Goal: Task Accomplishment & Management: Complete application form

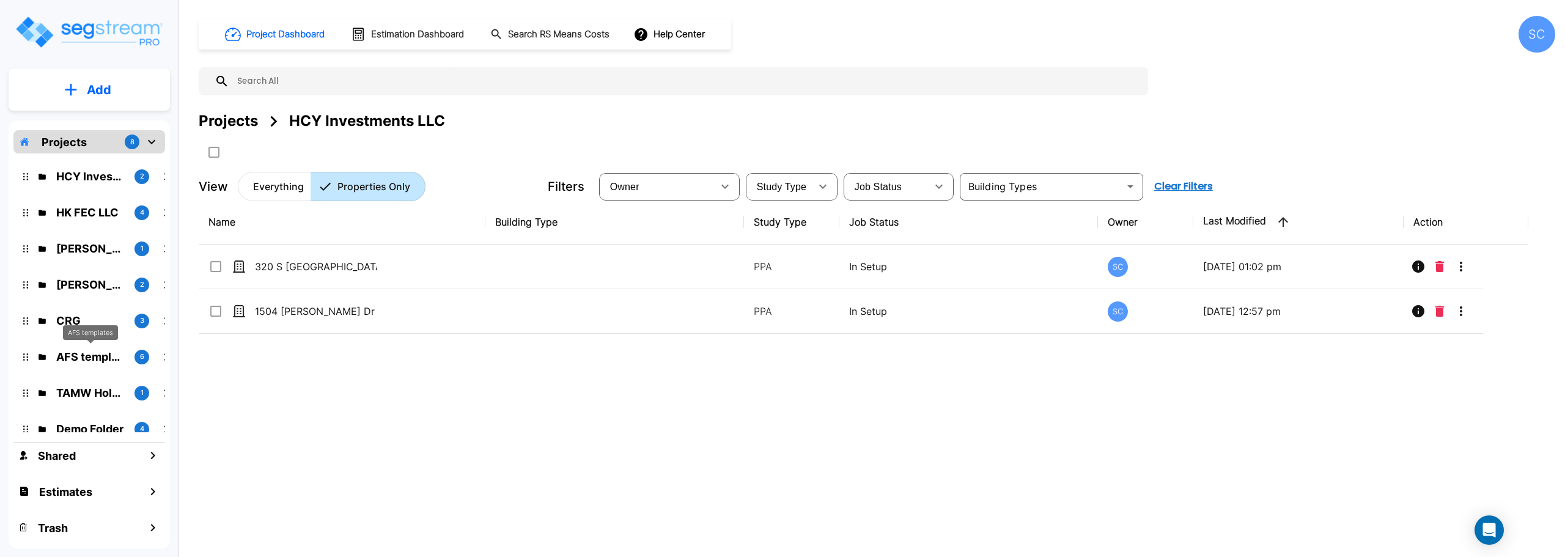
click at [82, 337] on div "AFS templates" at bounding box center [90, 332] width 55 height 15
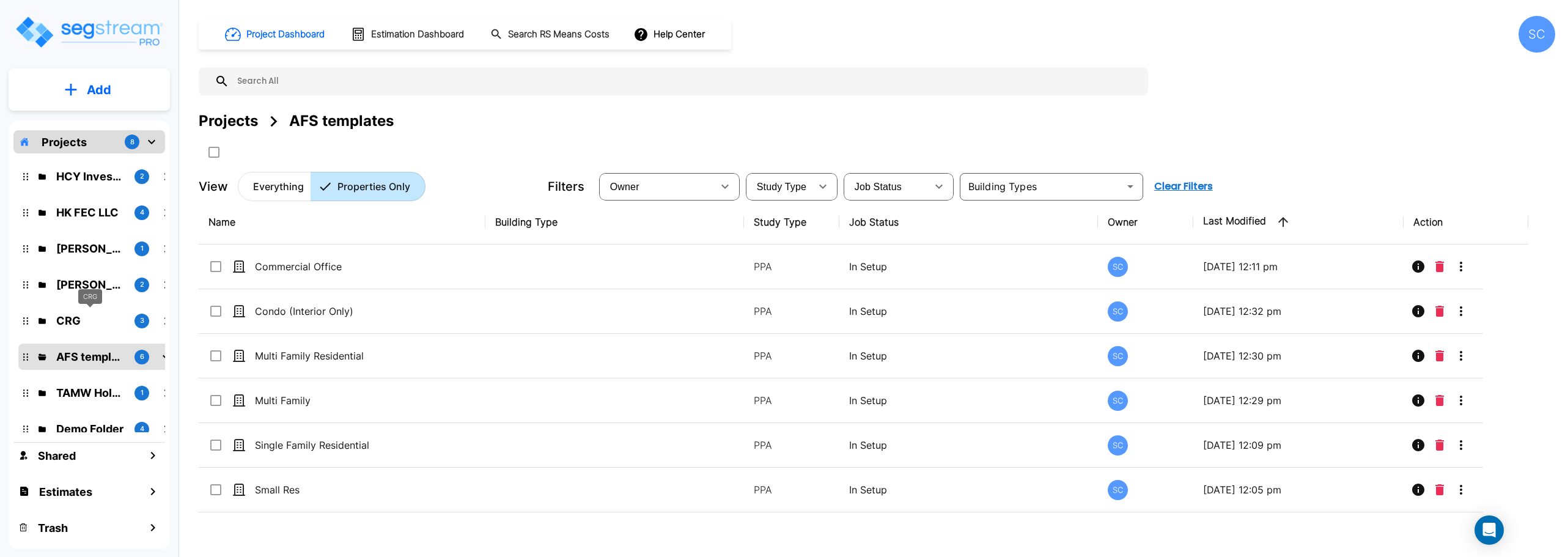
click at [90, 314] on p "CRG" at bounding box center [90, 320] width 68 height 17
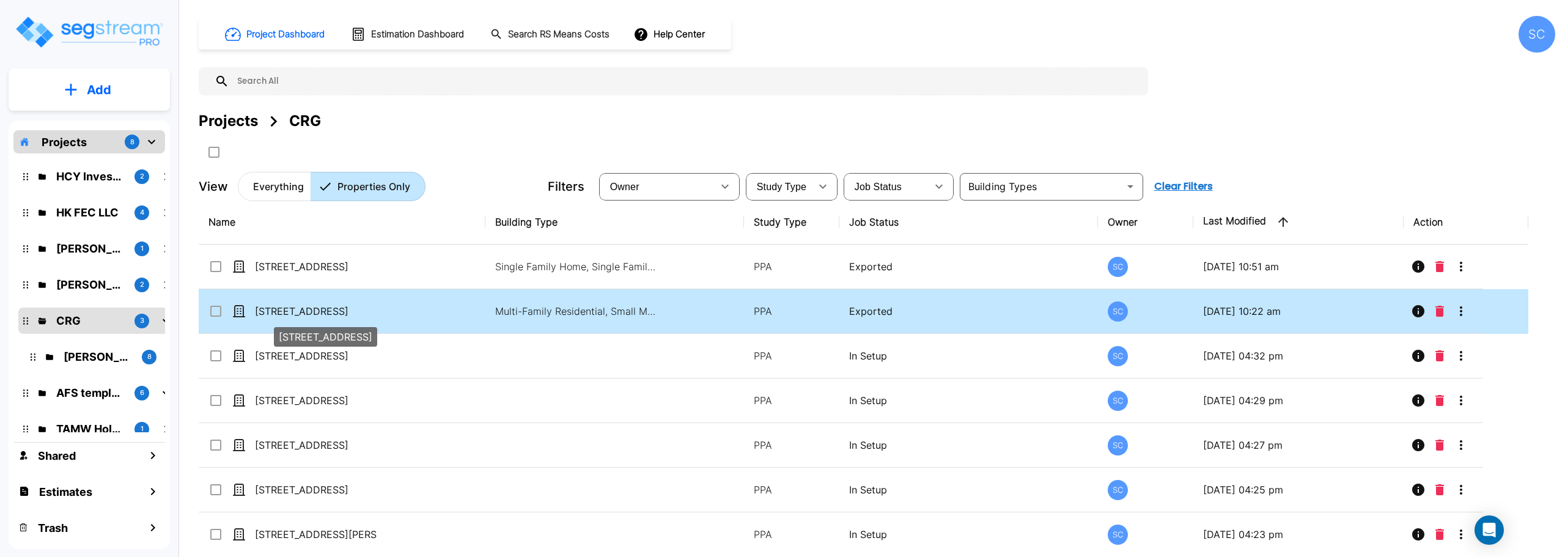
click at [338, 312] on p "222 Eagle Circle" at bounding box center [316, 311] width 122 height 15
click at [317, 311] on p "222 Eagle Circle" at bounding box center [316, 311] width 122 height 15
checkbox input "true"
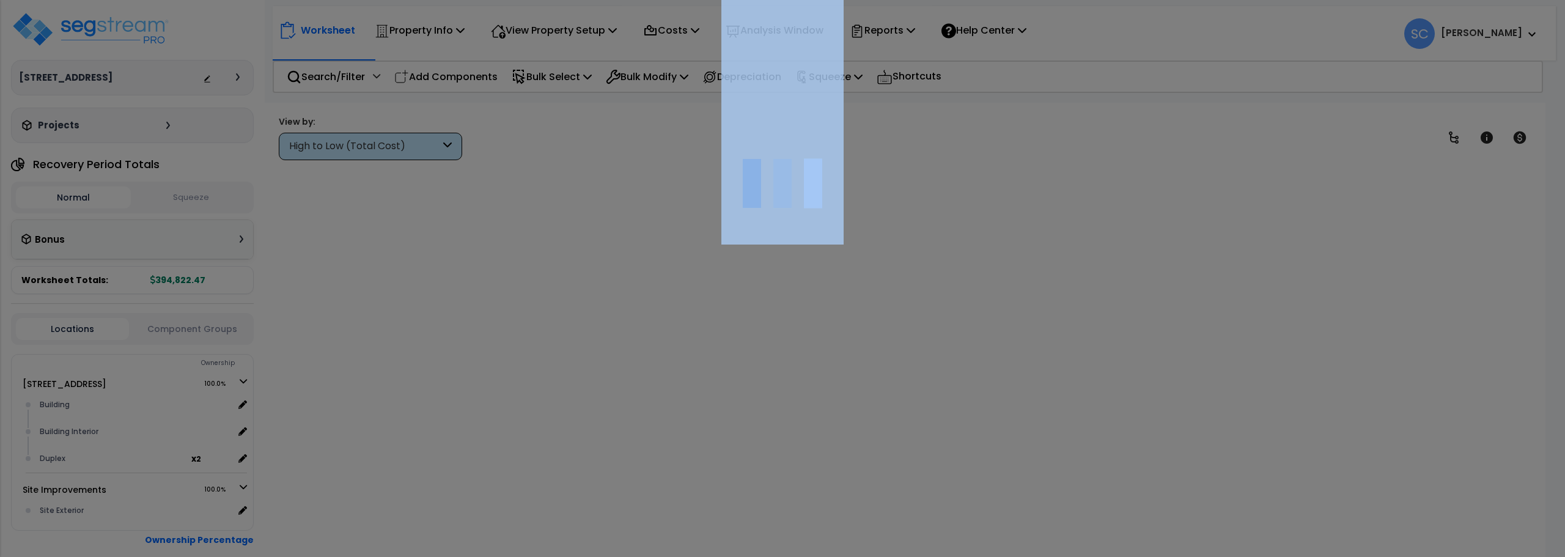
click at [279, 311] on div at bounding box center [782, 278] width 1565 height 557
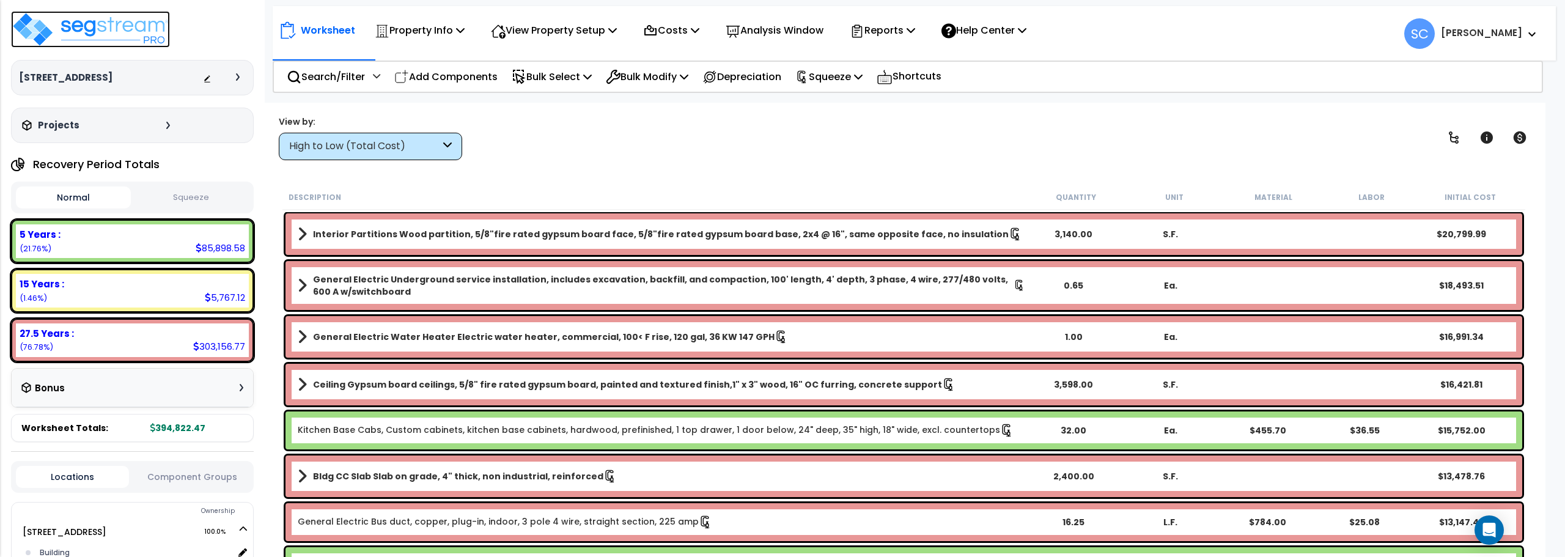
click at [91, 32] on img at bounding box center [90, 29] width 159 height 37
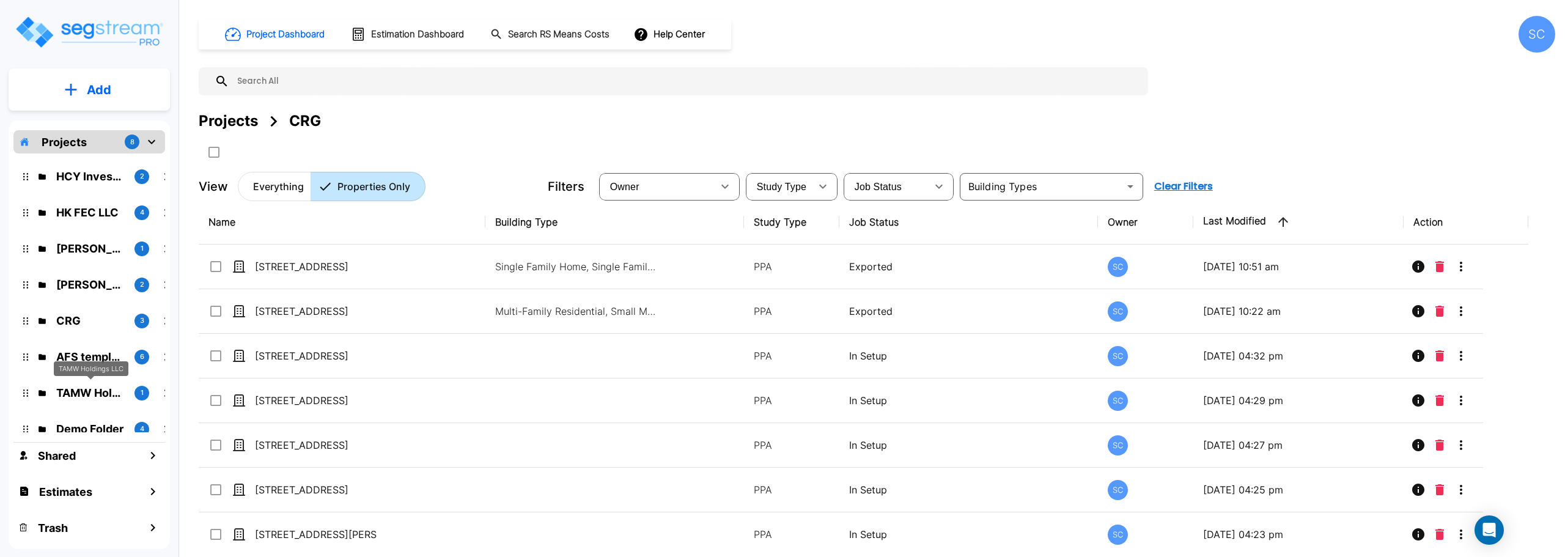
click at [88, 389] on p "TAMW Holdings LLC" at bounding box center [90, 393] width 68 height 17
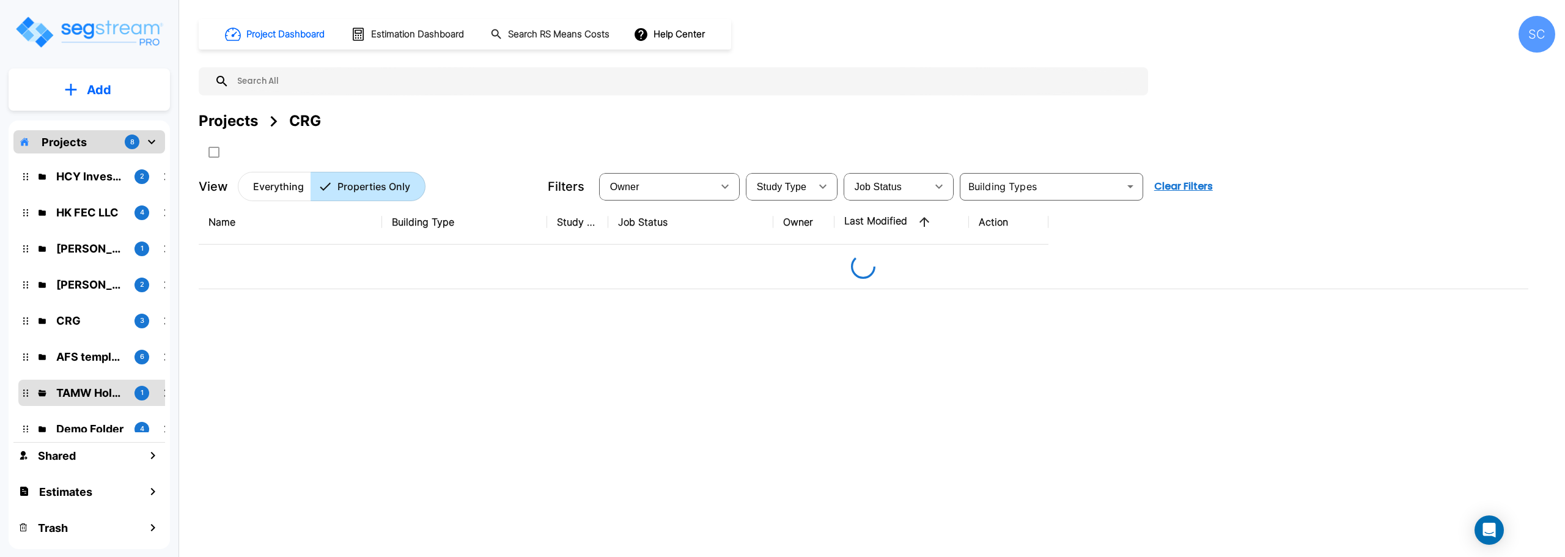
click at [88, 389] on p "TAMW Holdings LLC" at bounding box center [90, 393] width 68 height 17
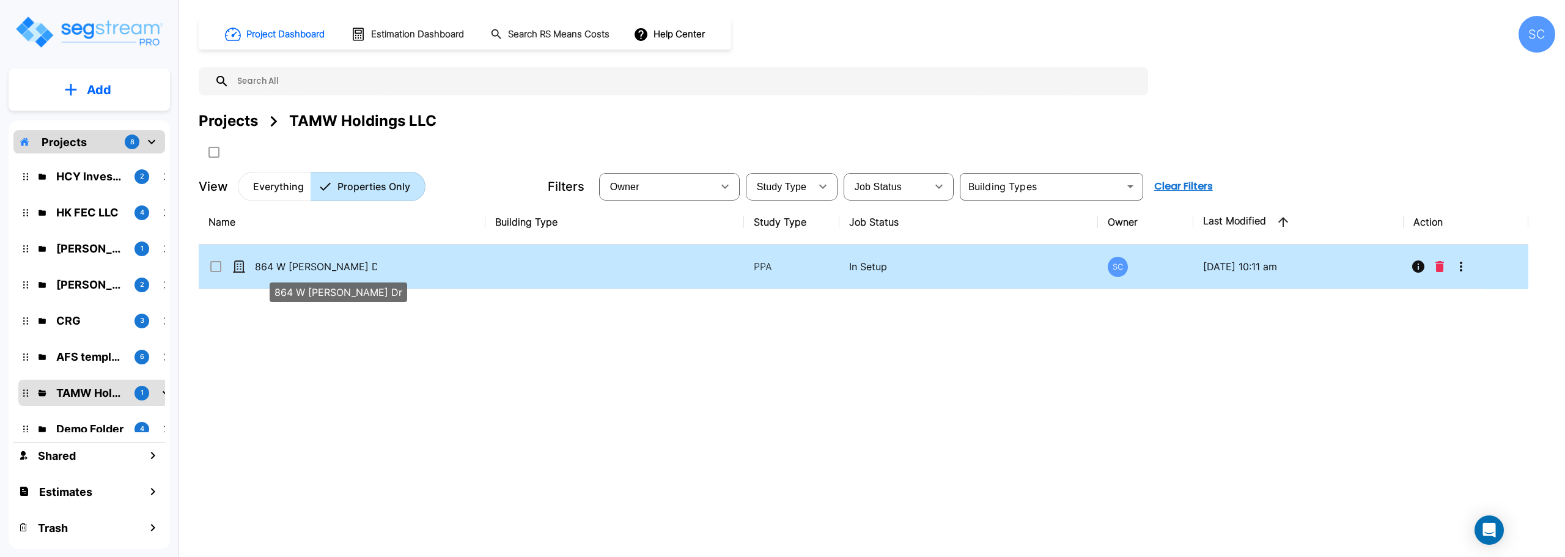
click at [287, 267] on p "864 W [PERSON_NAME] Dr" at bounding box center [316, 266] width 122 height 15
checkbox input "false"
click at [287, 267] on p "864 W Lorenza Dr" at bounding box center [316, 266] width 122 height 15
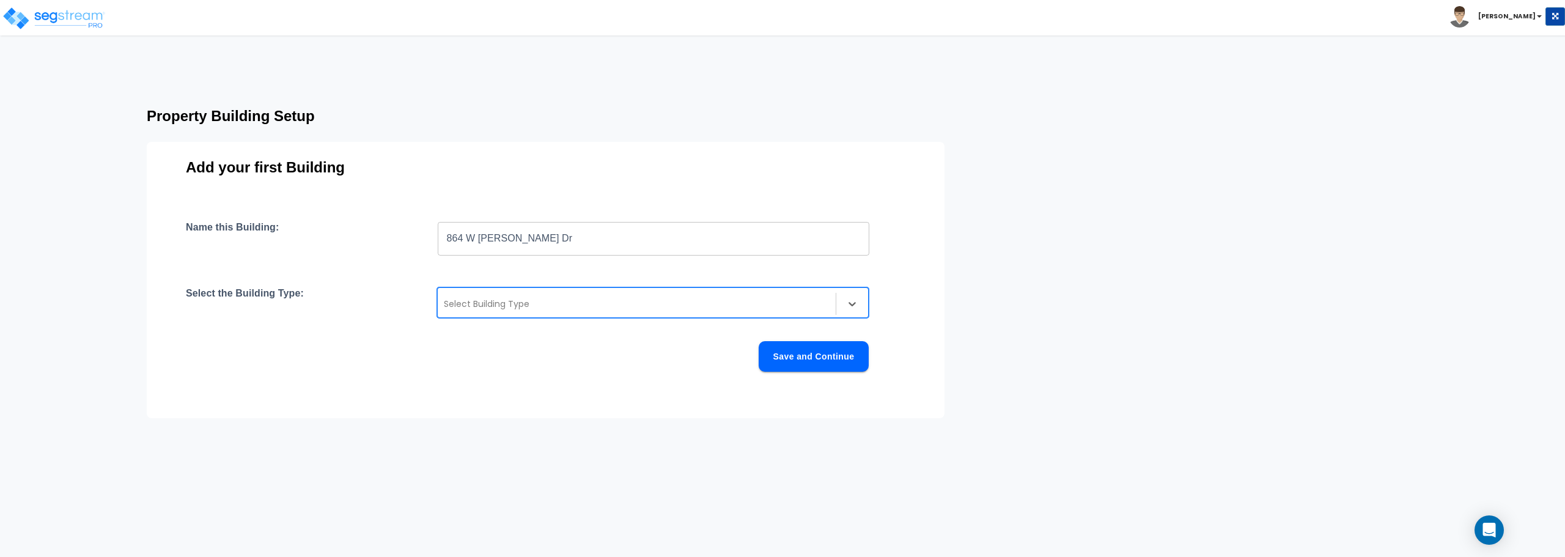
click at [543, 304] on div at bounding box center [637, 303] width 386 height 15
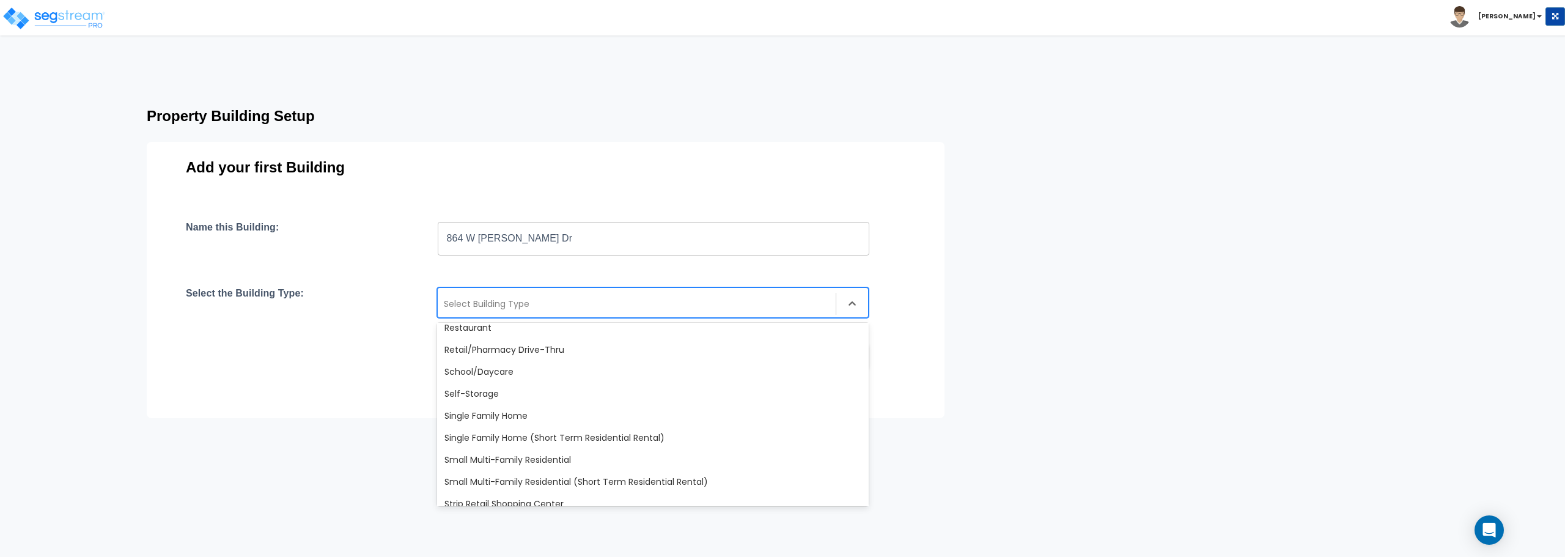
scroll to position [978, 0]
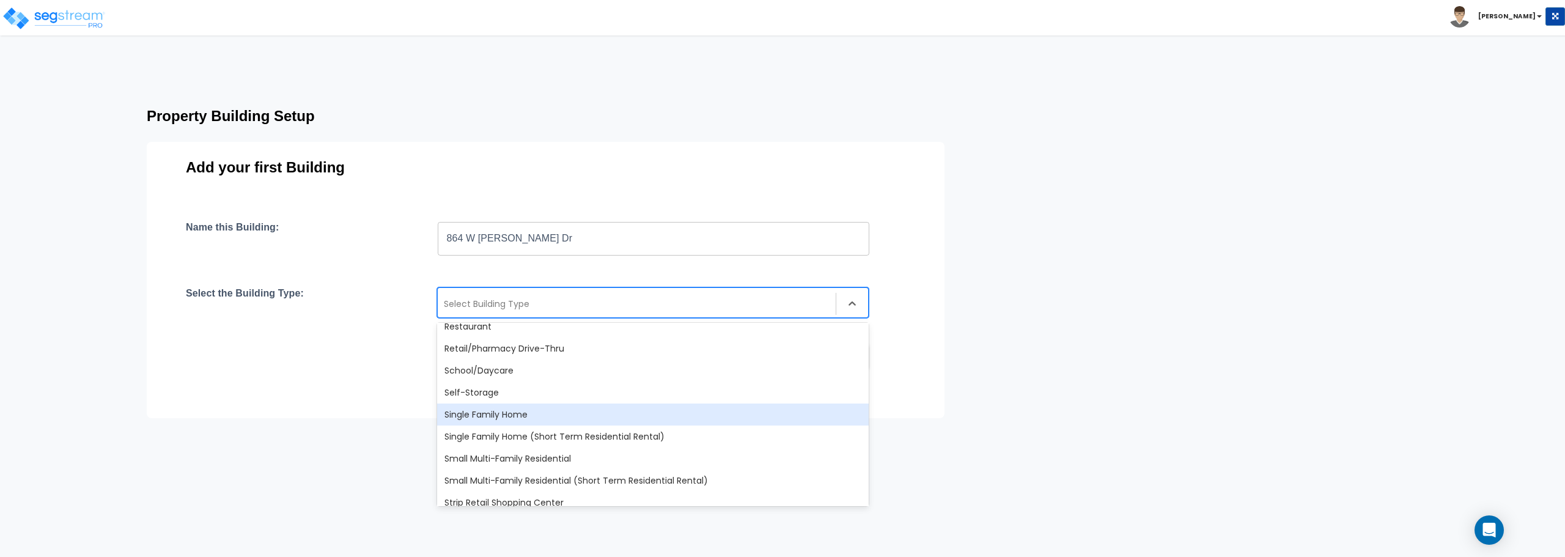
click at [524, 410] on div "Single Family Home" at bounding box center [653, 414] width 432 height 22
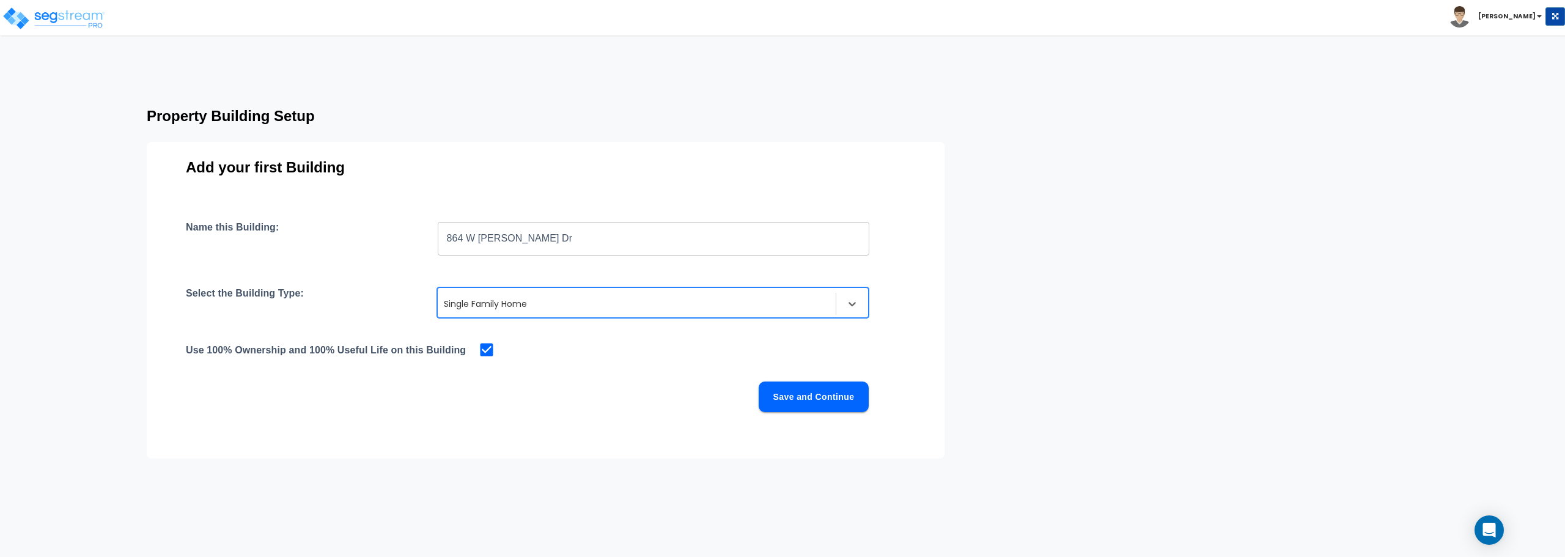
click at [811, 405] on button "Save and Continue" at bounding box center [814, 396] width 110 height 31
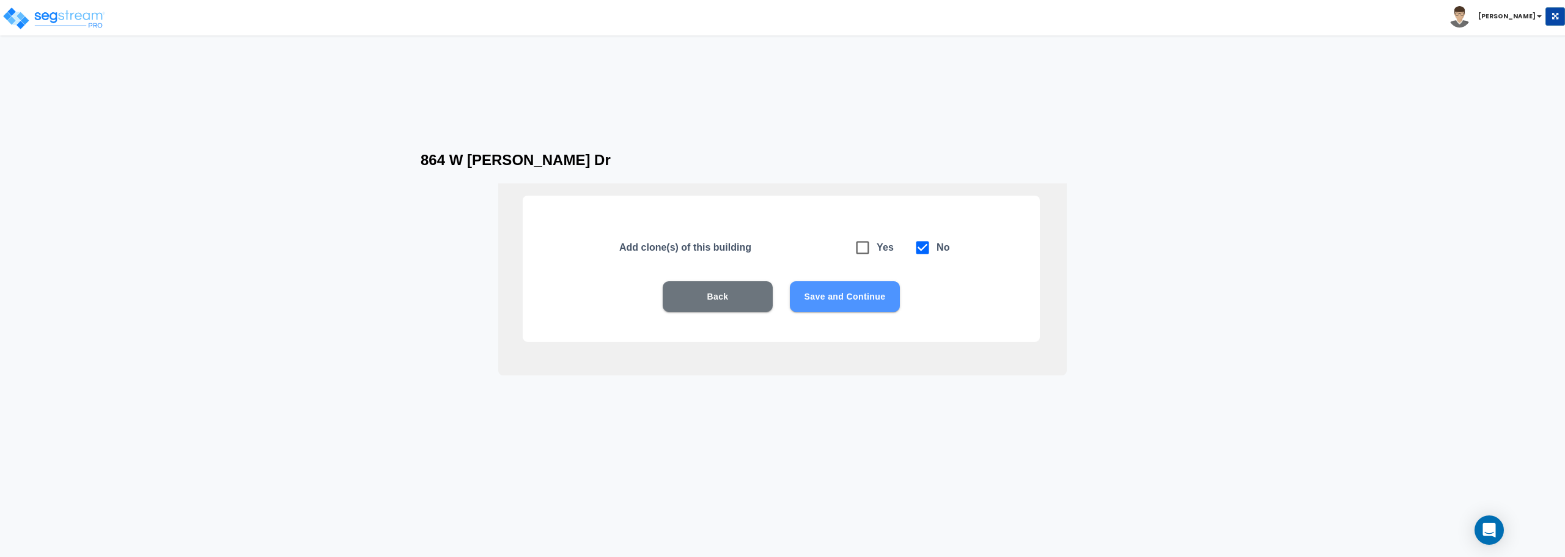
click at [848, 295] on button "Save and Continue" at bounding box center [845, 296] width 110 height 31
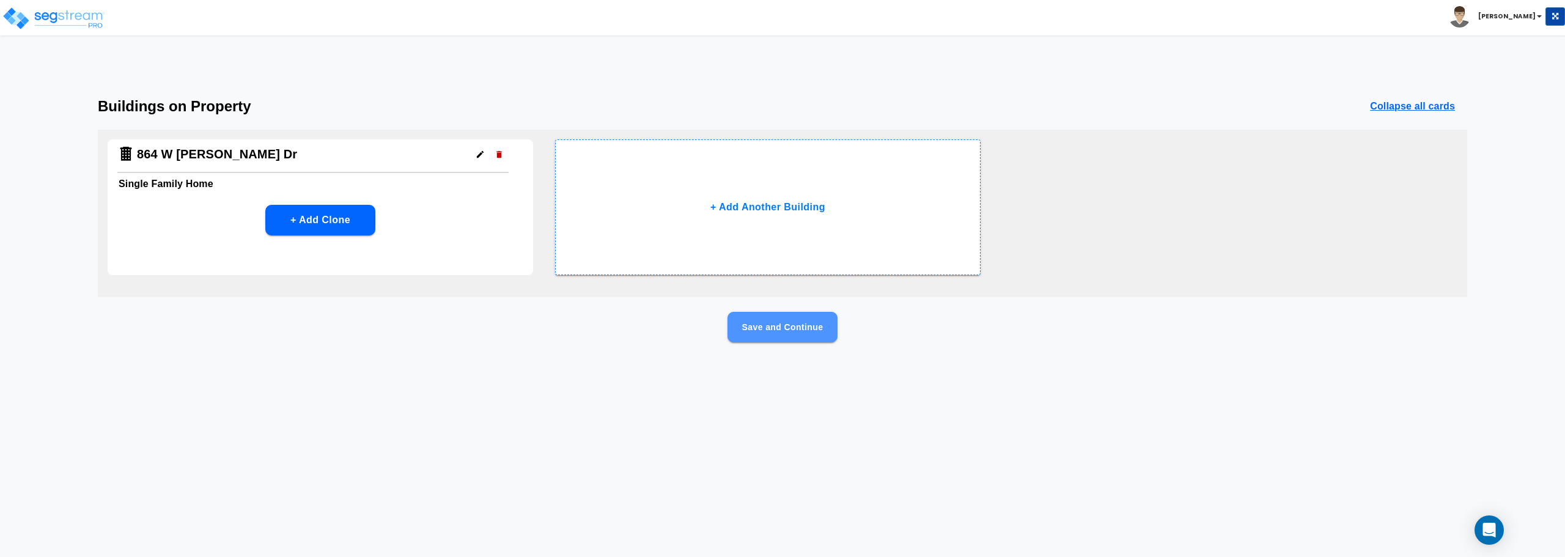
click at [782, 331] on button "Save and Continue" at bounding box center [782, 327] width 110 height 31
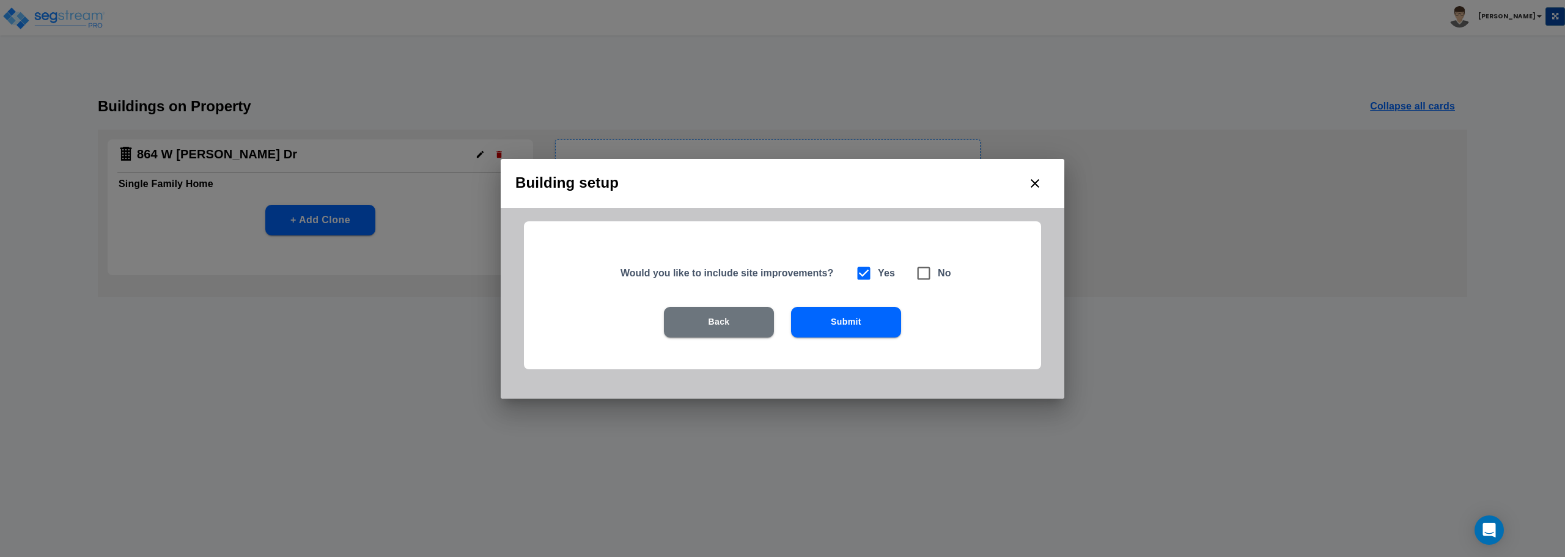
click at [826, 313] on button "Submit" at bounding box center [846, 322] width 110 height 31
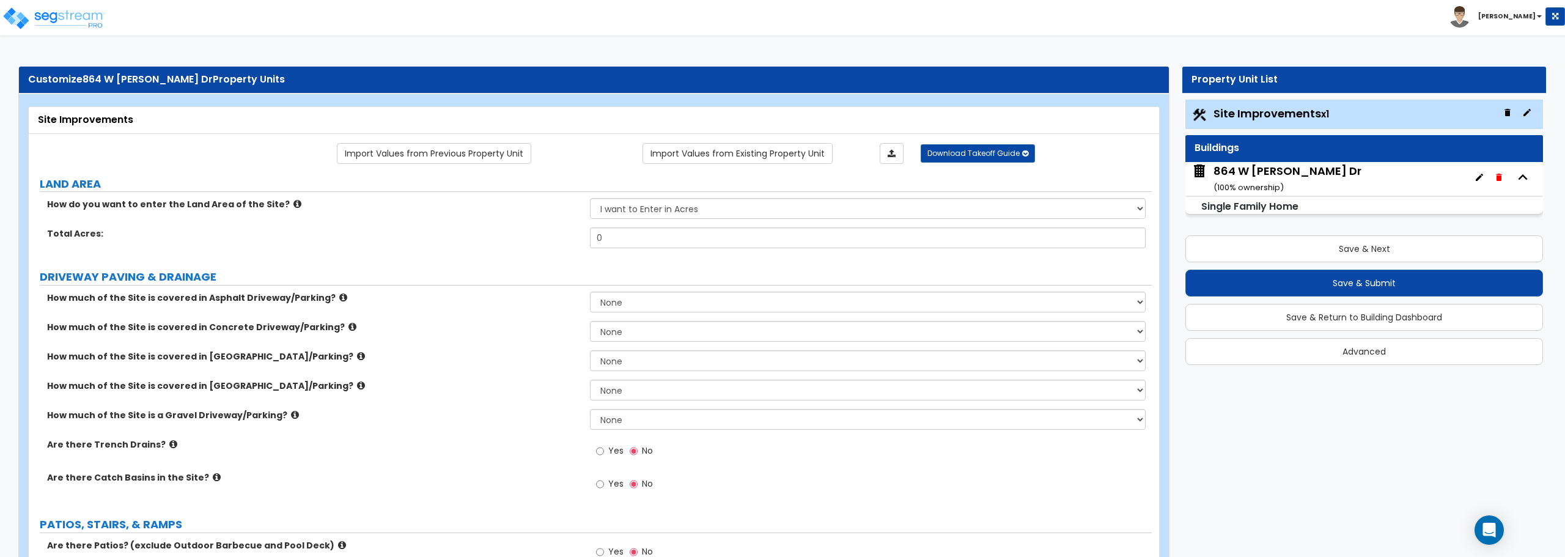
click at [1279, 185] on small "( 100 % ownership)" at bounding box center [1248, 188] width 70 height 12
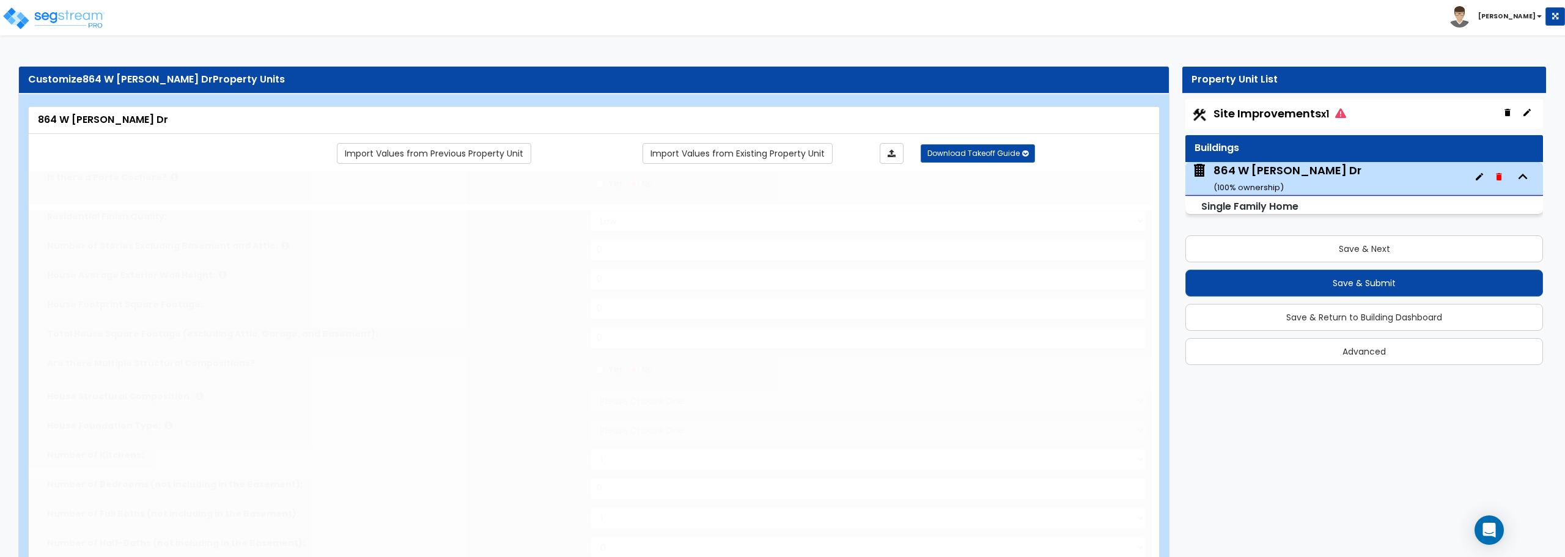
type input "1"
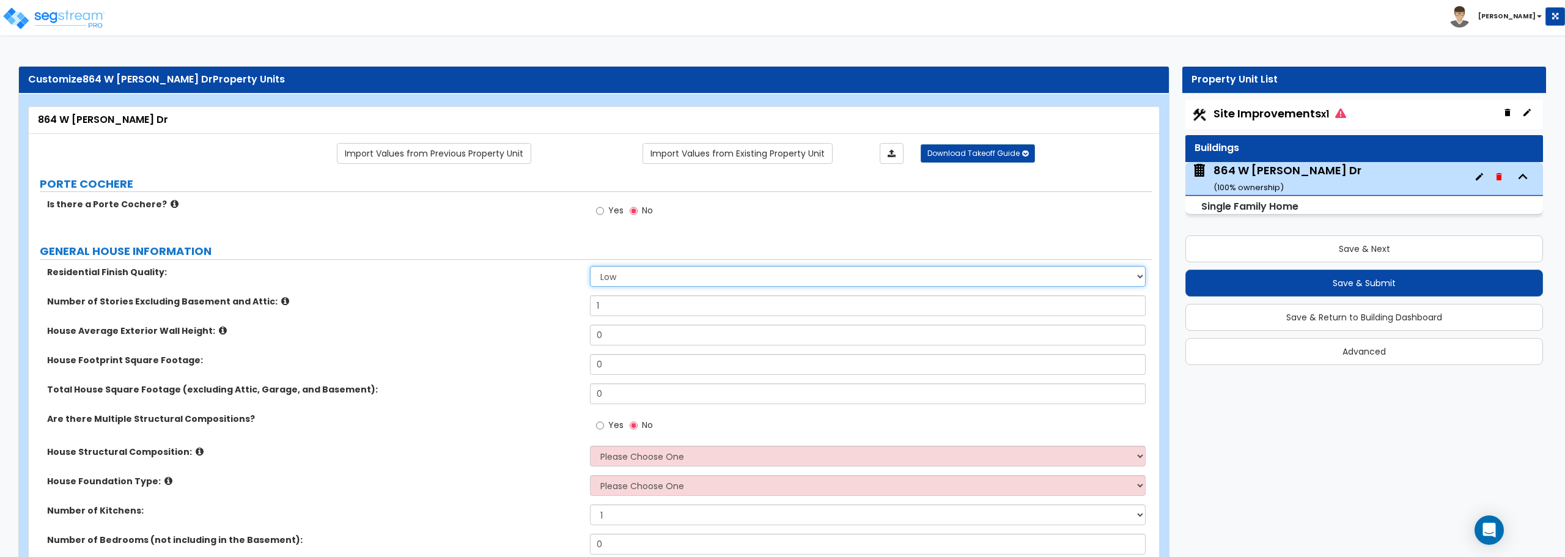
click at [666, 278] on select "Low Average High" at bounding box center [867, 276] width 555 height 21
select select "1"
click at [590, 266] on select "Low Average High" at bounding box center [867, 276] width 555 height 21
drag, startPoint x: 637, startPoint y: 333, endPoint x: 583, endPoint y: 325, distance: 54.5
click at [583, 325] on div "House Average Exterior Wall Height: 0" at bounding box center [590, 339] width 1123 height 29
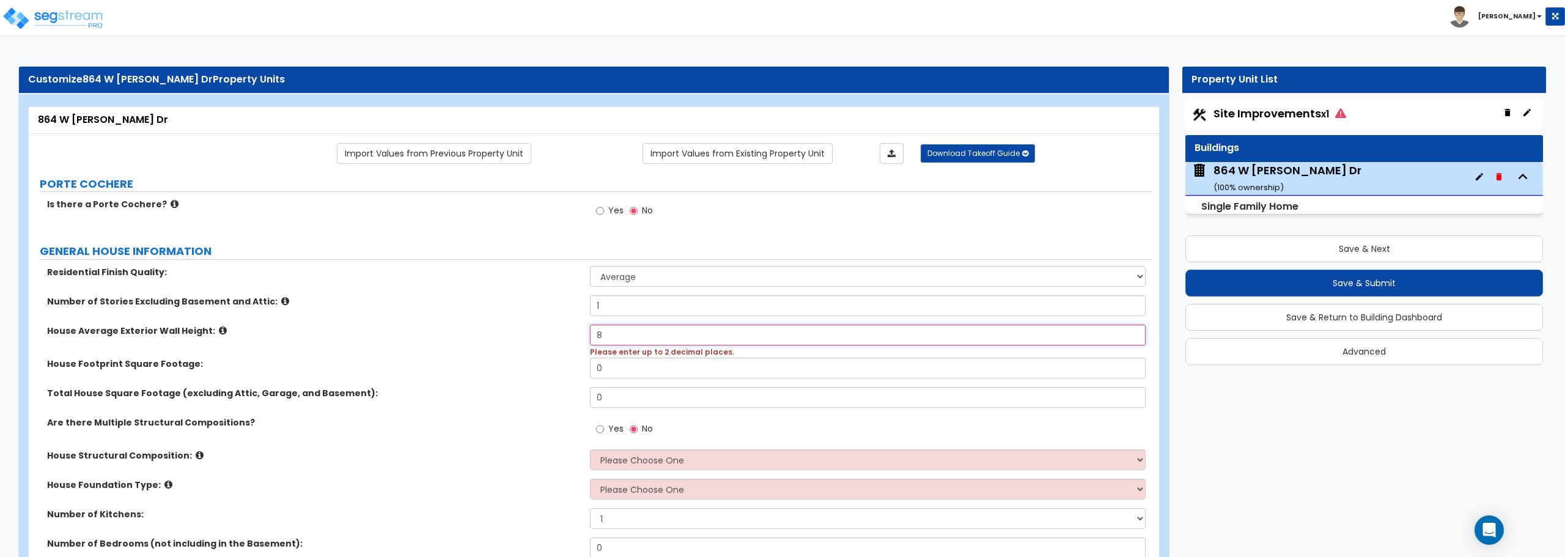
type input "8"
click at [614, 366] on input "0" at bounding box center [867, 368] width 555 height 21
type input "1,565"
drag, startPoint x: 624, startPoint y: 404, endPoint x: 540, endPoint y: 402, distance: 84.4
click at [540, 402] on div "Total House Square Footage (excluding Attic, Garage, and Basement): 0" at bounding box center [590, 401] width 1123 height 29
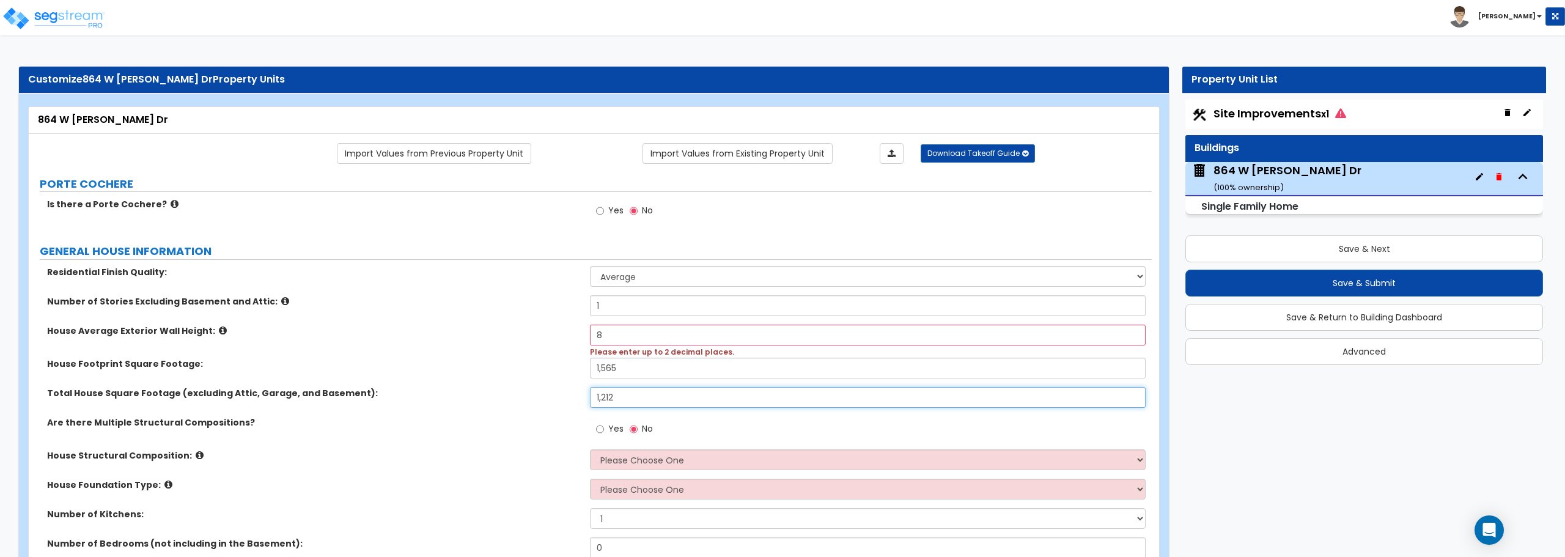
type input "1,212"
click at [567, 396] on label "Total House Square Footage (excluding Attic, Garage, and Basement):" at bounding box center [314, 393] width 534 height 12
click at [632, 334] on input "8" at bounding box center [867, 335] width 555 height 21
drag, startPoint x: 632, startPoint y: 334, endPoint x: 536, endPoint y: 339, distance: 96.7
click at [536, 339] on div "House Average Exterior Wall Height: 8 Please enter up to 2 decimal places." at bounding box center [590, 341] width 1123 height 33
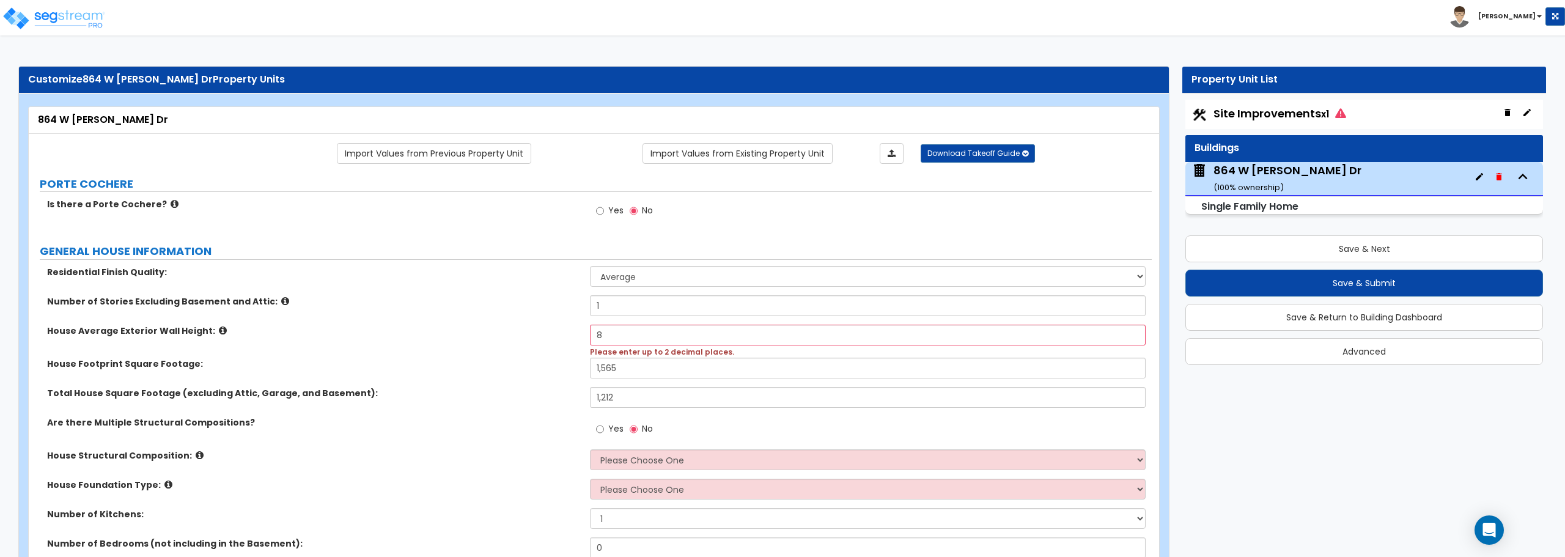
click at [536, 368] on label "House Footprint Square Footage:" at bounding box center [314, 364] width 534 height 12
click at [615, 339] on input "8" at bounding box center [867, 335] width 555 height 21
click at [594, 333] on input "8" at bounding box center [867, 335] width 555 height 21
drag, startPoint x: 611, startPoint y: 332, endPoint x: 542, endPoint y: 337, distance: 68.7
click at [542, 337] on div "House Average Exterior Wall Height: 8 Please enter up to 2 decimal places." at bounding box center [590, 341] width 1123 height 33
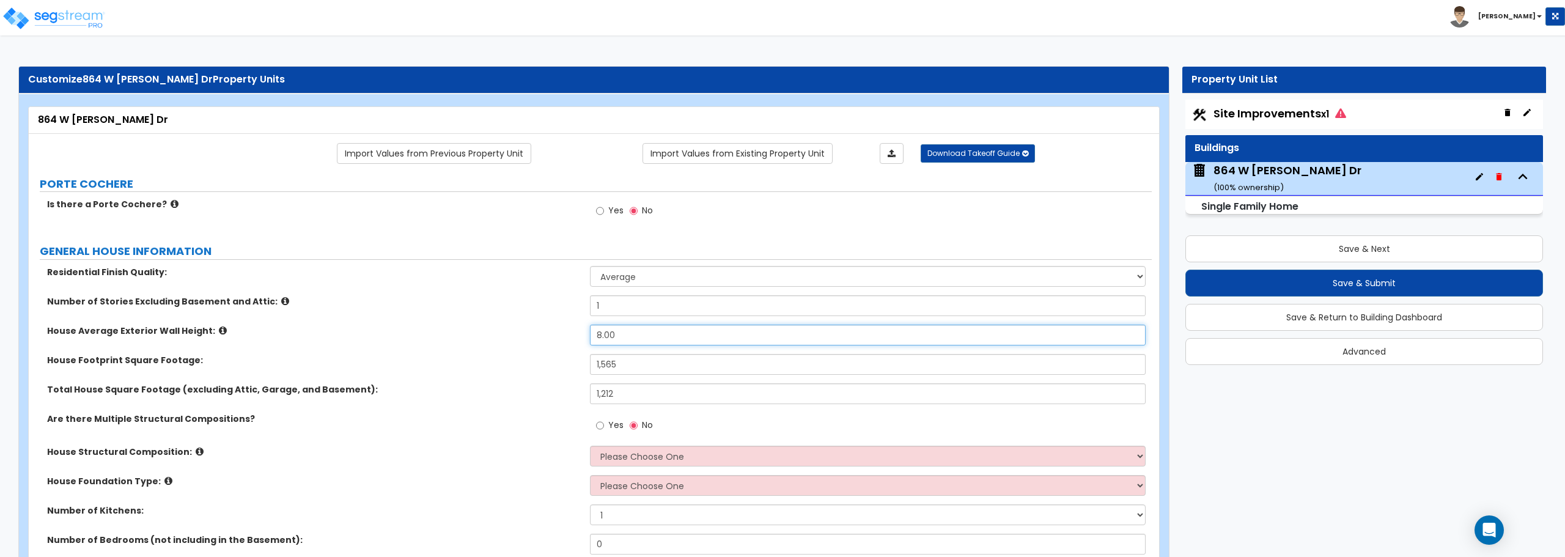
type input "8.00"
drag, startPoint x: 542, startPoint y: 337, endPoint x: 570, endPoint y: 440, distance: 106.3
click at [542, 340] on div "House Average Exterior Wall Height: 8.00" at bounding box center [590, 339] width 1123 height 29
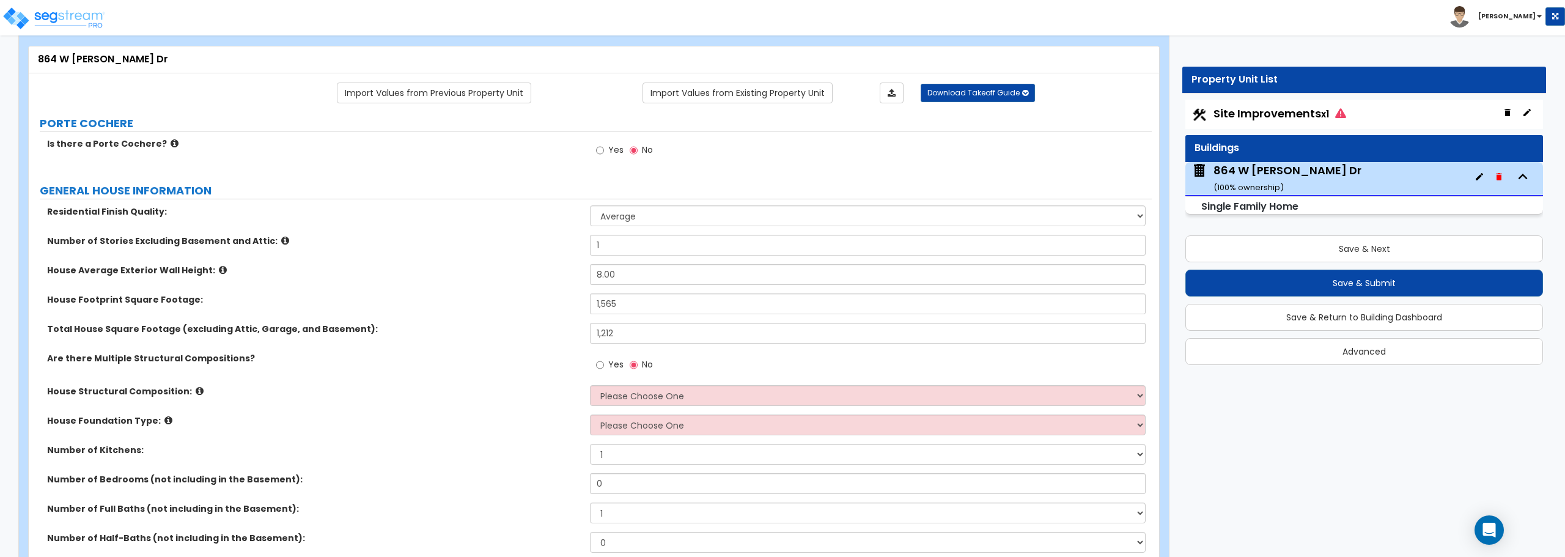
scroll to position [122, 0]
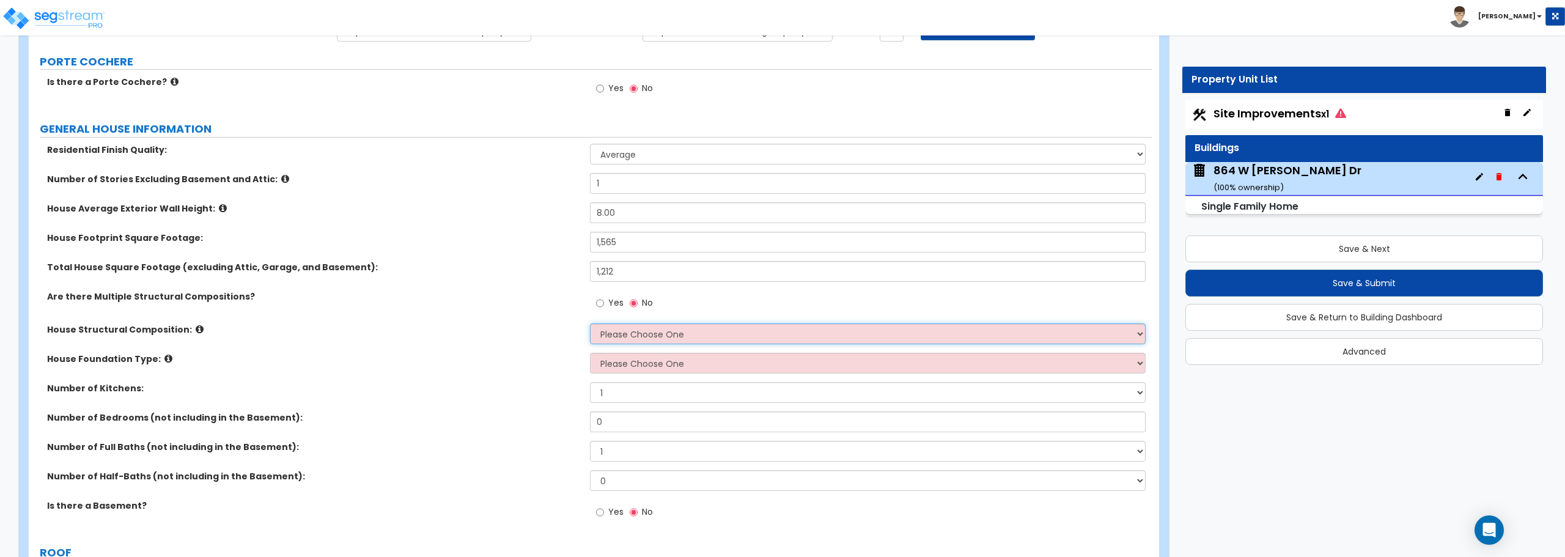
click at [606, 329] on select "Please Choose One Reinforced Concrete Structural Steel Brick Masonry CMU Masonr…" at bounding box center [867, 333] width 555 height 21
select select "7"
click at [590, 323] on select "Please Choose One Reinforced Concrete Structural Steel Brick Masonry CMU Masonr…" at bounding box center [867, 333] width 555 height 21
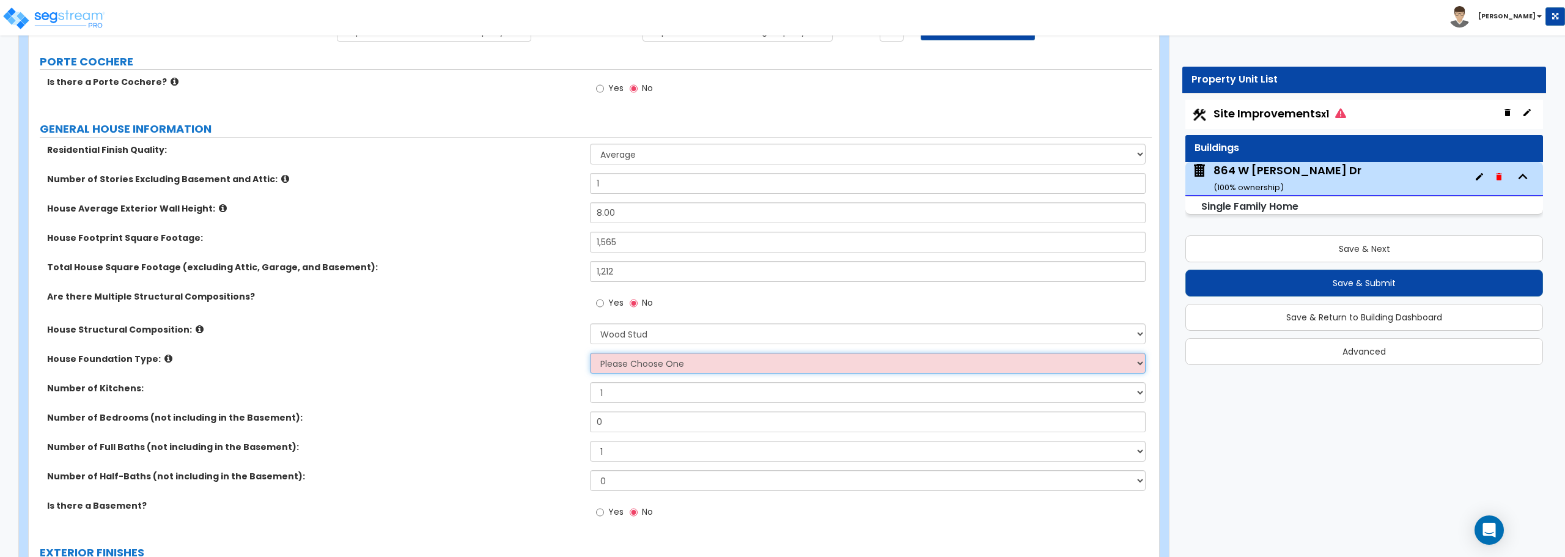
click at [638, 367] on select "Please Choose One Crawl Space Pier-Elevated First floor Slab on Grade" at bounding box center [867, 363] width 555 height 21
select select "1"
click at [590, 353] on select "Please Choose One Crawl Space Pier-Elevated First floor Slab on Grade" at bounding box center [867, 363] width 555 height 21
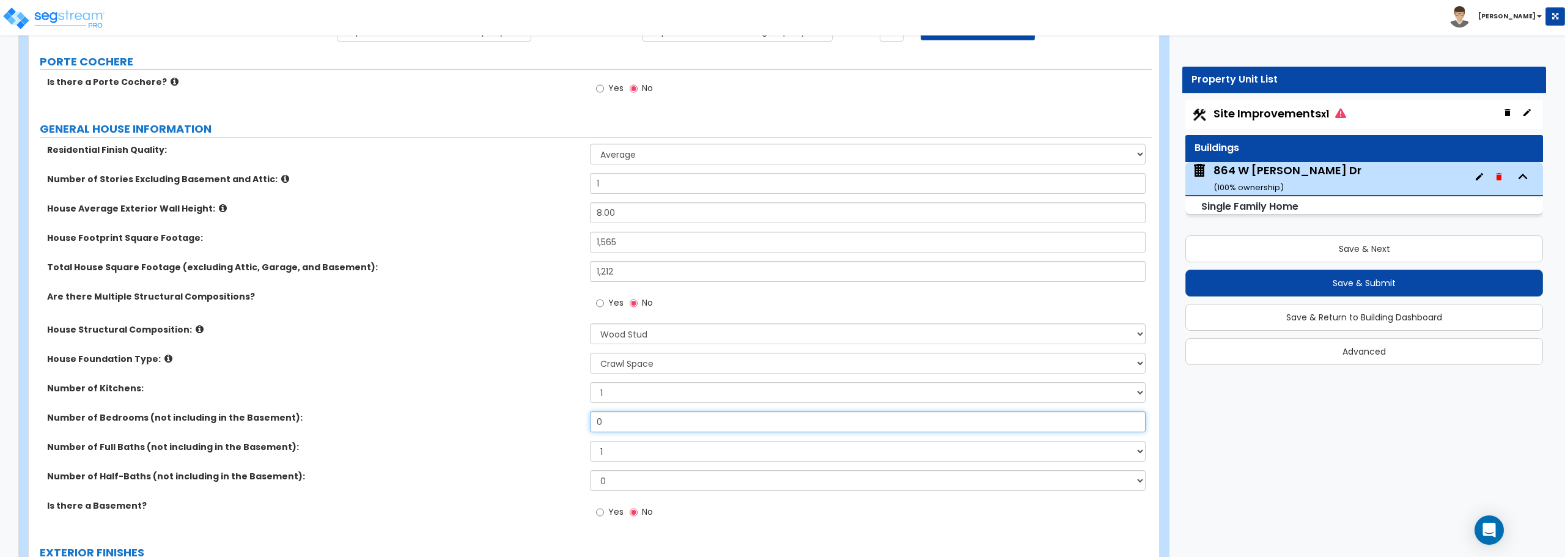
click at [622, 421] on input "0" at bounding box center [867, 421] width 555 height 21
drag, startPoint x: 622, startPoint y: 421, endPoint x: 506, endPoint y: 421, distance: 116.8
click at [506, 421] on div "Number of Bedrooms (not including in the Basement): 0" at bounding box center [590, 425] width 1123 height 29
type input "3"
drag, startPoint x: 611, startPoint y: 454, endPoint x: 580, endPoint y: 454, distance: 31.2
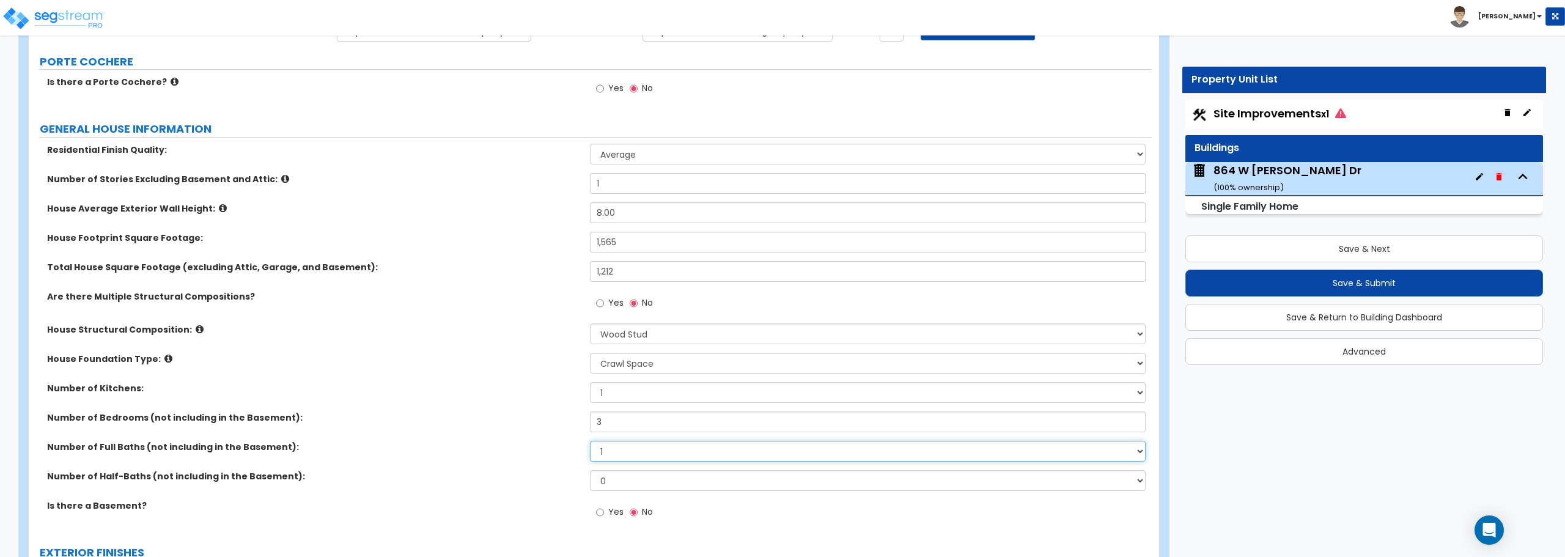
click at [580, 454] on div "Number of Full Baths (not including in the Basement): 1 2 3 4 5 6 7 8 9 10" at bounding box center [590, 455] width 1123 height 29
select select "2"
click at [590, 441] on select "1 2 3 4 5 6 7 8 9 10" at bounding box center [867, 451] width 555 height 21
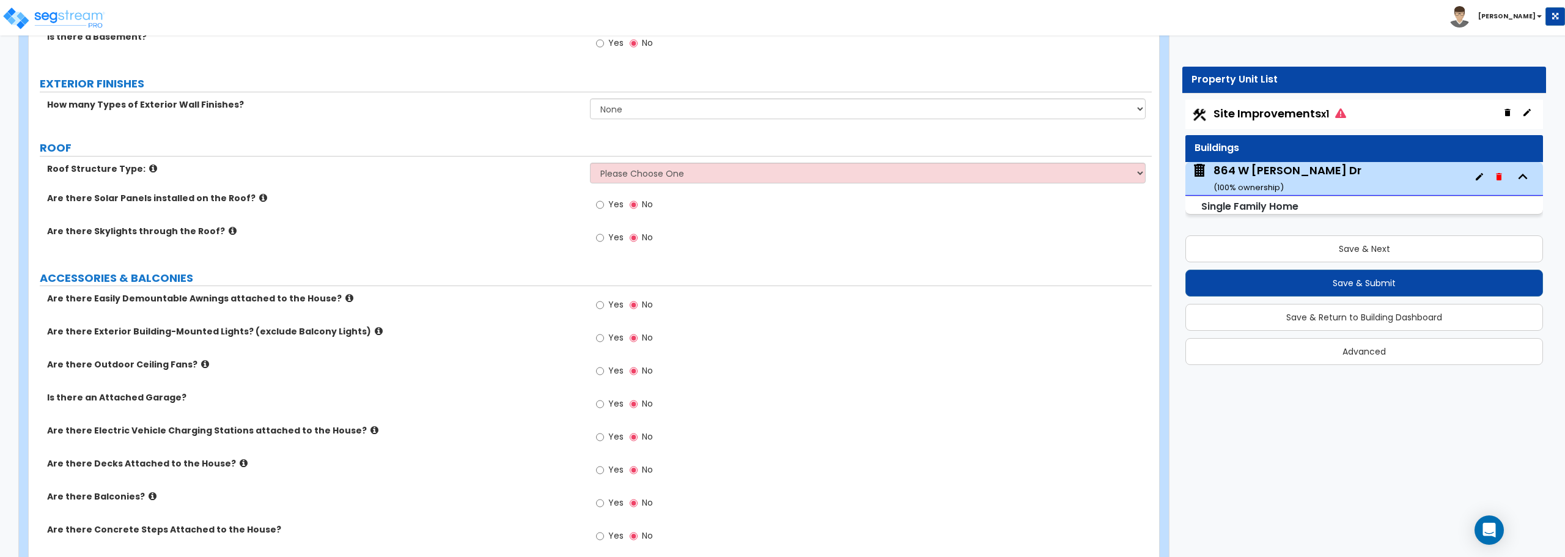
scroll to position [611, 0]
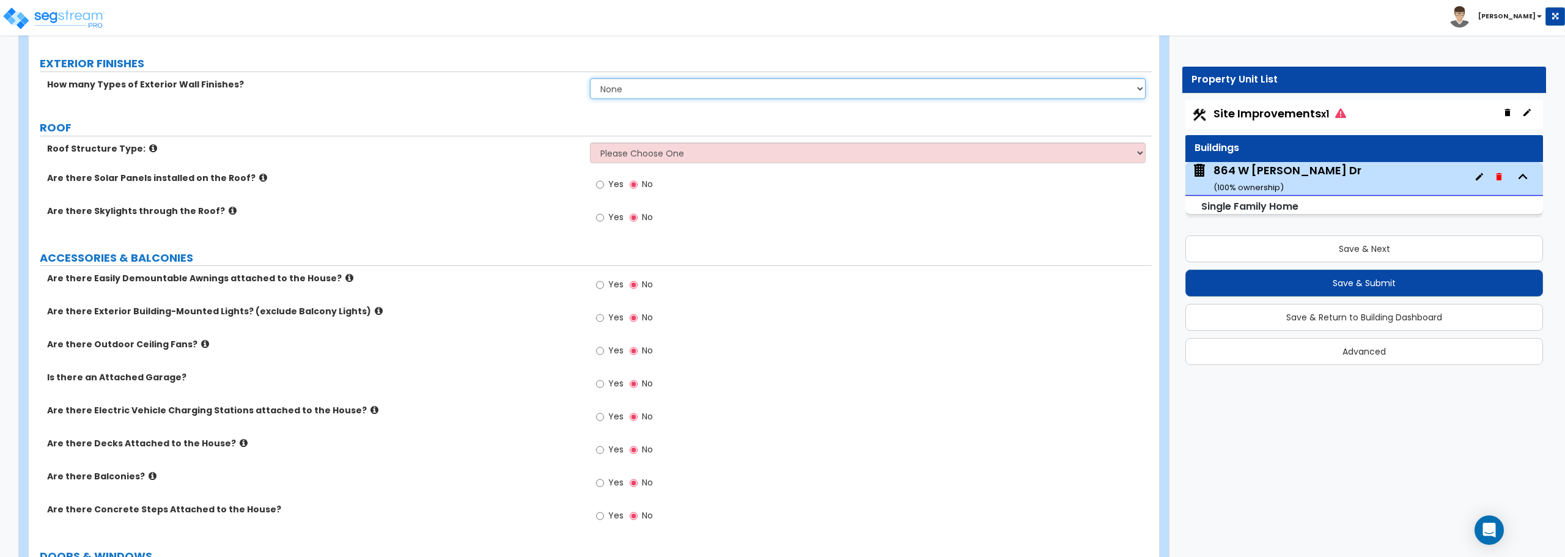
click at [597, 88] on select "None 1 2 3" at bounding box center [867, 88] width 555 height 21
select select "1"
click at [590, 78] on select "None 1 2 3" at bounding box center [867, 88] width 555 height 21
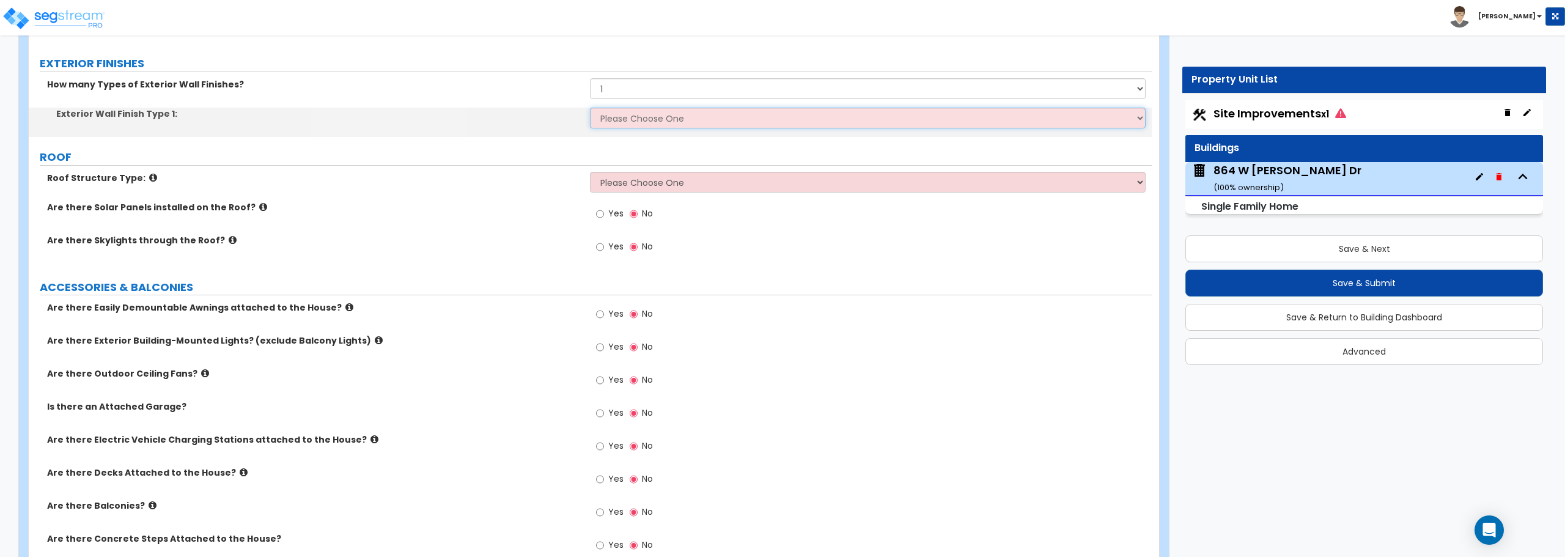
click at [625, 119] on select "Please Choose One No Finish/Shared Wall No Wall Brick Finish Stone Finish Wood …" at bounding box center [867, 118] width 555 height 21
select select "5"
click at [590, 108] on select "Please Choose One No Finish/Shared Wall No Wall Brick Finish Stone Finish Wood …" at bounding box center [867, 118] width 555 height 21
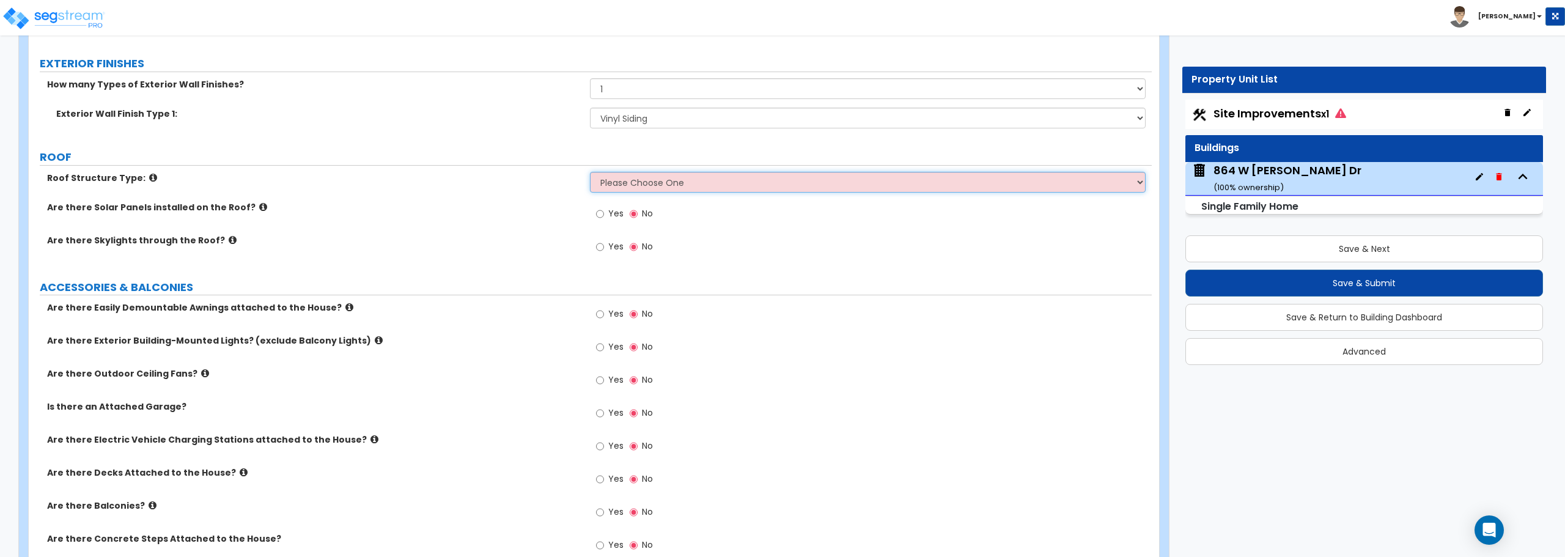
click at [630, 179] on select "Please Choose One Gable Roof Flat Roof Hybrid Gable & Flat Roof" at bounding box center [867, 182] width 555 height 21
select select "1"
click at [590, 172] on select "Please Choose One Gable Roof Flat Roof Hybrid Gable & Flat Roof" at bounding box center [867, 182] width 555 height 21
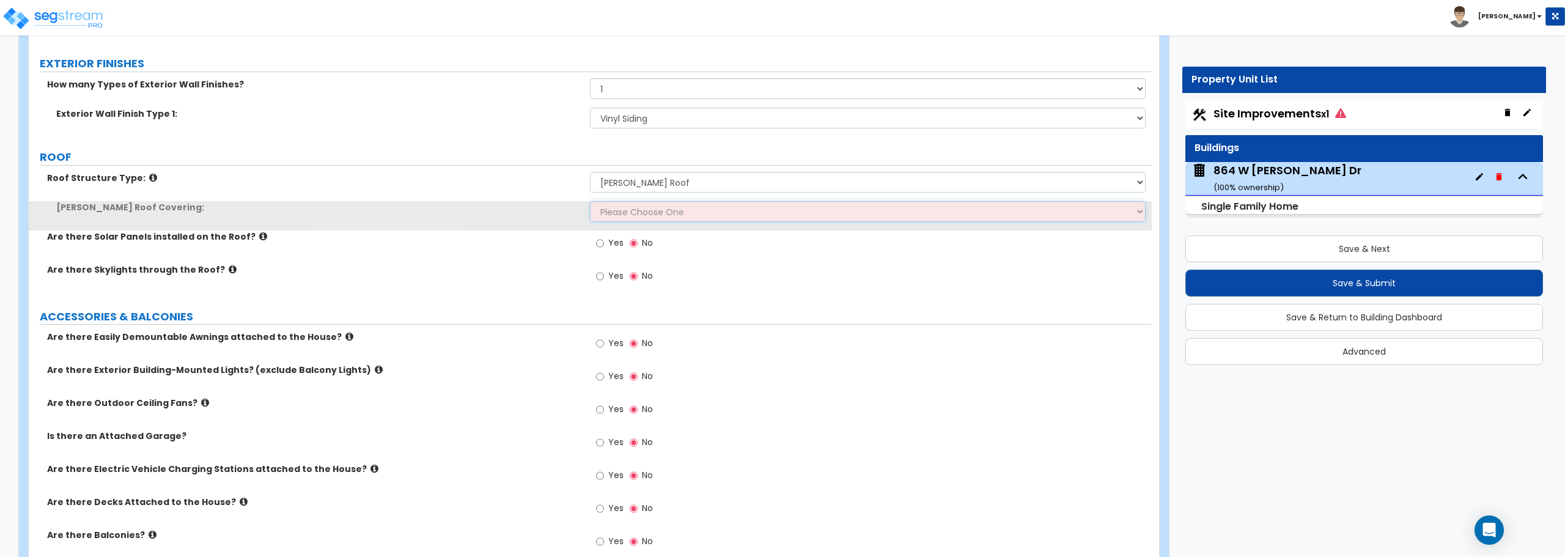
click at [630, 213] on select "Please Choose One Asphalt Shingle Clay Tile Wood Shingle Metal Shingle Standing…" at bounding box center [867, 211] width 555 height 21
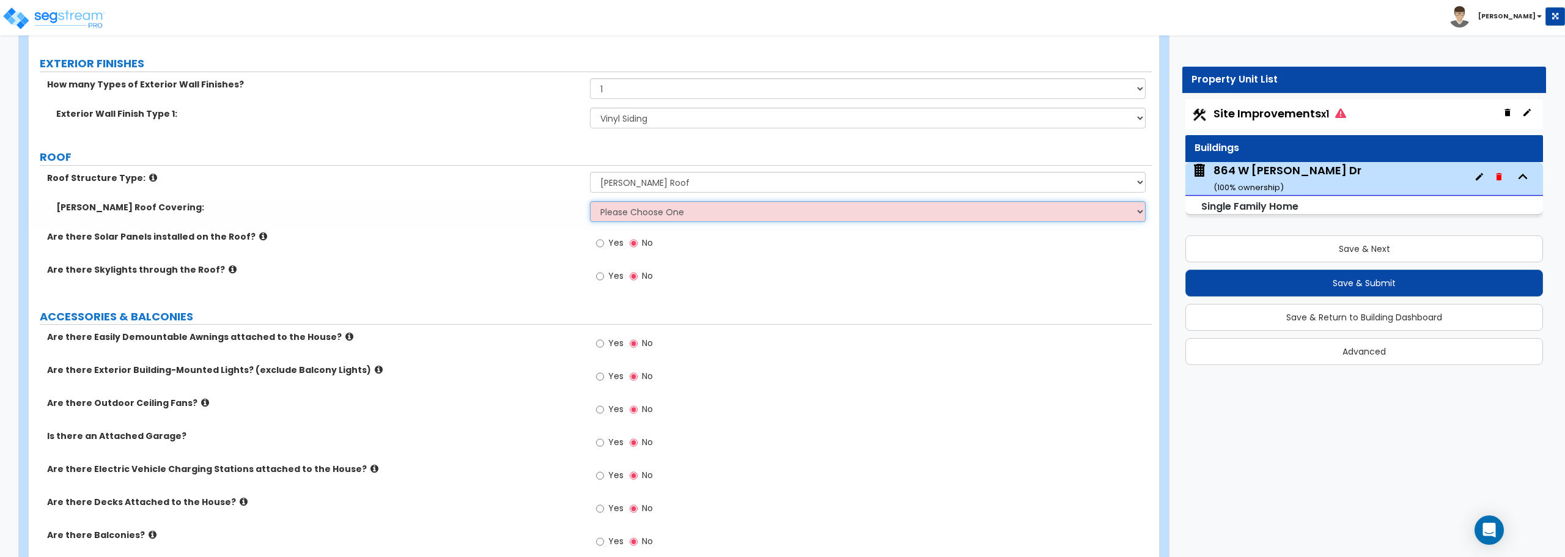
select select "1"
click at [590, 201] on select "Please Choose One Asphalt Shingle Clay Tile Wood Shingle Metal Shingle Standing…" at bounding box center [867, 211] width 555 height 21
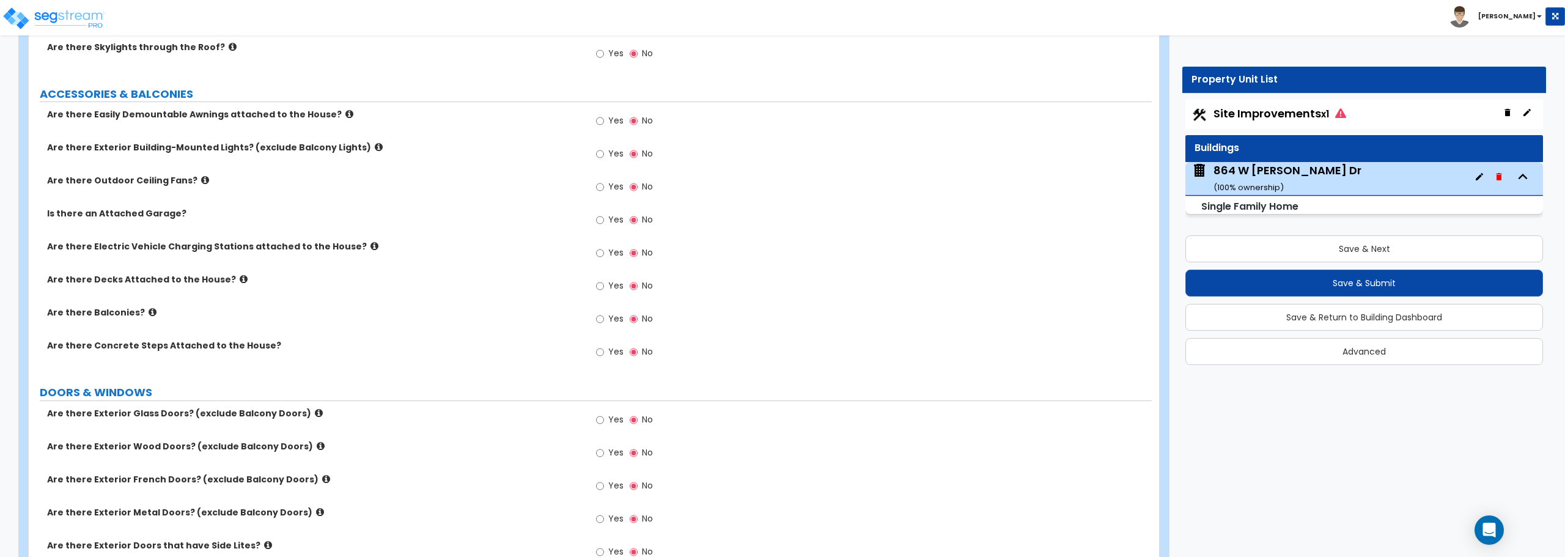
scroll to position [856, 0]
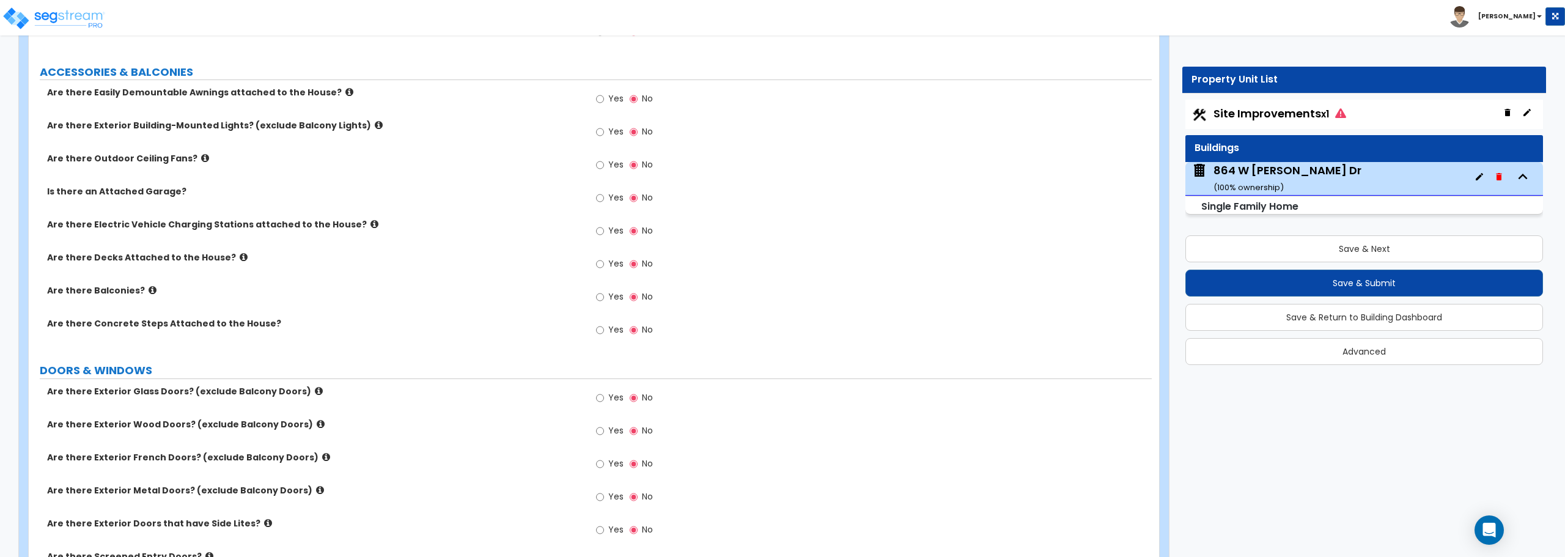
click at [606, 130] on label "Yes" at bounding box center [610, 133] width 28 height 21
click at [604, 130] on input "Yes" at bounding box center [600, 131] width 8 height 13
radio input "true"
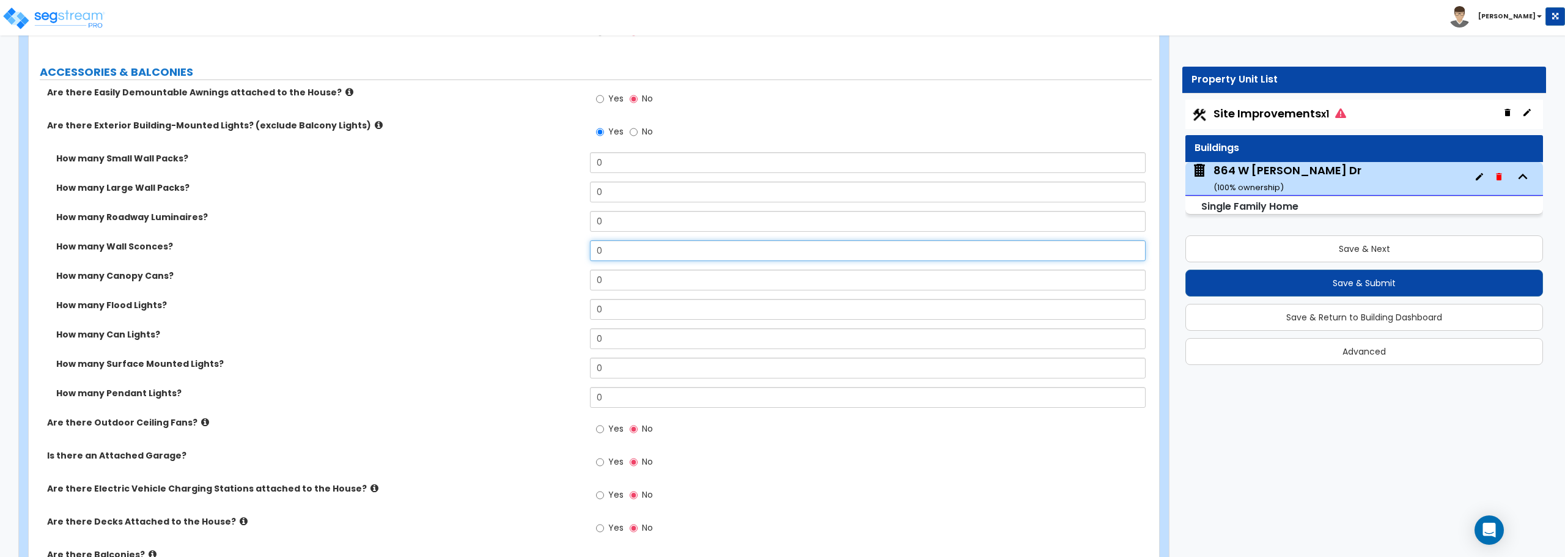
drag, startPoint x: 605, startPoint y: 252, endPoint x: 557, endPoint y: 247, distance: 48.5
click at [556, 249] on div "How many Wall Sconces? 0" at bounding box center [590, 254] width 1123 height 29
type input "3"
drag, startPoint x: 609, startPoint y: 308, endPoint x: 582, endPoint y: 307, distance: 26.9
click at [582, 307] on div "How many Flood Lights? 0" at bounding box center [590, 313] width 1123 height 29
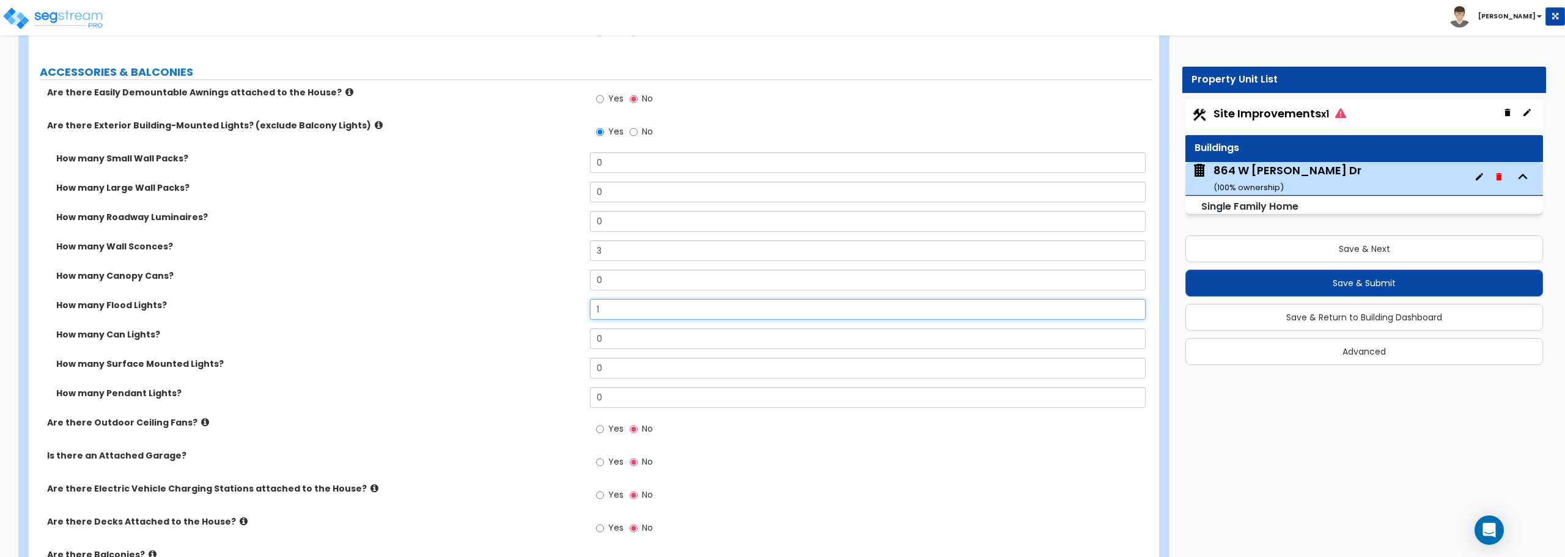
type input "1"
click at [601, 425] on input "Yes" at bounding box center [600, 428] width 8 height 13
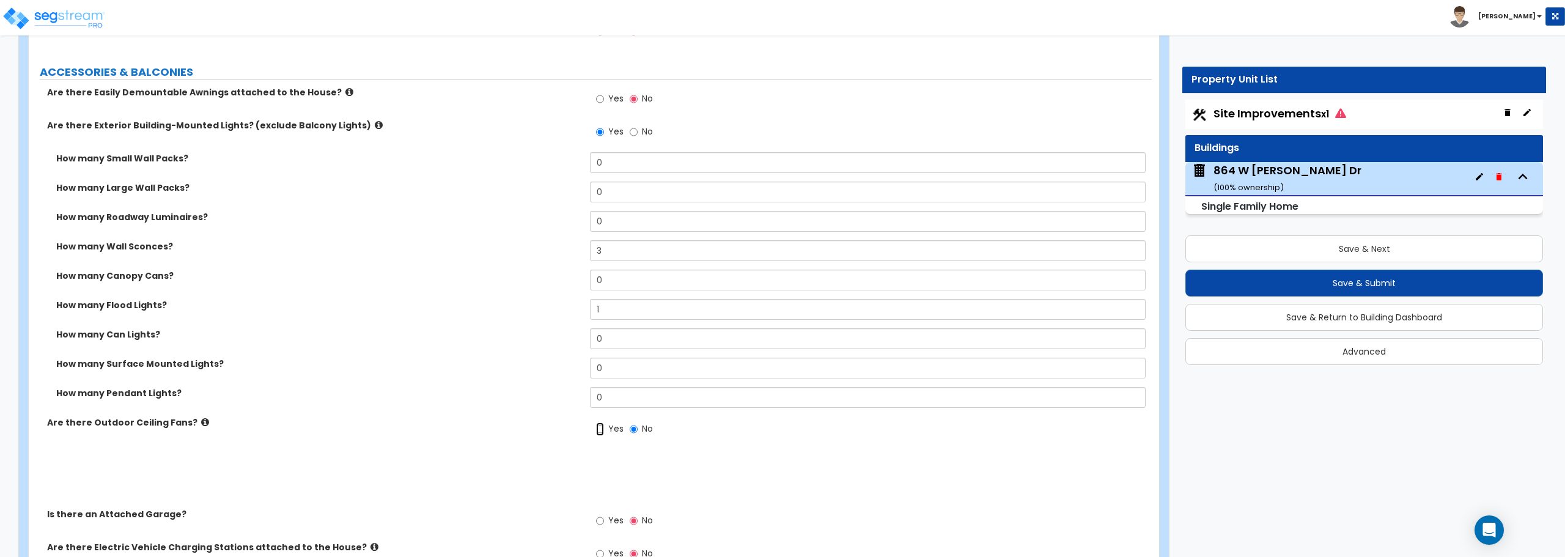
radio input "true"
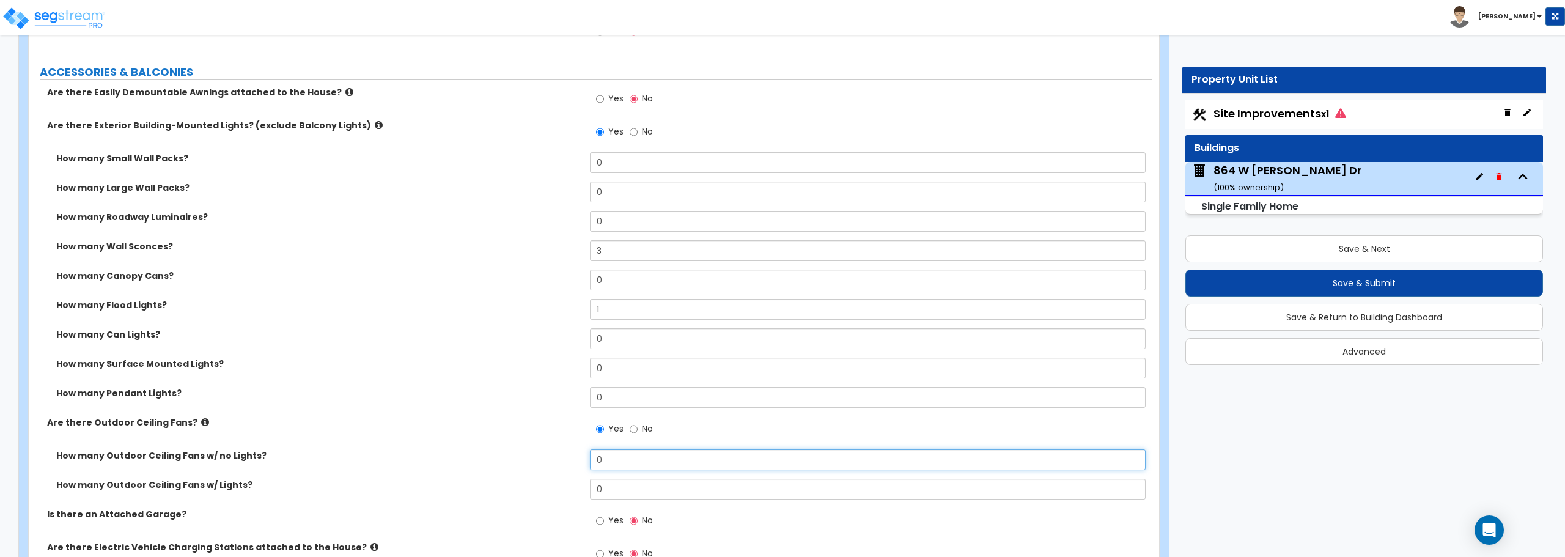
drag, startPoint x: 606, startPoint y: 456, endPoint x: 584, endPoint y: 455, distance: 21.4
click at [584, 455] on div "How many Outdoor Ceiling Fans w/ no Lights? 0" at bounding box center [590, 463] width 1123 height 29
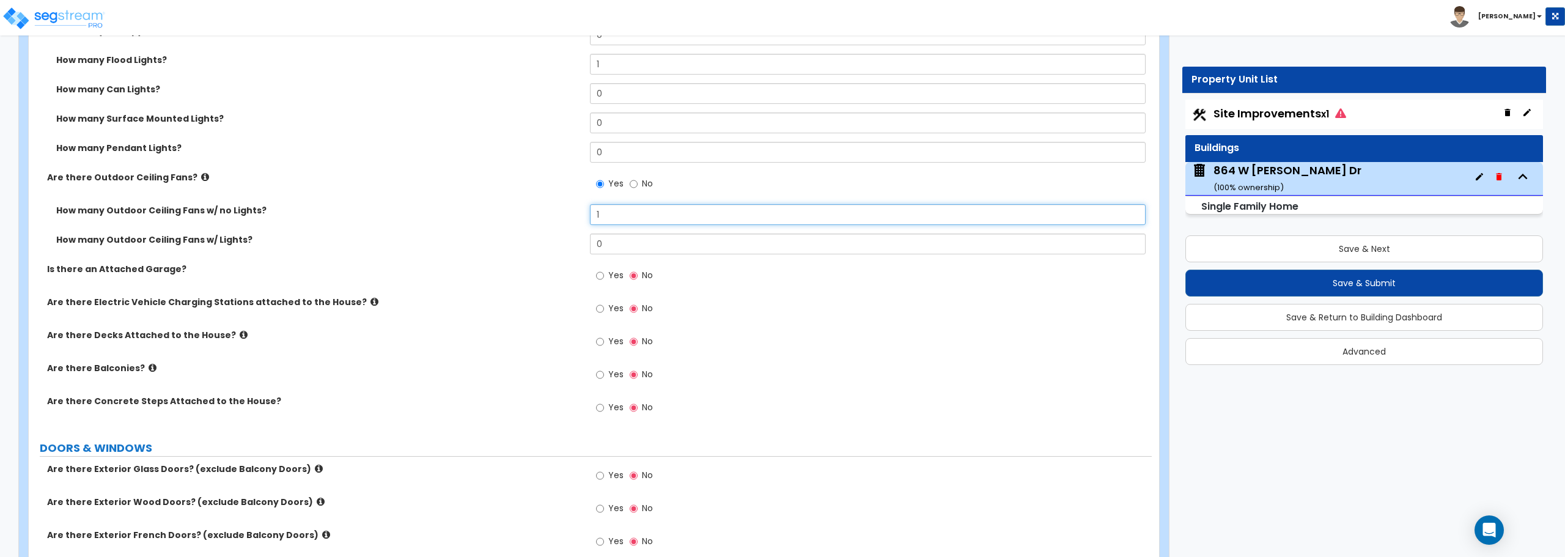
scroll to position [1162, 0]
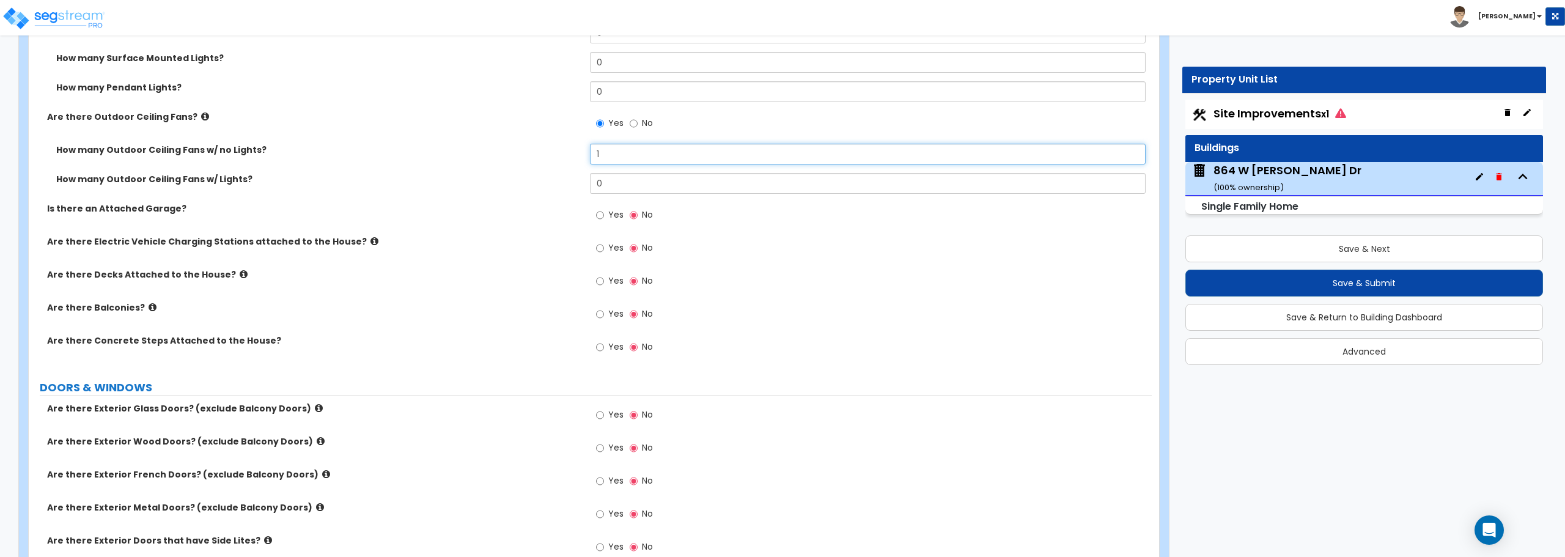
type input "1"
click at [600, 213] on input "Yes" at bounding box center [600, 214] width 8 height 13
radio input "true"
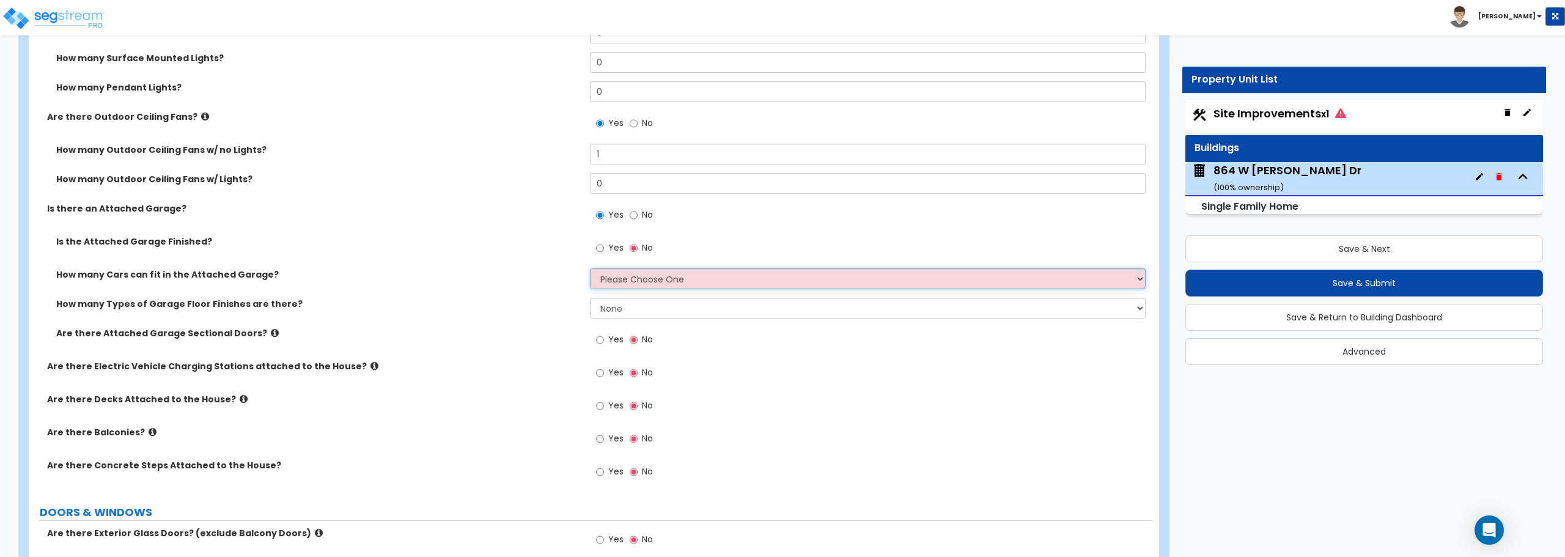
click at [625, 275] on select "Please Choose One 1 2 3 4 5" at bounding box center [867, 278] width 555 height 21
select select "2"
click at [590, 268] on select "Please Choose One 1 2 3 4 5" at bounding box center [867, 278] width 555 height 21
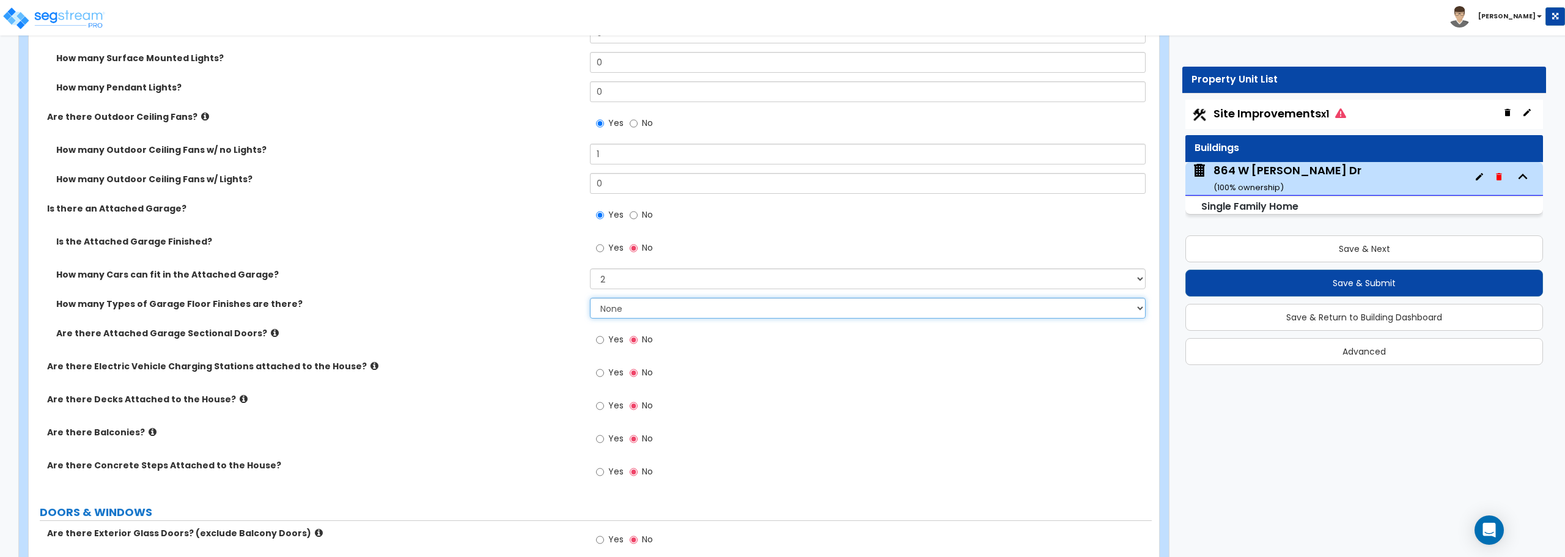
click at [662, 317] on select "None 1 2 3 4" at bounding box center [867, 308] width 555 height 21
select select "1"
click at [590, 298] on select "None 1 2 3 4" at bounding box center [867, 308] width 555 height 21
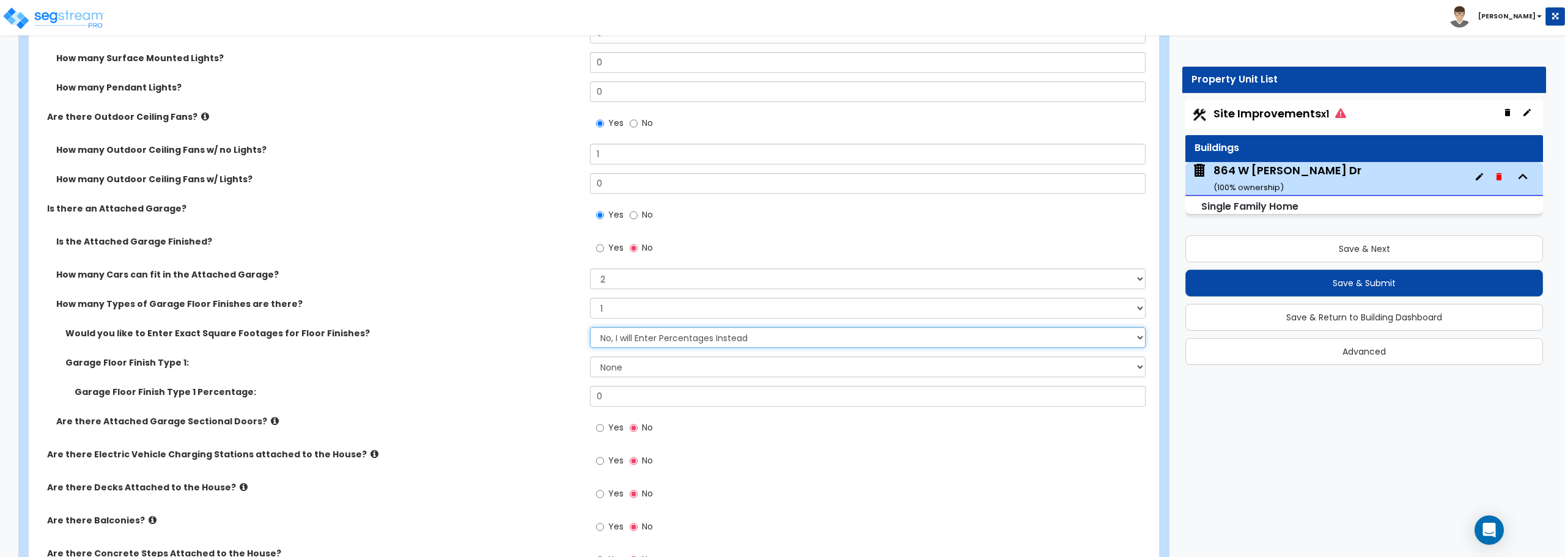
click at [652, 339] on select "No, I will Enter Percentages Instead Yes, I will Enter Exact Square Footages" at bounding box center [867, 337] width 555 height 21
click at [590, 327] on select "No, I will Enter Percentages Instead Yes, I will Enter Exact Square Footages" at bounding box center [867, 337] width 555 height 21
click at [652, 338] on select "No, I will Enter Percentages Instead Yes, I will Enter Exact Square Footages" at bounding box center [867, 337] width 555 height 21
click at [650, 370] on select "None Polished Concrete Flooring Ceramic Tile Flooring Rubber Tile Flooring Epox…" at bounding box center [867, 366] width 555 height 21
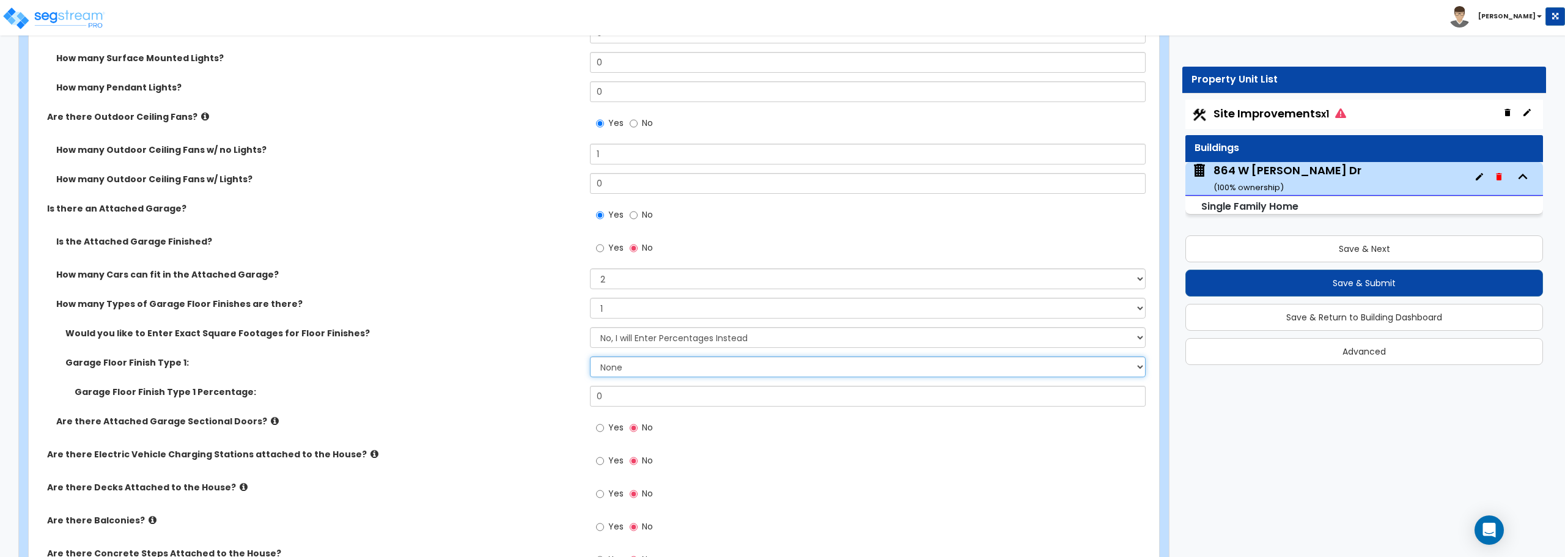
select select "1"
click at [590, 356] on select "None Polished Concrete Flooring Ceramic Tile Flooring Rubber Tile Flooring Epox…" at bounding box center [867, 366] width 555 height 21
drag, startPoint x: 641, startPoint y: 401, endPoint x: 528, endPoint y: 395, distance: 112.7
click at [528, 395] on div "Garage Floor Finish Type 1 Percentage: 0" at bounding box center [590, 400] width 1123 height 29
type input "100"
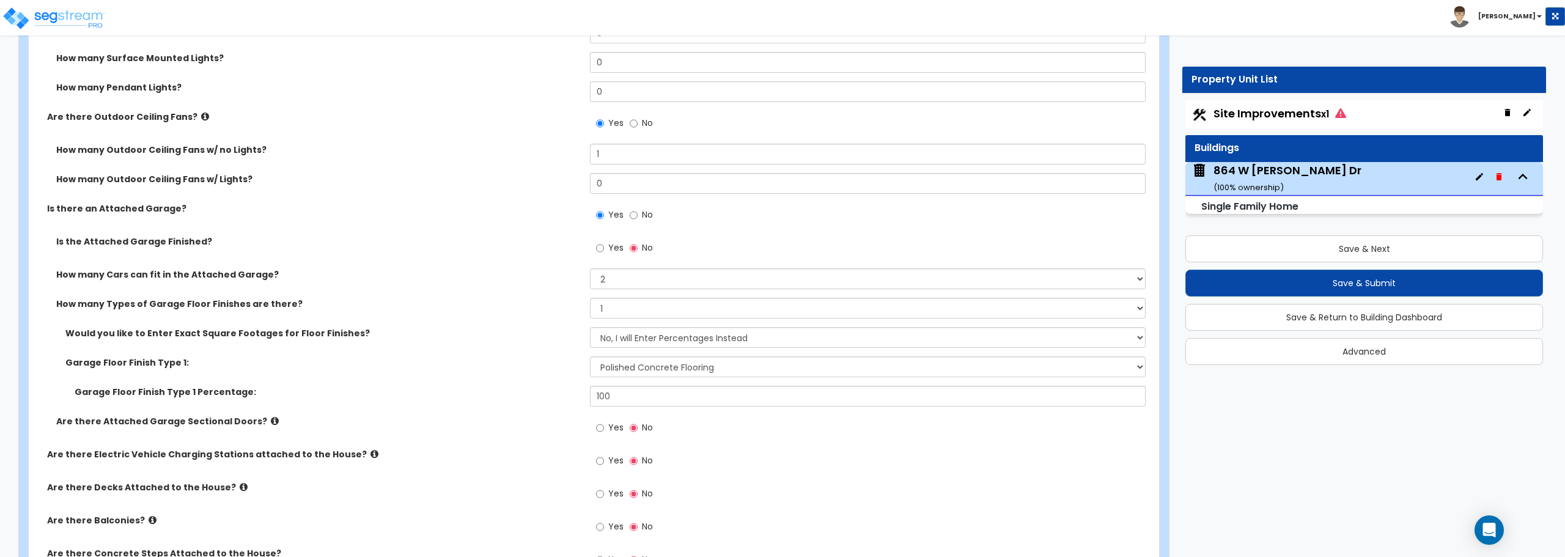
click at [605, 427] on label "Yes" at bounding box center [610, 429] width 28 height 21
click at [604, 427] on input "Yes" at bounding box center [600, 427] width 8 height 13
radio input "true"
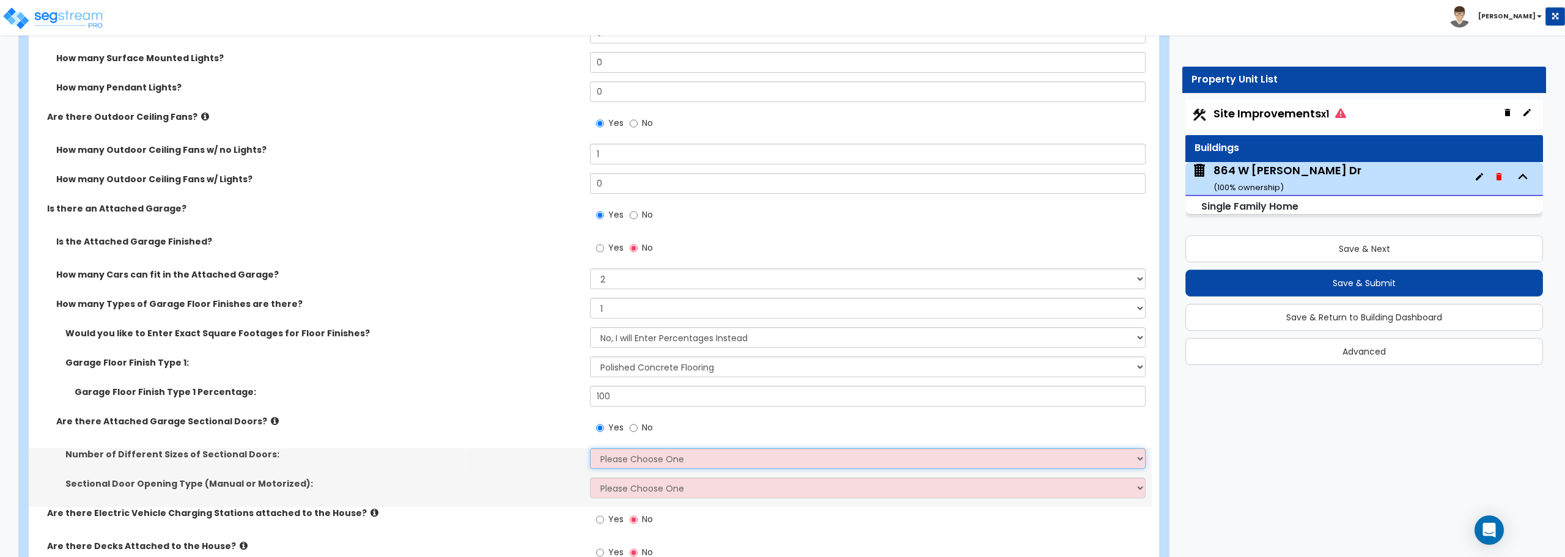
click at [616, 457] on select "Please Choose One 1 2" at bounding box center [867, 458] width 555 height 21
select select "1"
click at [590, 448] on select "Please Choose One 1 2" at bounding box center [867, 458] width 555 height 21
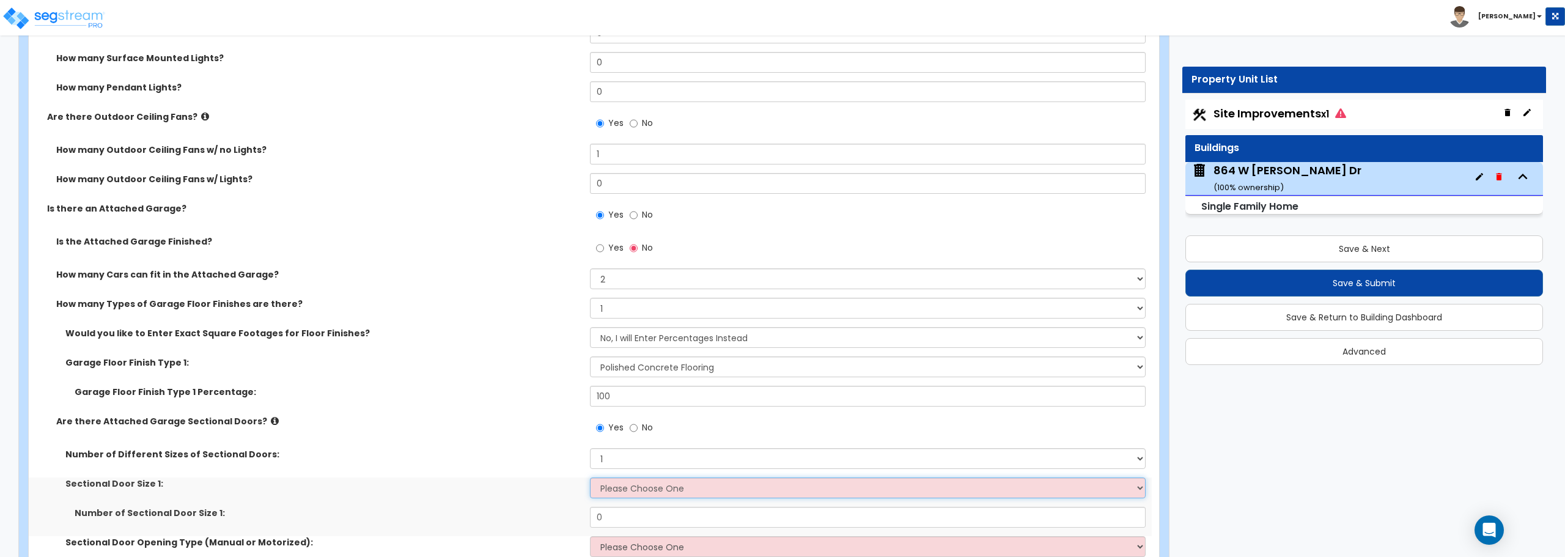
click at [632, 490] on select "Please Choose One 9' x 7' 16' x 7'" at bounding box center [867, 487] width 555 height 21
click at [590, 477] on select "Please Choose One 9' x 7' 16' x 7'" at bounding box center [867, 487] width 555 height 21
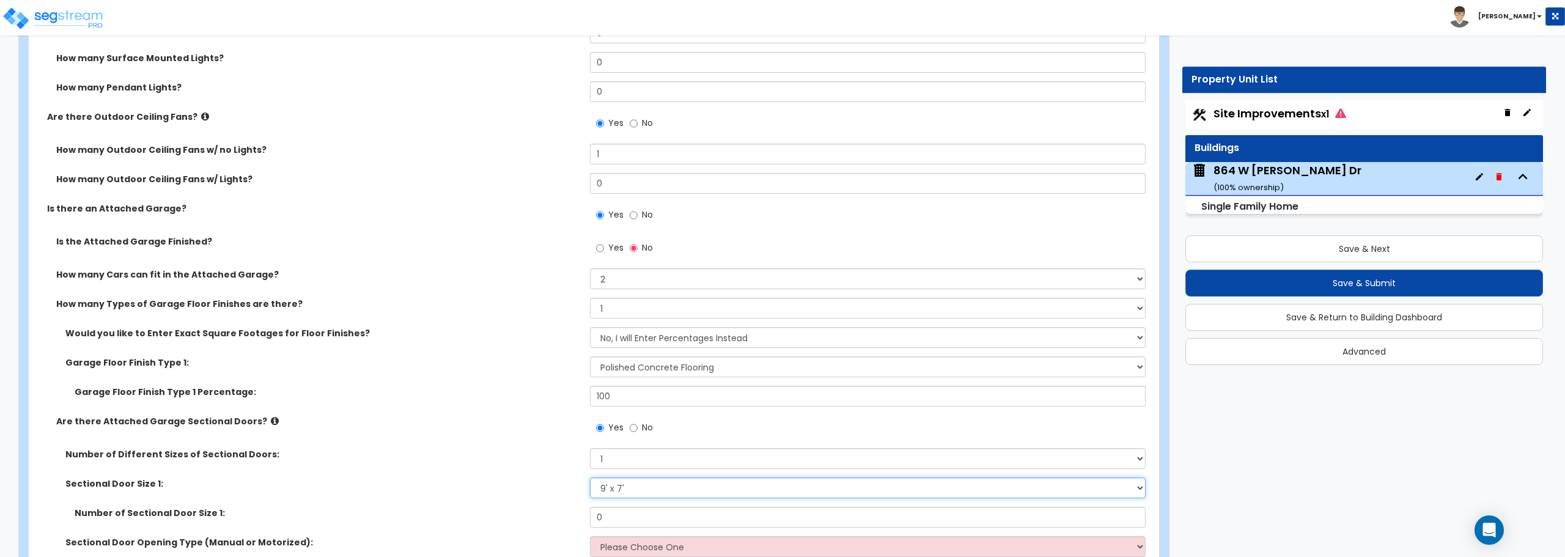
click at [629, 484] on select "Please Choose One 9' x 7' 16' x 7'" at bounding box center [867, 487] width 555 height 21
select select "2"
click at [590, 477] on select "Please Choose One 9' x 7' 16' x 7'" at bounding box center [867, 487] width 555 height 21
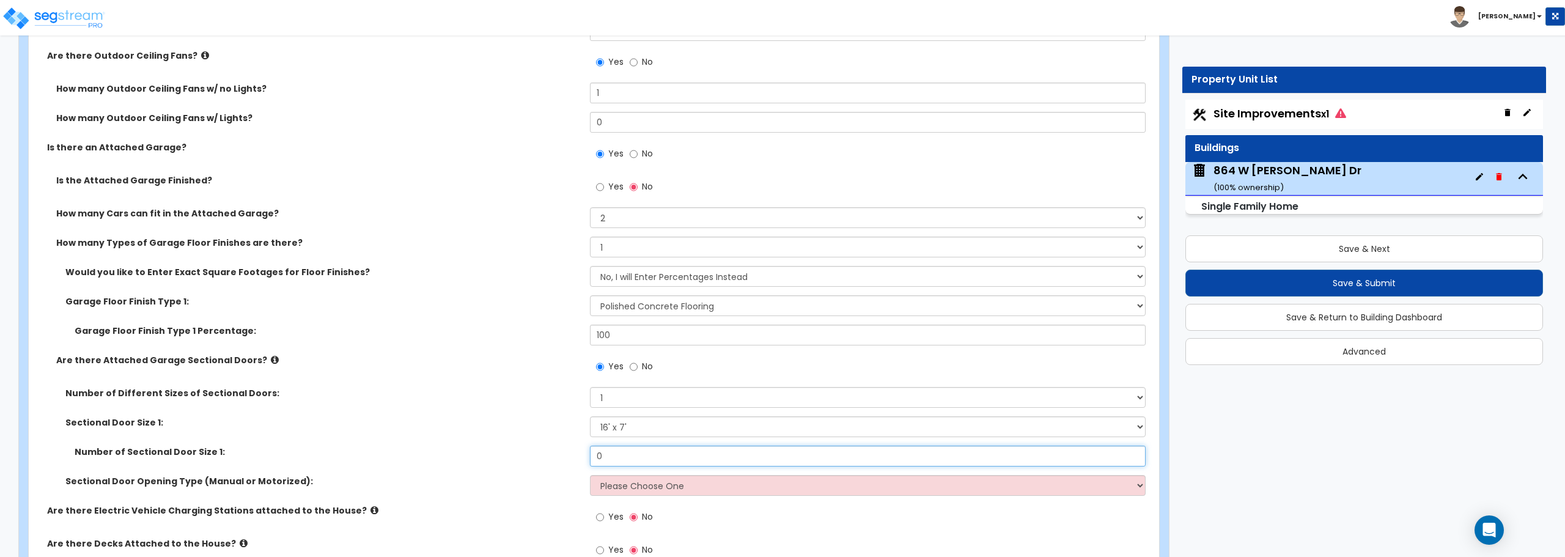
drag, startPoint x: 633, startPoint y: 449, endPoint x: 575, endPoint y: 451, distance: 58.7
click at [575, 451] on div "Number of Sectional Door Size 1: 0" at bounding box center [590, 460] width 1123 height 29
type input "1"
click at [628, 487] on select "Please Choose One All Manual All Motorized Some are Motorized" at bounding box center [867, 485] width 555 height 21
select select "2"
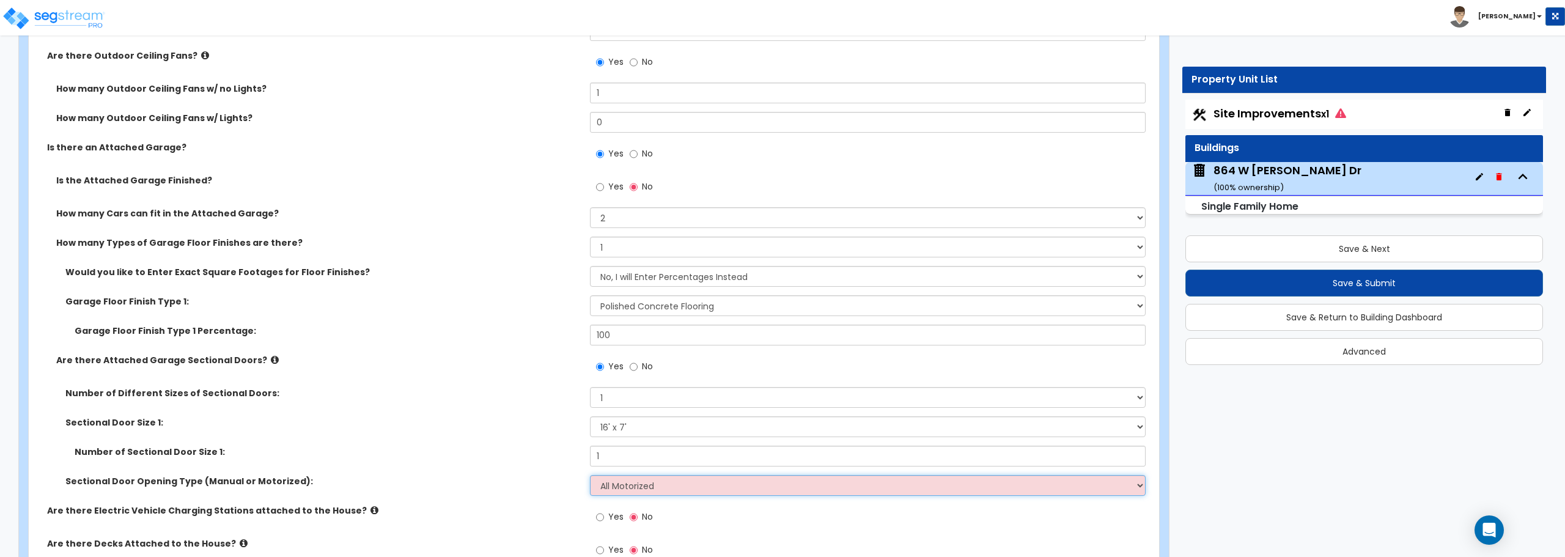
click at [590, 475] on select "Please Choose One All Manual All Motorized Some are Motorized" at bounding box center [867, 485] width 555 height 21
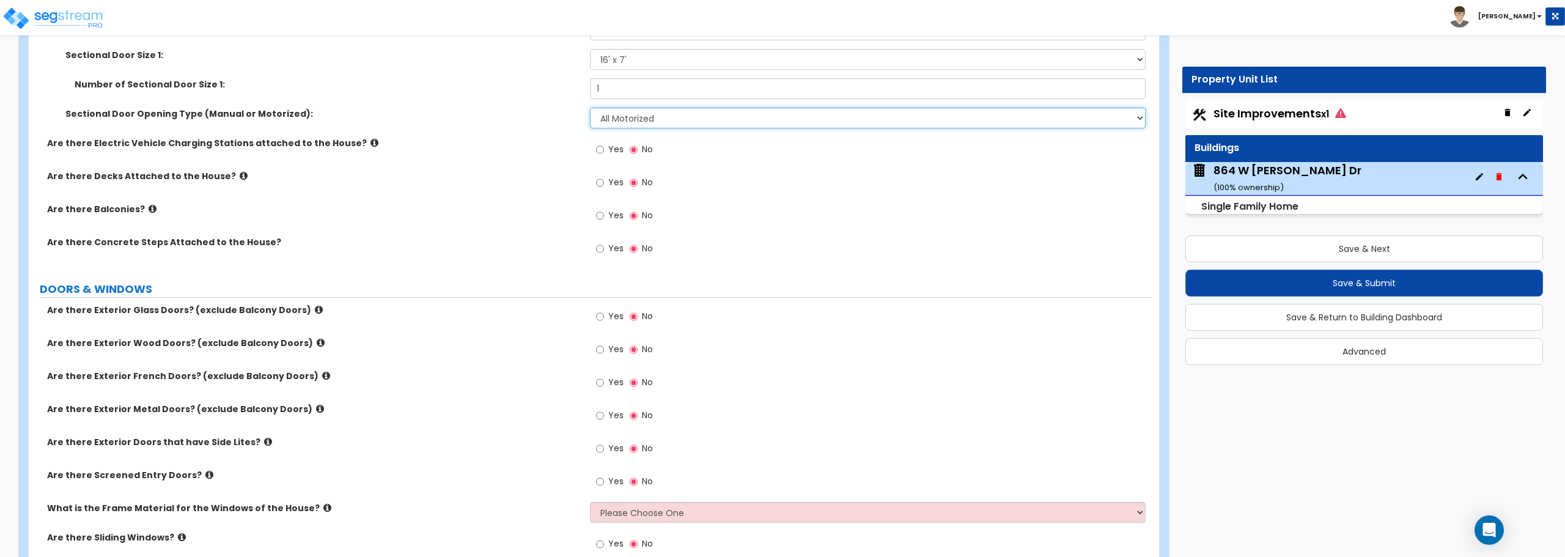
scroll to position [1589, 0]
click at [600, 250] on input "Yes" at bounding box center [600, 249] width 8 height 13
radio input "true"
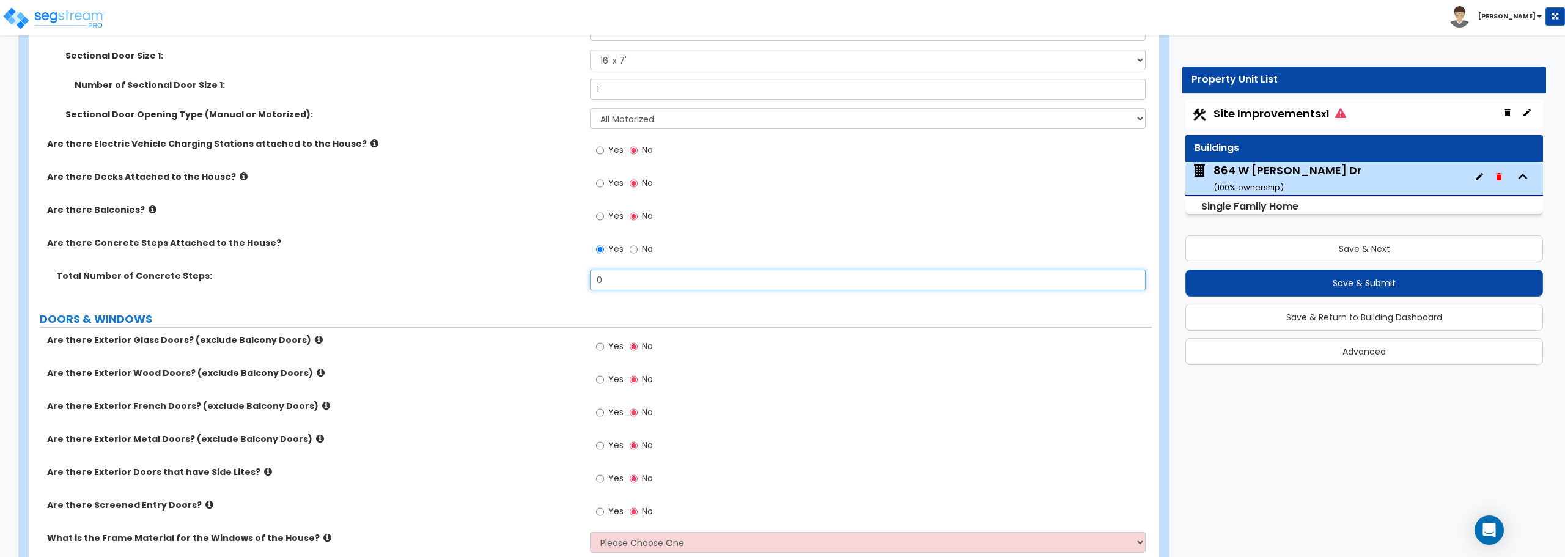
drag, startPoint x: 608, startPoint y: 278, endPoint x: 582, endPoint y: 280, distance: 25.7
click at [582, 280] on div "Total Number of Concrete Steps: 0" at bounding box center [590, 284] width 1123 height 29
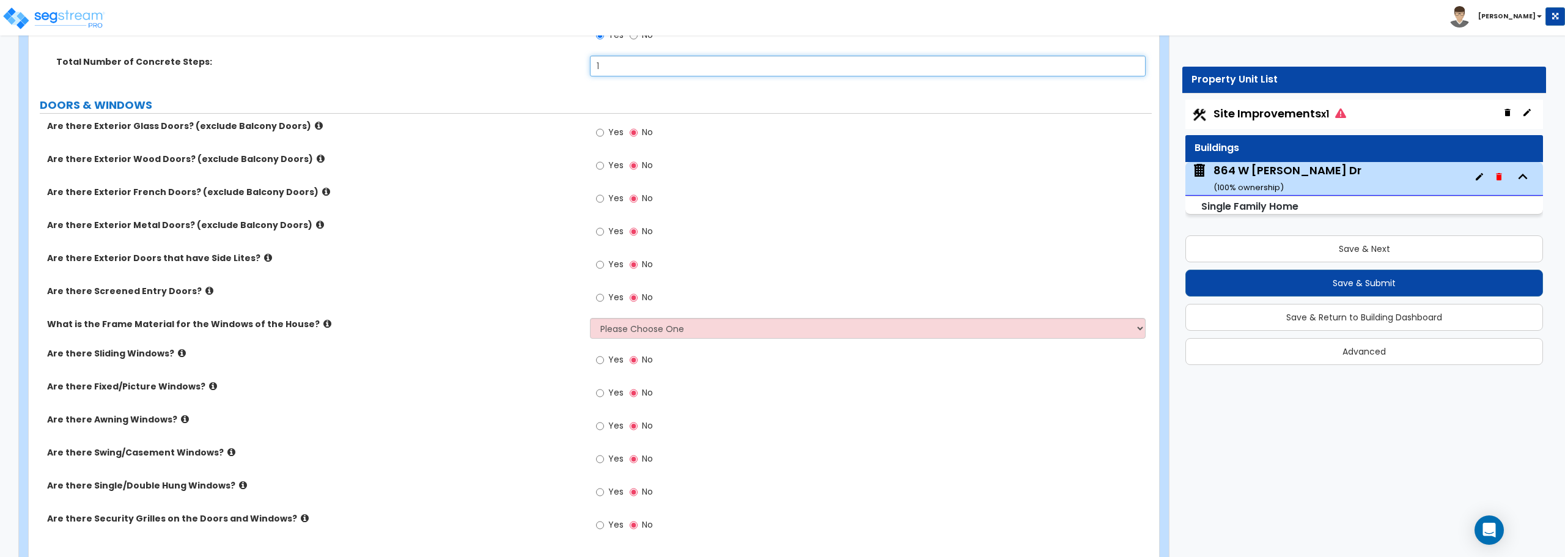
scroll to position [1834, 0]
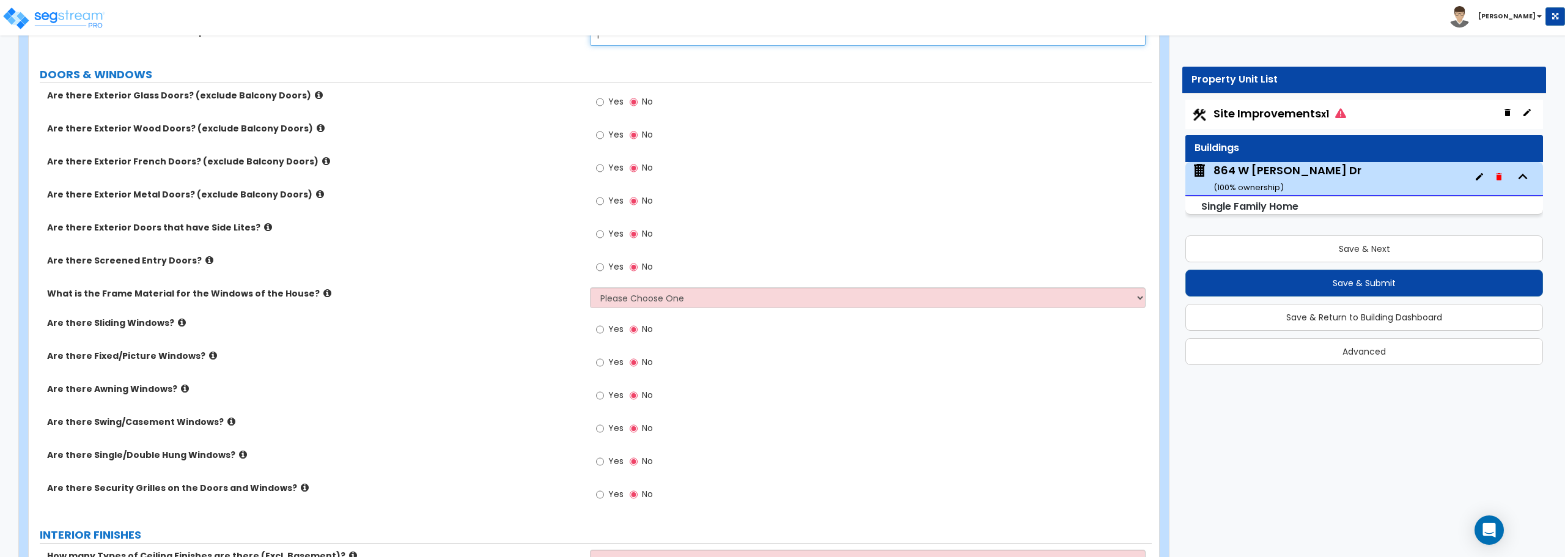
type input "1"
click at [598, 198] on input "Yes" at bounding box center [600, 200] width 8 height 13
radio input "true"
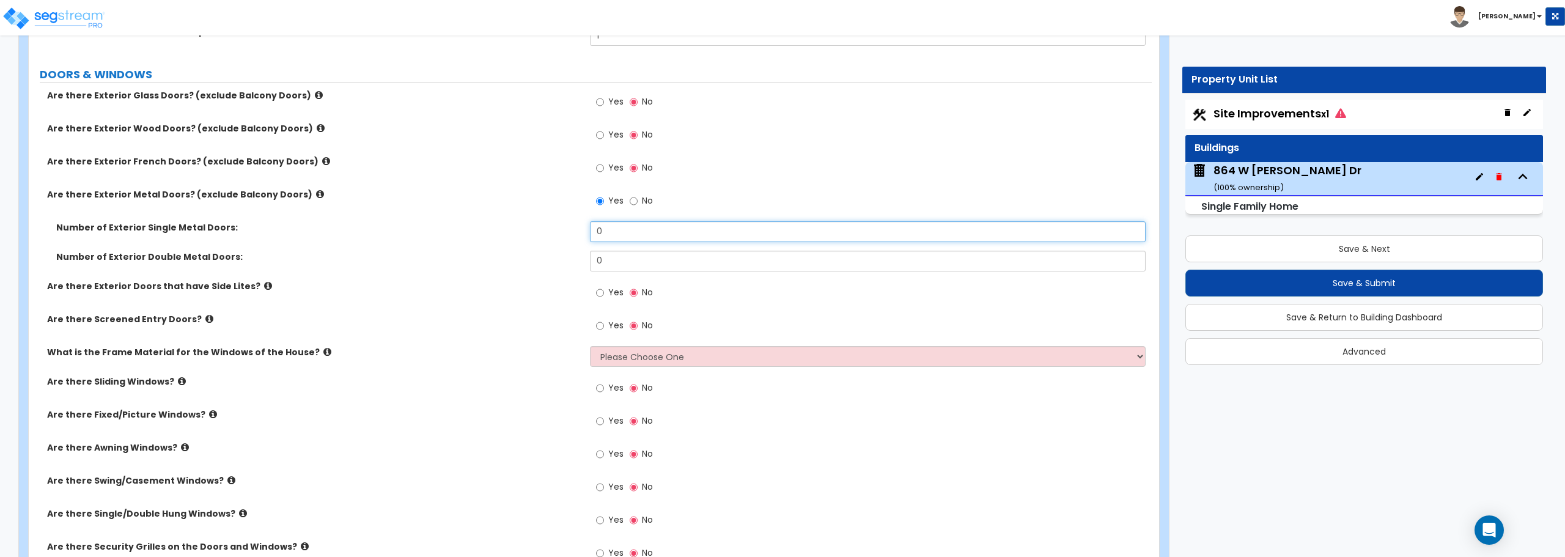
drag, startPoint x: 623, startPoint y: 238, endPoint x: 570, endPoint y: 237, distance: 52.6
click at [570, 237] on div "Number of Exterior Single Metal Doors: 0" at bounding box center [590, 235] width 1123 height 29
type input "3"
click at [600, 325] on input "Yes" at bounding box center [600, 325] width 8 height 13
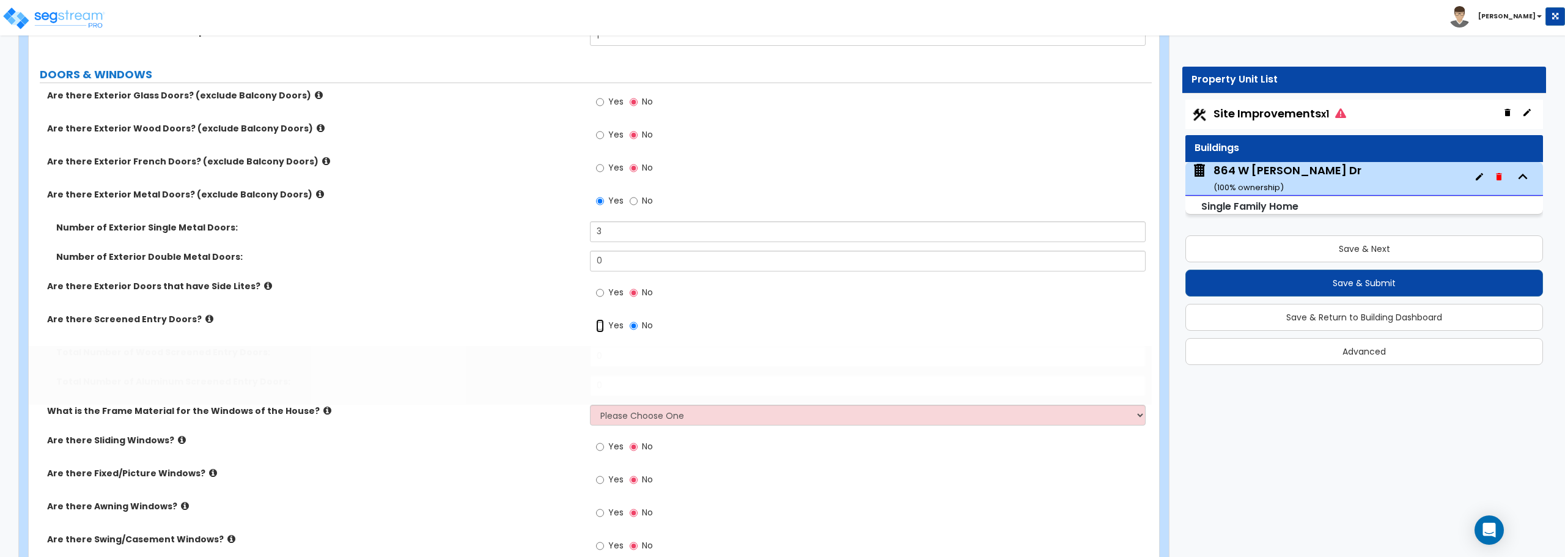
radio input "true"
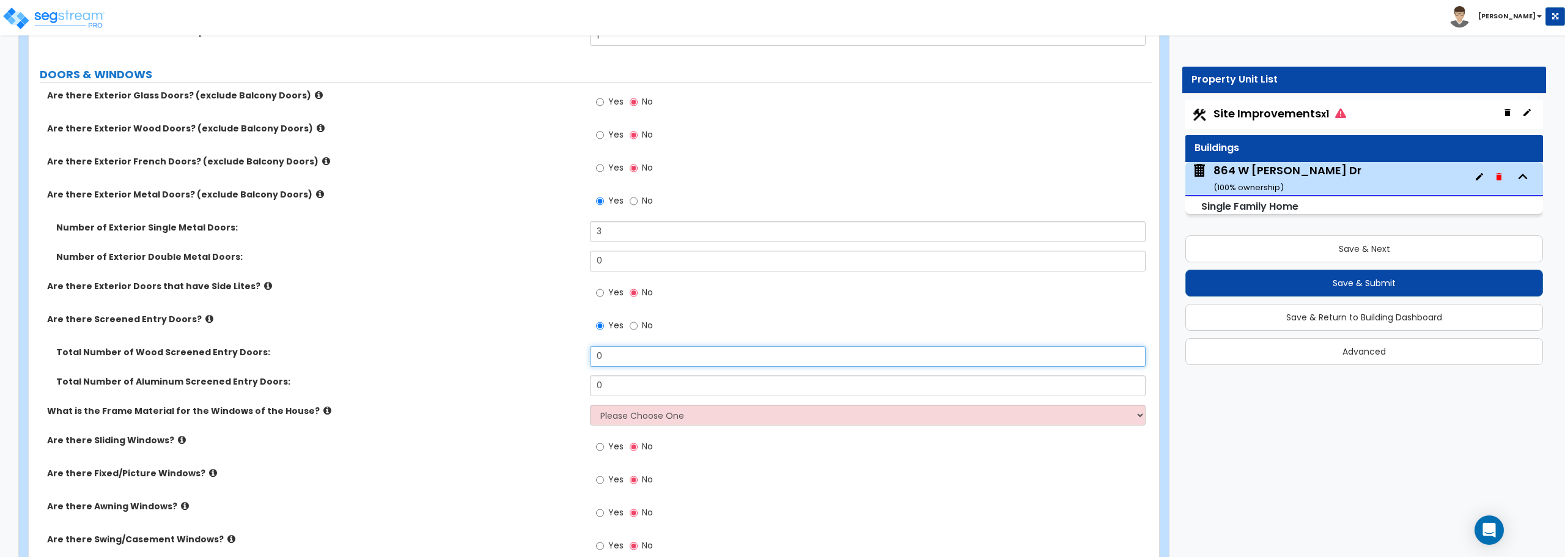
click at [629, 364] on input "0" at bounding box center [867, 356] width 555 height 21
drag, startPoint x: 591, startPoint y: 384, endPoint x: 573, endPoint y: 384, distance: 17.7
click at [573, 384] on div "Total Number of Aluminum Screened Entry Doors: 0" at bounding box center [590, 389] width 1123 height 29
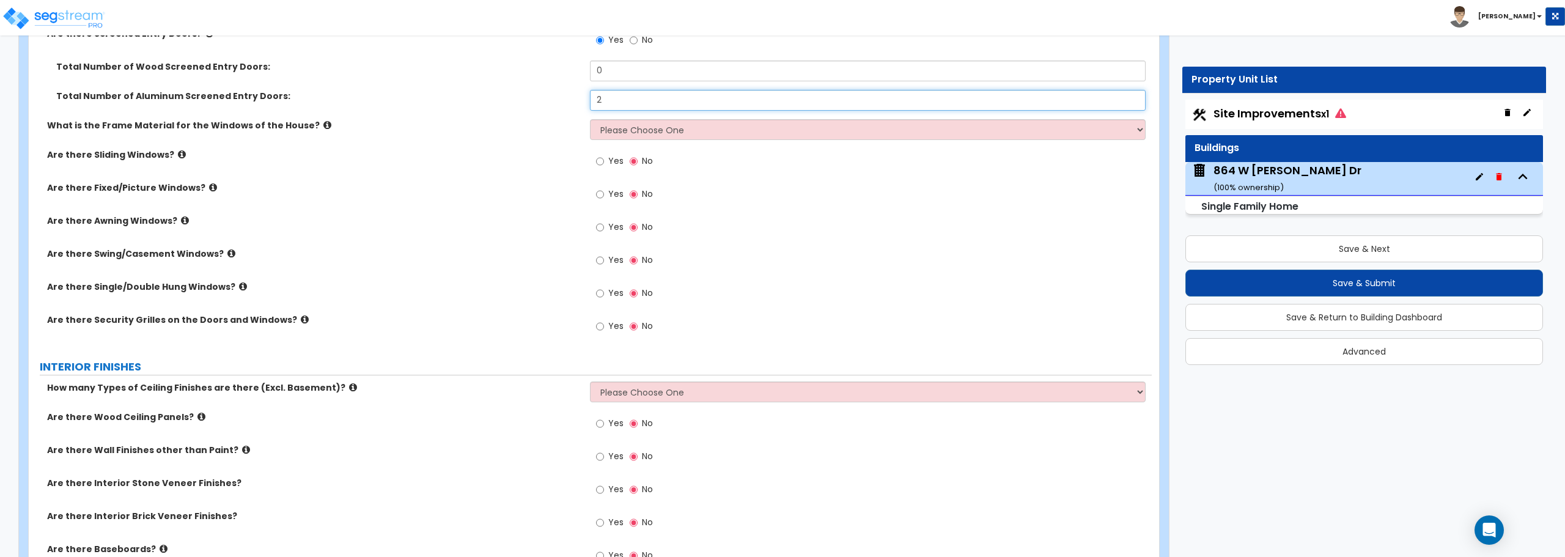
scroll to position [2140, 0]
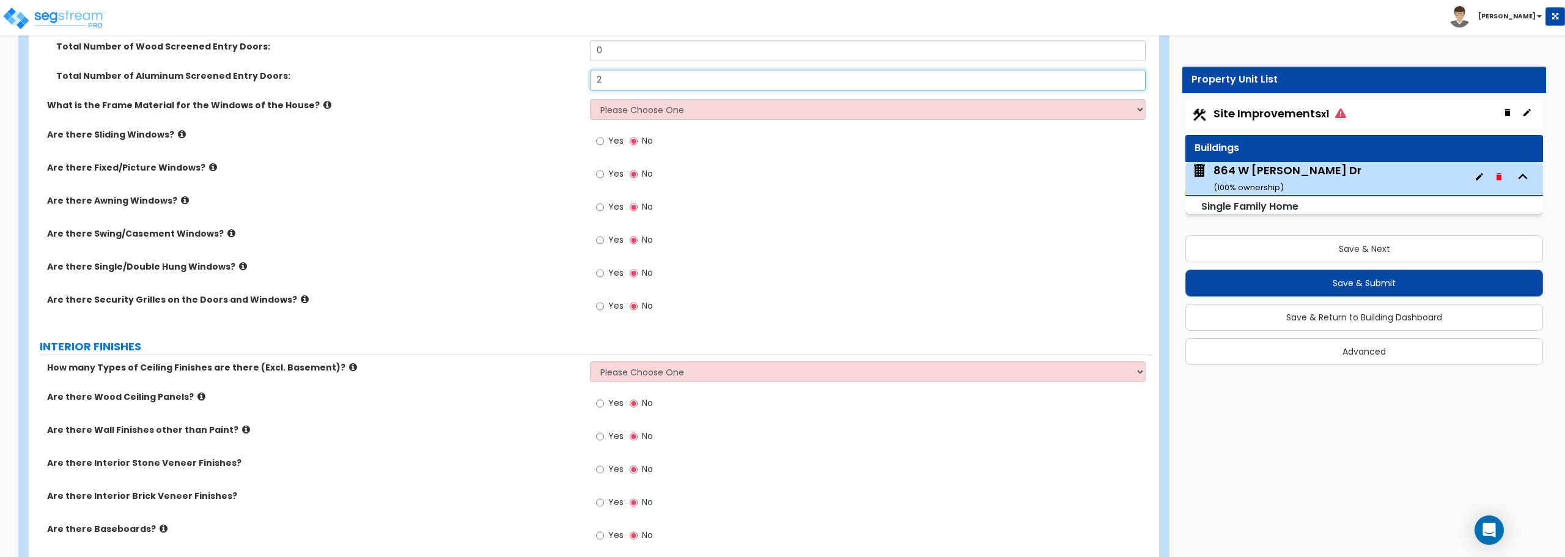
type input "2"
click at [650, 111] on select "Please Choose One Vinyl Aluminum Wood" at bounding box center [867, 109] width 555 height 21
select select "1"
click at [590, 99] on select "Please Choose One Vinyl Aluminum Wood" at bounding box center [867, 109] width 555 height 21
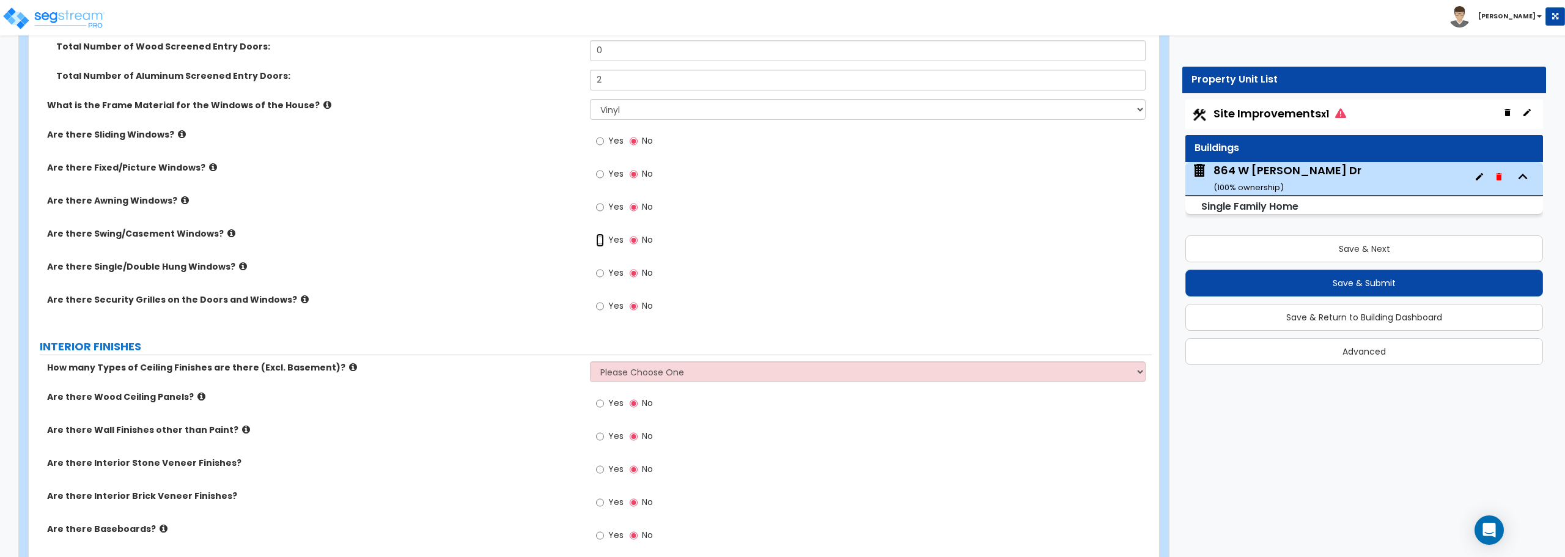
click at [600, 238] on input "Yes" at bounding box center [600, 240] width 8 height 13
radio input "true"
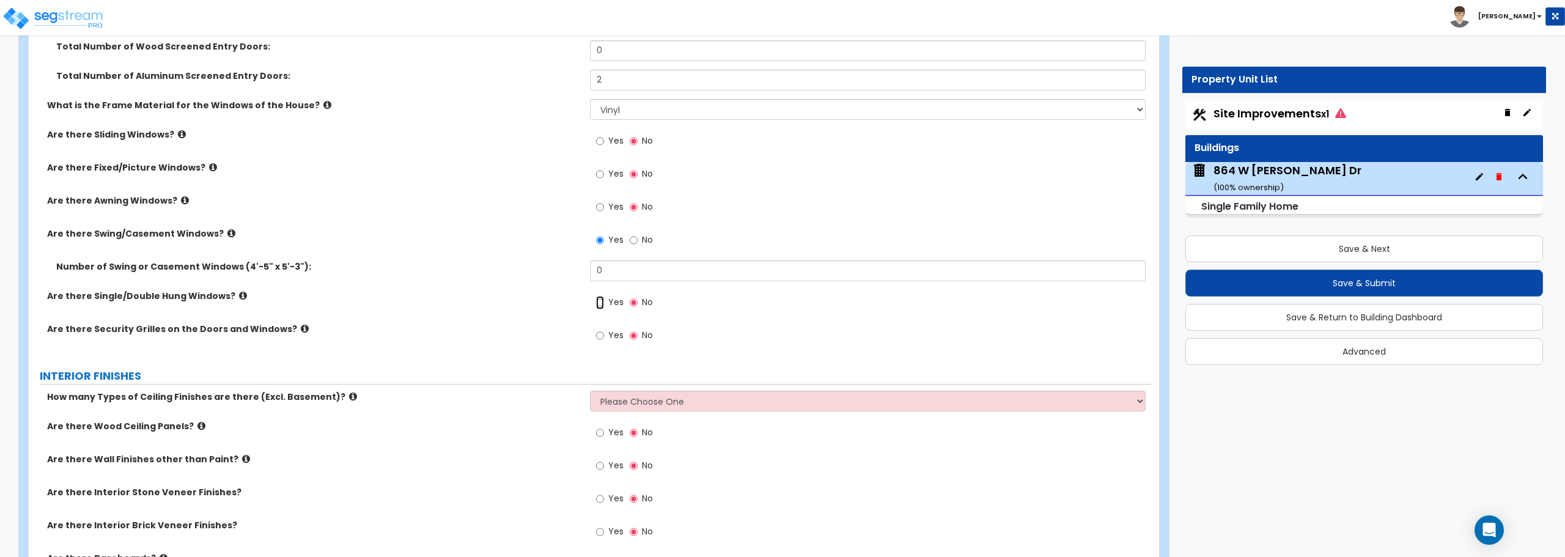
click at [597, 300] on input "Yes" at bounding box center [600, 302] width 8 height 13
radio input "true"
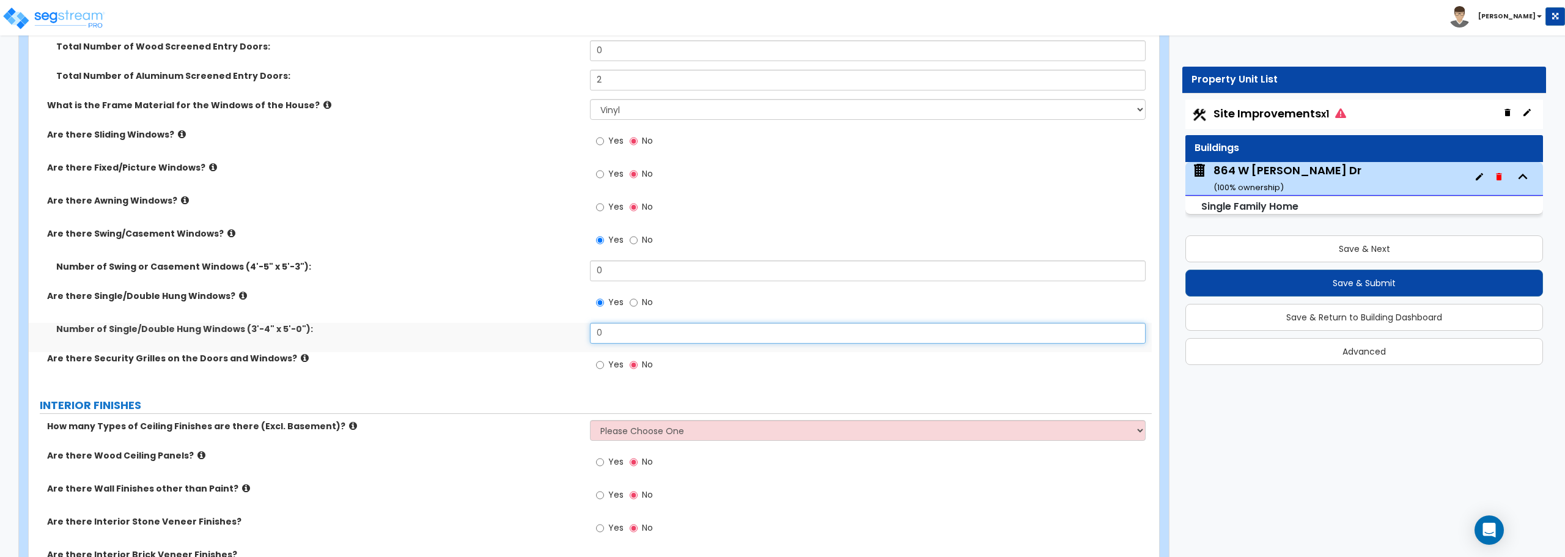
drag, startPoint x: 632, startPoint y: 331, endPoint x: 583, endPoint y: 330, distance: 48.9
click at [583, 330] on div "Number of Single/Double Hung Windows (3'-4" x 5'-0"): 0" at bounding box center [590, 337] width 1123 height 29
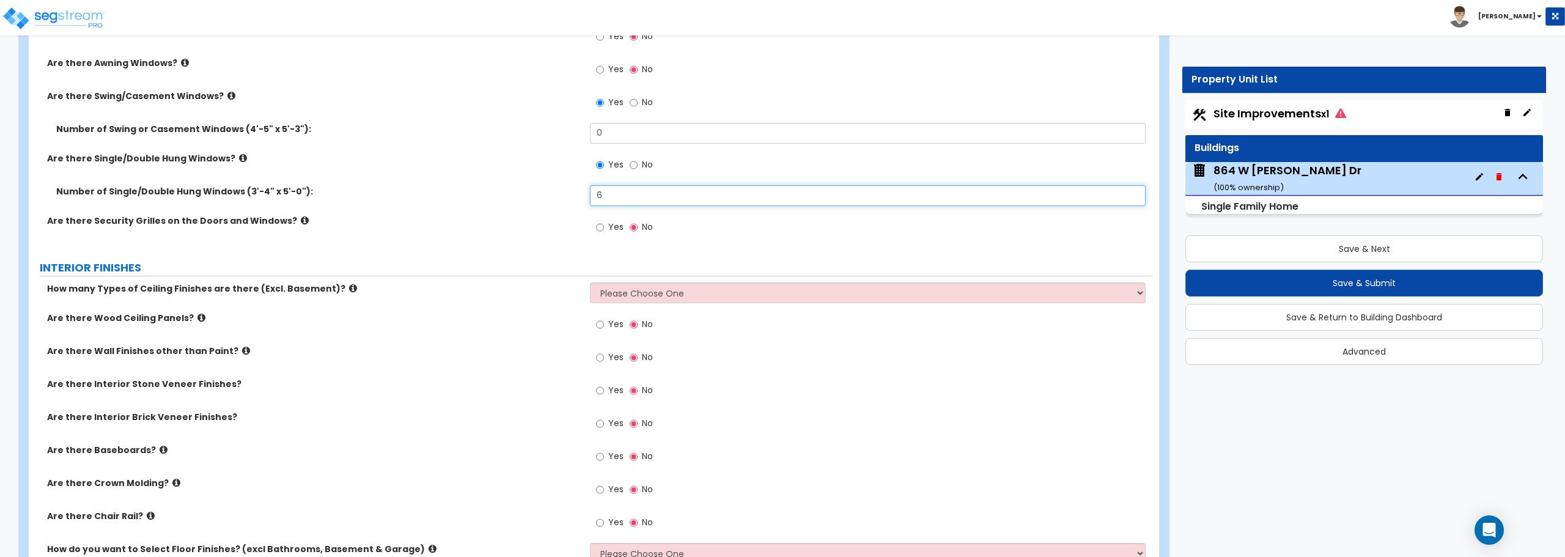
scroll to position [2323, 0]
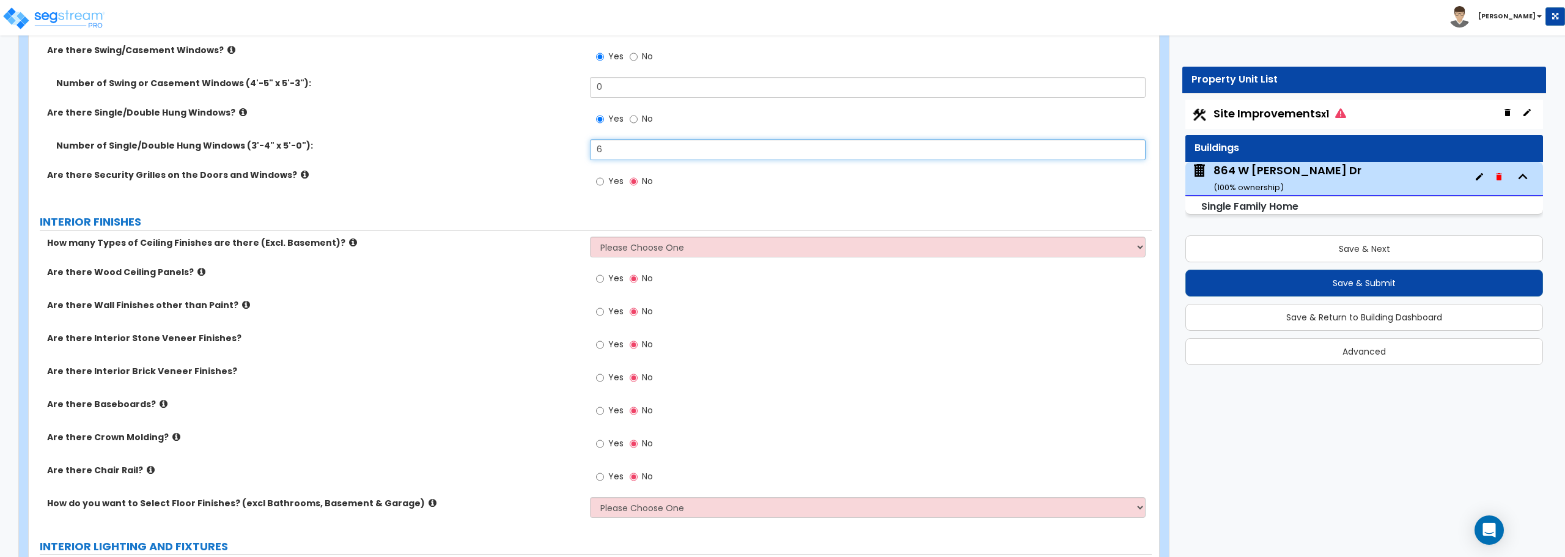
type input "6"
click at [689, 248] on select "Please Choose One 1 2 3" at bounding box center [867, 247] width 555 height 21
select select "1"
click at [590, 237] on select "Please Choose One 1 2 3" at bounding box center [867, 247] width 555 height 21
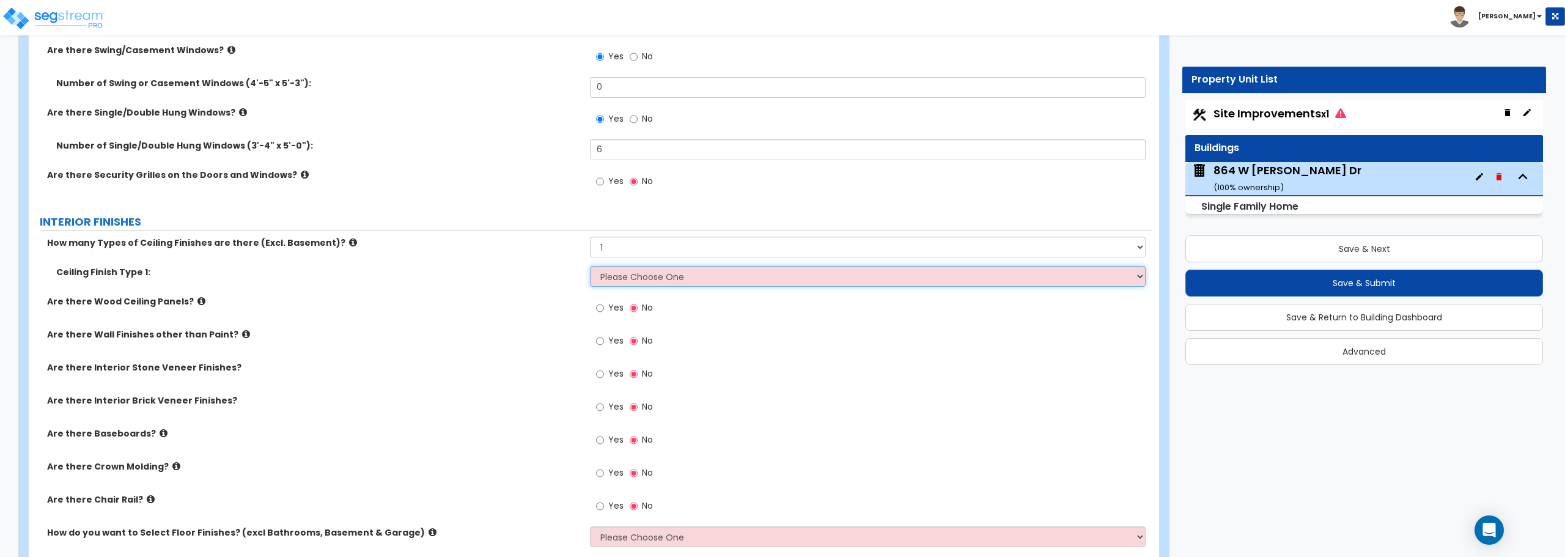
click at [707, 282] on select "Please Choose One Drop Ceiling Drywall Ceiling Open Ceiling" at bounding box center [867, 276] width 555 height 21
select select "2"
click at [590, 266] on select "Please Choose One Drop Ceiling Drywall Ceiling Open Ceiling" at bounding box center [867, 276] width 555 height 21
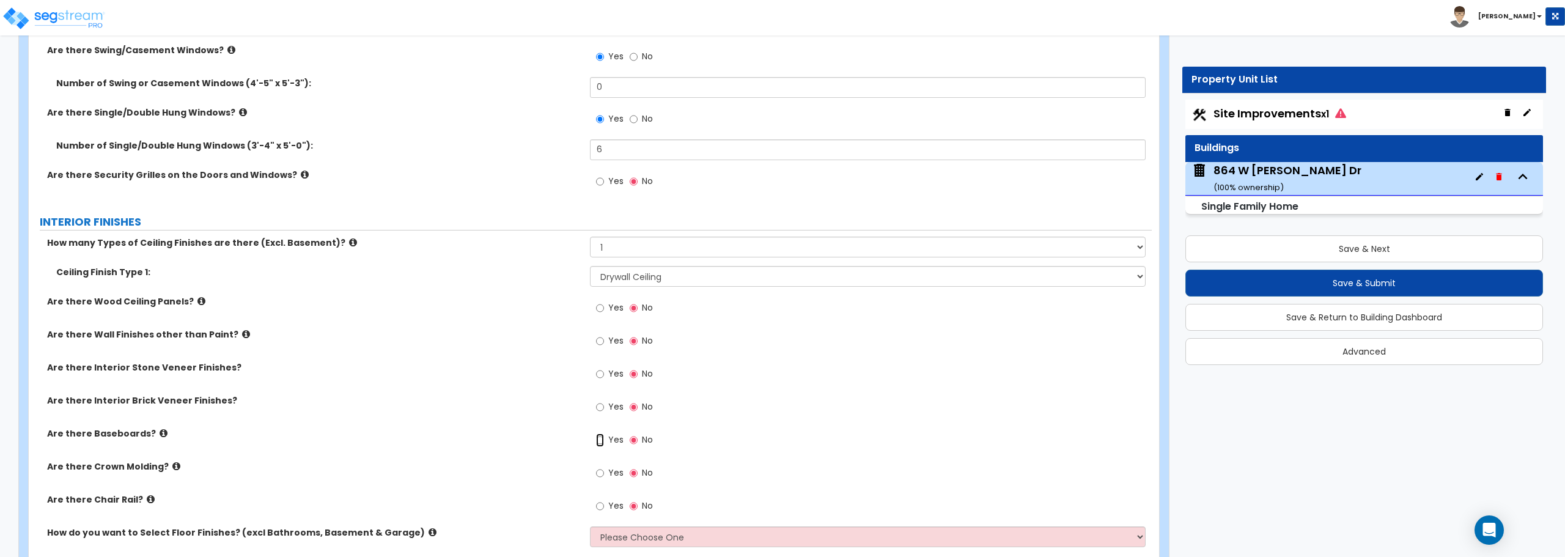
click at [602, 440] on input "Yes" at bounding box center [600, 439] width 8 height 13
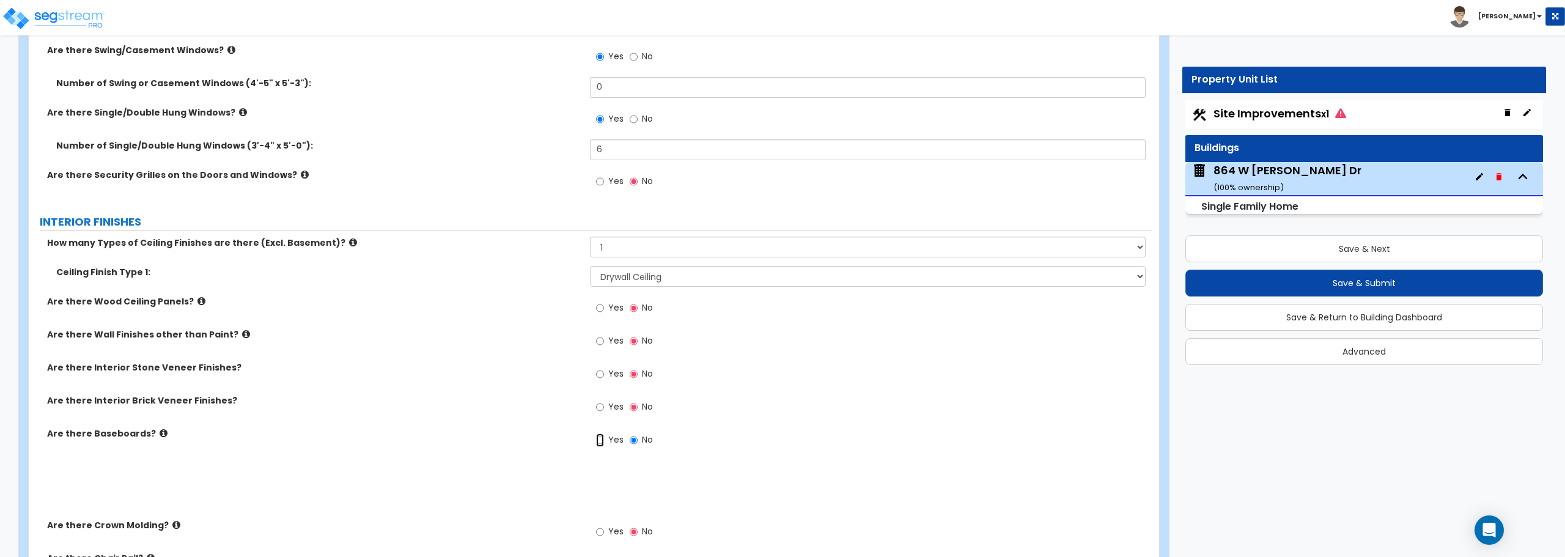
radio input "true"
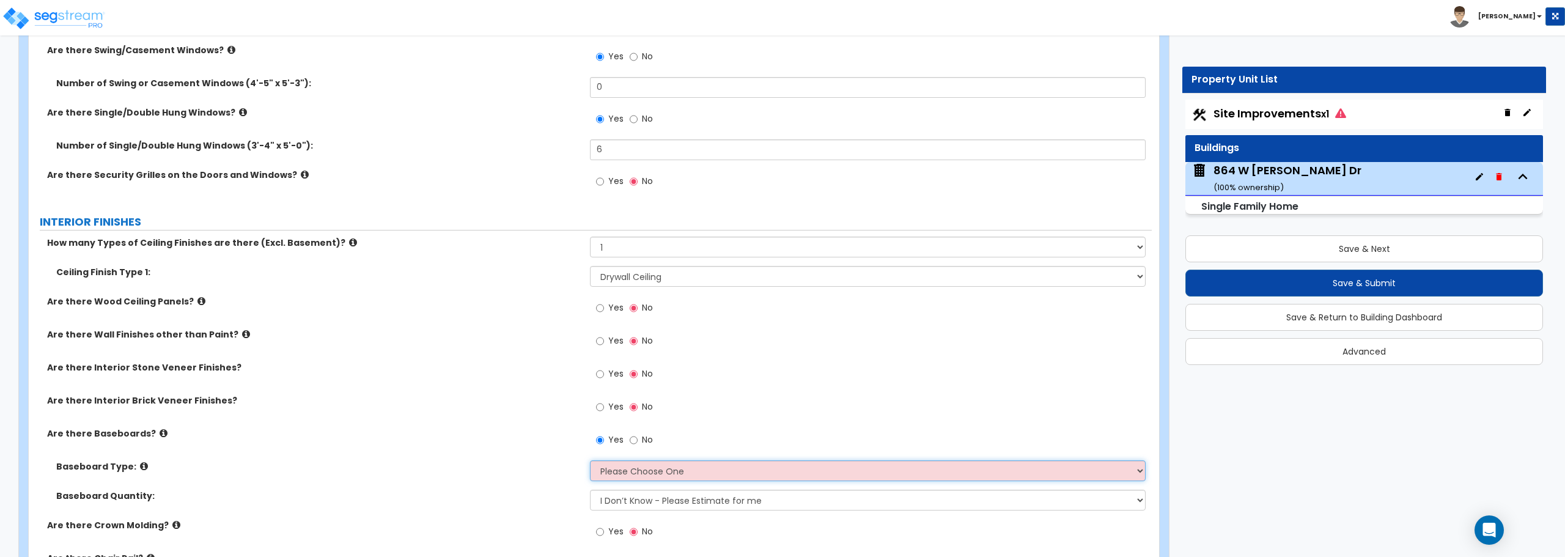
click at [642, 476] on select "Please Choose One Wood Vinyl Carpet Tile" at bounding box center [867, 470] width 555 height 21
select select "1"
click at [590, 460] on select "Please Choose One Wood Vinyl Carpet Tile" at bounding box center [867, 470] width 555 height 21
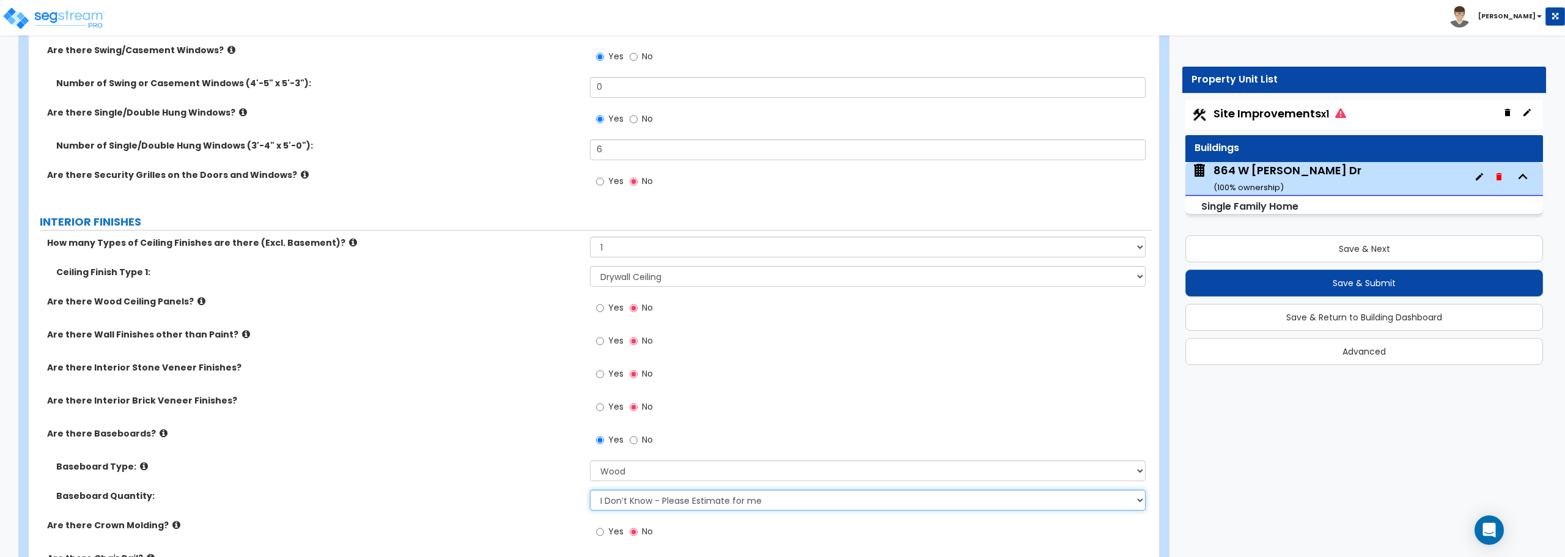
click at [636, 501] on select "I Don’t Know - Please Estimate for me I want to Enter the Linear Footage" at bounding box center [867, 500] width 555 height 21
select select "1"
click at [590, 490] on select "I Don’t Know - Please Estimate for me I want to Enter the Linear Footage" at bounding box center [867, 500] width 555 height 21
click at [638, 526] on input "0" at bounding box center [867, 529] width 555 height 21
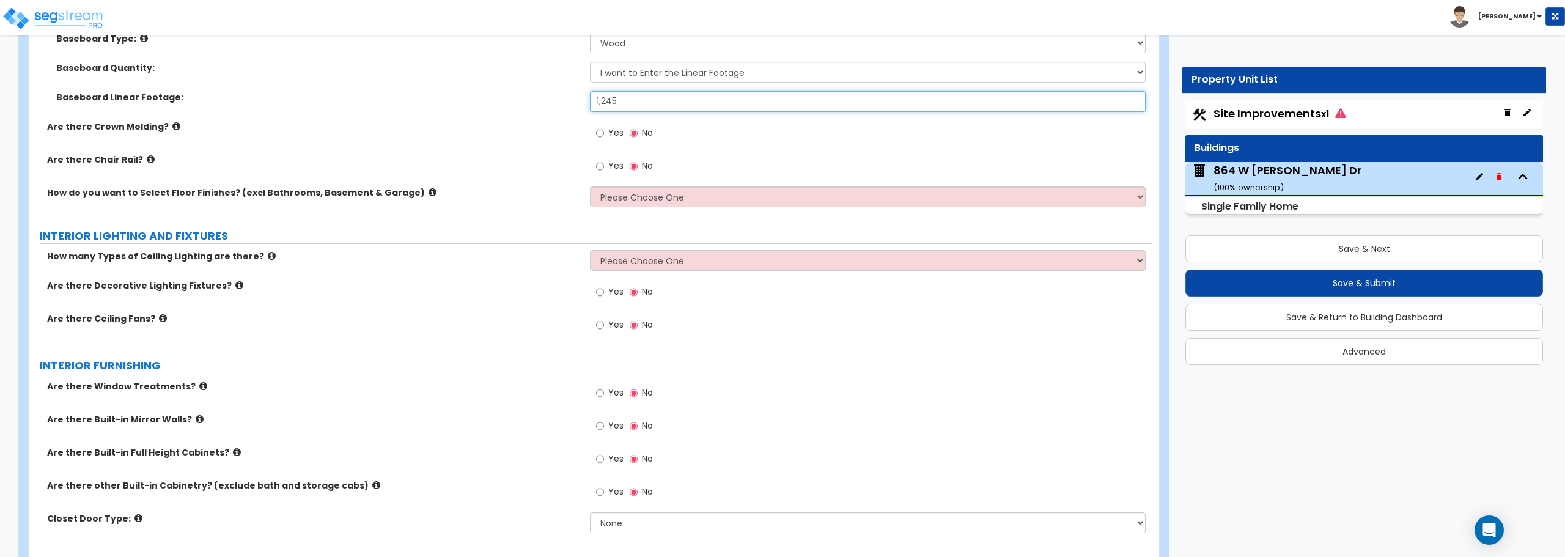
scroll to position [2812, 0]
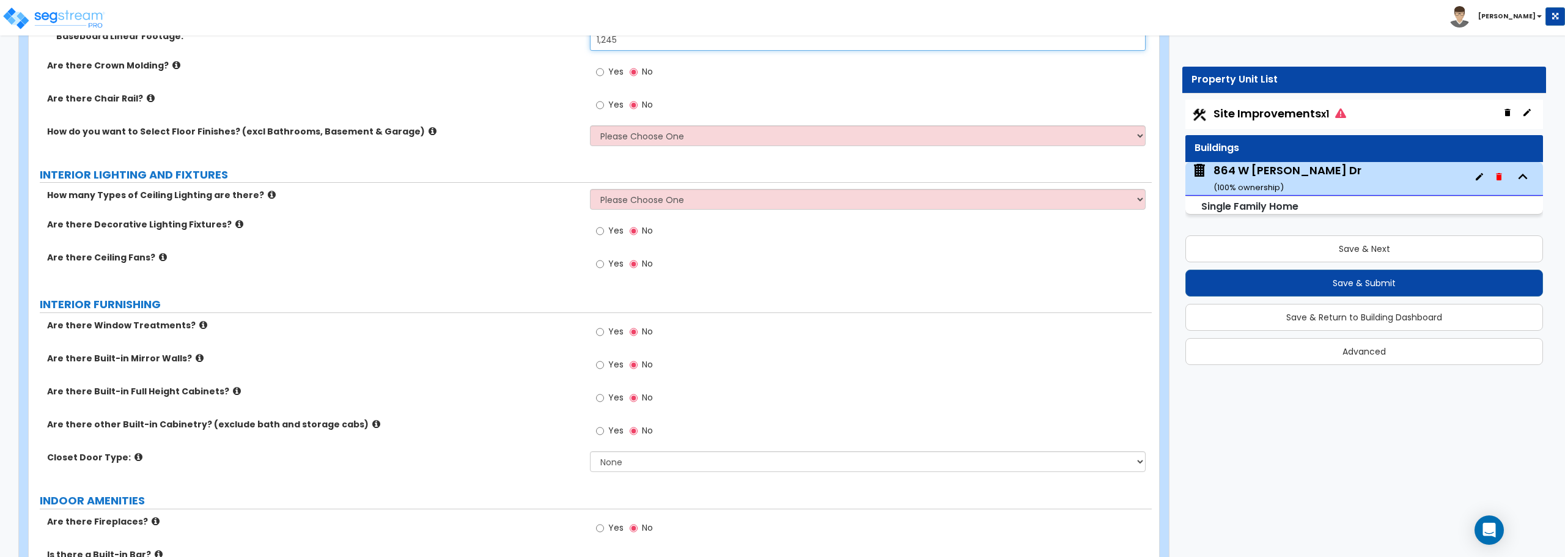
type input "1,245"
click at [617, 139] on select "Please Choose One I want to Select Floor Finishes for the Areas of the House I …" at bounding box center [867, 135] width 555 height 21
click at [590, 125] on select "Please Choose One I want to Select Floor Finishes for the Areas of the House I …" at bounding box center [867, 135] width 555 height 21
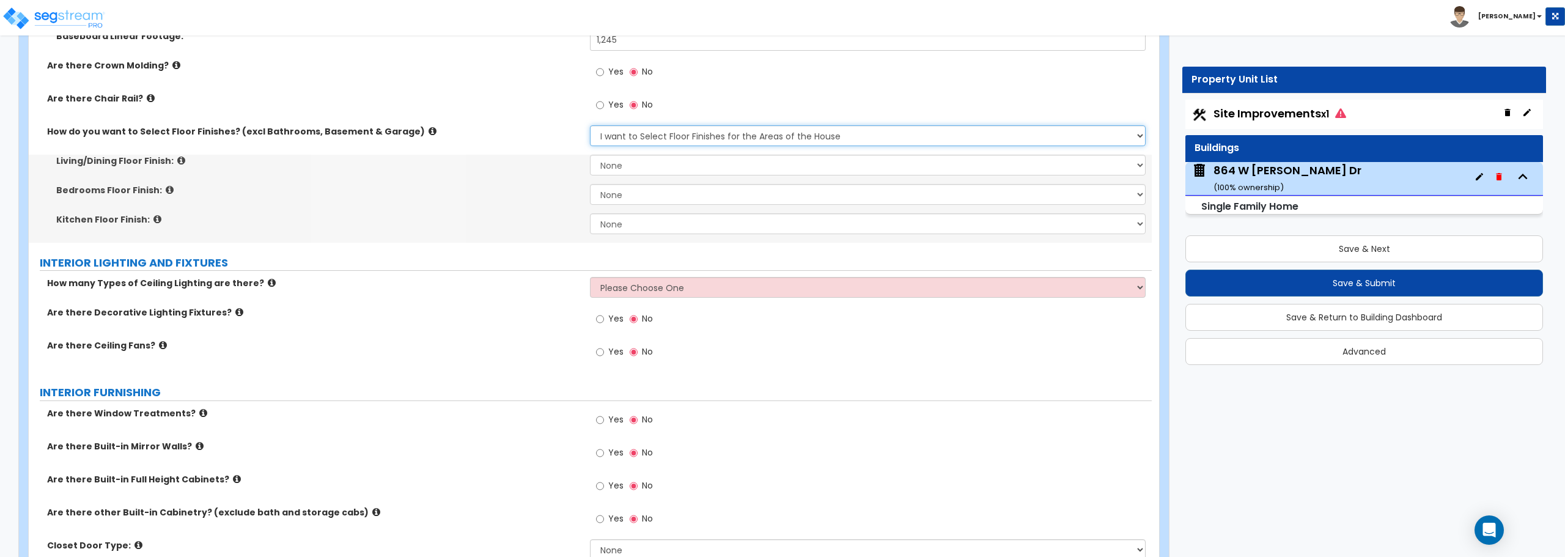
click at [647, 136] on select "Please Choose One I want to Select Floor Finishes for the Areas of the House I …" at bounding box center [867, 135] width 555 height 21
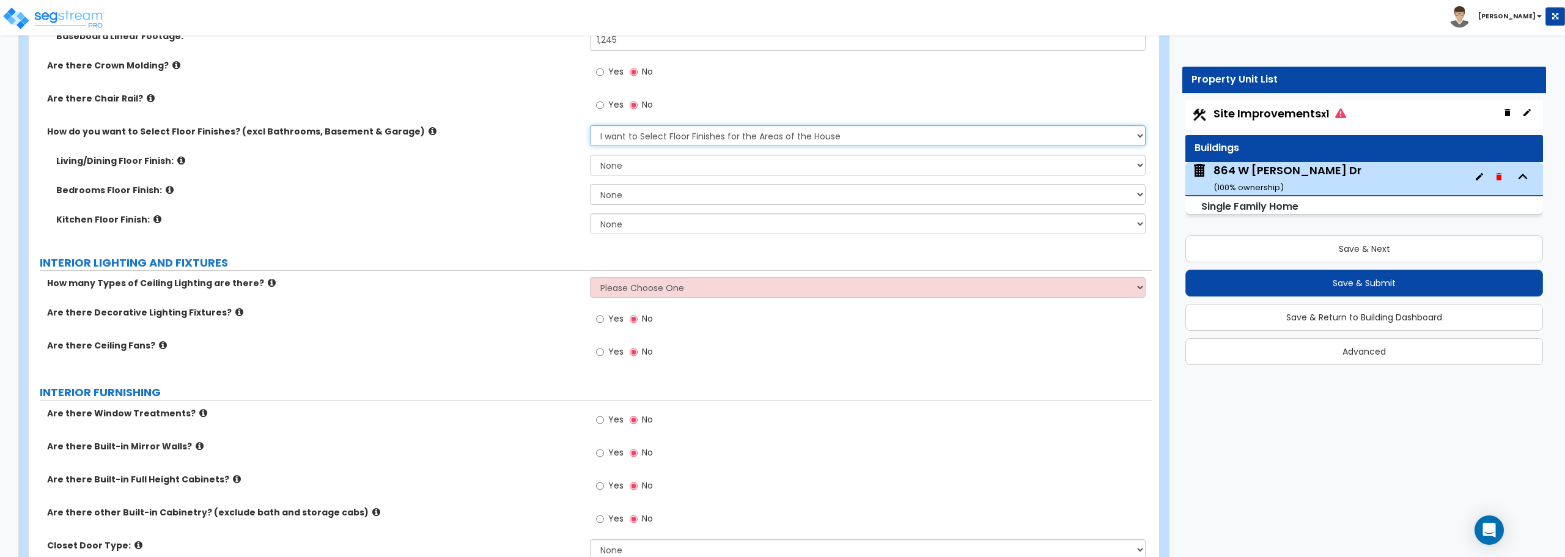
select select "2"
click at [590, 125] on select "Please Choose One I want to Select Floor Finishes for the Areas of the House I …" at bounding box center [867, 135] width 555 height 21
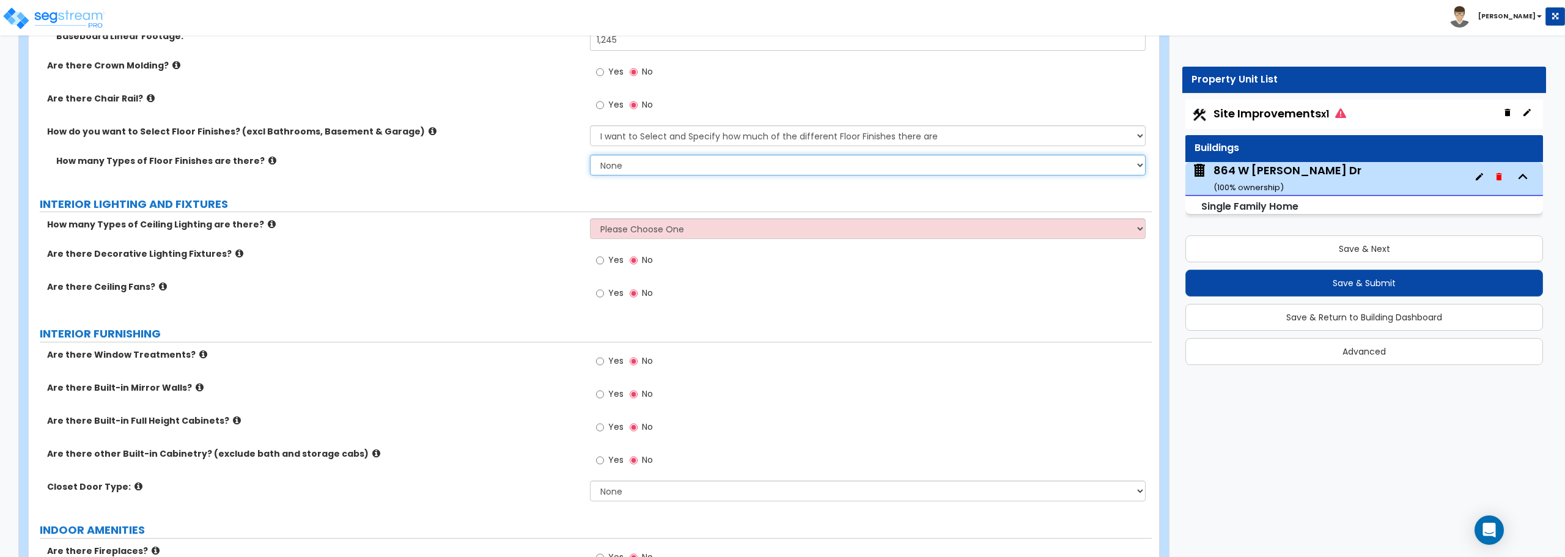
click at [655, 168] on select "None 1 2 3 4" at bounding box center [867, 165] width 555 height 21
select select "2"
click at [590, 155] on select "None 1 2 3 4" at bounding box center [867, 165] width 555 height 21
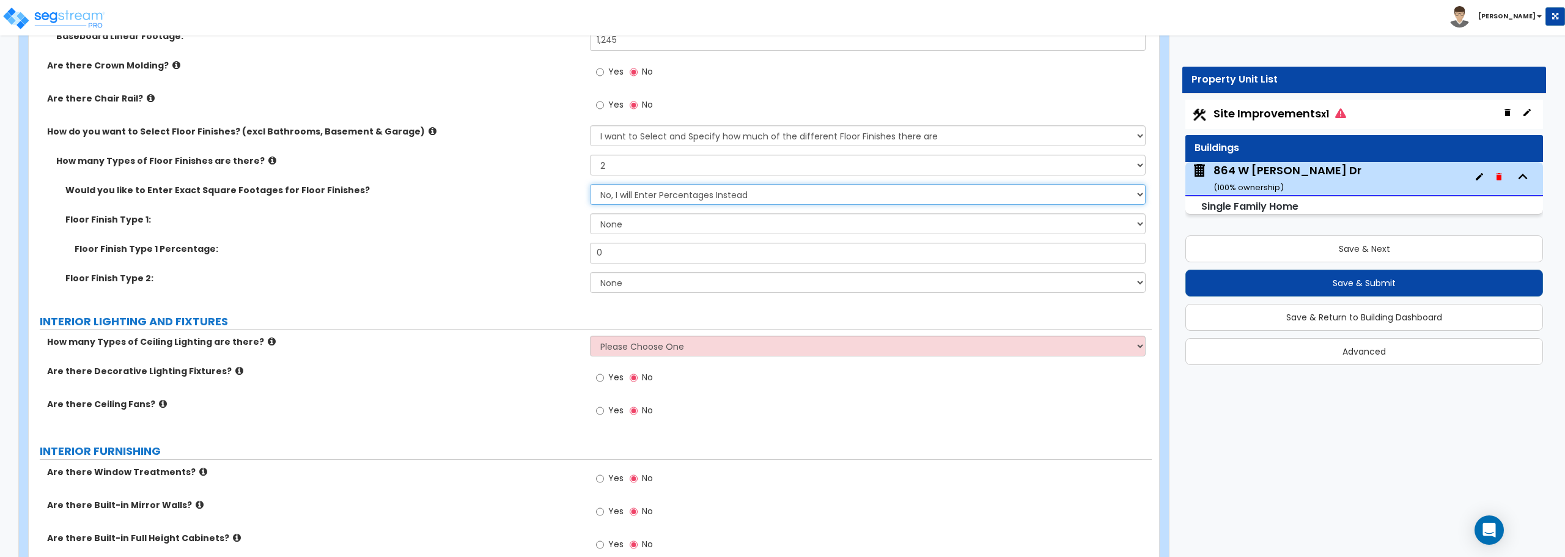
click at [650, 196] on select "No, I will Enter Percentages Instead Yes, I will Enter Exact Square Footages" at bounding box center [867, 194] width 555 height 21
click at [590, 184] on select "No, I will Enter Percentages Instead Yes, I will Enter Exact Square Footages" at bounding box center [867, 194] width 555 height 21
click at [644, 221] on select "None Tile Flooring Hardwood Flooring Resilient Laminate Flooring VCT Flooring S…" at bounding box center [867, 223] width 555 height 21
select select "5"
click at [590, 213] on select "None Tile Flooring Hardwood Flooring Resilient Laminate Flooring VCT Flooring S…" at bounding box center [867, 223] width 555 height 21
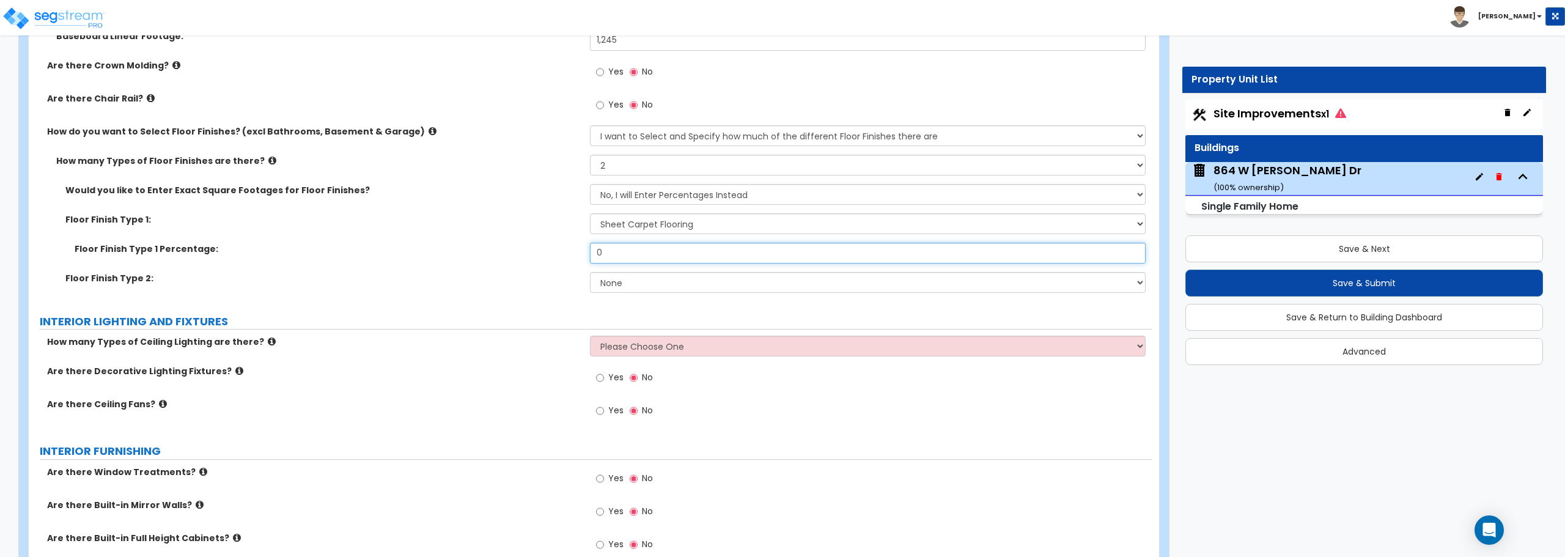
drag, startPoint x: 658, startPoint y: 252, endPoint x: 588, endPoint y: 253, distance: 69.7
click at [588, 253] on div "Floor Finish Type 1 Percentage: 0" at bounding box center [590, 257] width 1123 height 29
type input "60"
click at [608, 287] on select "None Tile Flooring Hardwood Flooring Resilient Laminate Flooring VCT Flooring S…" at bounding box center [867, 282] width 555 height 21
select select "1"
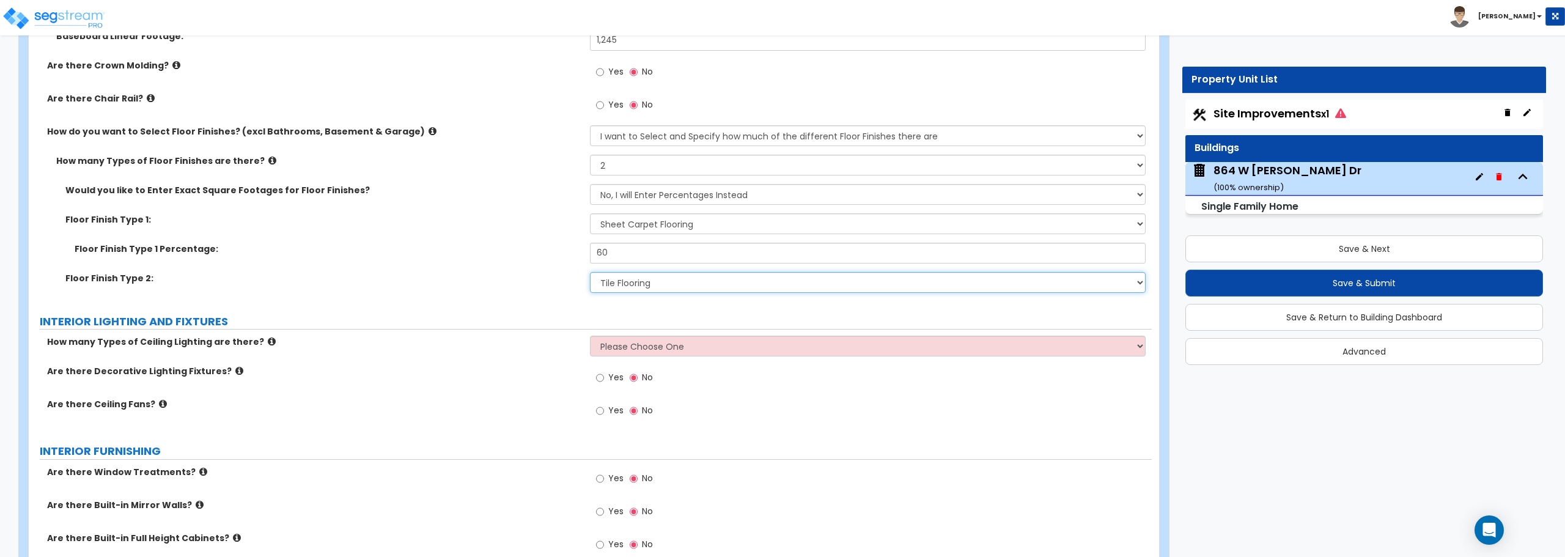
click at [590, 272] on select "None Tile Flooring Hardwood Flooring Resilient Laminate Flooring VCT Flooring S…" at bounding box center [867, 282] width 555 height 21
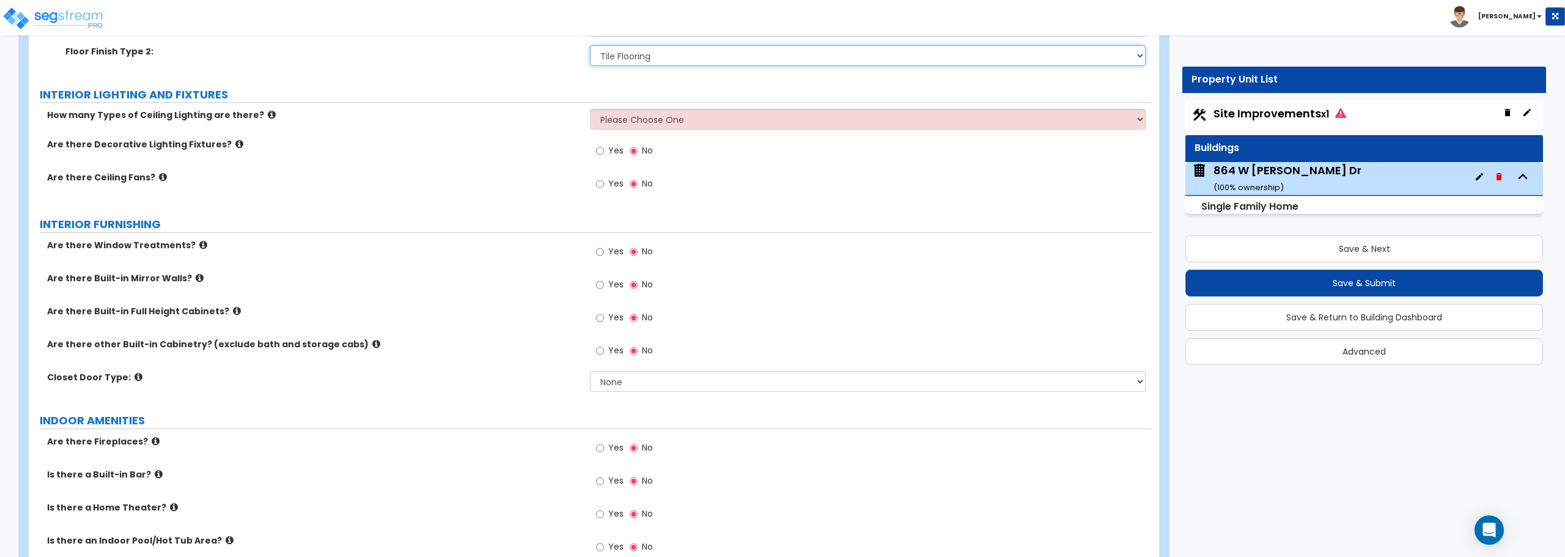
scroll to position [3057, 0]
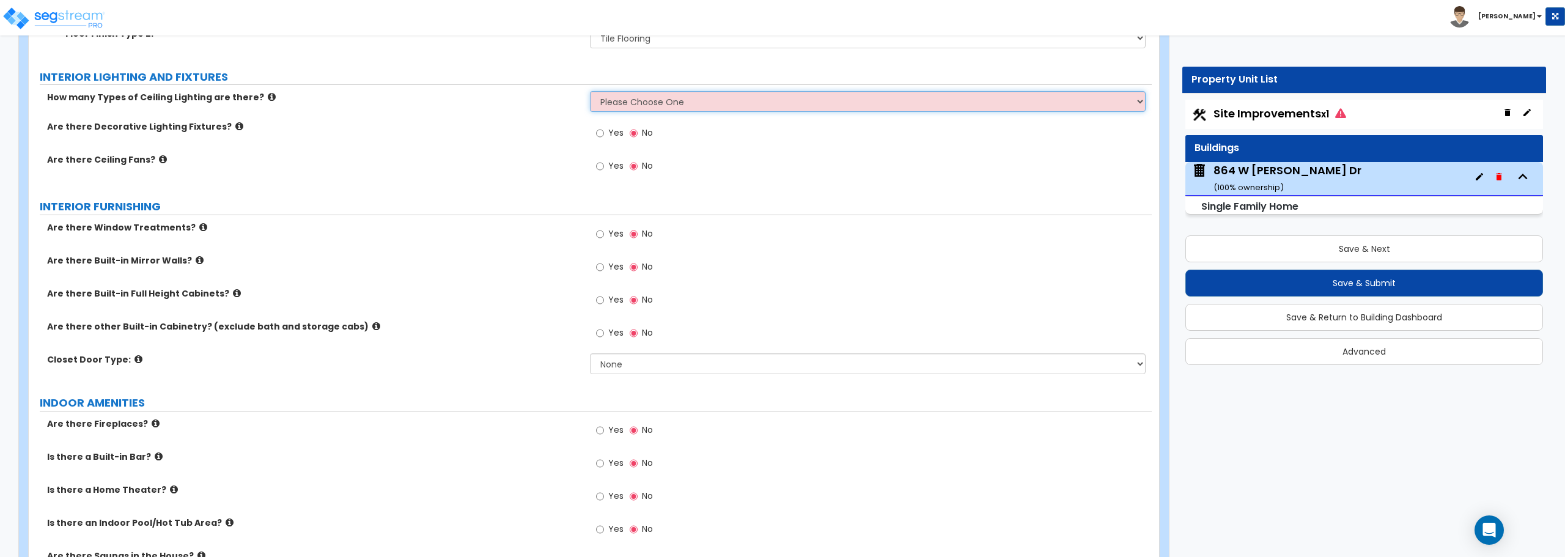
click at [629, 104] on select "Please Choose One 1 2 3" at bounding box center [867, 101] width 555 height 21
select select "2"
click at [590, 91] on select "Please Choose One 1 2 3" at bounding box center [867, 101] width 555 height 21
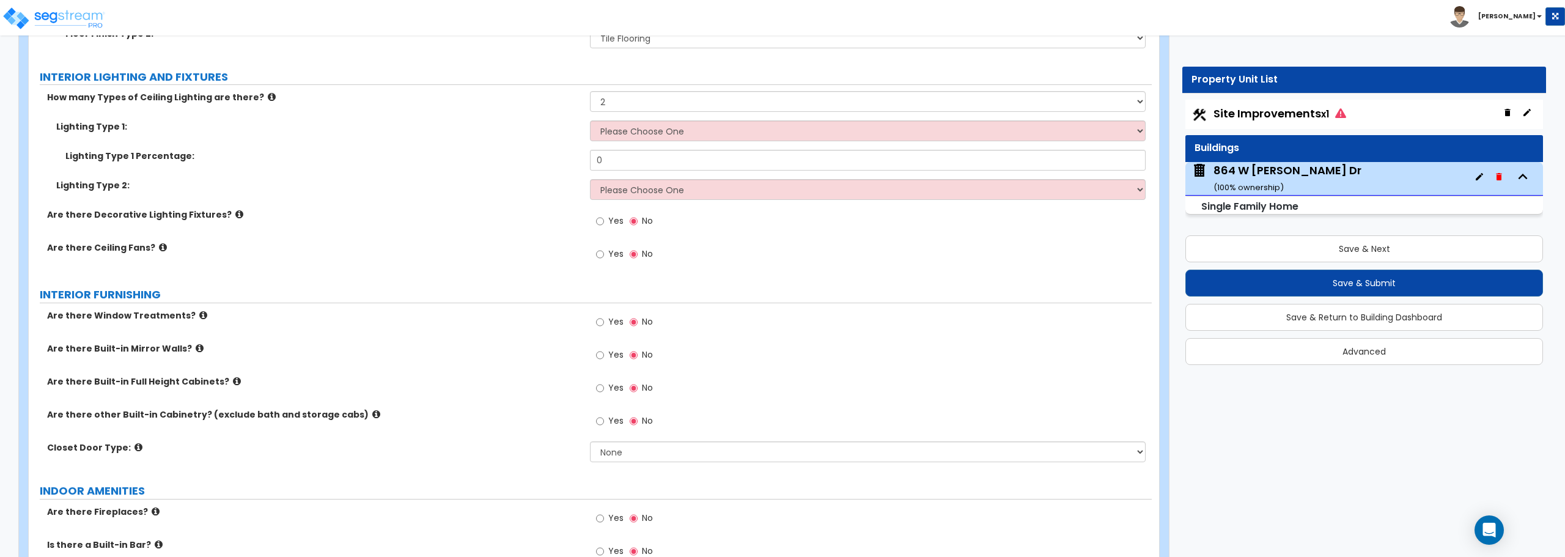
click at [605, 223] on label "Yes" at bounding box center [610, 222] width 28 height 21
click at [604, 223] on input "Yes" at bounding box center [600, 221] width 8 height 13
radio input "true"
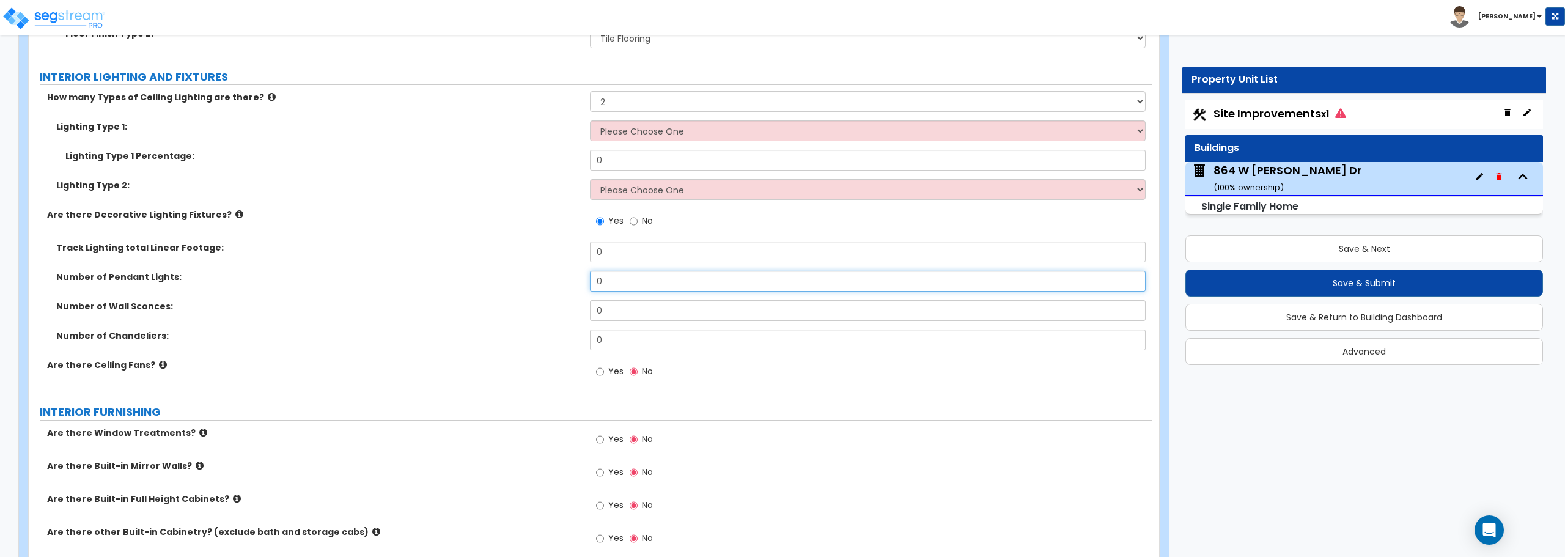
drag, startPoint x: 595, startPoint y: 278, endPoint x: 581, endPoint y: 277, distance: 14.1
click at [581, 277] on div "Number of Pendant Lights: 0" at bounding box center [590, 285] width 1123 height 29
type input "1"
drag, startPoint x: 612, startPoint y: 308, endPoint x: 589, endPoint y: 308, distance: 22.6
click at [589, 308] on div "Number of Wall Sconces: 0" at bounding box center [590, 314] width 1123 height 29
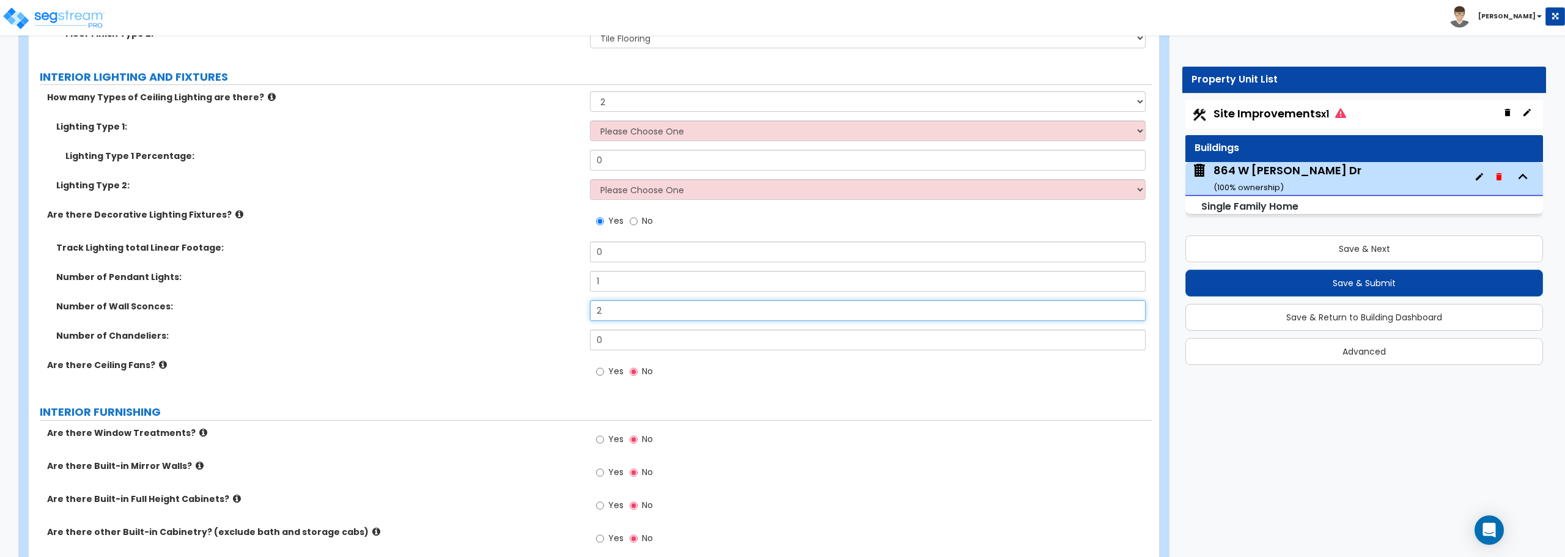
type input "2"
click at [636, 105] on select "Please Choose One 1 2 3" at bounding box center [867, 101] width 555 height 21
select select "1"
click at [590, 91] on select "Please Choose One 1 2 3" at bounding box center [867, 101] width 555 height 21
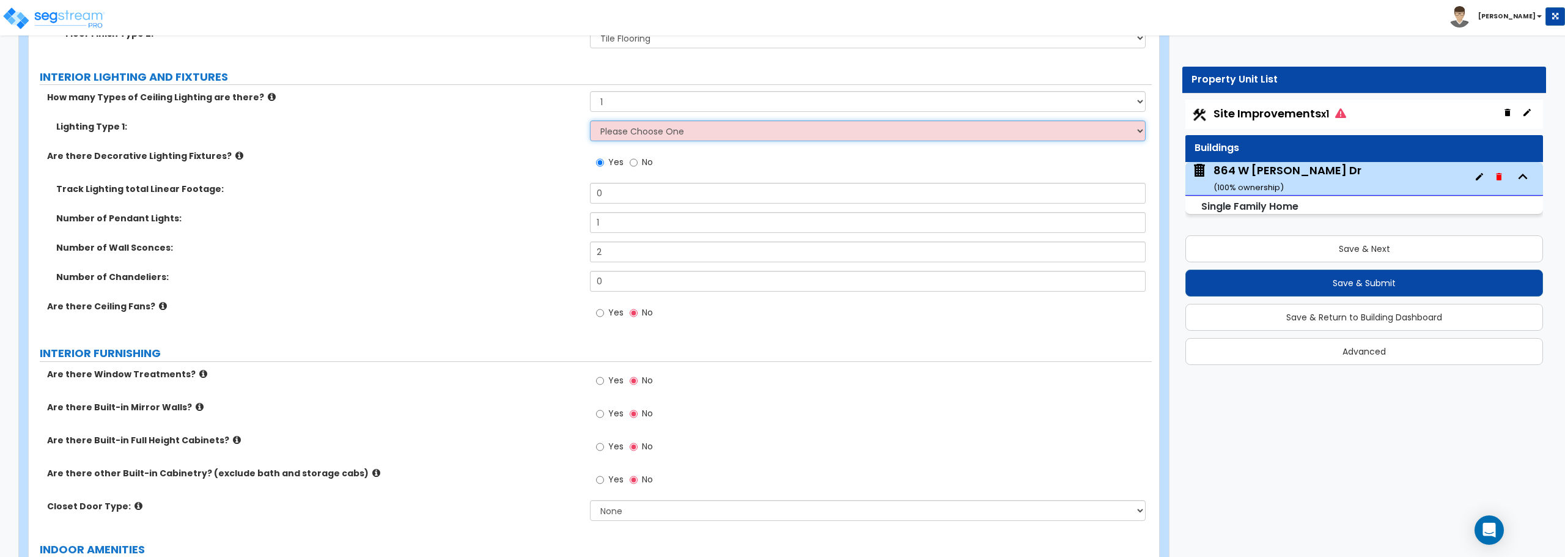
click at [633, 127] on select "Please Choose One LED Surface-Mounted LED Recessed Fluorescent Surface-Mounted …" at bounding box center [867, 130] width 555 height 21
select select "3"
click at [590, 120] on select "Please Choose One LED Surface-Mounted LED Recessed Fluorescent Surface-Mounted …" at bounding box center [867, 130] width 555 height 21
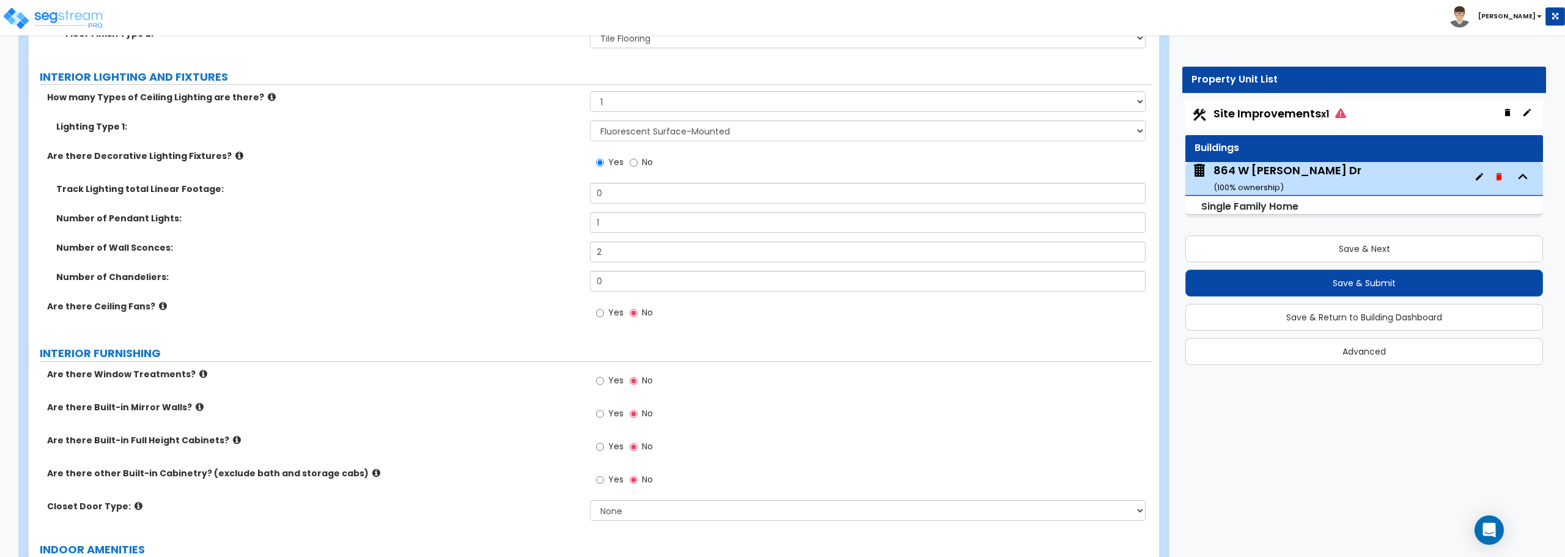
click at [605, 312] on label "Yes" at bounding box center [610, 314] width 28 height 21
click at [604, 312] on input "Yes" at bounding box center [600, 312] width 8 height 13
radio input "true"
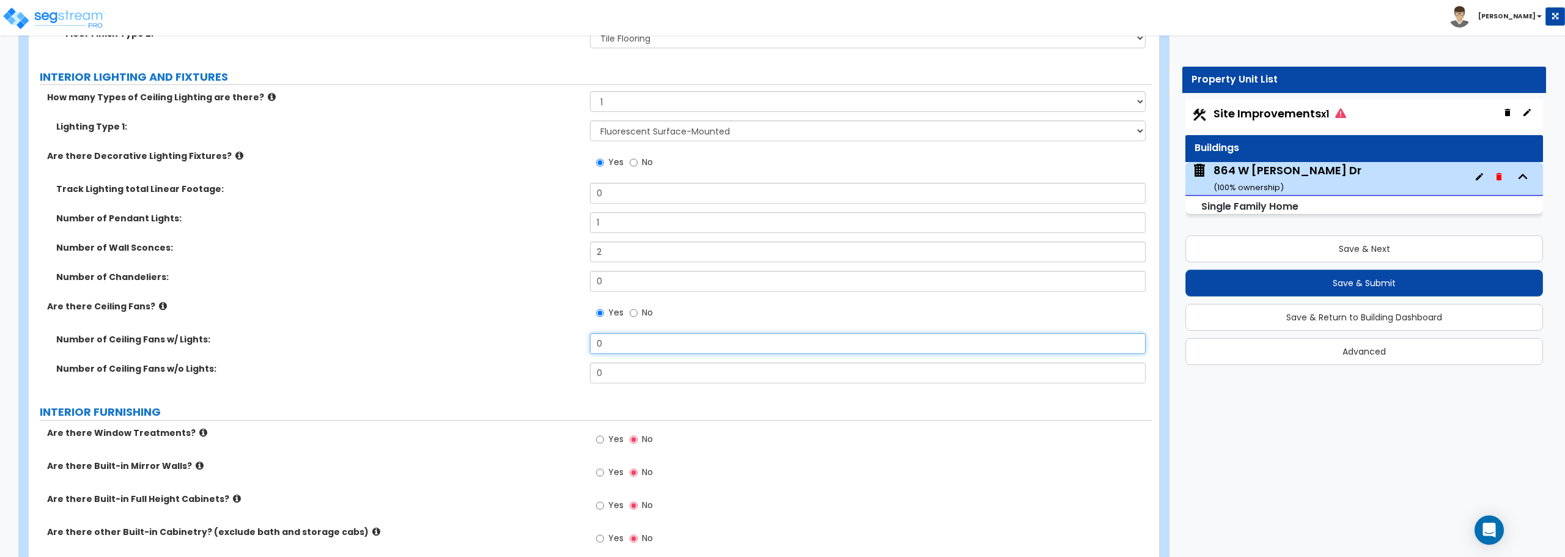
drag, startPoint x: 618, startPoint y: 345, endPoint x: 562, endPoint y: 346, distance: 55.6
click at [562, 346] on div "Number of Ceiling Fans w/ Lights: 0" at bounding box center [590, 347] width 1123 height 29
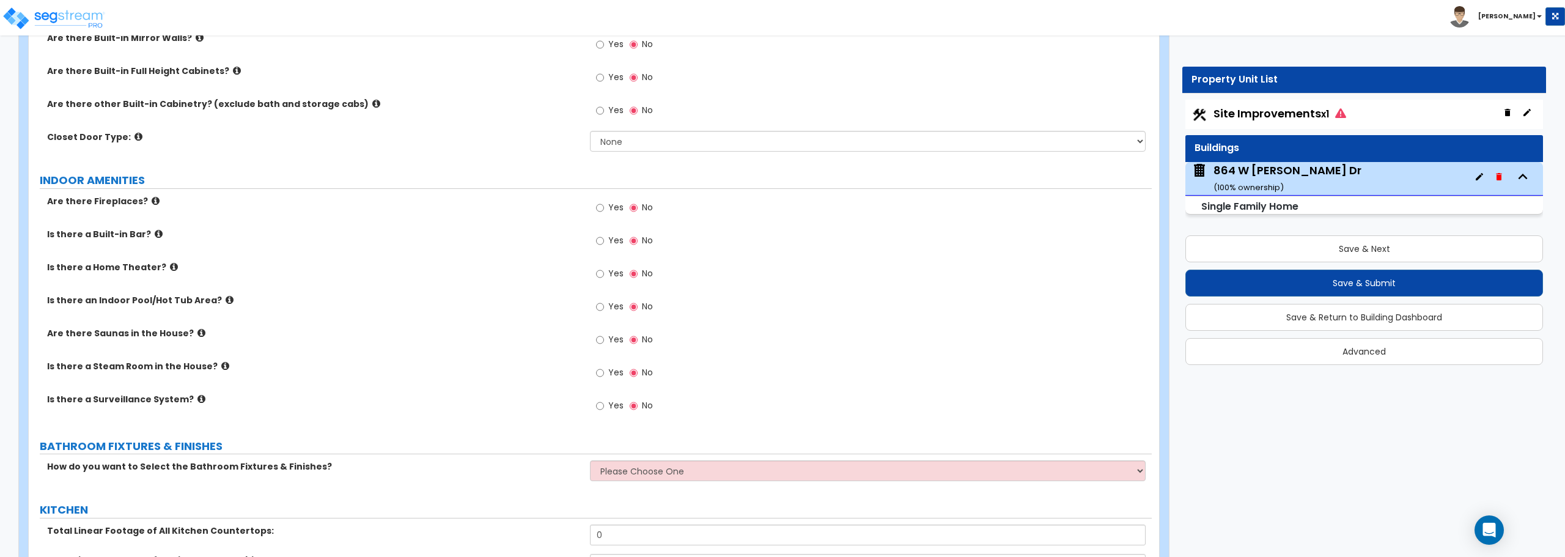
scroll to position [3423, 0]
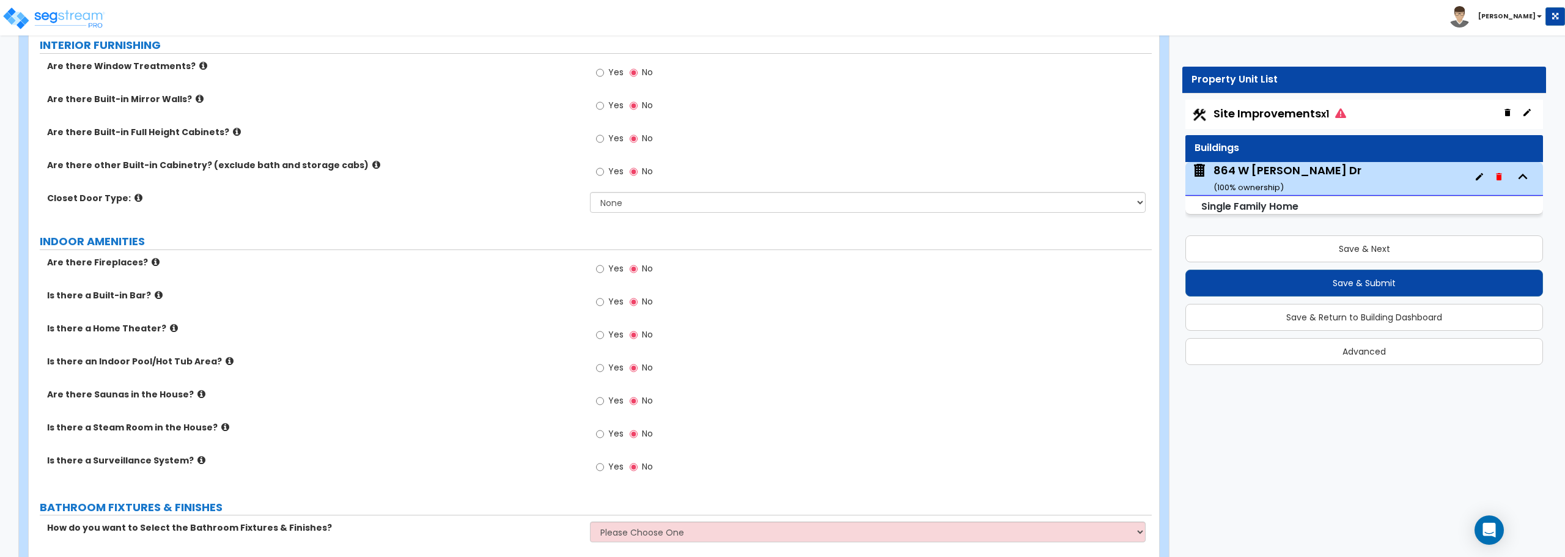
type input "2"
click at [600, 72] on input "Yes" at bounding box center [600, 72] width 8 height 13
radio input "true"
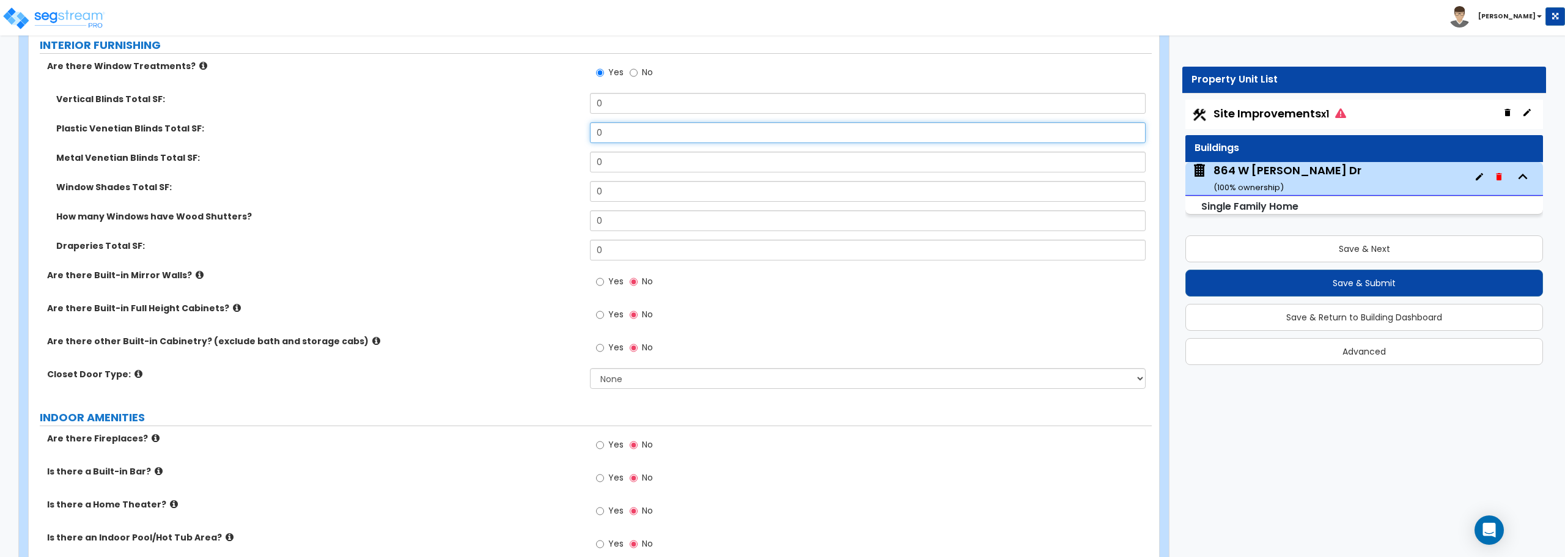
drag, startPoint x: 614, startPoint y: 128, endPoint x: 581, endPoint y: 126, distance: 32.5
click at [581, 126] on div "Plastic Venetian Blinds Total SF: 0" at bounding box center [590, 136] width 1123 height 29
type input "105"
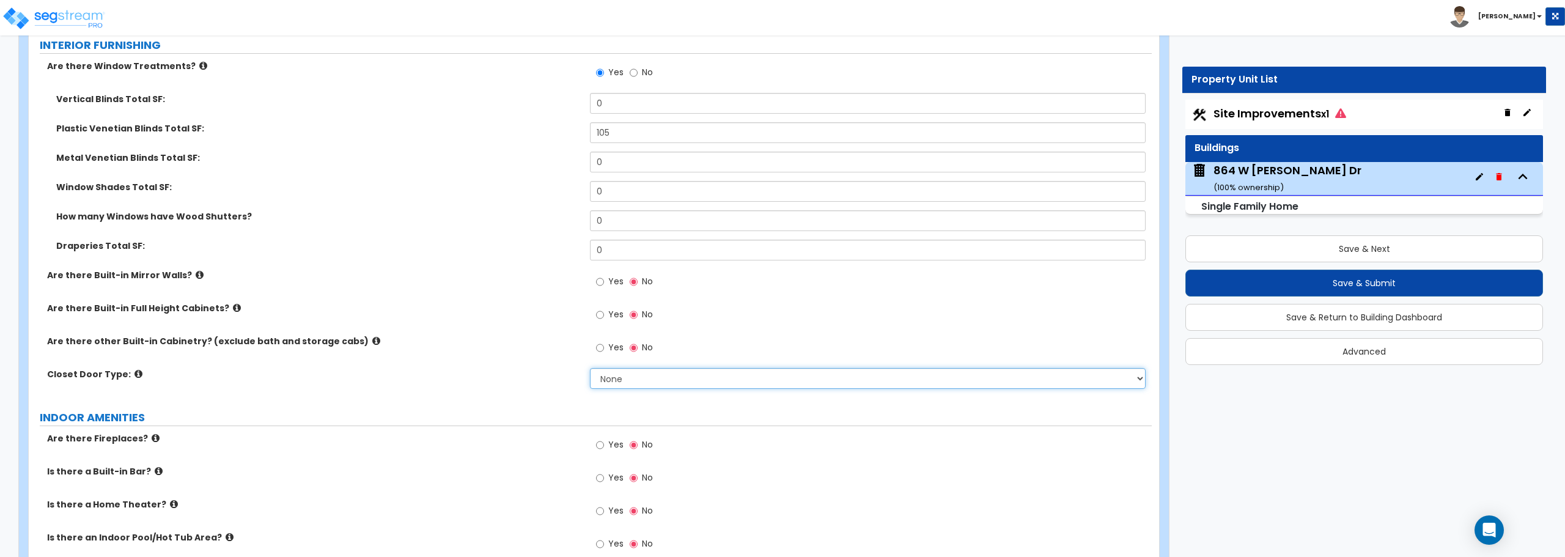
drag, startPoint x: 612, startPoint y: 378, endPoint x: 612, endPoint y: 386, distance: 7.3
click at [612, 378] on select "None Bi-fold Louvered Doors Bi-fold Panel Doors Sliding Doors Hinged Wood Door" at bounding box center [867, 378] width 555 height 21
select select "3"
click at [590, 368] on select "None Bi-fold Louvered Doors Bi-fold Panel Doors Sliding Doors Hinged Wood Door" at bounding box center [867, 378] width 555 height 21
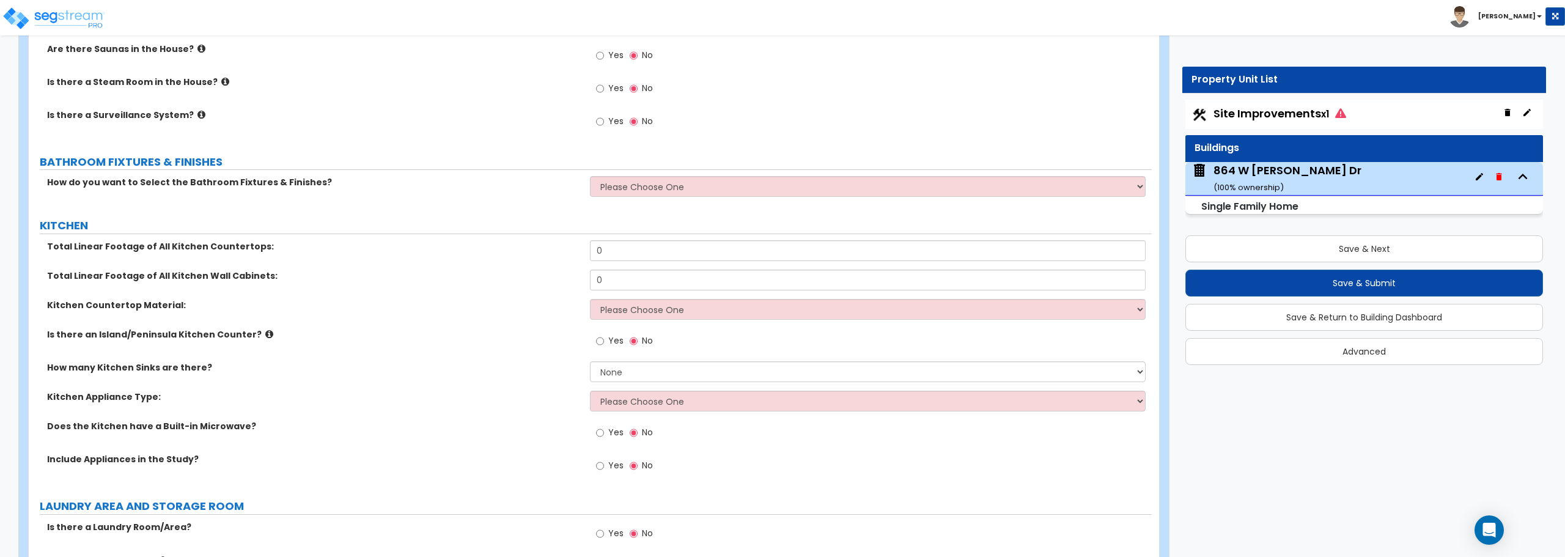
scroll to position [3974, 0]
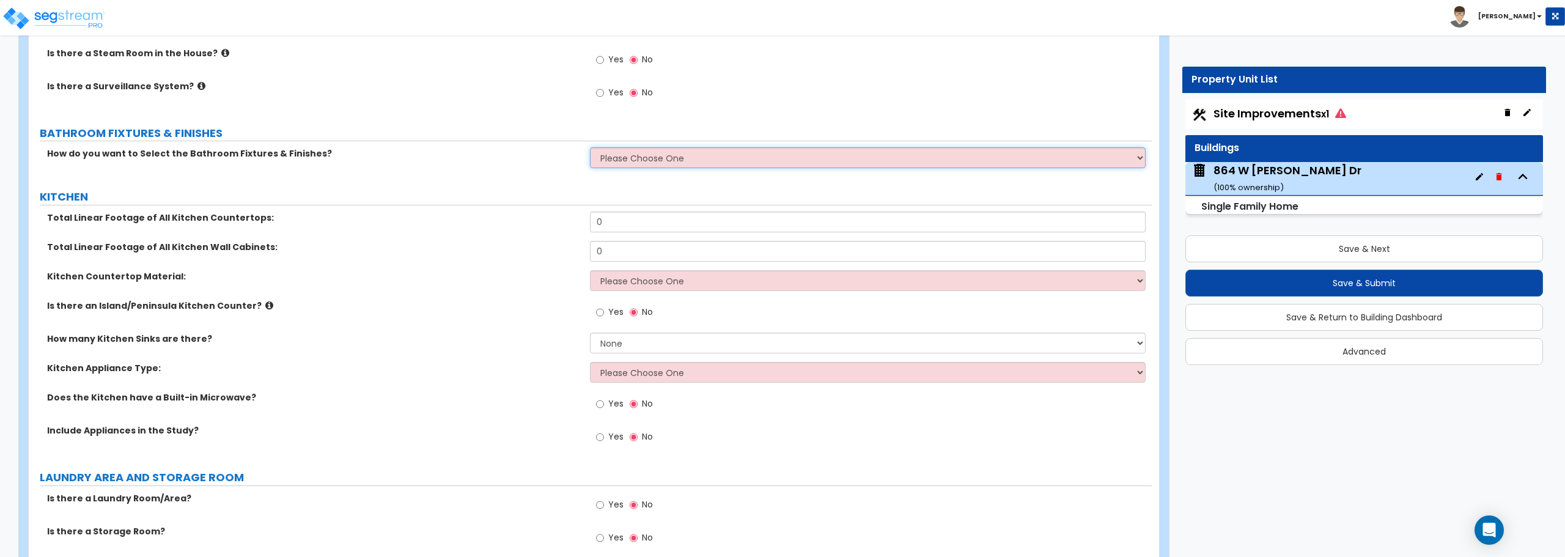
click at [669, 150] on select "Please Choose One I want to Select Fixtures and Finishes only for one Bath and …" at bounding box center [867, 157] width 555 height 21
select select "1"
click at [590, 147] on select "Please Choose One I want to Select Fixtures and Finishes only for one Bath and …" at bounding box center [867, 157] width 555 height 21
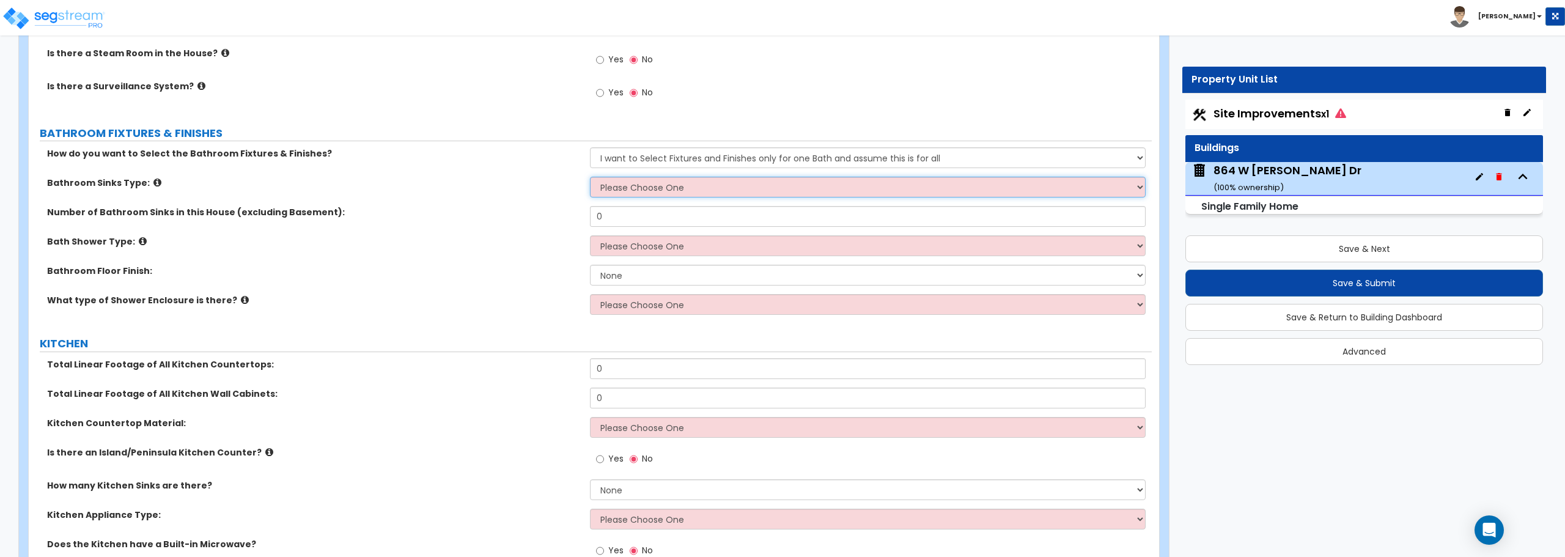
click at [608, 196] on select "Please Choose One Wall-mounted Pedestal-mounted Vanity-mounted" at bounding box center [867, 187] width 555 height 21
select select "3"
click at [590, 177] on select "Please Choose One Wall-mounted Pedestal-mounted Vanity-mounted" at bounding box center [867, 187] width 555 height 21
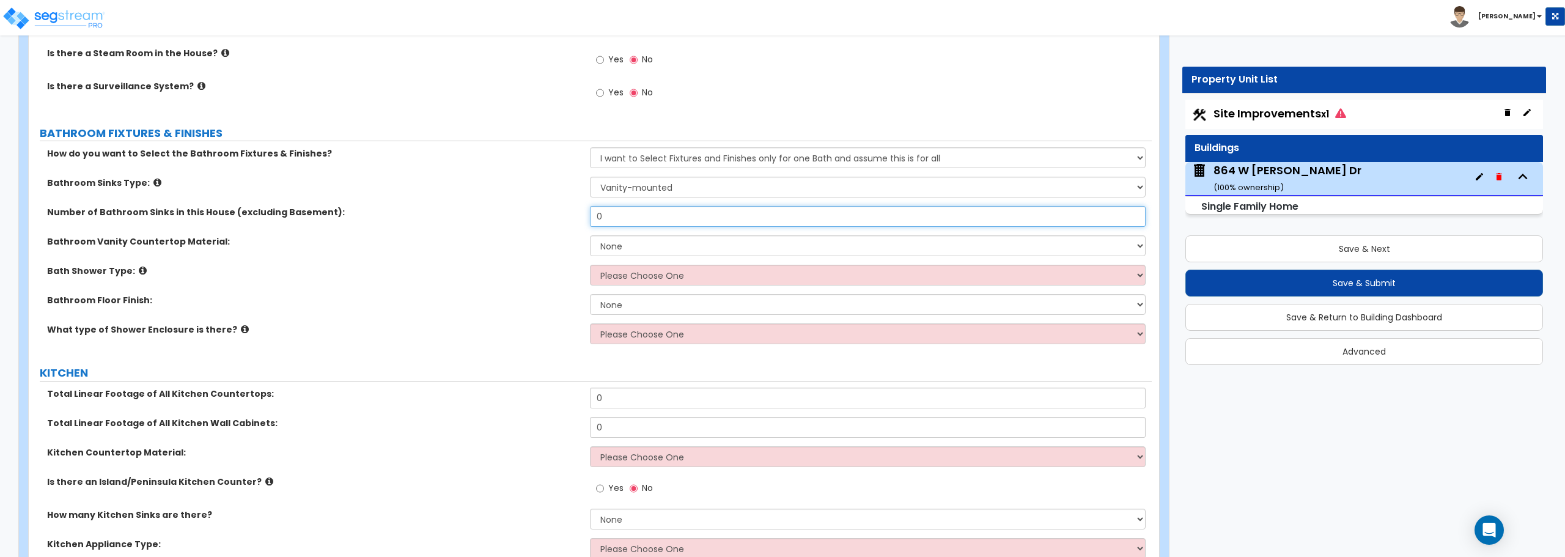
drag, startPoint x: 616, startPoint y: 222, endPoint x: 545, endPoint y: 222, distance: 70.9
click at [545, 222] on div "Number of Bathroom Sinks in this House (excluding Basement): 0" at bounding box center [590, 220] width 1123 height 29
type input "2"
click at [619, 280] on select "Please Choose One Standalone Shower Bathtub - Shower Combination" at bounding box center [867, 275] width 555 height 21
select select "2"
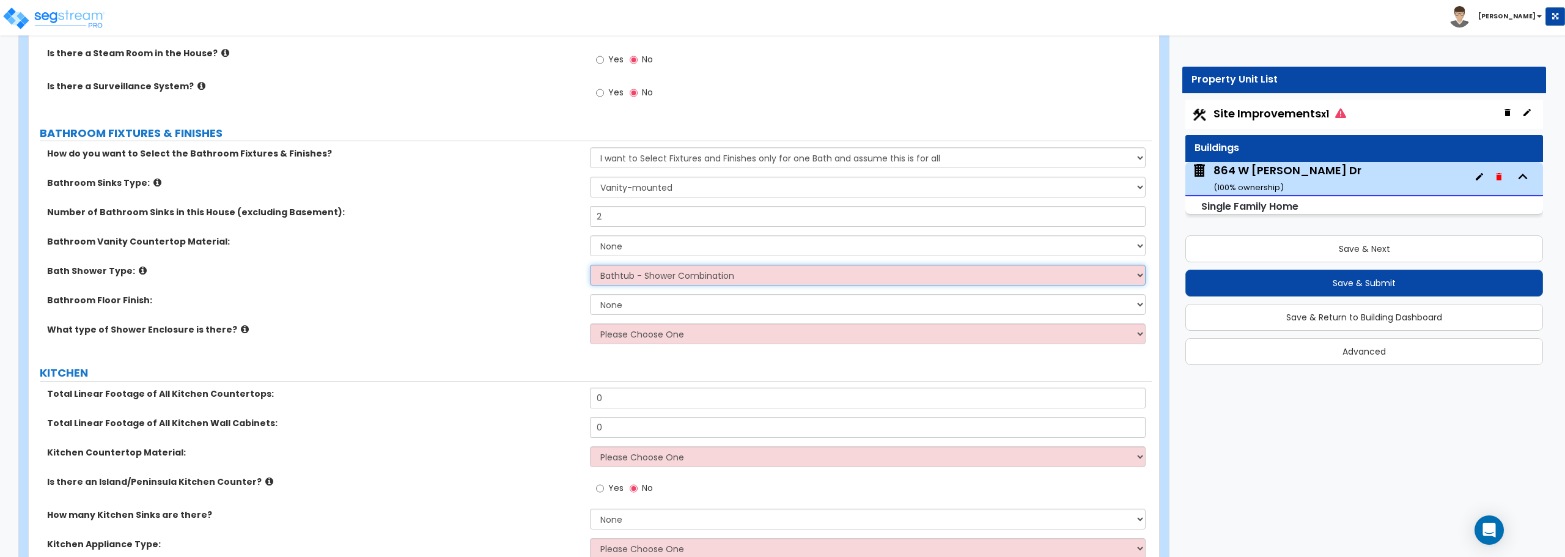
click at [590, 265] on select "Please Choose One Standalone Shower Bathtub - Shower Combination" at bounding box center [867, 275] width 555 height 21
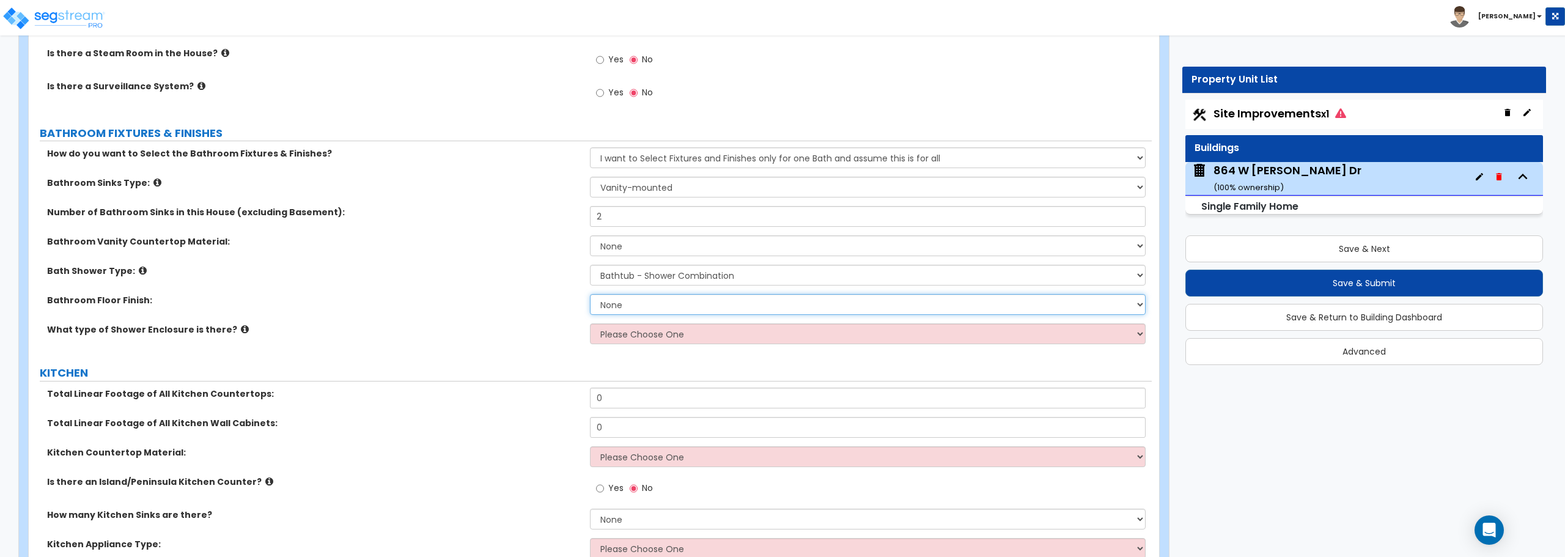
click at [625, 307] on select "None Tile Flooring Hardwood Flooring Resilient Laminate Flooring VCT Flooring S…" at bounding box center [867, 304] width 555 height 21
select select "1"
click at [590, 294] on select "None Tile Flooring Hardwood Flooring Resilient Laminate Flooring VCT Flooring S…" at bounding box center [867, 304] width 555 height 21
click at [641, 248] on select "None Plastic Laminate Solid Surface Stone Quartz Marble Tile Wood Stainless Ste…" at bounding box center [867, 245] width 555 height 21
click at [551, 217] on label "Number of Bathroom Sinks in this House (excluding Basement):" at bounding box center [314, 212] width 534 height 12
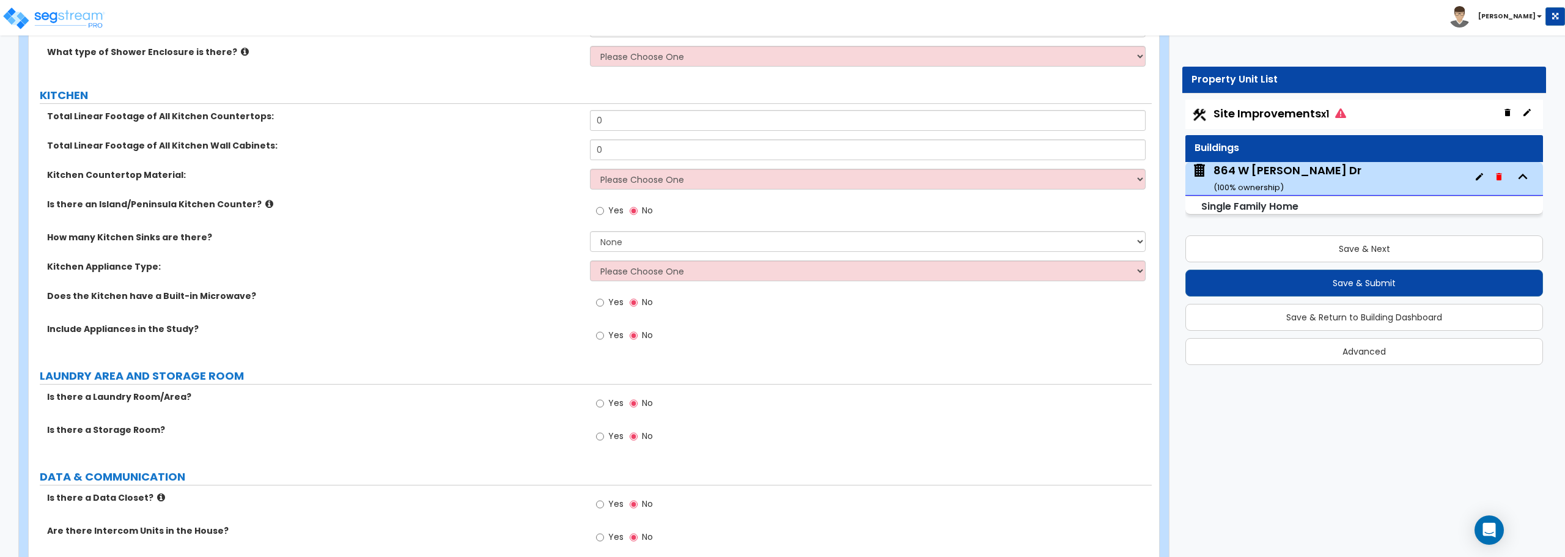
scroll to position [4279, 0]
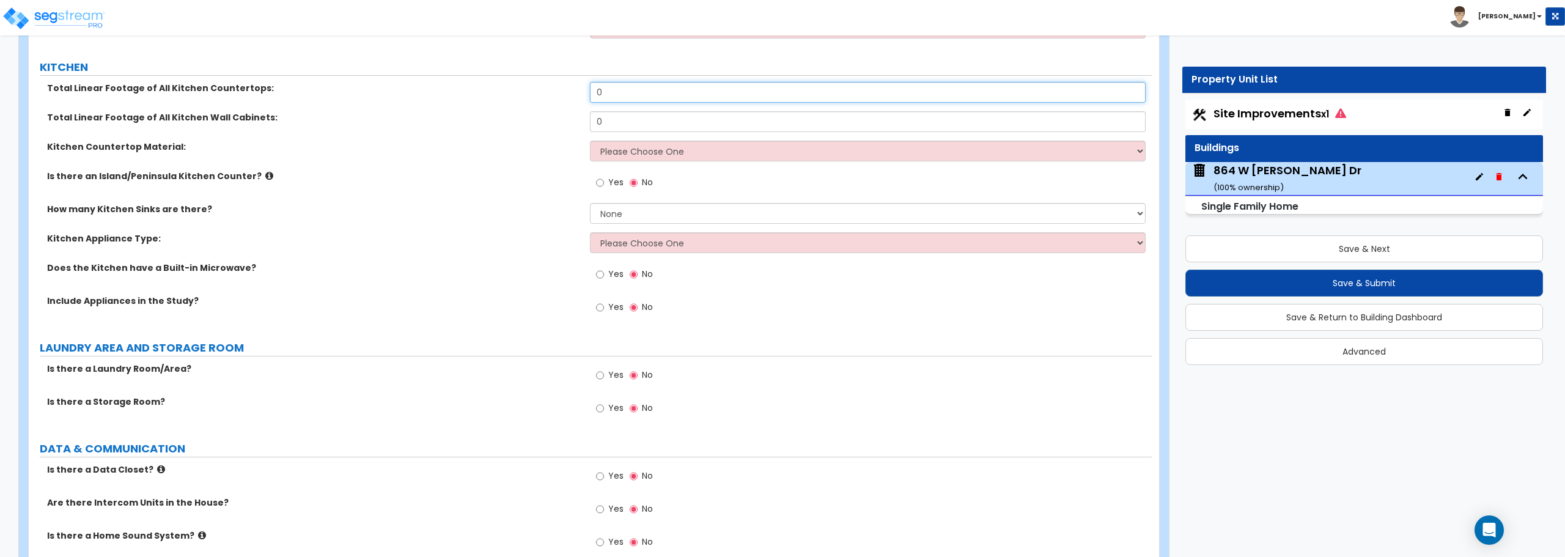
drag, startPoint x: 629, startPoint y: 95, endPoint x: 538, endPoint y: 95, distance: 91.1
click at [538, 95] on div "Total Linear Footage of All Kitchen Countertops: 0" at bounding box center [590, 96] width 1123 height 29
type input "24"
drag, startPoint x: 636, startPoint y: 123, endPoint x: 604, endPoint y: 122, distance: 31.8
click at [604, 122] on input "0" at bounding box center [867, 121] width 555 height 21
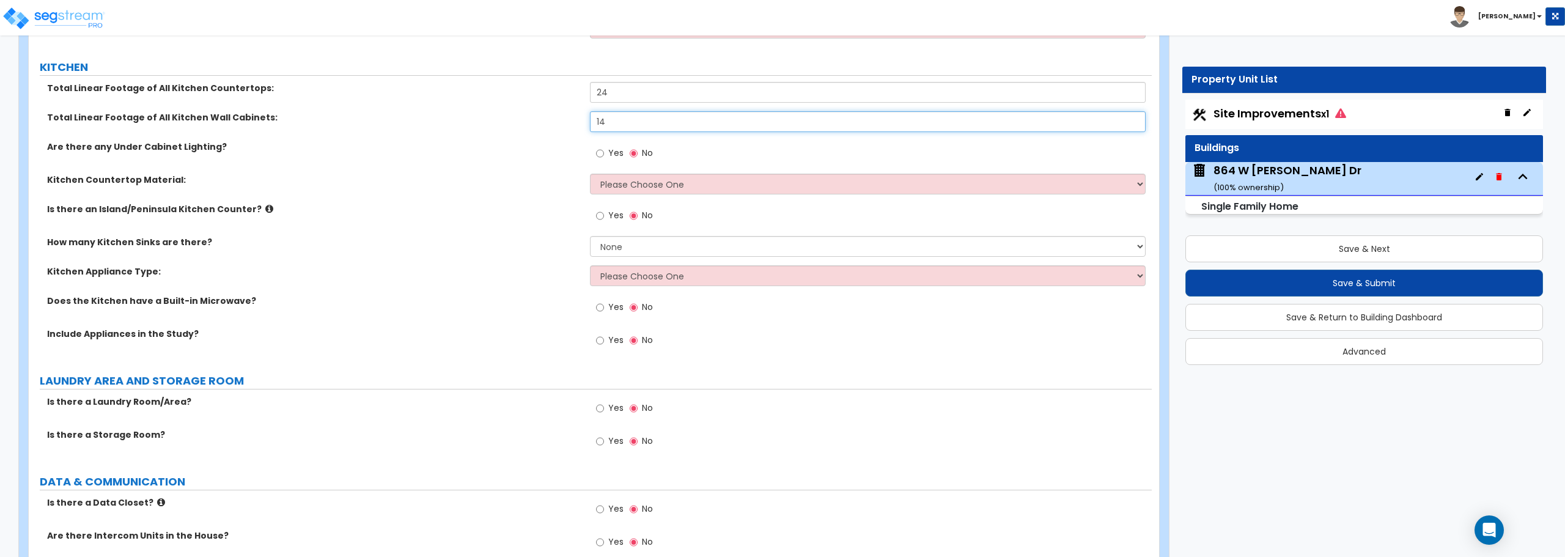
type input "14"
click at [639, 190] on select "Please Choose One Plastic Laminate Solid Surface Stone Quartz Marble Tile Wood …" at bounding box center [867, 184] width 555 height 21
select select "1"
click at [590, 174] on select "Please Choose One Plastic Laminate Solid Surface Stone Quartz Marble Tile Wood …" at bounding box center [867, 184] width 555 height 21
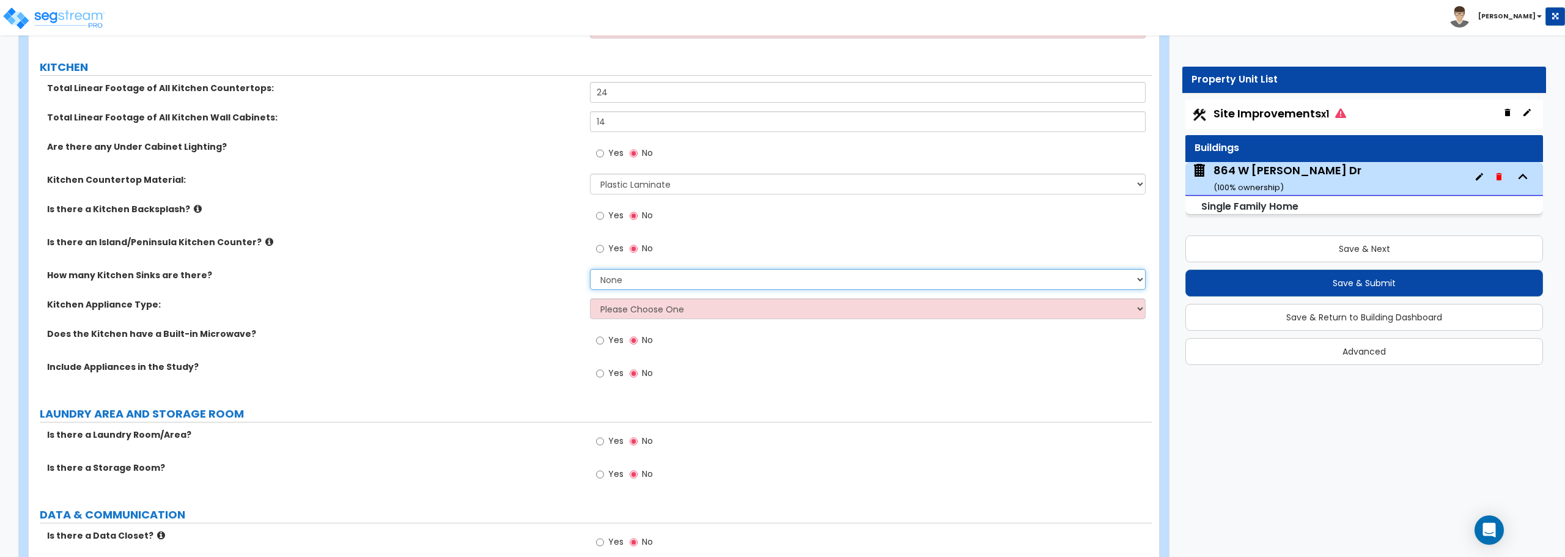
click at [655, 280] on select "None 1 2 3" at bounding box center [867, 279] width 555 height 21
select select "1"
click at [590, 269] on select "None 1 2 3" at bounding box center [867, 279] width 555 height 21
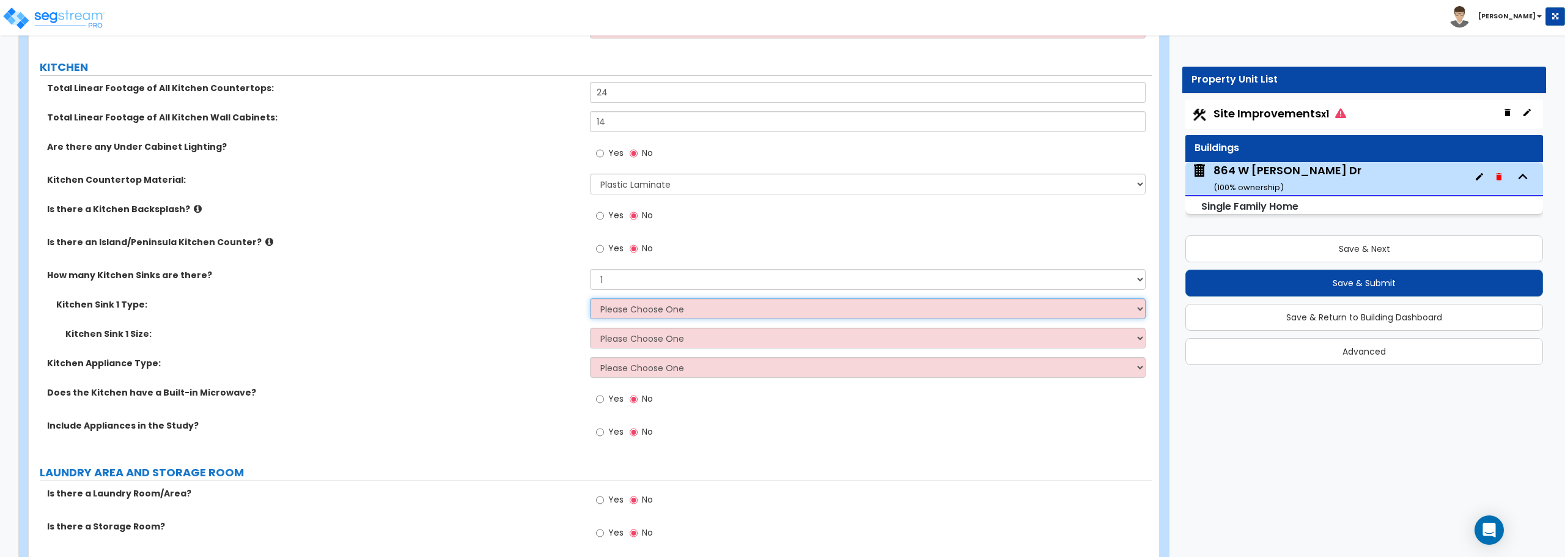
click at [640, 306] on select "Please Choose One Stainless Steel Porcelain Enamel Cast Iron Granite Composite" at bounding box center [867, 308] width 555 height 21
select select "1"
click at [590, 298] on select "Please Choose One Stainless Steel Porcelain Enamel Cast Iron Granite Composite" at bounding box center [867, 308] width 555 height 21
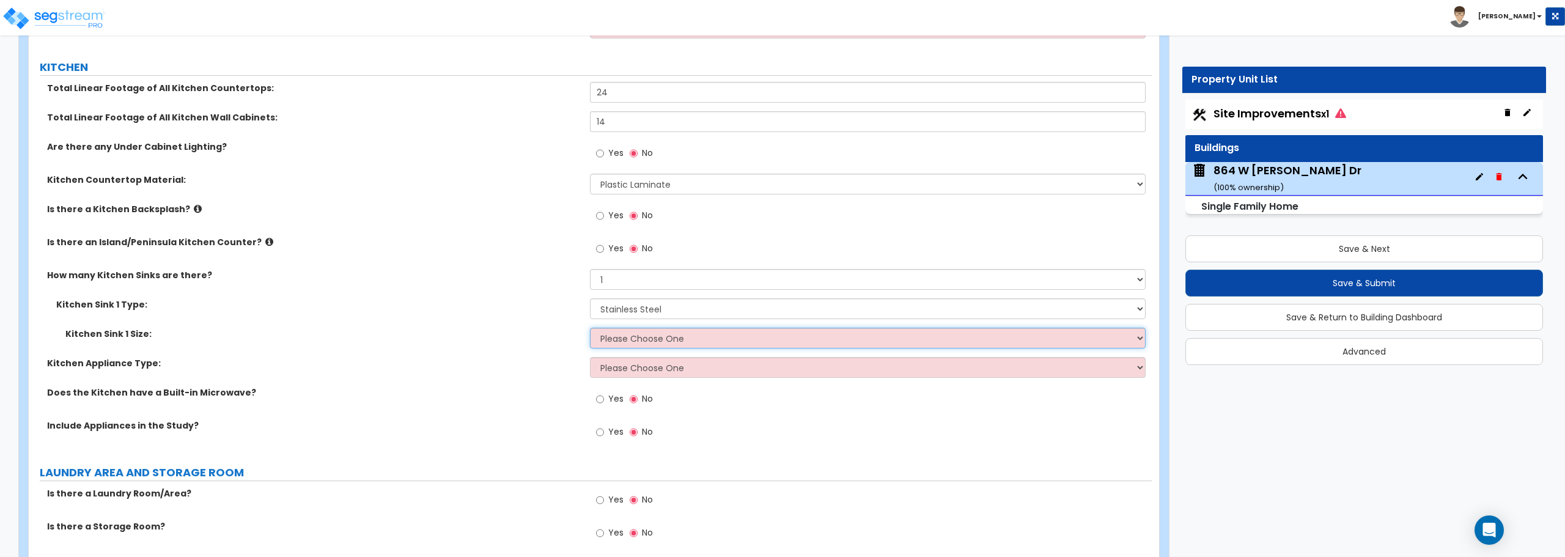
click at [632, 336] on select "Please Choose One Single Sink Double Sink" at bounding box center [867, 338] width 555 height 21
select select "2"
click at [590, 328] on select "Please Choose One Single Sink Double Sink" at bounding box center [867, 338] width 555 height 21
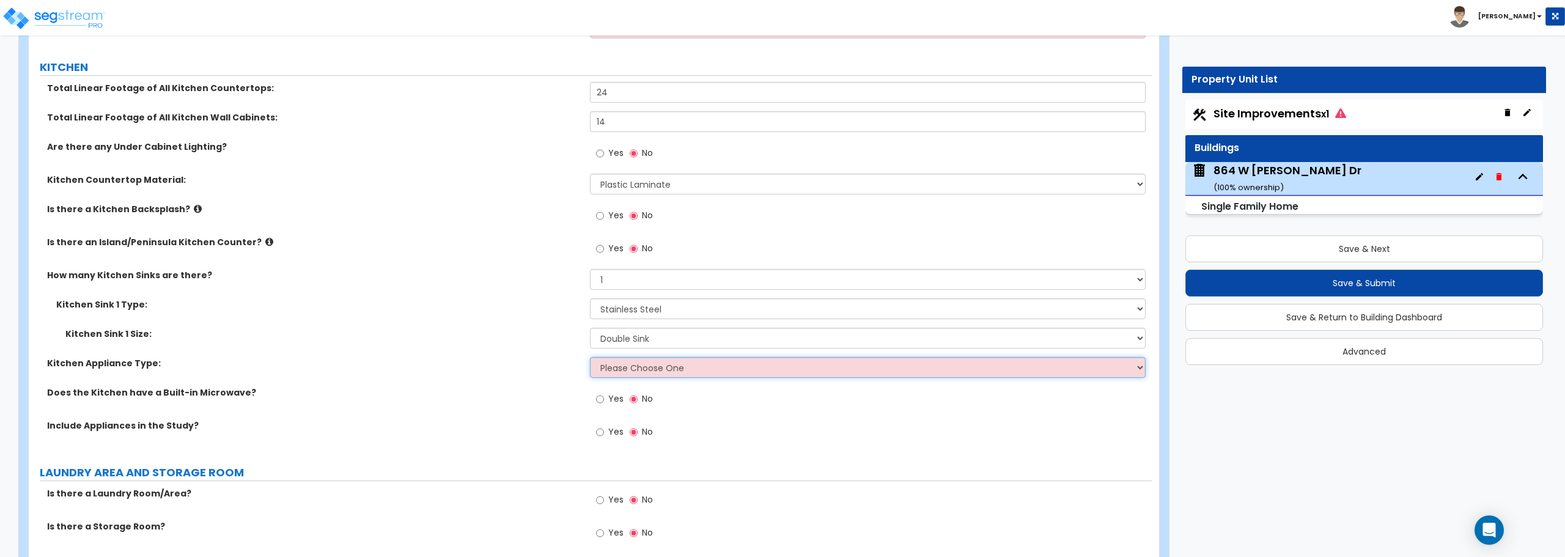
click at [625, 369] on select "Please Choose One Gas Electric" at bounding box center [867, 367] width 555 height 21
select select "2"
click at [590, 357] on select "Please Choose One Gas Electric" at bounding box center [867, 367] width 555 height 21
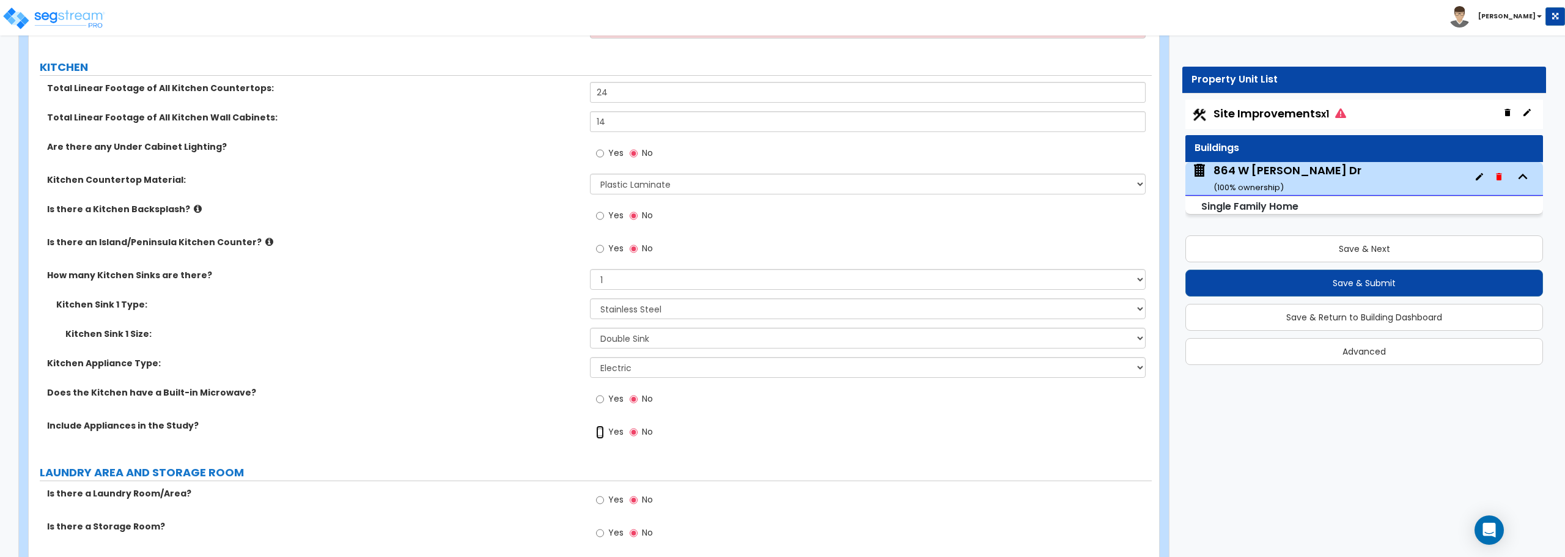
drag, startPoint x: 604, startPoint y: 431, endPoint x: 616, endPoint y: 388, distance: 44.3
click at [604, 430] on input "Yes" at bounding box center [600, 431] width 8 height 13
radio input "true"
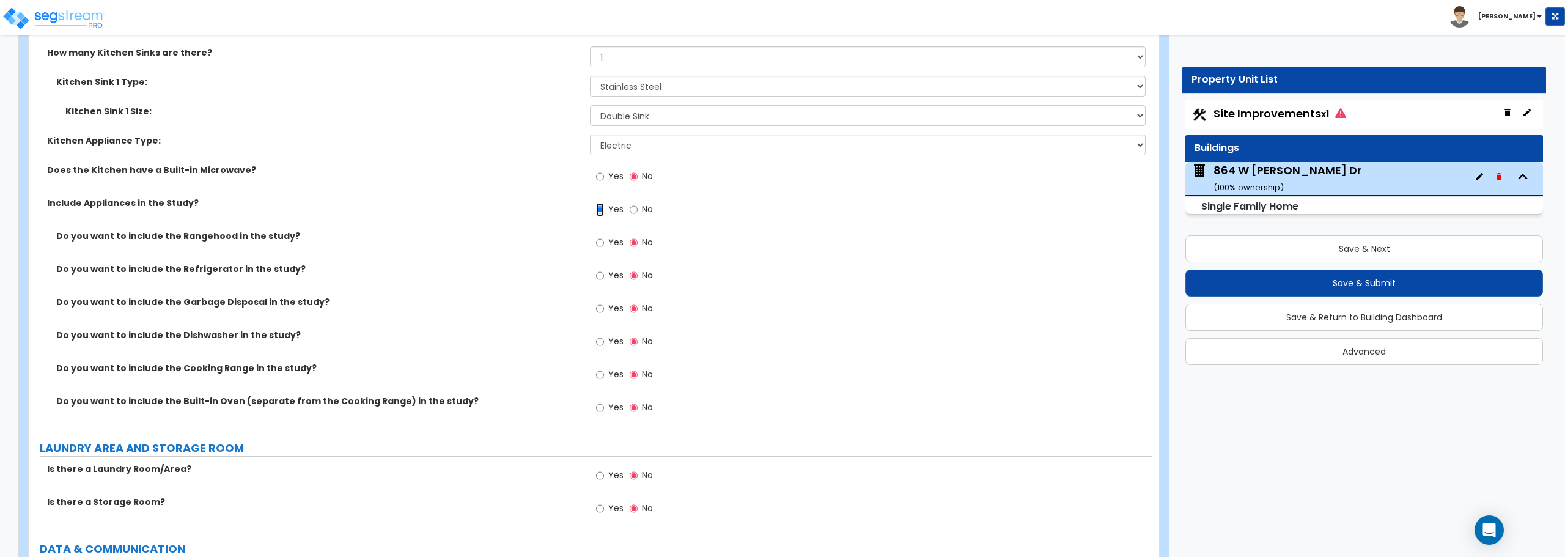
scroll to position [4524, 0]
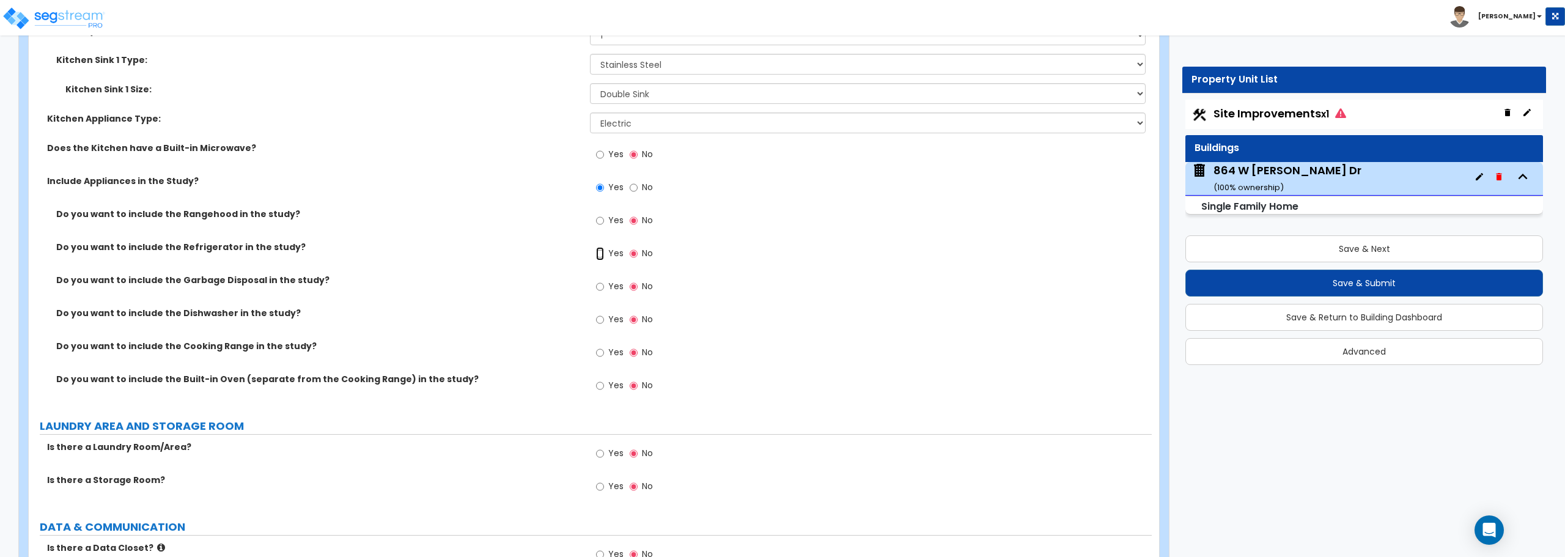
click at [601, 254] on input "Yes" at bounding box center [600, 253] width 8 height 13
radio input "true"
click at [602, 352] on input "Yes" at bounding box center [600, 352] width 8 height 13
radio input "true"
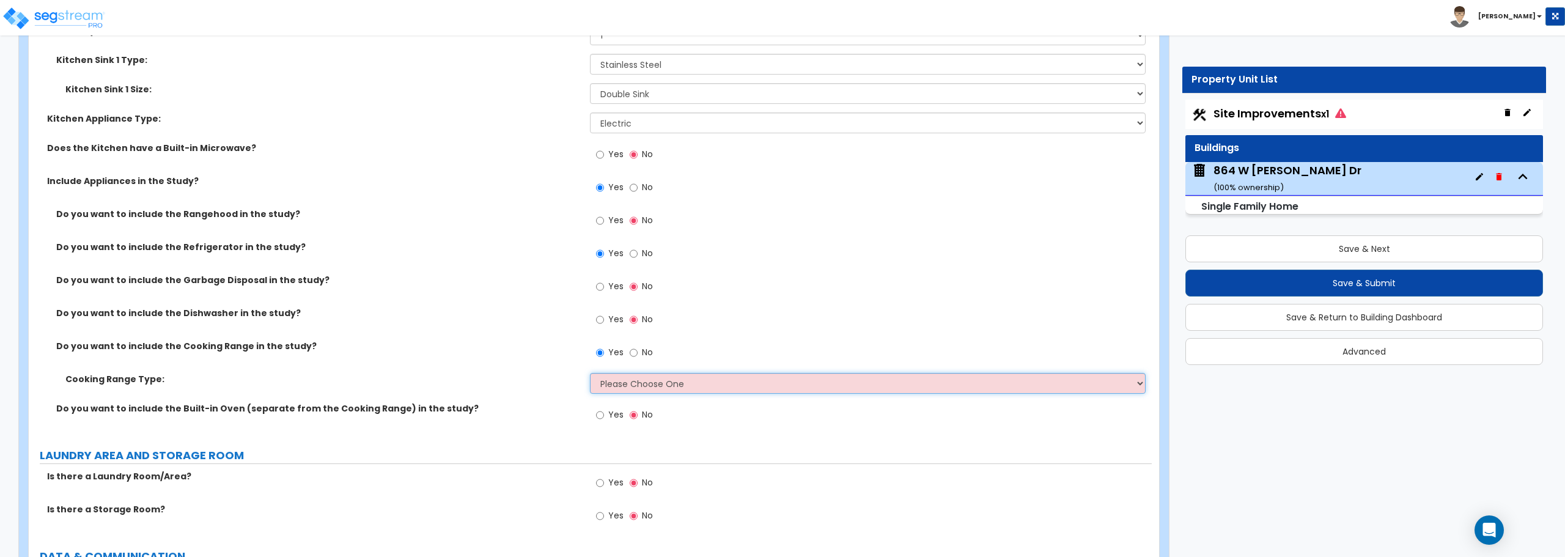
click at [625, 376] on select "Please Choose One Cook Top Only Range with Oven" at bounding box center [867, 383] width 555 height 21
select select "2"
click at [590, 373] on select "Please Choose One Cook Top Only Range with Oven" at bounding box center [867, 383] width 555 height 21
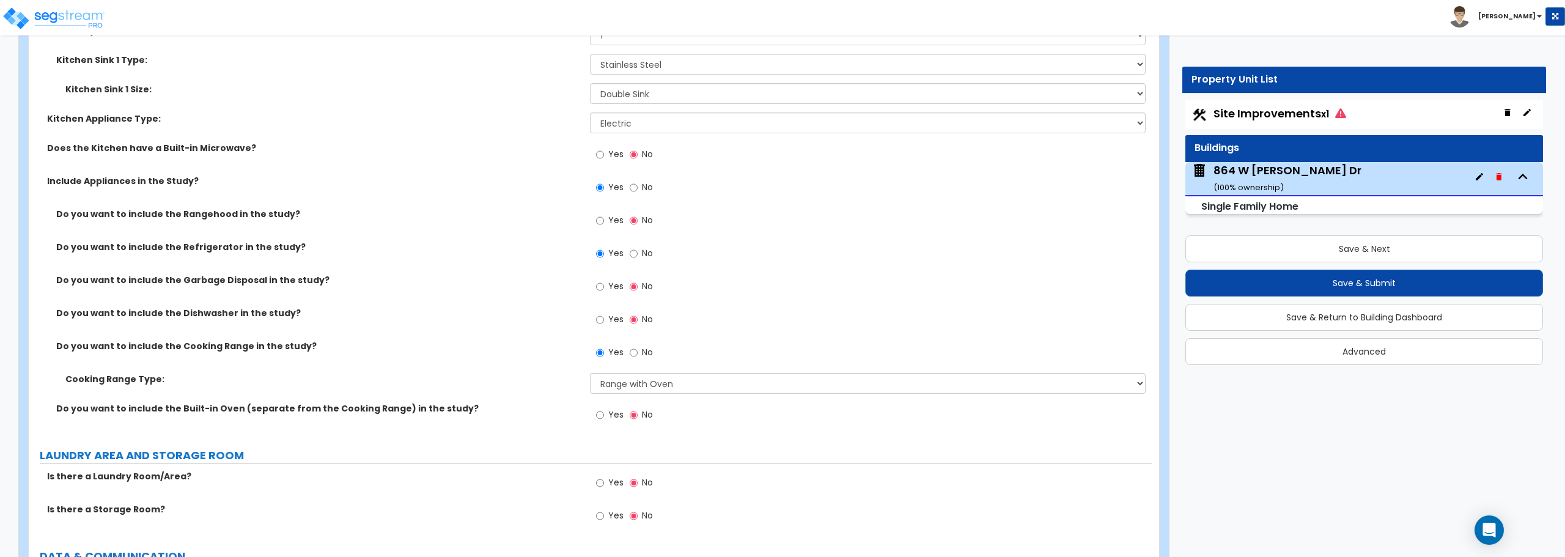
click at [605, 320] on label "Yes" at bounding box center [610, 321] width 28 height 21
click at [604, 320] on input "Yes" at bounding box center [600, 319] width 8 height 13
radio input "true"
click at [600, 281] on input "Yes" at bounding box center [600, 286] width 8 height 13
radio input "true"
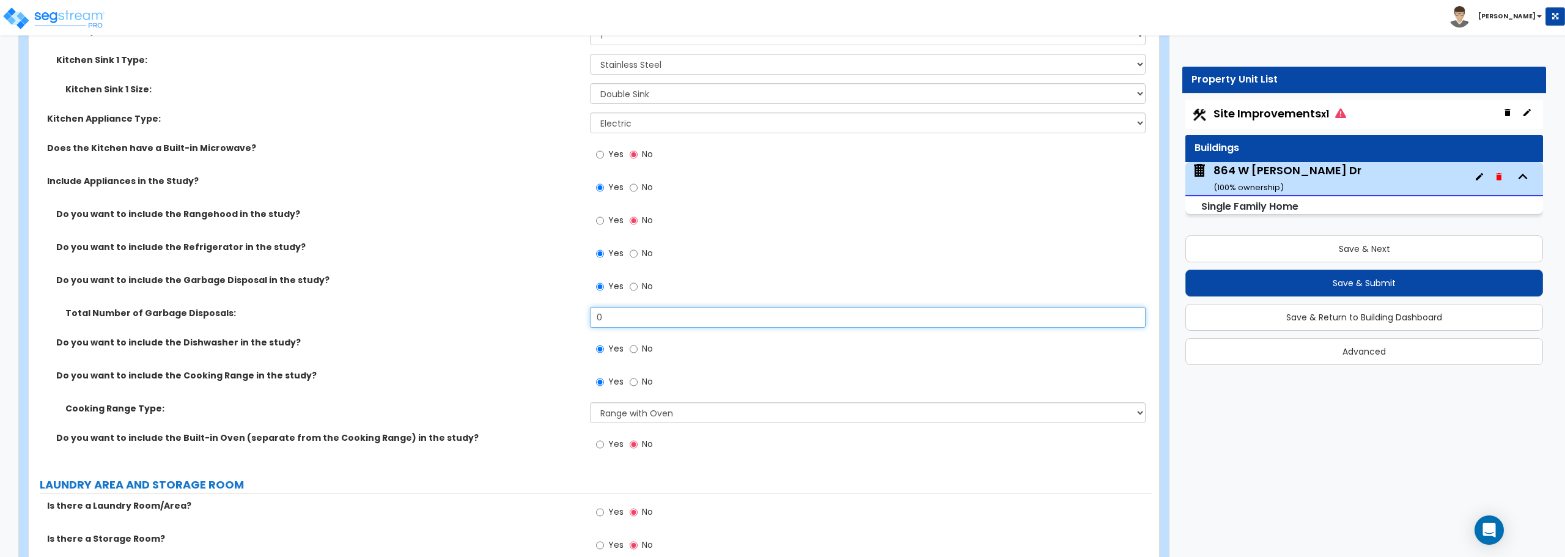
drag, startPoint x: 614, startPoint y: 322, endPoint x: 576, endPoint y: 323, distance: 37.3
click at [576, 323] on div "Total Number of Garbage Disposals: 0" at bounding box center [590, 321] width 1123 height 29
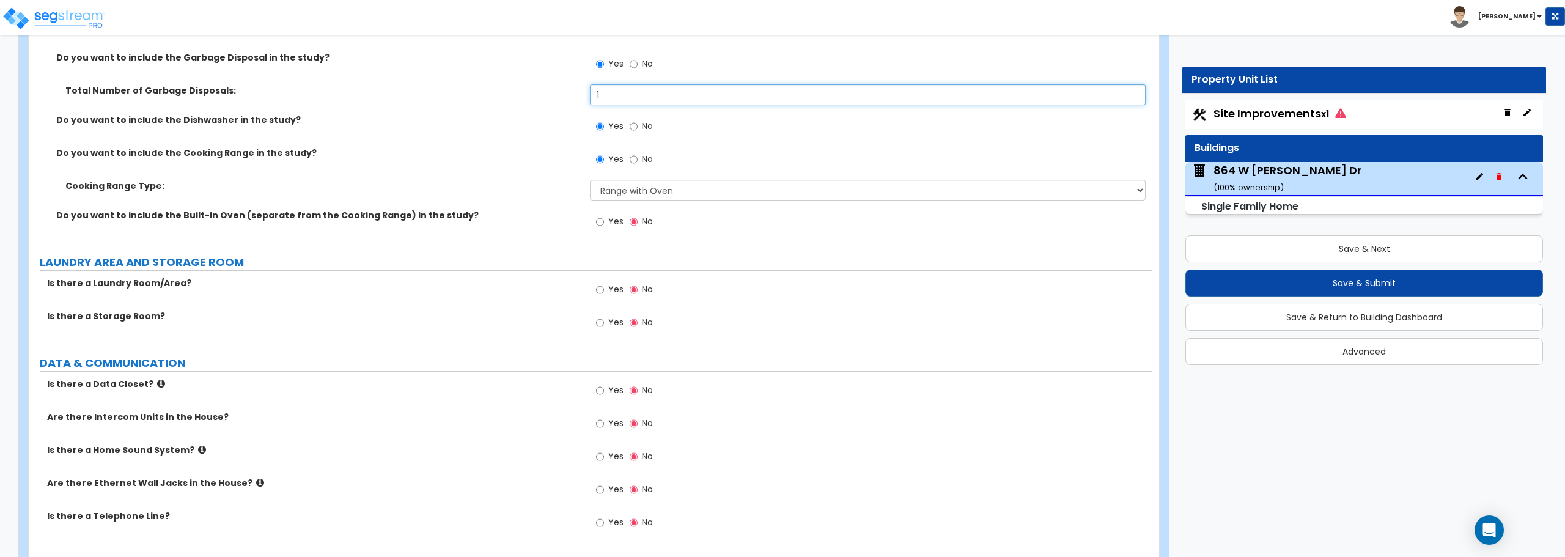
scroll to position [4768, 0]
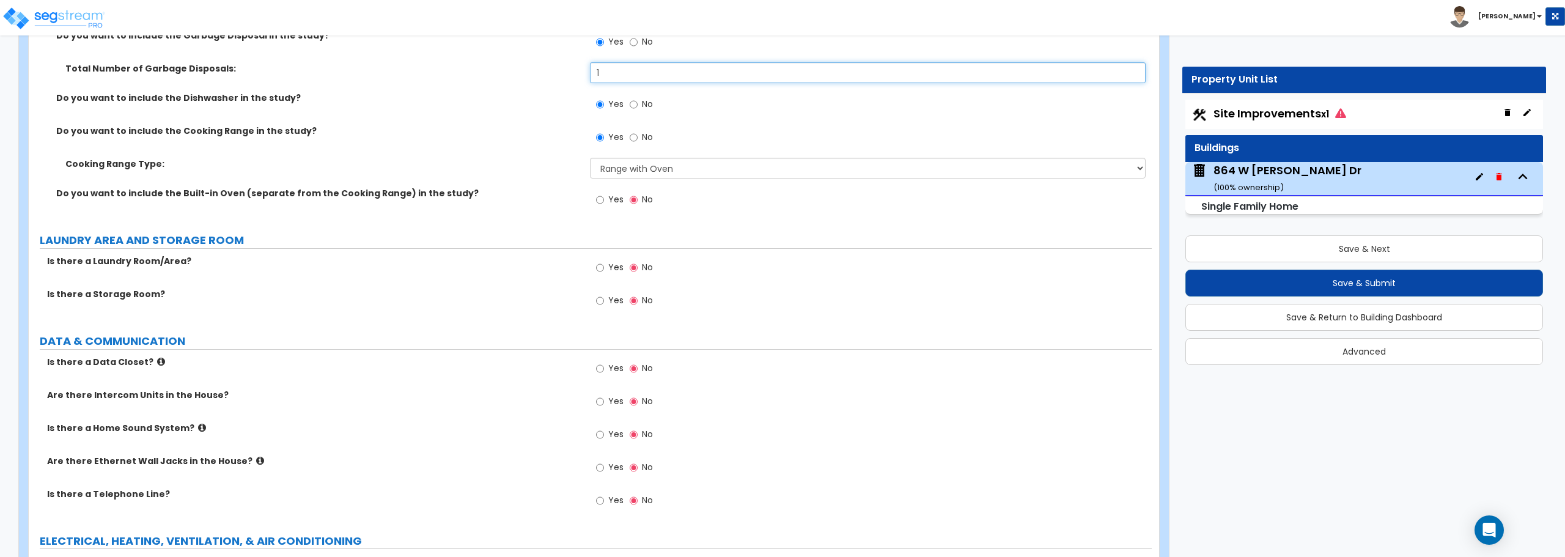
type input "1"
click at [602, 265] on input "Yes" at bounding box center [600, 267] width 8 height 13
radio input "true"
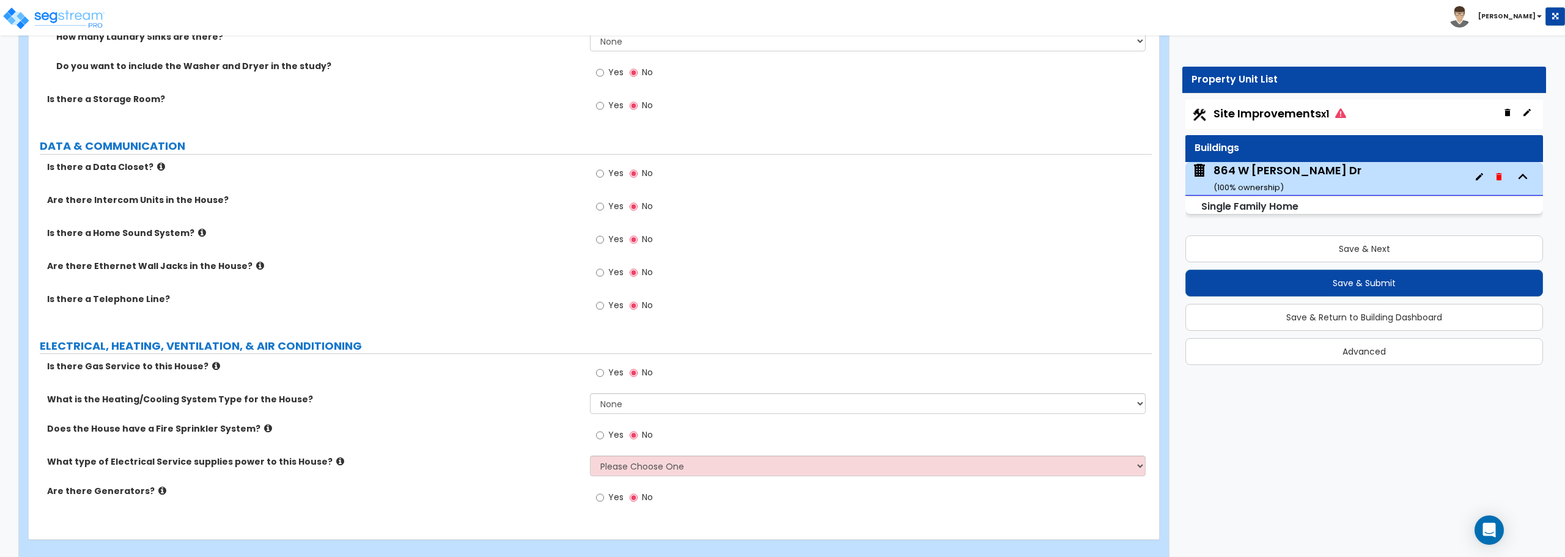
scroll to position [5109, 0]
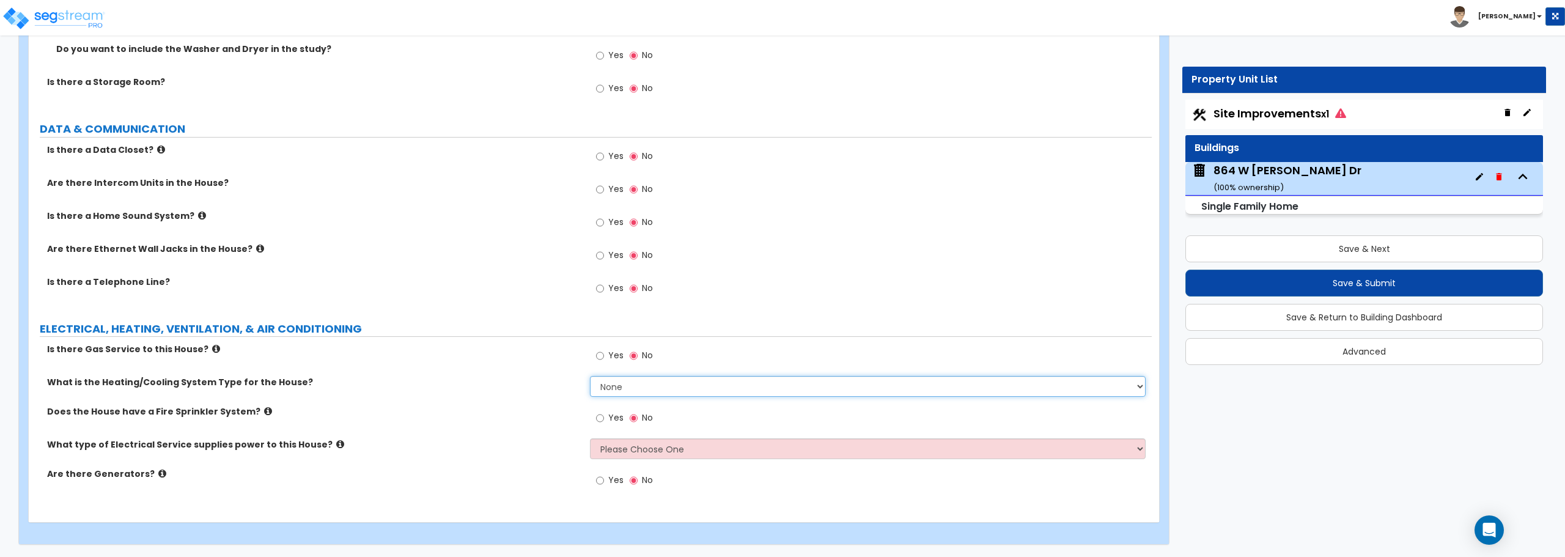
drag, startPoint x: 618, startPoint y: 385, endPoint x: 624, endPoint y: 395, distance: 11.8
click at [618, 385] on select "None Heat Only Centralized Heating & Cooling Thru Wall Air Conditioners Mini Sp…" at bounding box center [867, 386] width 555 height 21
select select "2"
click at [590, 376] on select "None Heat Only Centralized Heating & Cooling Thru Wall Air Conditioners Mini Sp…" at bounding box center [867, 386] width 555 height 21
click at [602, 352] on input "Yes" at bounding box center [600, 355] width 8 height 13
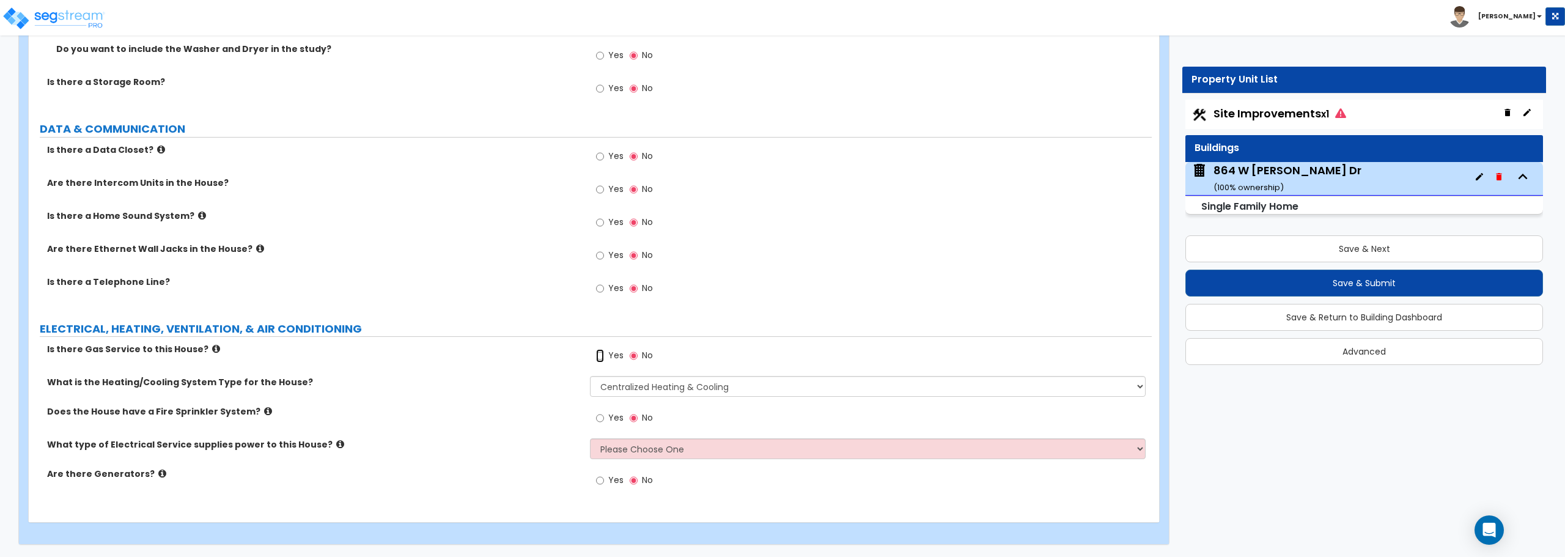
radio input "true"
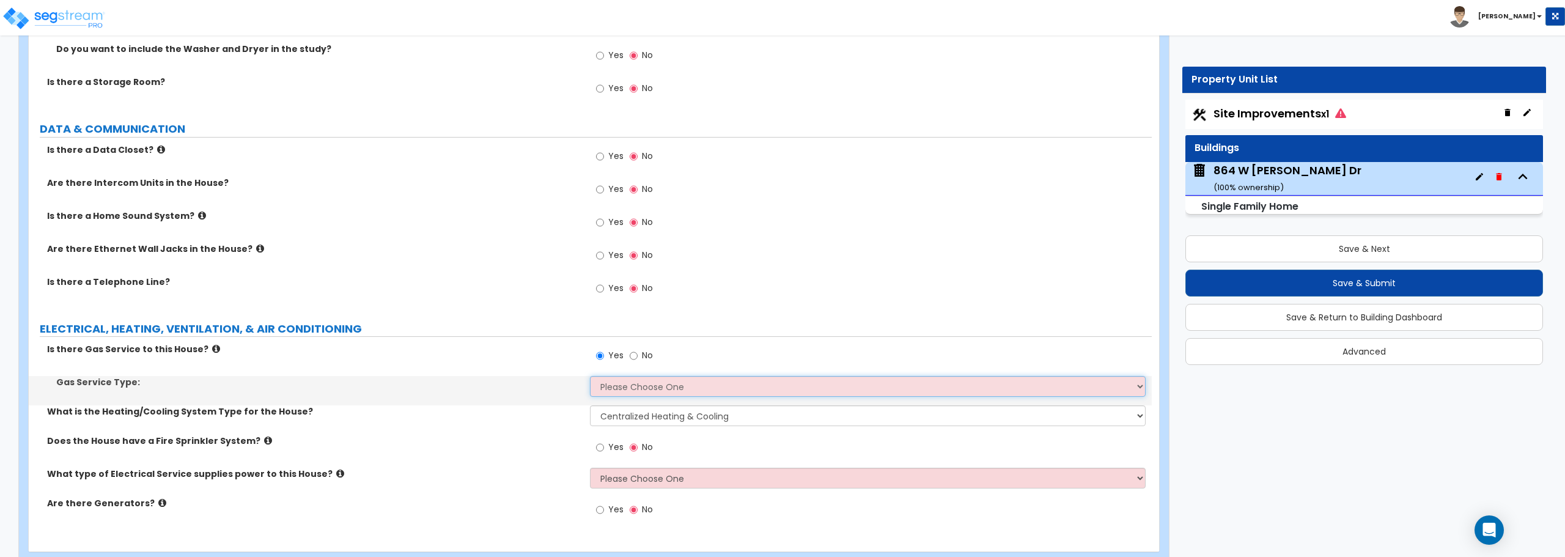
click at [608, 385] on select "Please Choose One Natural Gas Service Propane Tank On-site" at bounding box center [867, 386] width 555 height 21
select select "1"
click at [590, 376] on select "Please Choose One Natural Gas Service Propane Tank On-site" at bounding box center [867, 386] width 555 height 21
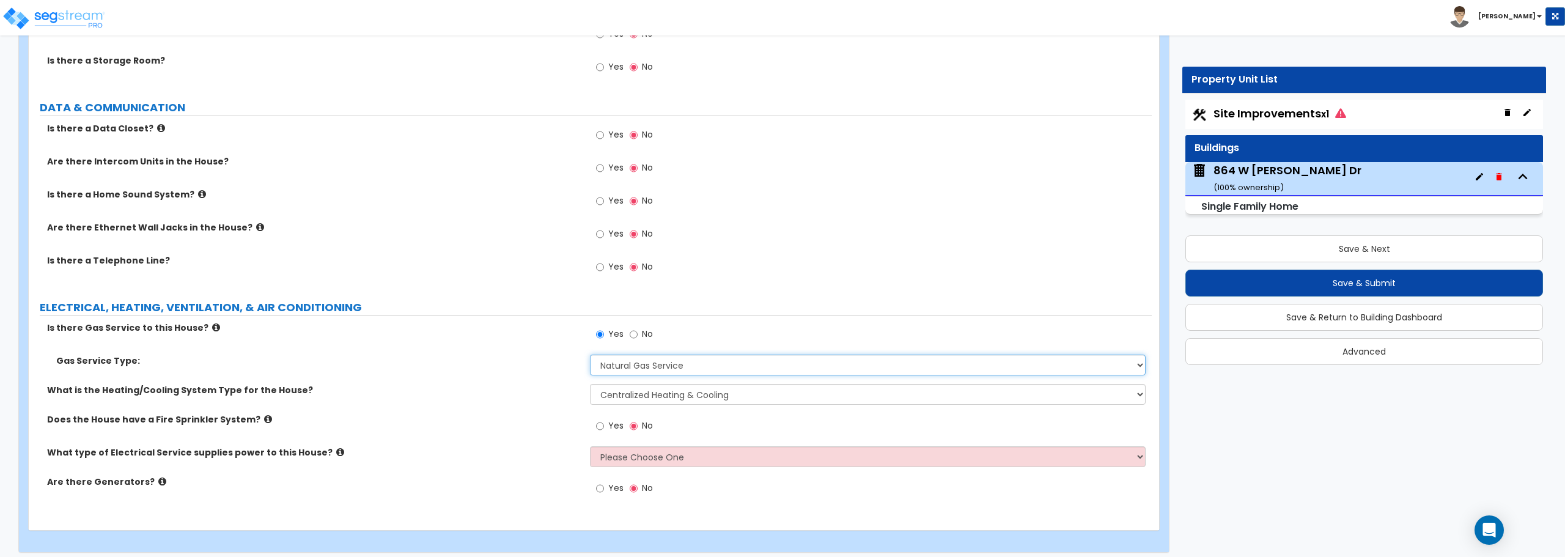
scroll to position [5138, 0]
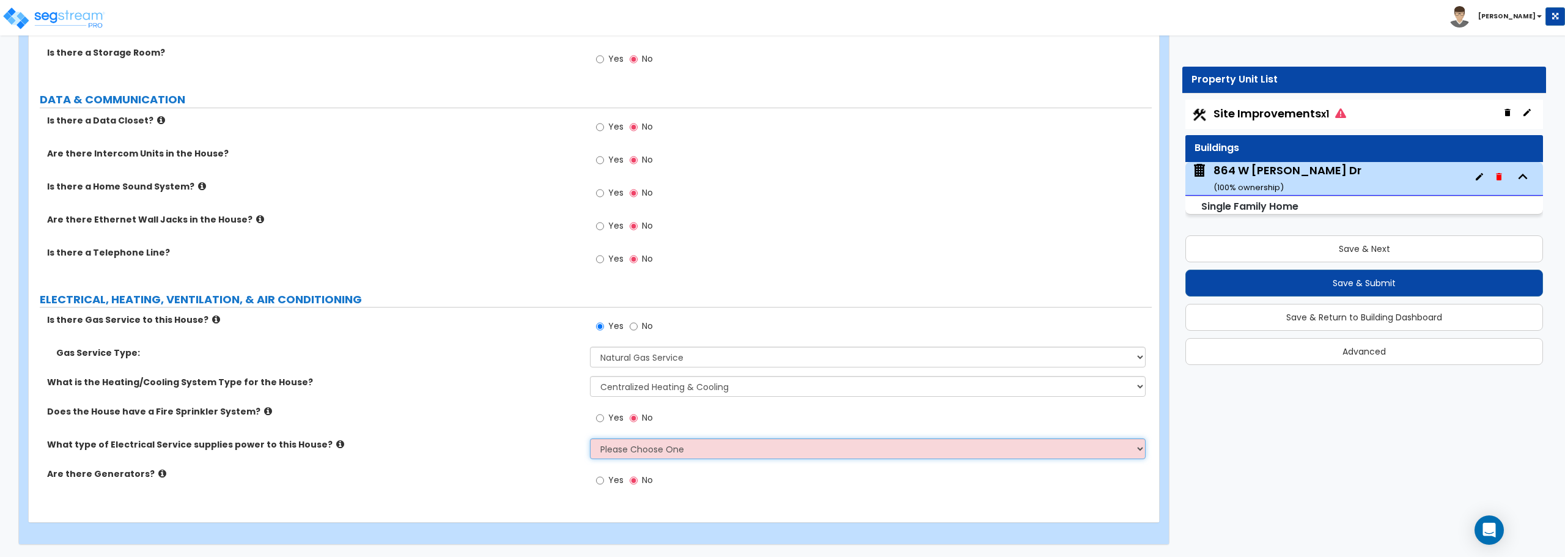
click at [640, 439] on select "Please Choose One Overhead Underground" at bounding box center [867, 448] width 555 height 21
select select "2"
click at [590, 438] on select "Please Choose One Overhead Underground" at bounding box center [867, 448] width 555 height 21
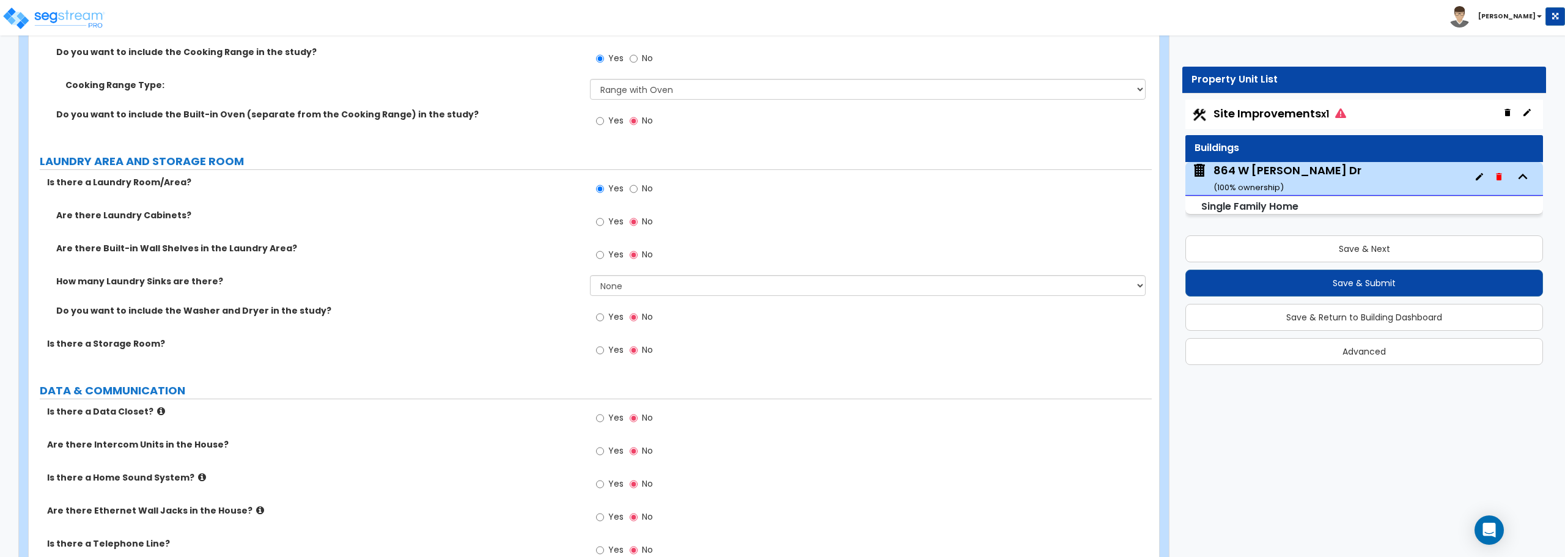
scroll to position [4833, 0]
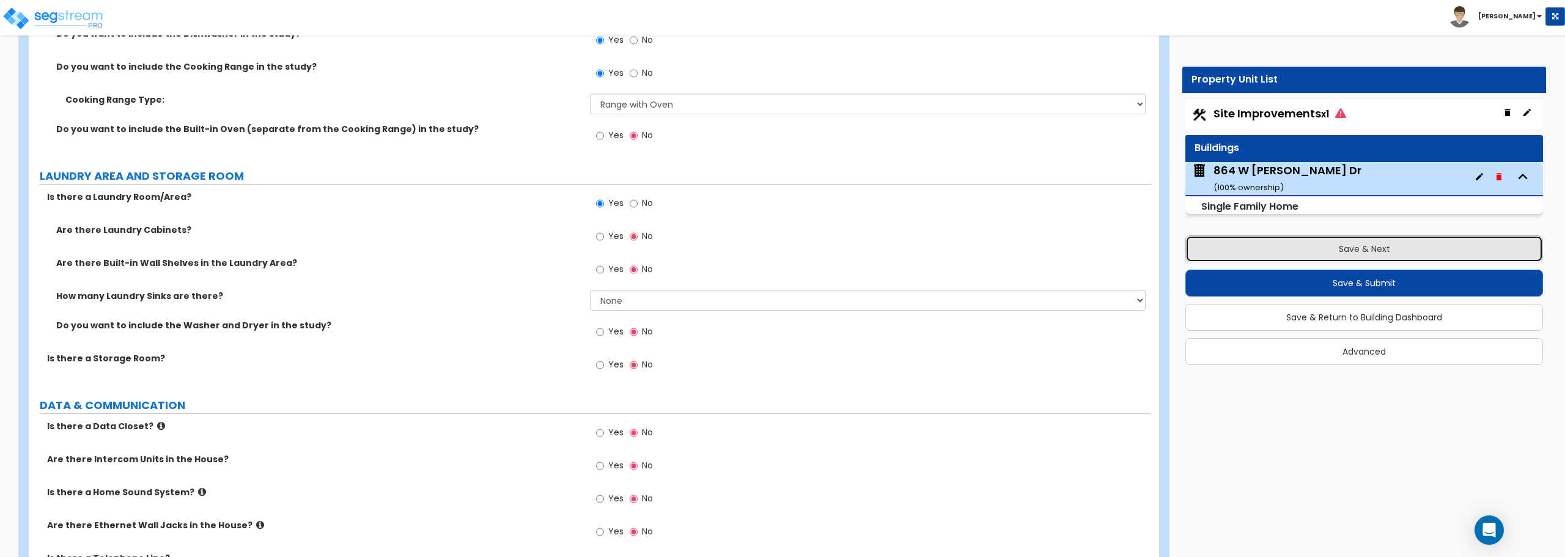
click at [1372, 255] on button "Save & Next" at bounding box center [1364, 248] width 358 height 27
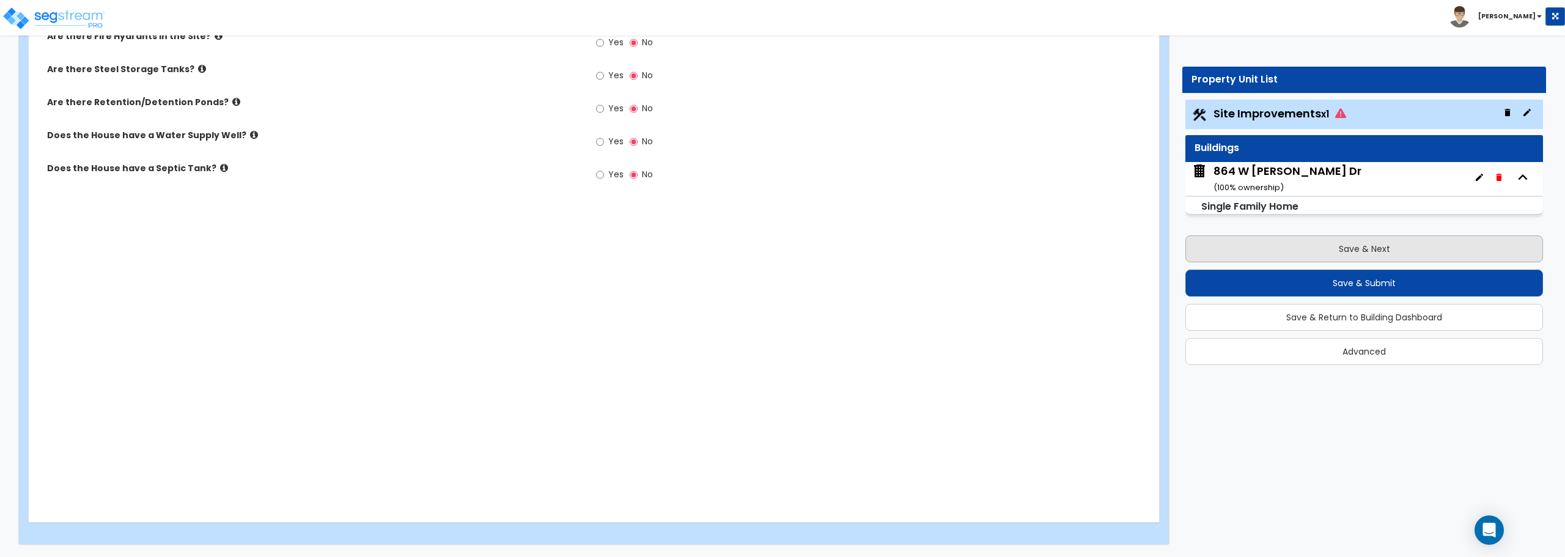
scroll to position [1479, 0]
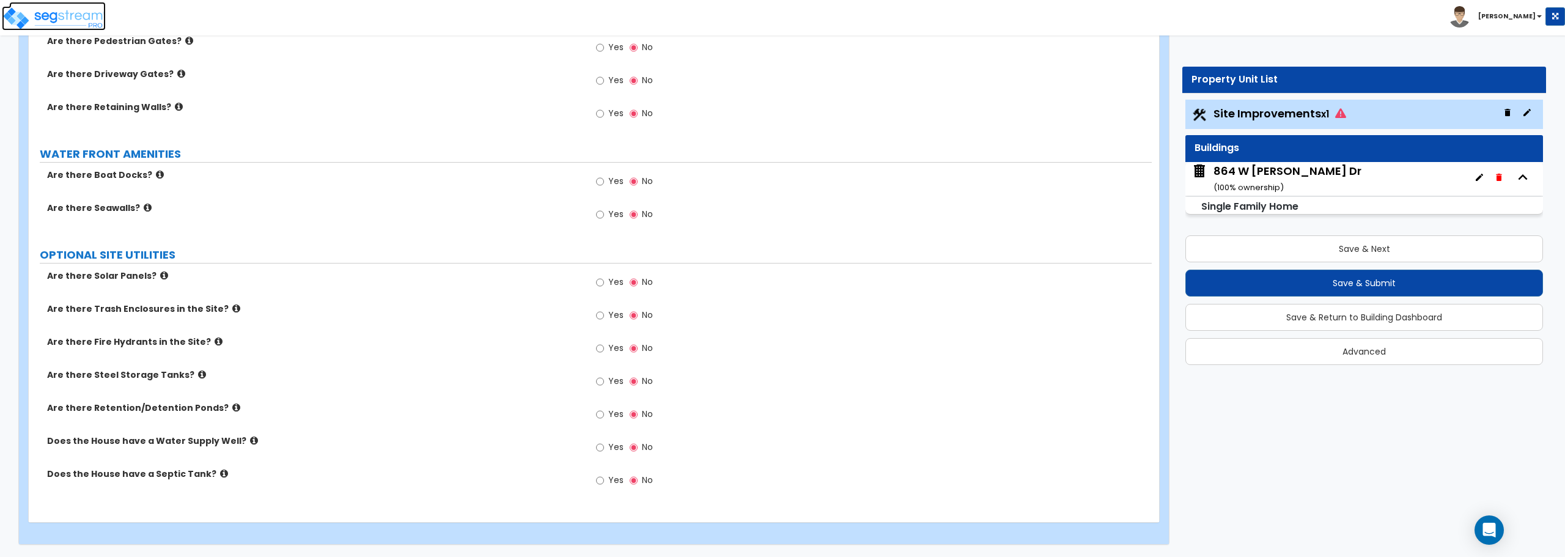
click at [72, 12] on img at bounding box center [54, 18] width 104 height 24
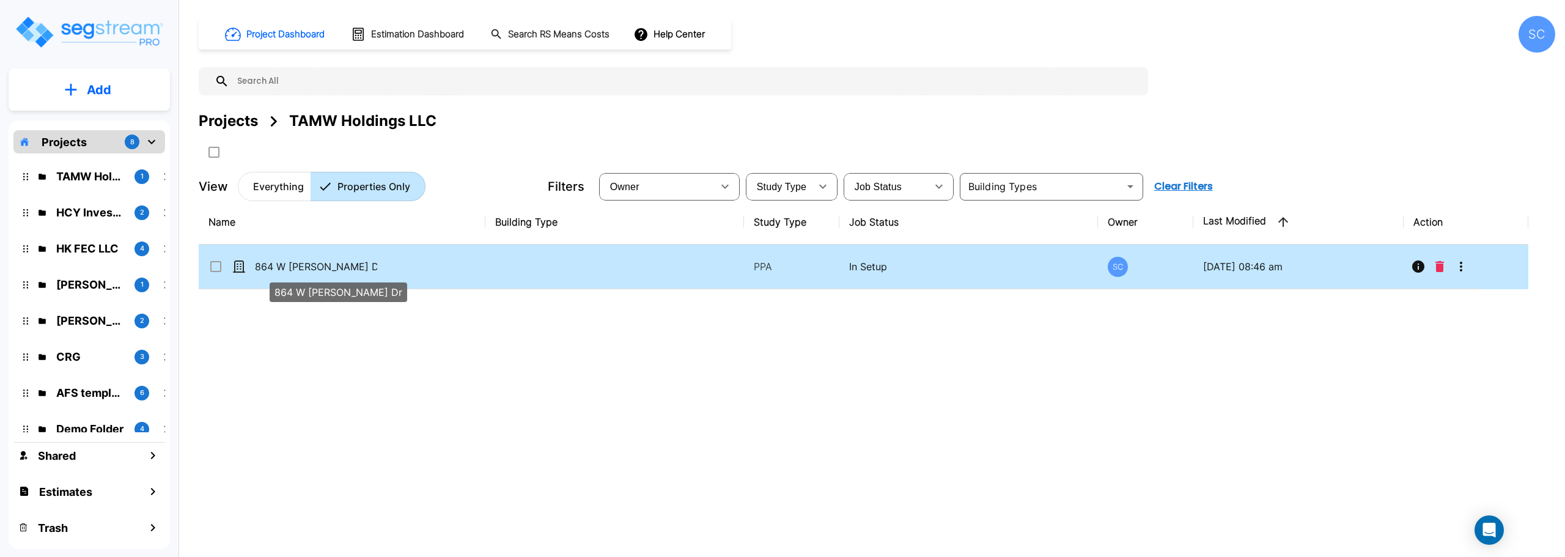
click at [312, 267] on p "864 W [PERSON_NAME] Dr" at bounding box center [316, 266] width 122 height 15
click at [301, 268] on p "864 W [PERSON_NAME] Dr" at bounding box center [316, 266] width 122 height 15
checkbox input "false"
click at [301, 268] on p "864 W [PERSON_NAME] Dr" at bounding box center [316, 266] width 122 height 15
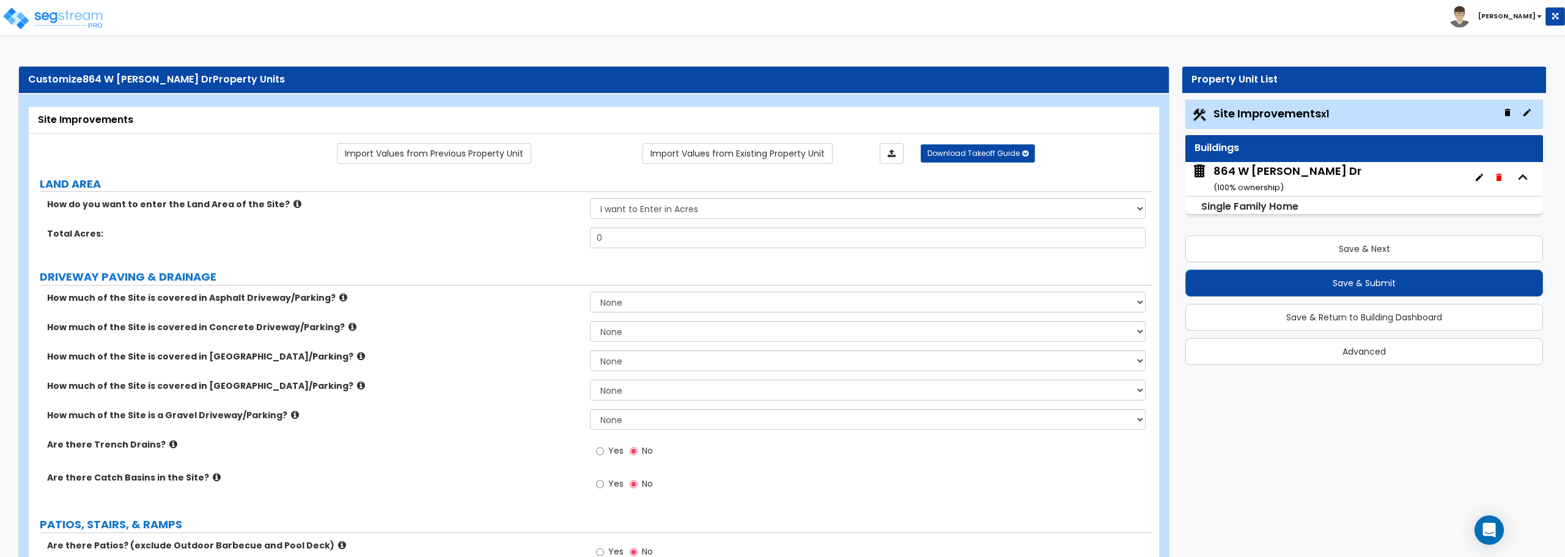
click at [1327, 186] on div "[STREET_ADDRESS][PERSON_NAME] ( 100 % ownership)" at bounding box center [1364, 179] width 358 height 34
click at [1305, 183] on div "[STREET_ADDRESS][PERSON_NAME] ( 100 % ownership)" at bounding box center [1287, 178] width 148 height 31
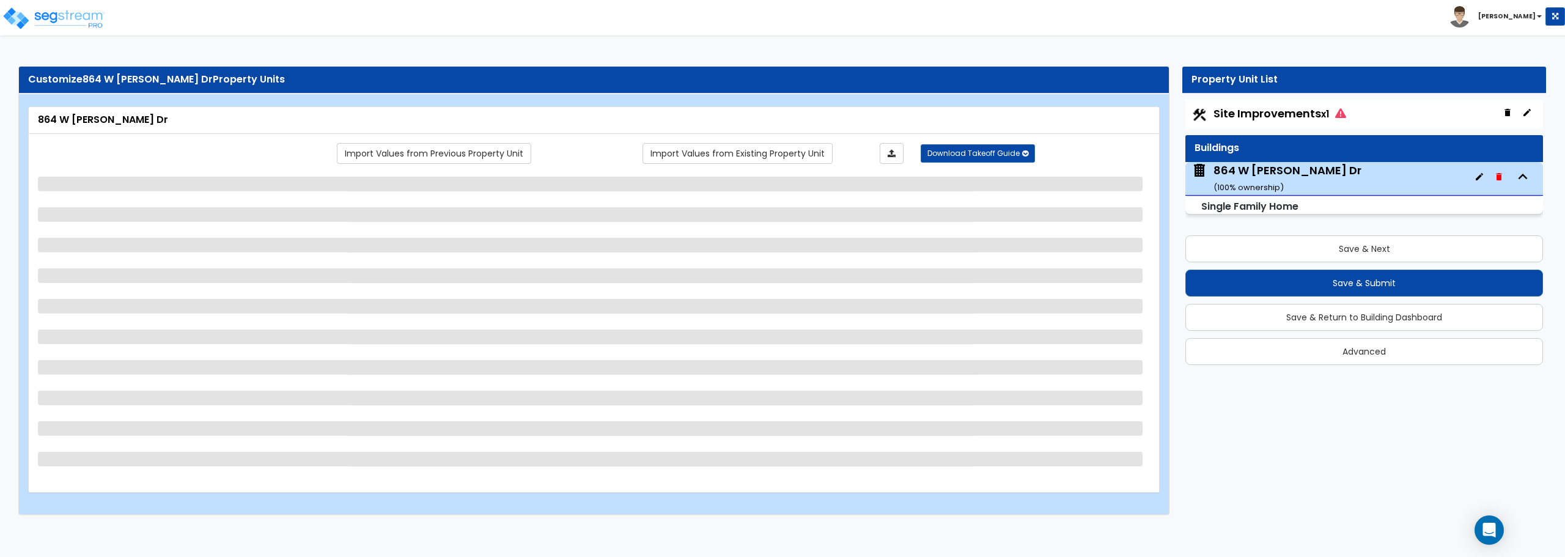
select select "1"
select select "7"
select select "1"
select select "2"
select select "1"
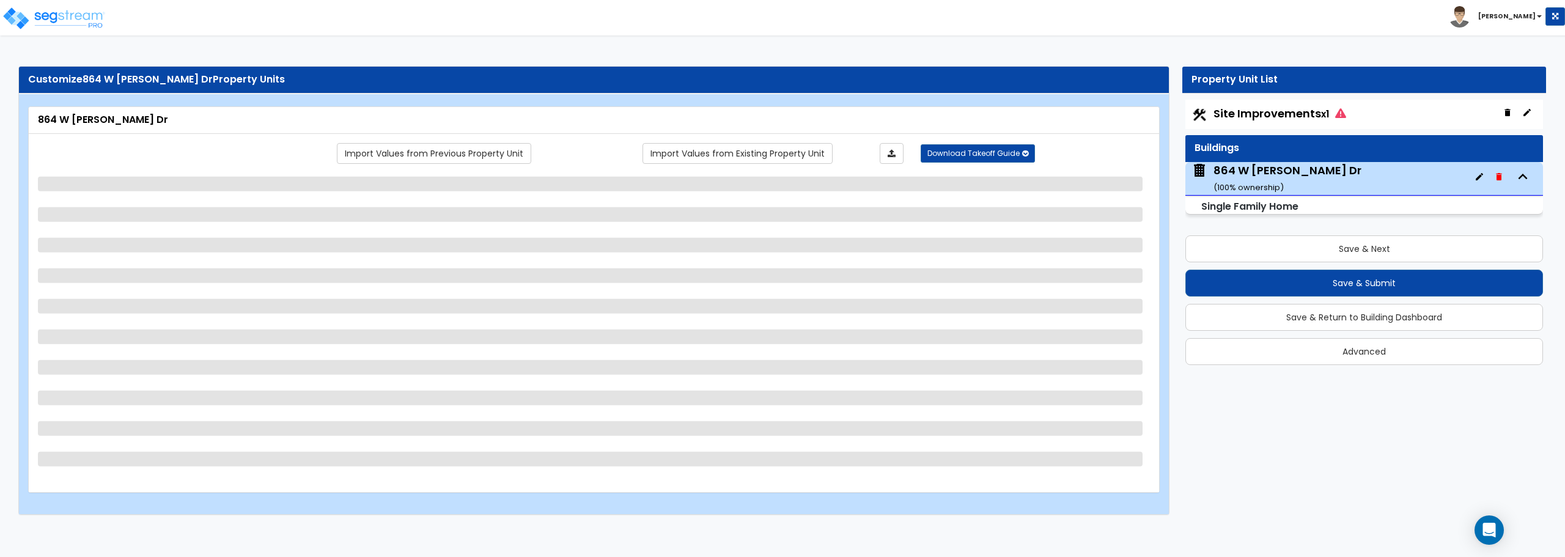
select select "5"
select select "1"
select select "2"
select select "1"
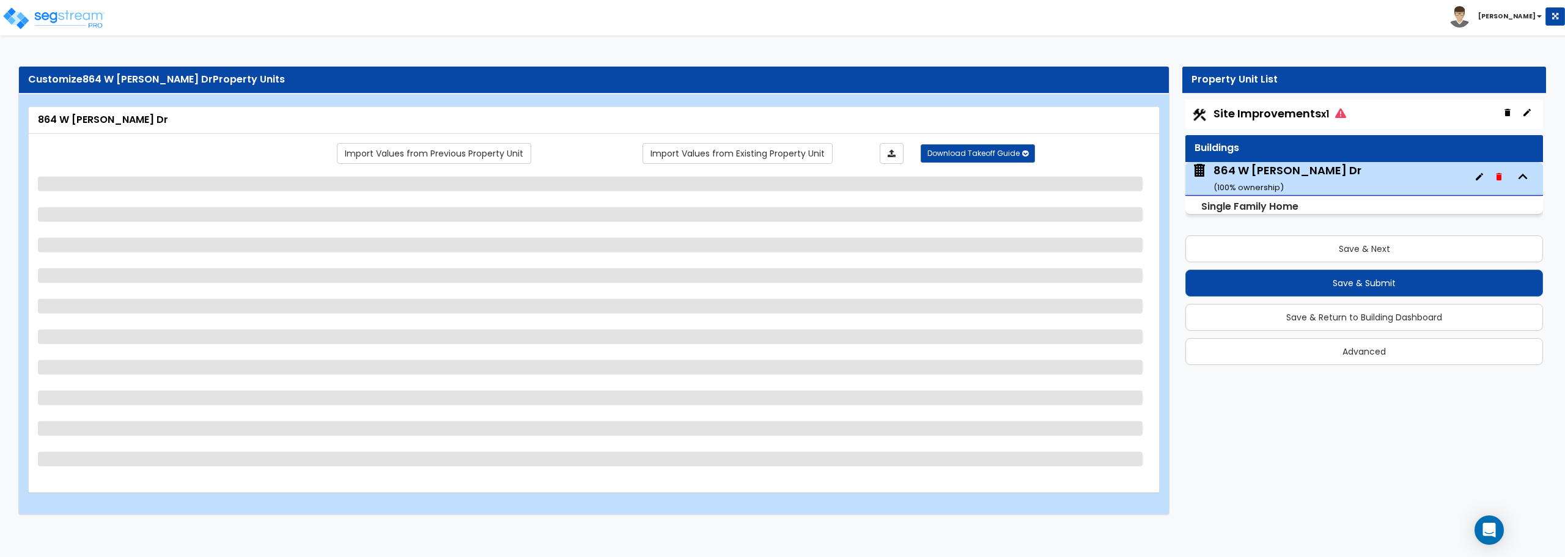
select select "1"
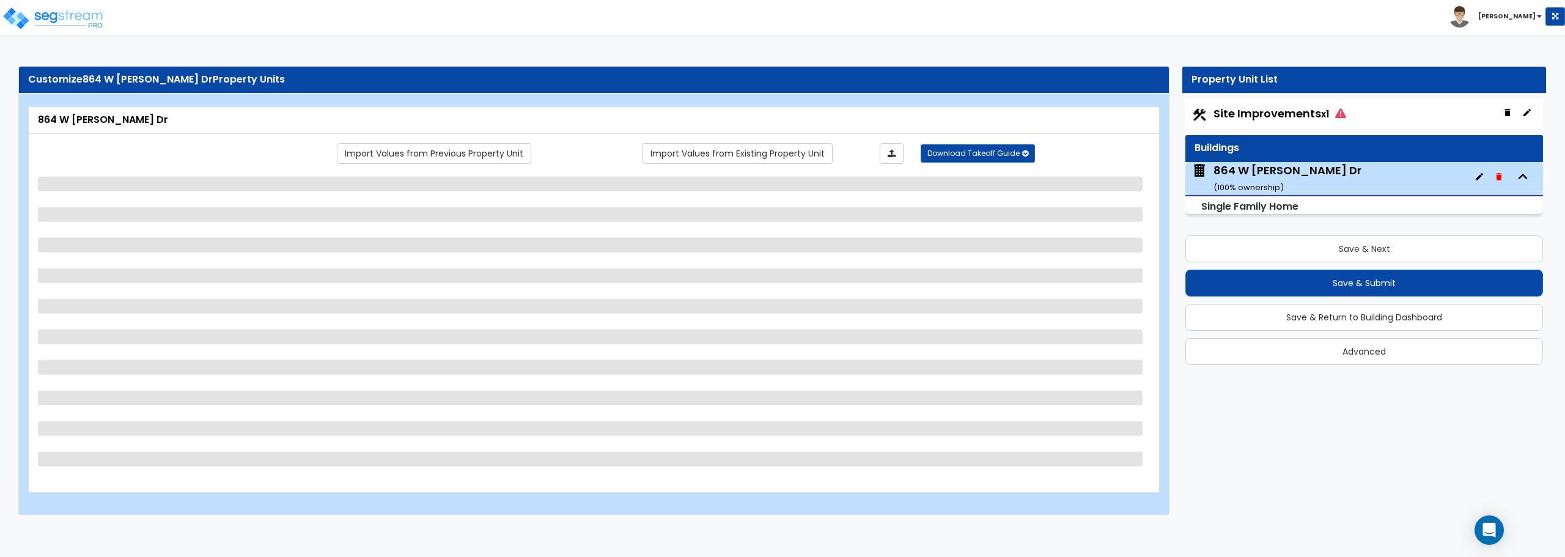
select select "2"
select select "5"
select select "1"
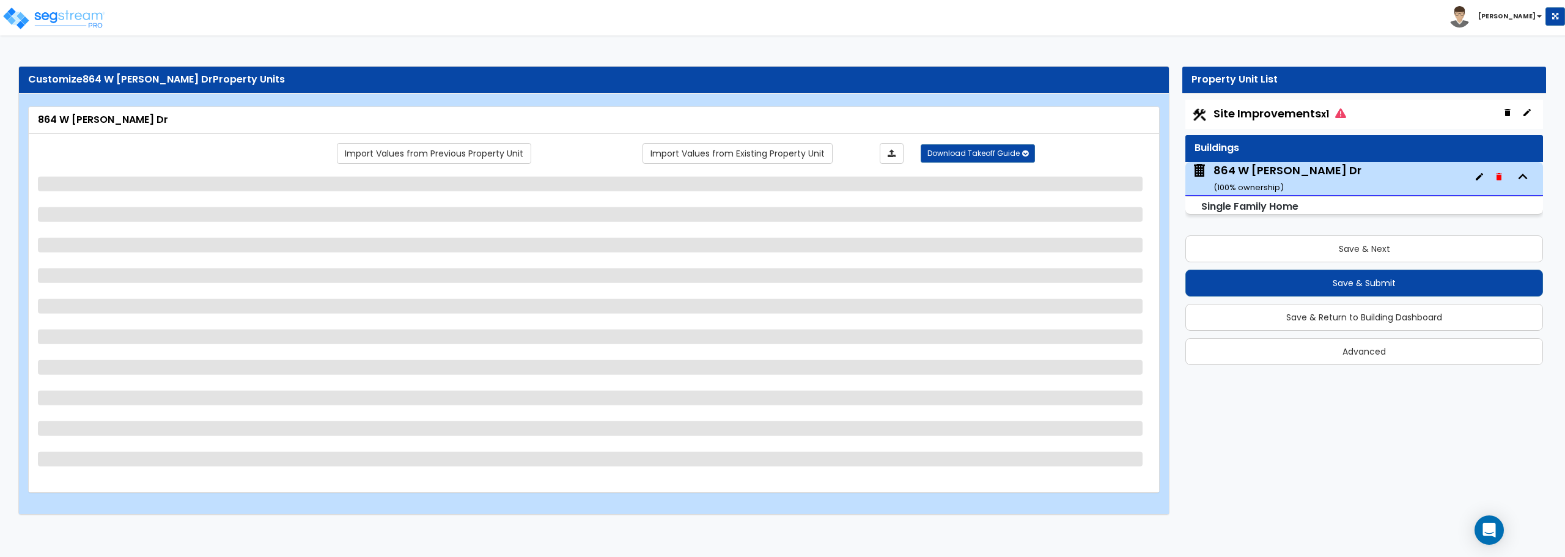
select select "3"
select select "1"
select select "3"
select select "2"
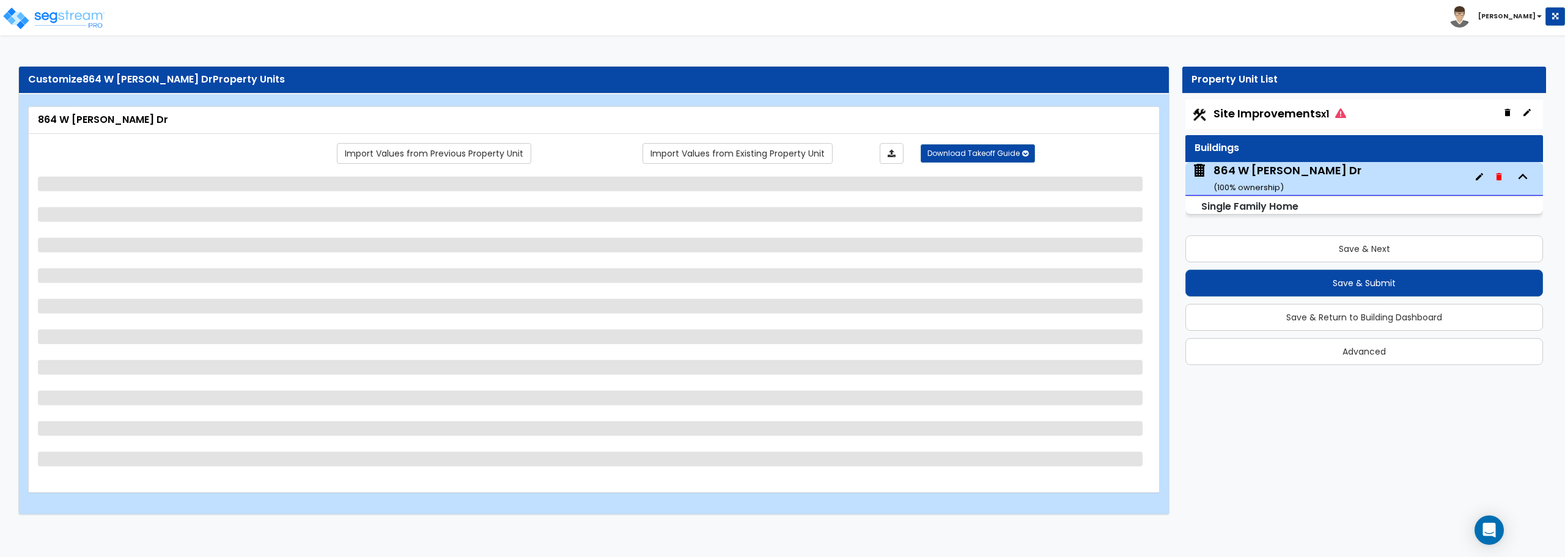
select select "1"
select select "2"
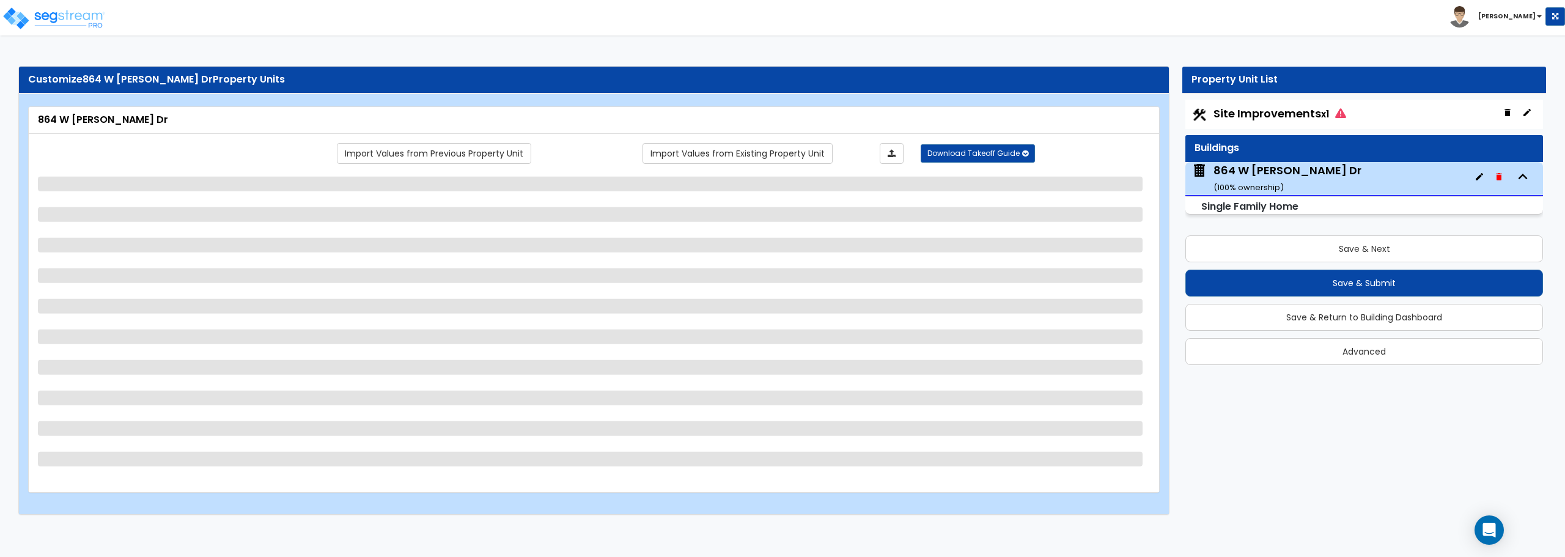
select select "2"
select select "1"
select select "2"
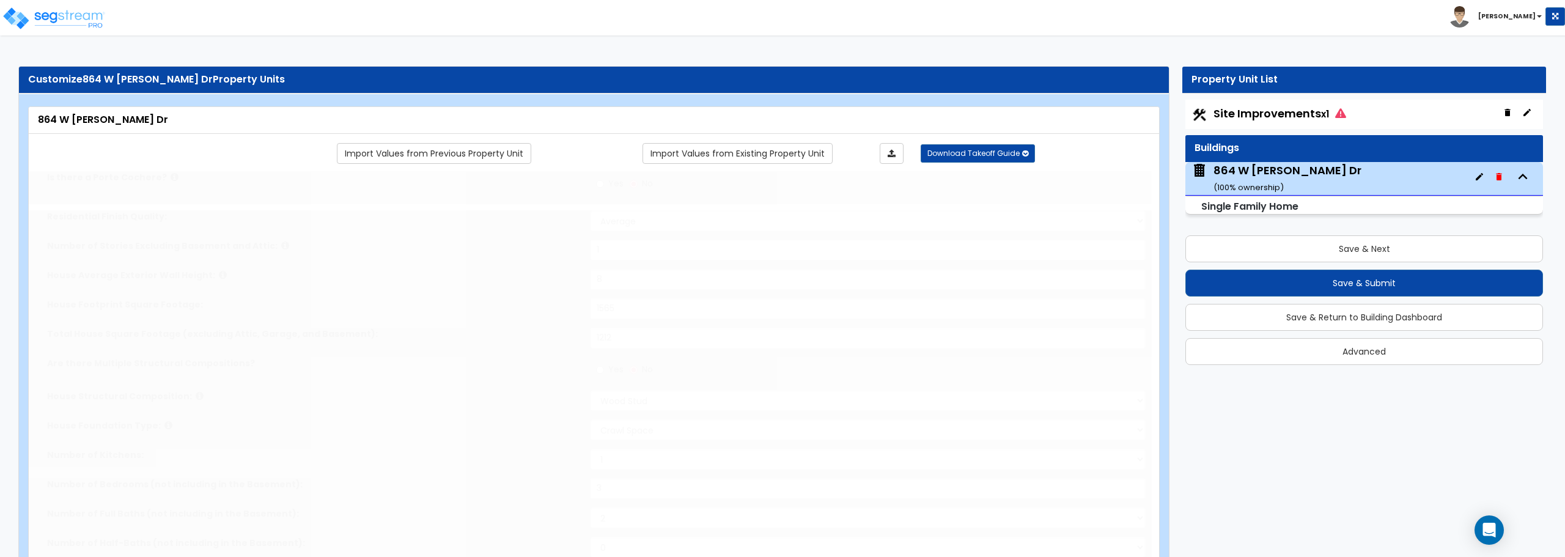
type input "3"
type input "1"
select select "1"
select select "2"
type input "1"
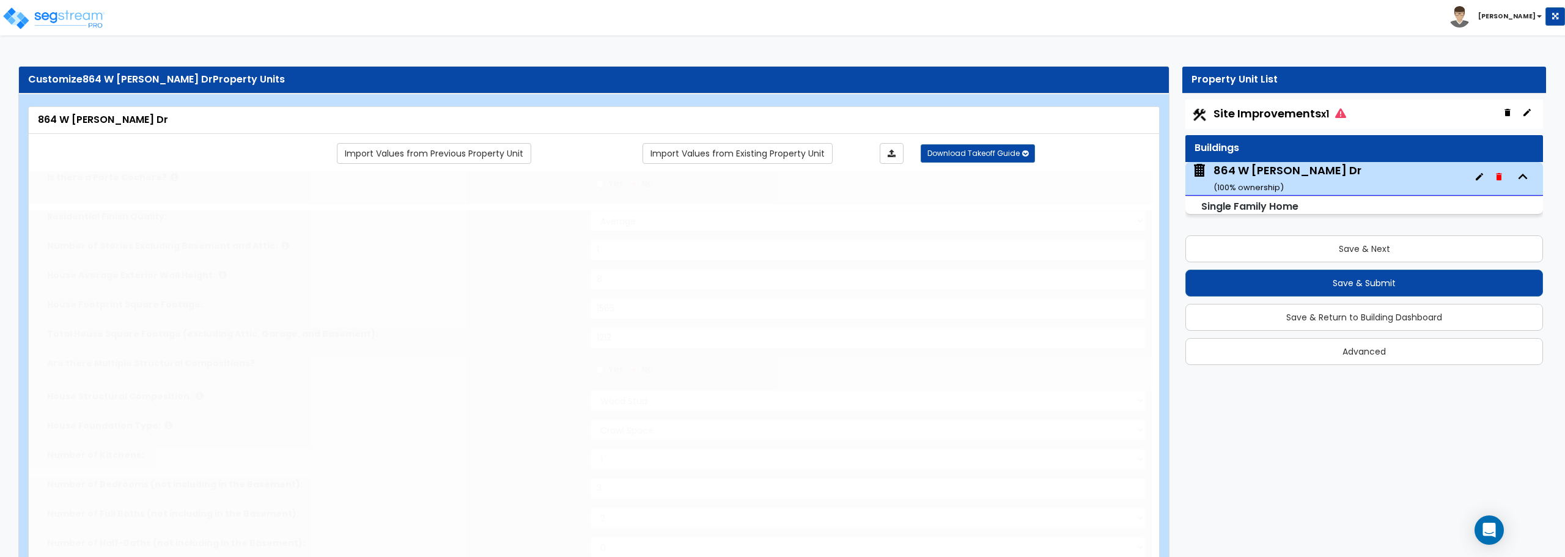
select select "2"
type input "2"
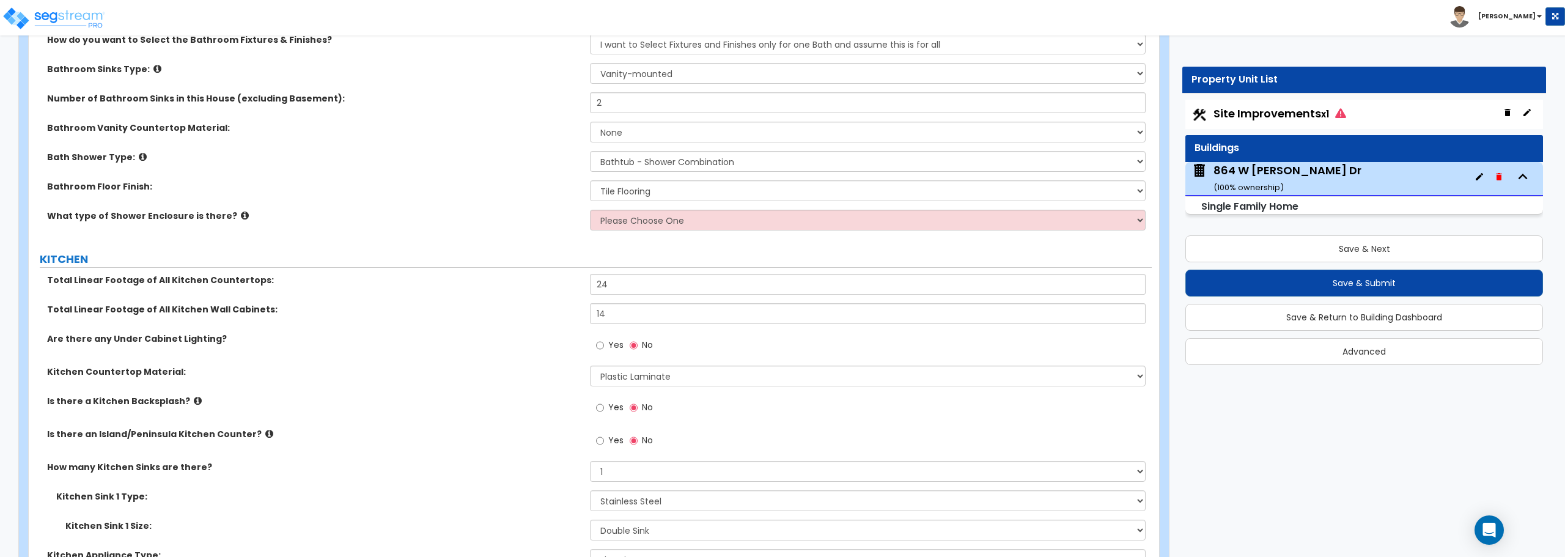
scroll to position [4157, 0]
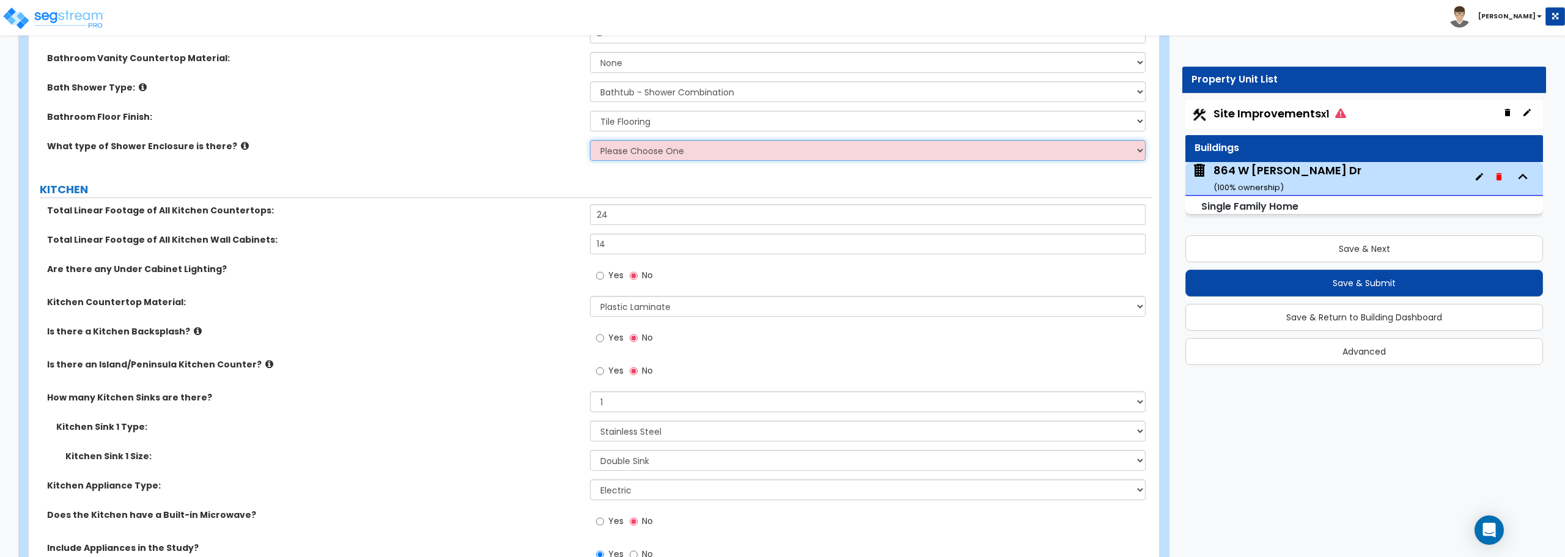
click at [633, 145] on select "Please Choose One Curtain & [PERSON_NAME] Sliding Doors Glass Hinged Doors" at bounding box center [867, 150] width 555 height 21
select select "1"
click at [590, 140] on select "Please Choose One Curtain & [PERSON_NAME] Sliding Doors Glass Hinged Doors" at bounding box center [867, 150] width 555 height 21
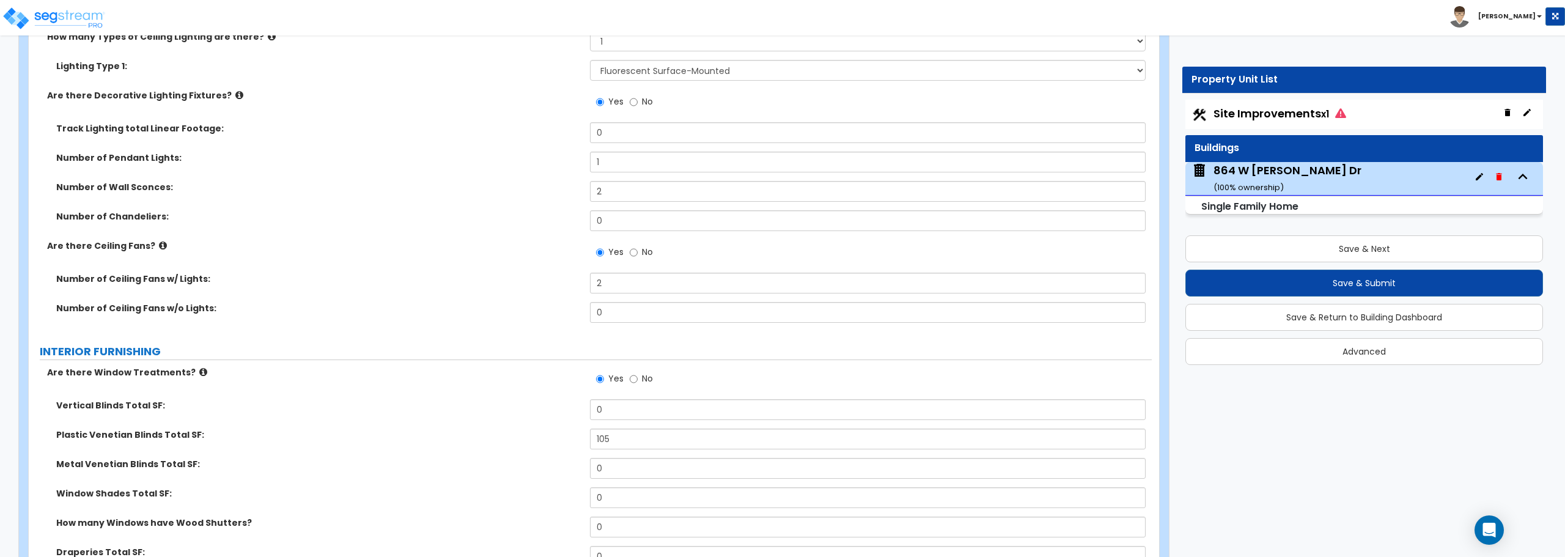
scroll to position [2996, 0]
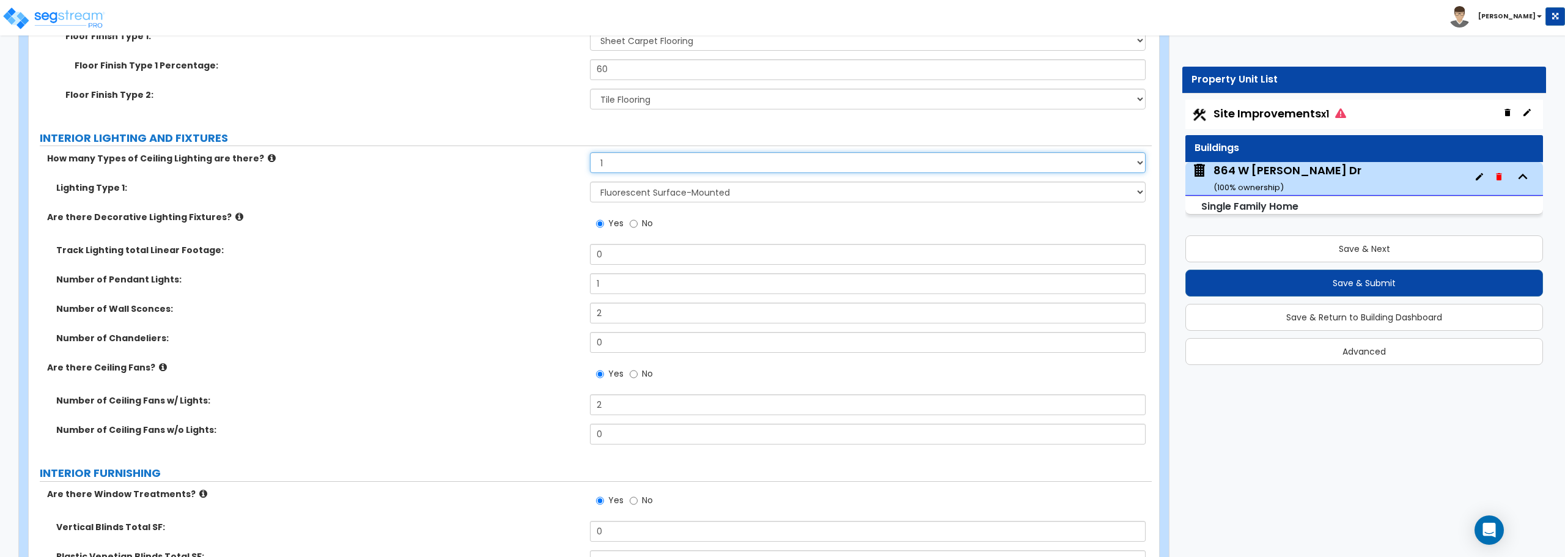
click at [689, 165] on select "Please Choose One 1 2 3" at bounding box center [867, 162] width 555 height 21
select select "2"
click at [590, 152] on select "Please Choose One 1 2 3" at bounding box center [867, 162] width 555 height 21
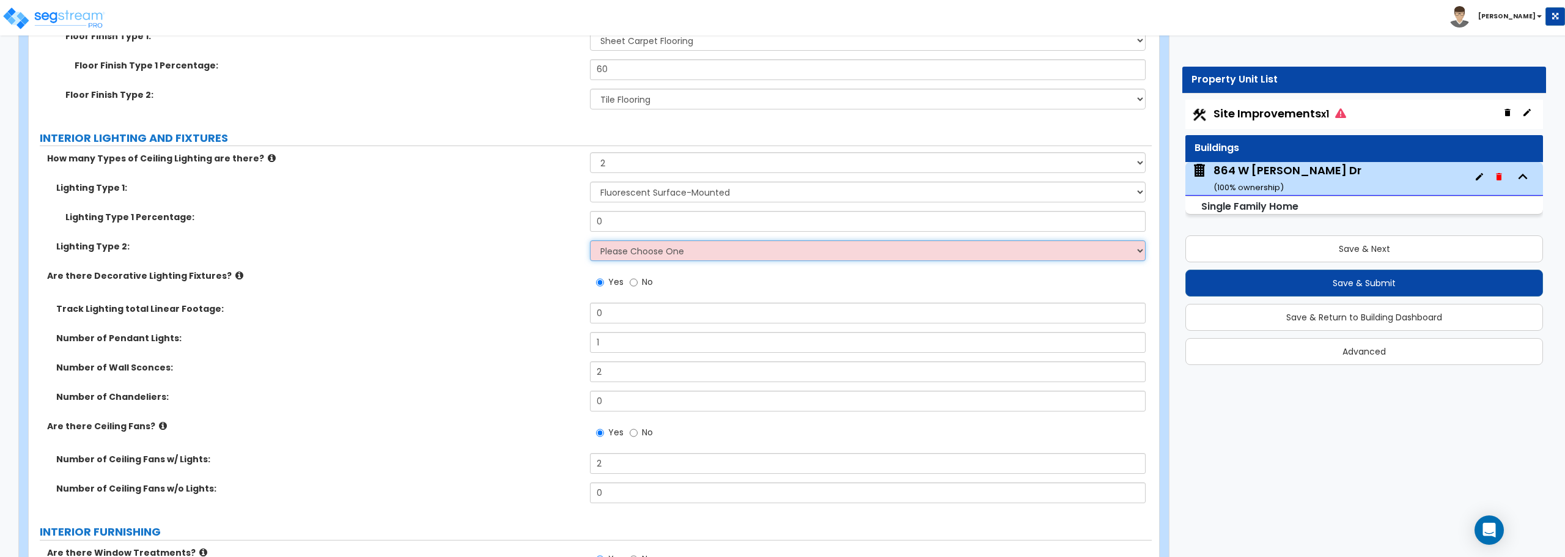
click at [652, 250] on select "Please Choose One LED Surface-Mounted LED Recessed Fluorescent Surface-Mounted …" at bounding box center [867, 250] width 555 height 21
select select "5"
click at [590, 240] on select "Please Choose One LED Surface-Mounted LED Recessed Fluorescent Surface-Mounted …" at bounding box center [867, 250] width 555 height 21
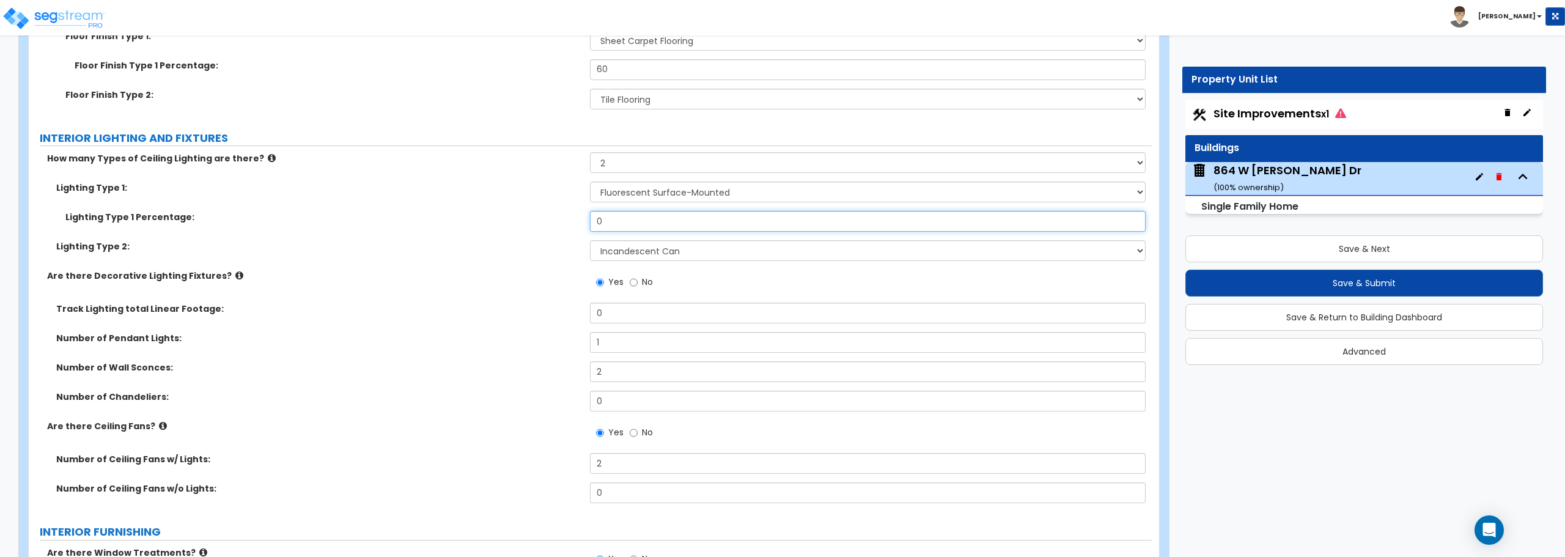
drag, startPoint x: 629, startPoint y: 224, endPoint x: 569, endPoint y: 232, distance: 61.0
click at [569, 232] on div "Lighting Type 1 Percentage: 0" at bounding box center [590, 225] width 1123 height 29
type input "50"
click at [567, 233] on div "Lighting Type 1 Percentage: 50" at bounding box center [590, 225] width 1123 height 29
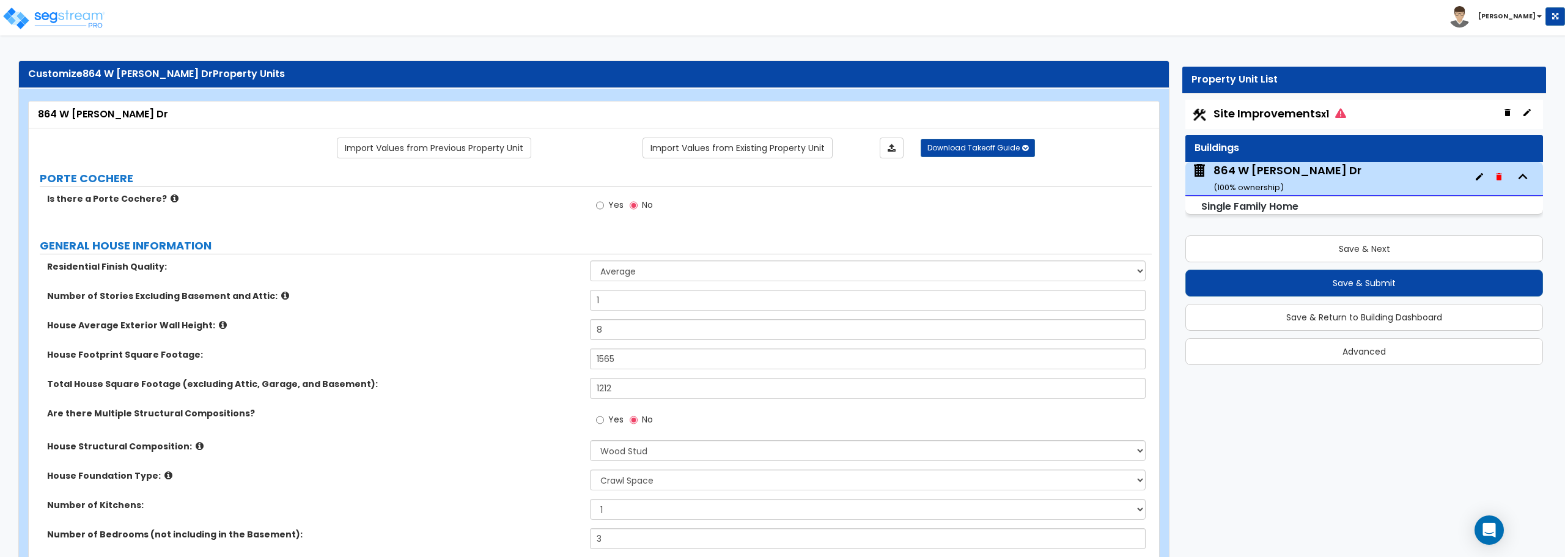
scroll to position [0, 0]
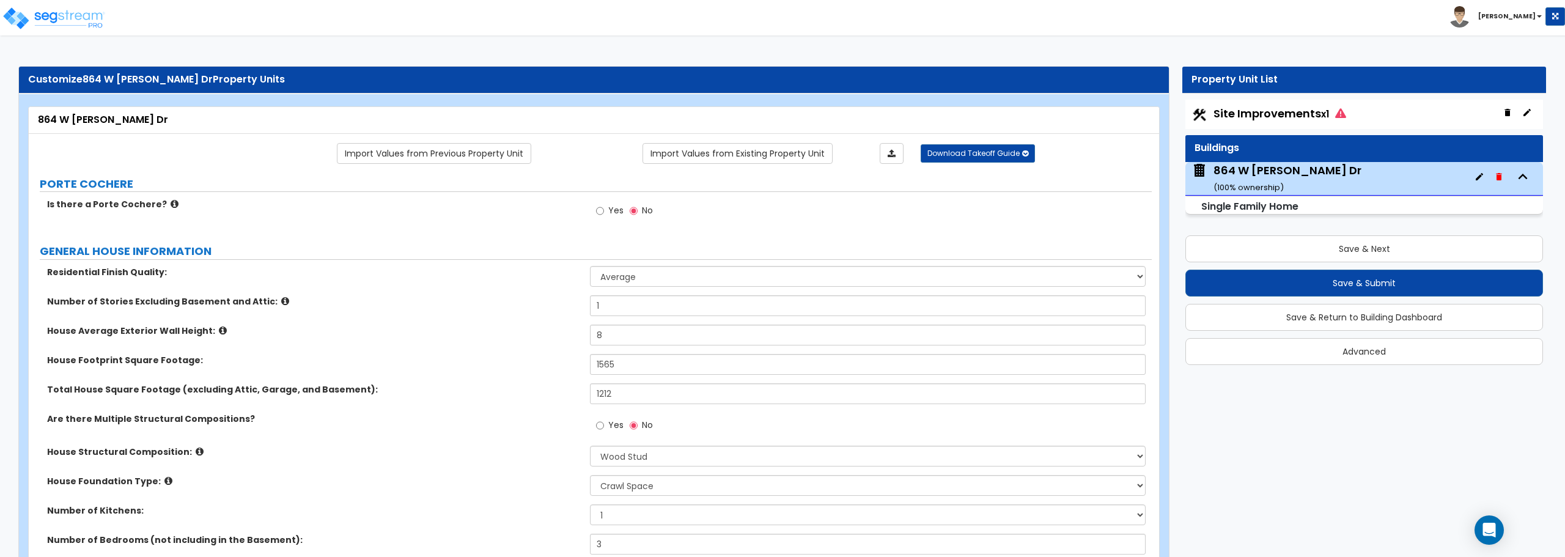
click at [1284, 117] on span "Site Improvements x1" at bounding box center [1279, 113] width 133 height 15
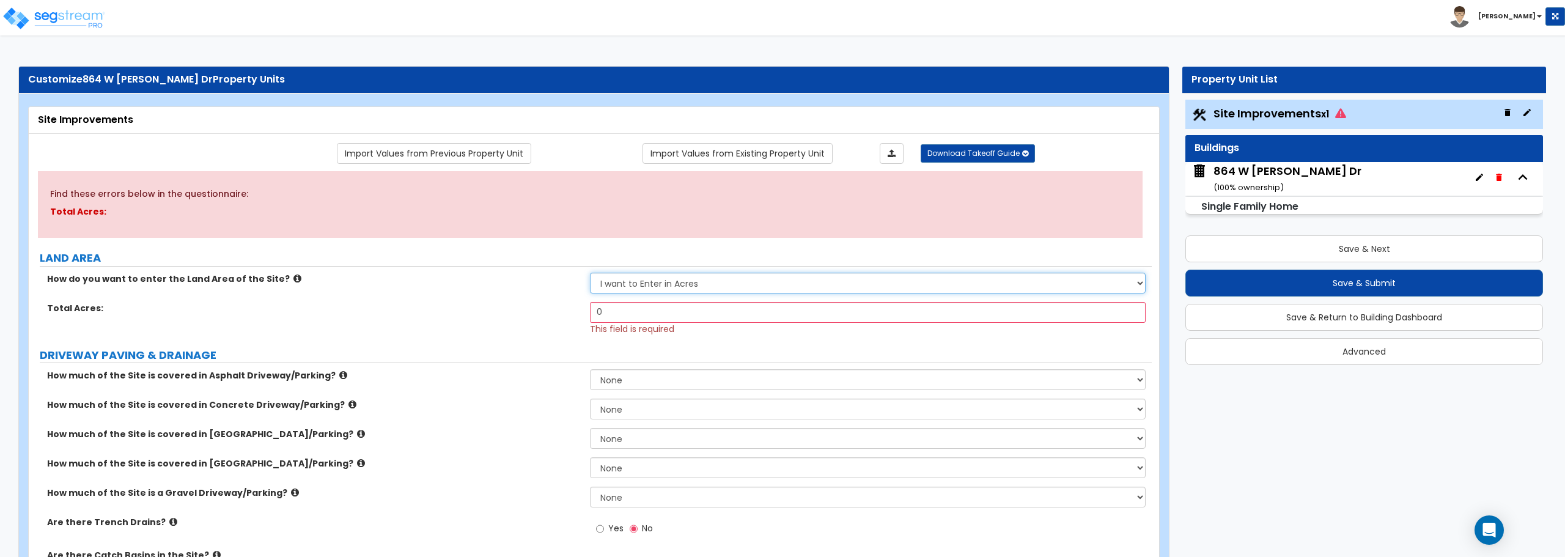
drag, startPoint x: 732, startPoint y: 282, endPoint x: 726, endPoint y: 293, distance: 12.4
click at [732, 282] on select "I want to Enter in [GEOGRAPHIC_DATA] I want to Enter in Square Feet" at bounding box center [867, 283] width 555 height 21
select select "2"
click at [590, 273] on select "I want to Enter in [GEOGRAPHIC_DATA] I want to Enter in Square Feet" at bounding box center [867, 283] width 555 height 21
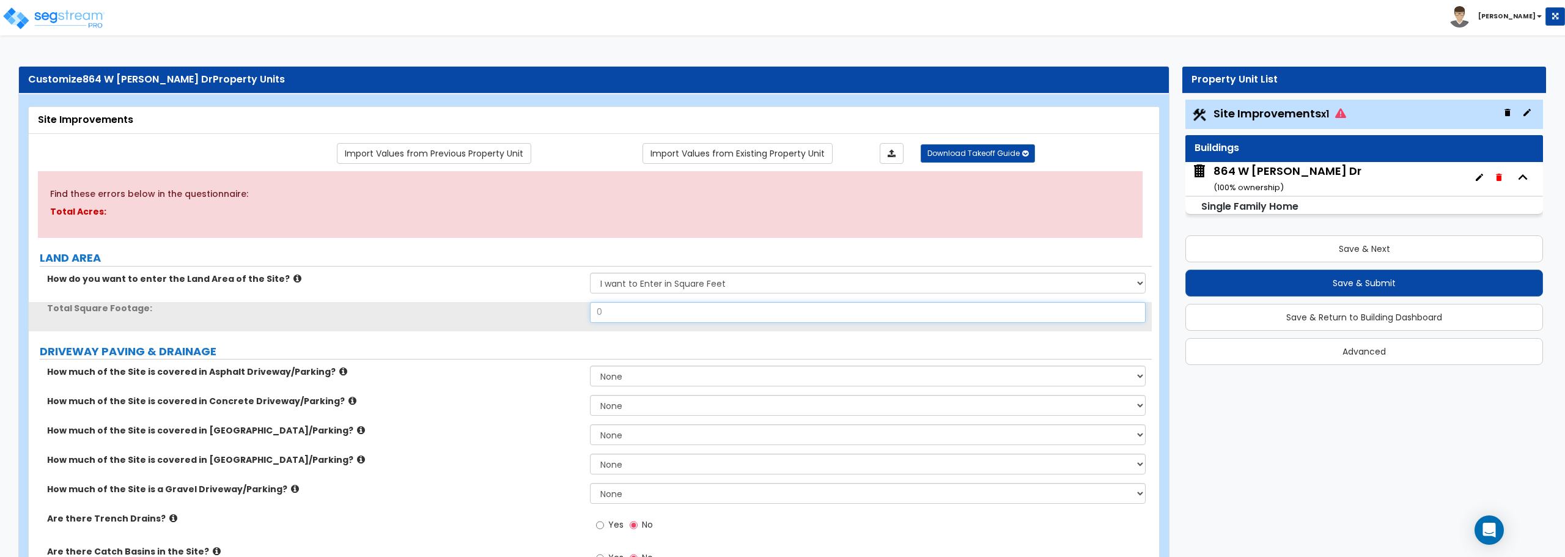
click at [668, 314] on input "0" at bounding box center [867, 312] width 555 height 21
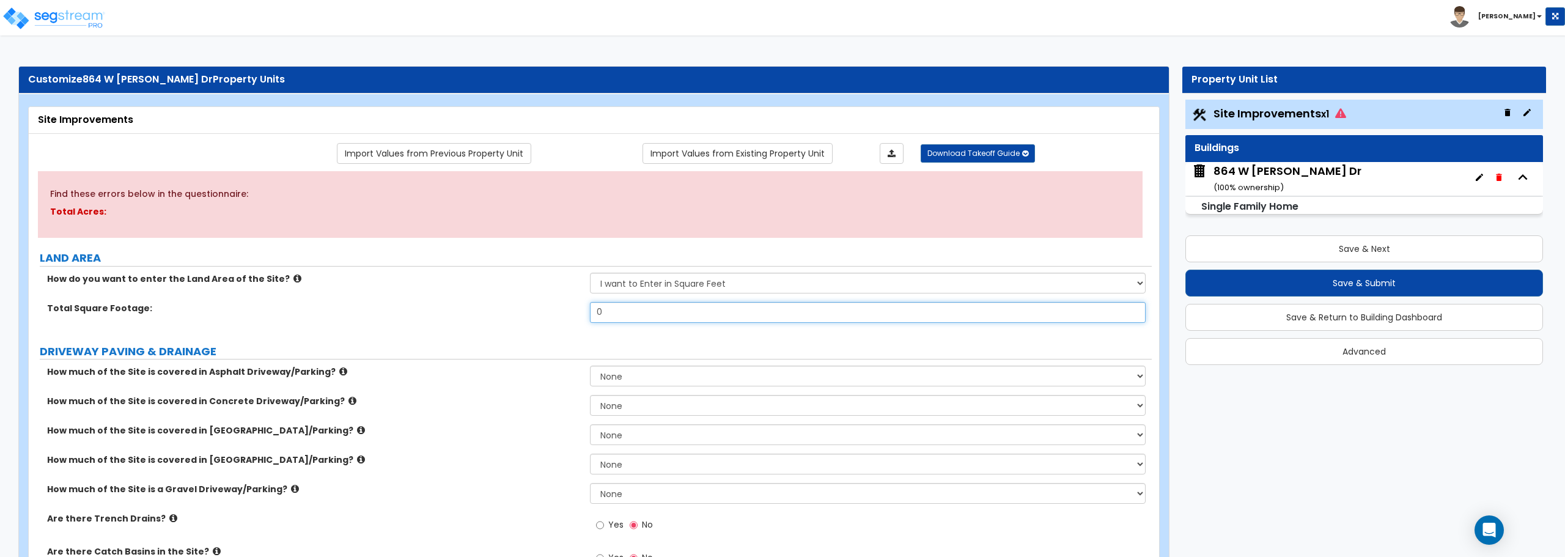
drag, startPoint x: 668, startPoint y: 314, endPoint x: 481, endPoint y: 315, distance: 186.5
click at [481, 315] on div "Total Square Footage: 0" at bounding box center [590, 316] width 1123 height 29
type input "10,400"
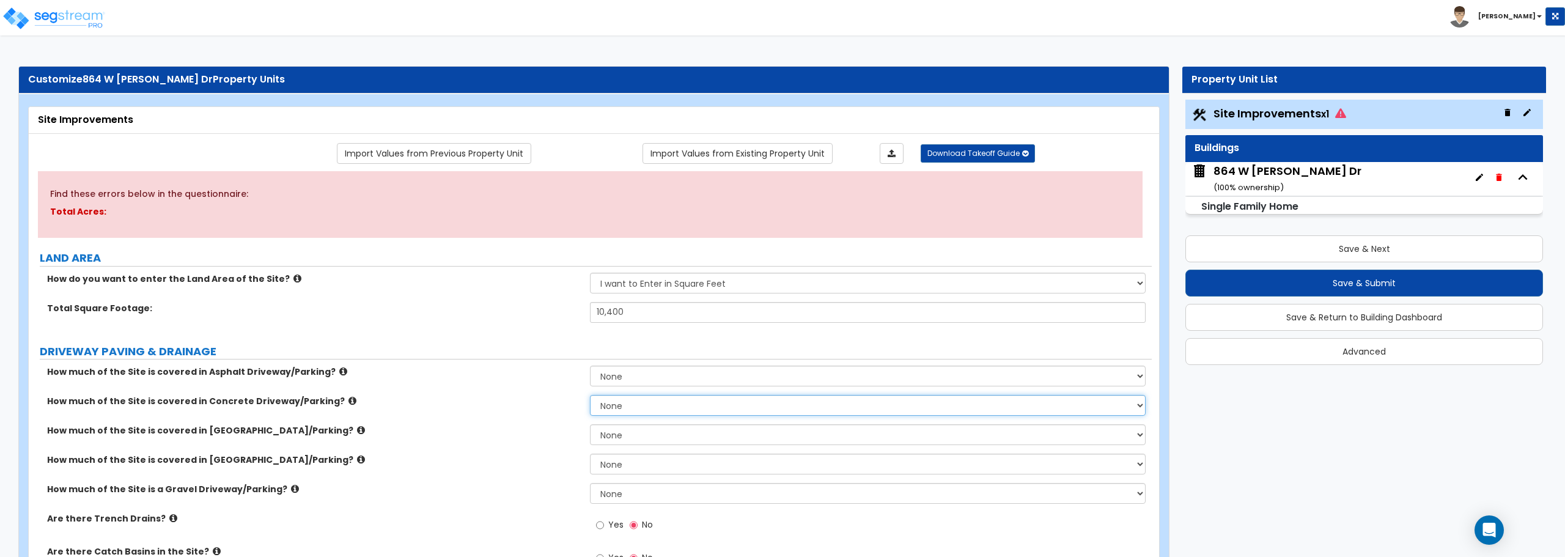
click at [617, 403] on select "None I want to Enter an Approximate Percentage I want to Enter the Square Foota…" at bounding box center [867, 405] width 555 height 21
select select "2"
click at [590, 395] on select "None I want to Enter an Approximate Percentage I want to Enter the Square Foota…" at bounding box center [867, 405] width 555 height 21
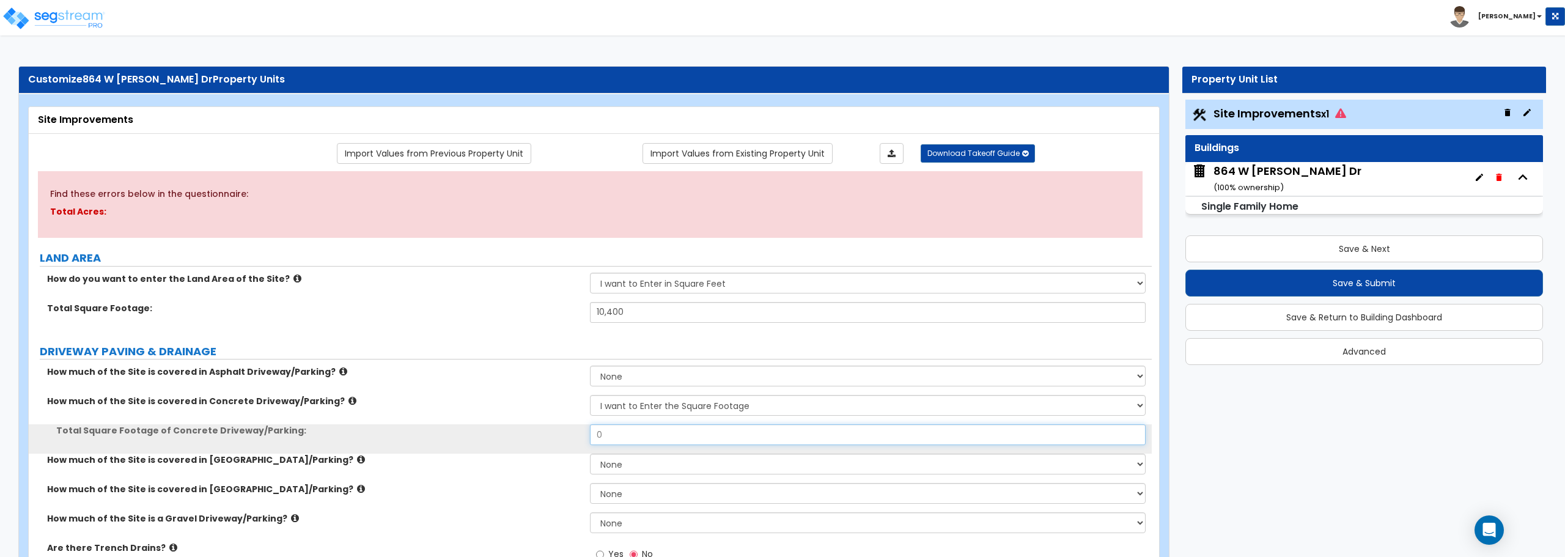
click at [618, 434] on input "0" at bounding box center [867, 434] width 555 height 21
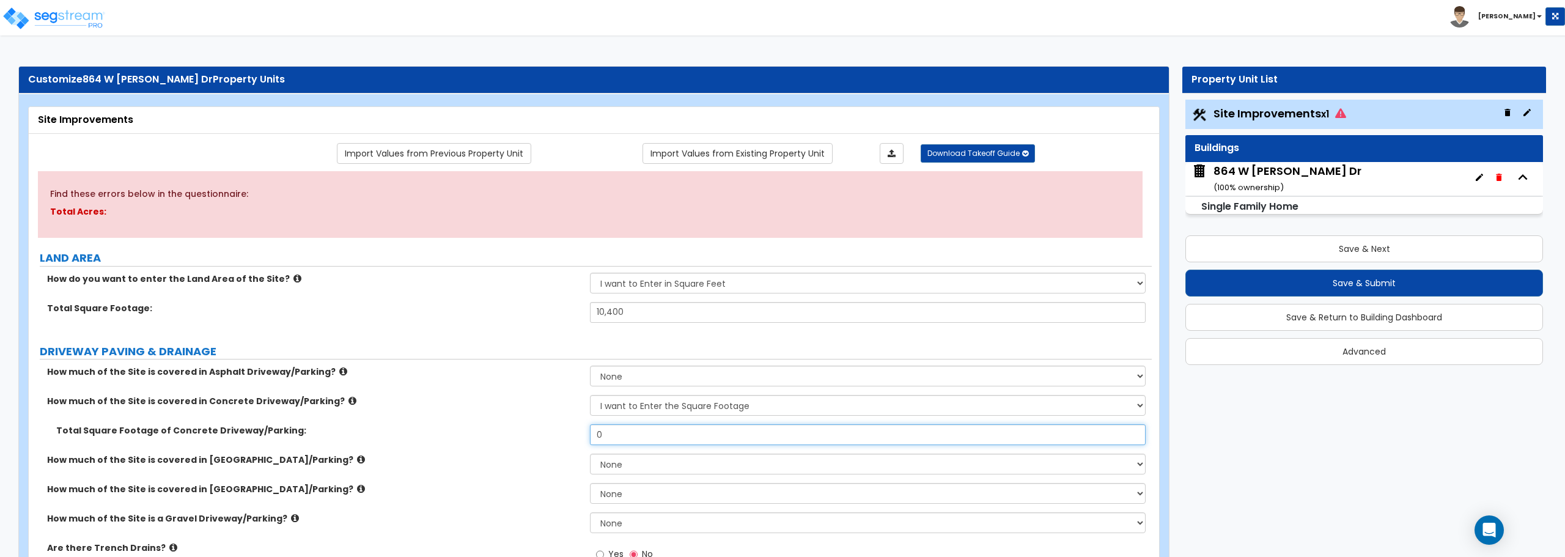
drag, startPoint x: 618, startPoint y: 434, endPoint x: 556, endPoint y: 434, distance: 61.7
click at [556, 434] on div "Total Square Footage of Concrete Driveway/Parking: 0" at bounding box center [590, 438] width 1123 height 29
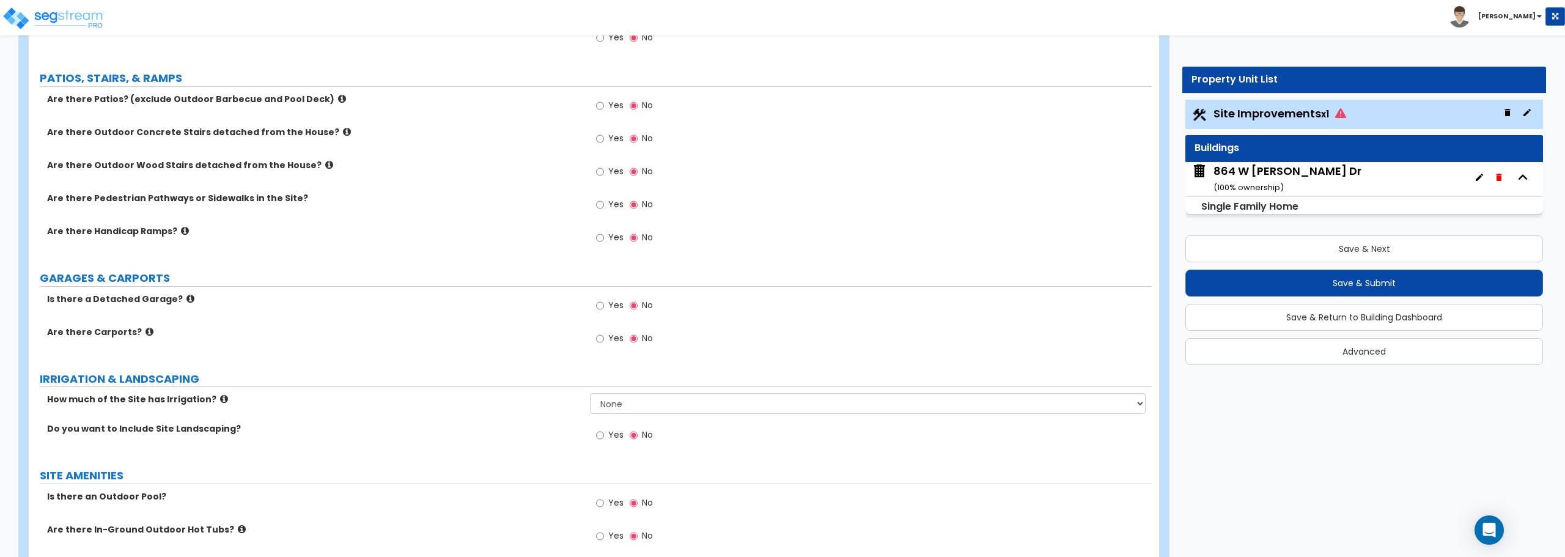
scroll to position [550, 0]
type input "410"
click at [601, 104] on input "Yes" at bounding box center [600, 104] width 8 height 13
radio input "true"
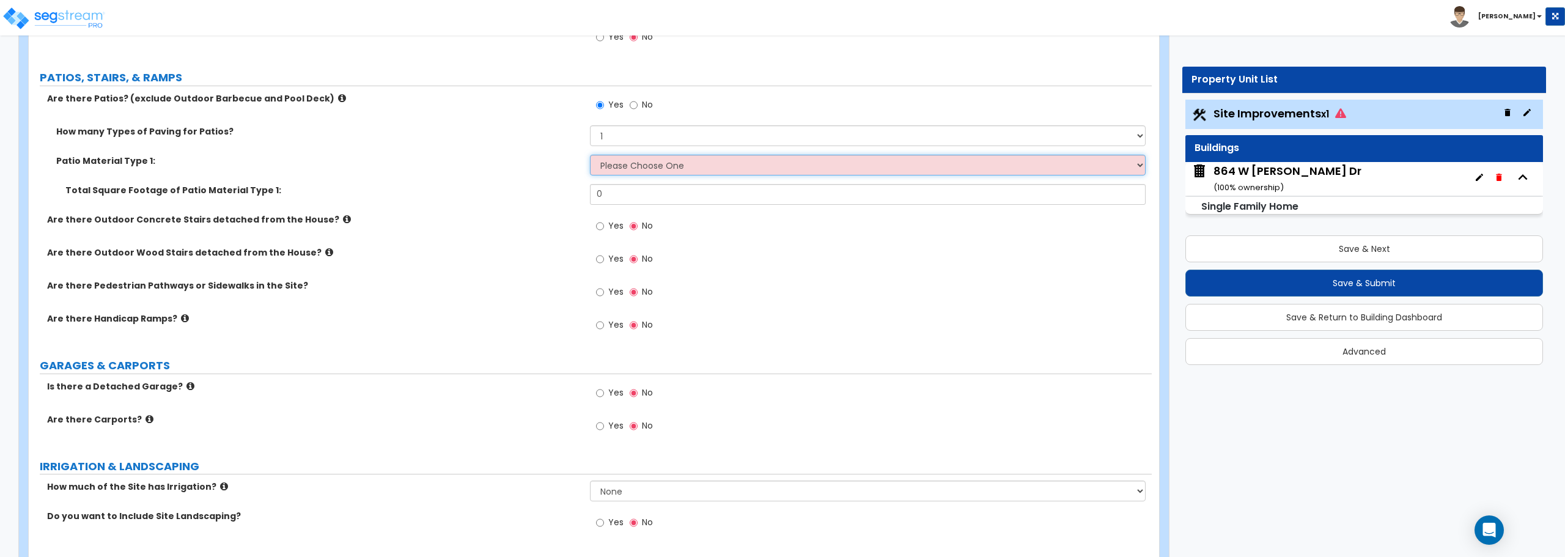
click at [617, 166] on select "Please Choose One Bare Concrete Stamped Concrete Brick Pavers Stone Pavers Tile…" at bounding box center [867, 165] width 555 height 21
select select "1"
click at [590, 155] on select "Please Choose One Bare Concrete Stamped Concrete Brick Pavers Stone Pavers Tile…" at bounding box center [867, 165] width 555 height 21
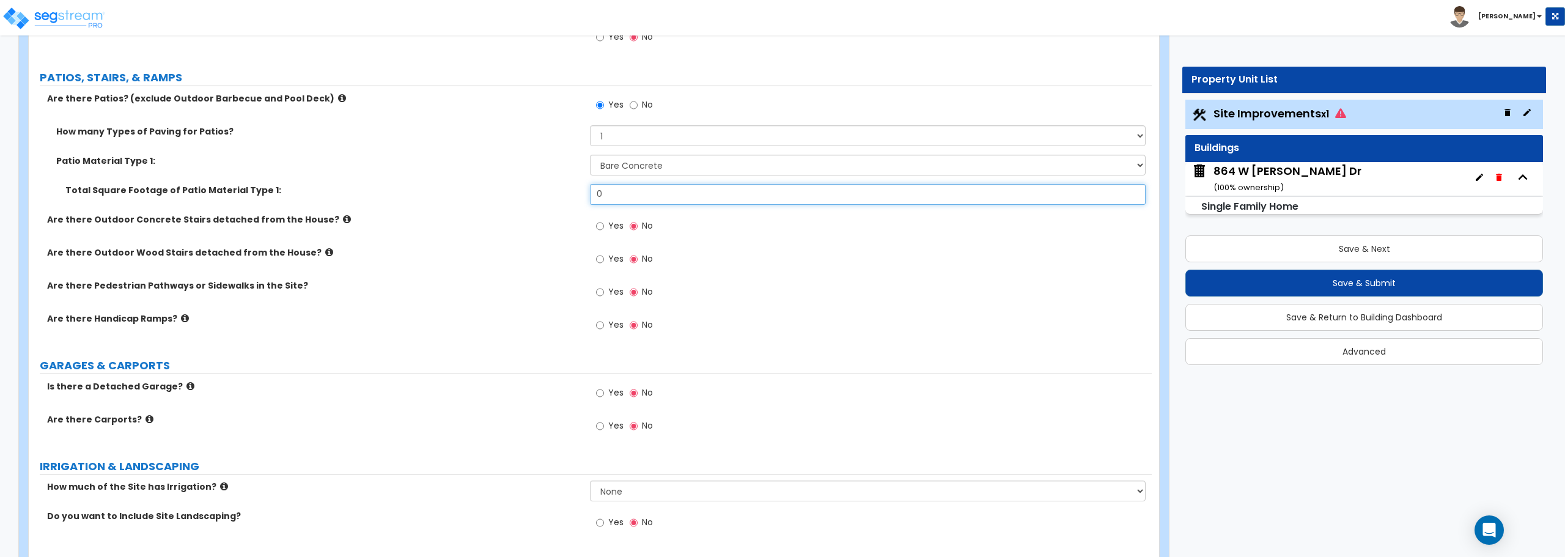
drag, startPoint x: 632, startPoint y: 198, endPoint x: 532, endPoint y: 201, distance: 99.1
click at [532, 201] on div "Total Square Footage of Patio Material Type 1: 0" at bounding box center [590, 198] width 1123 height 29
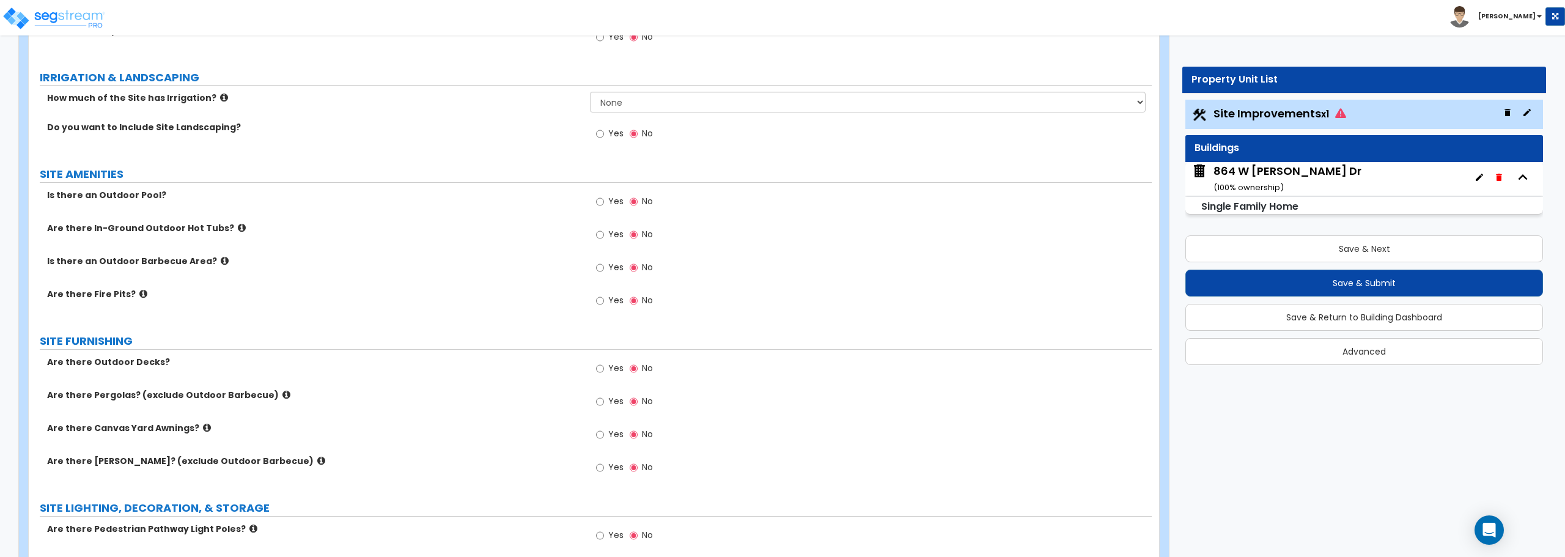
scroll to position [917, 0]
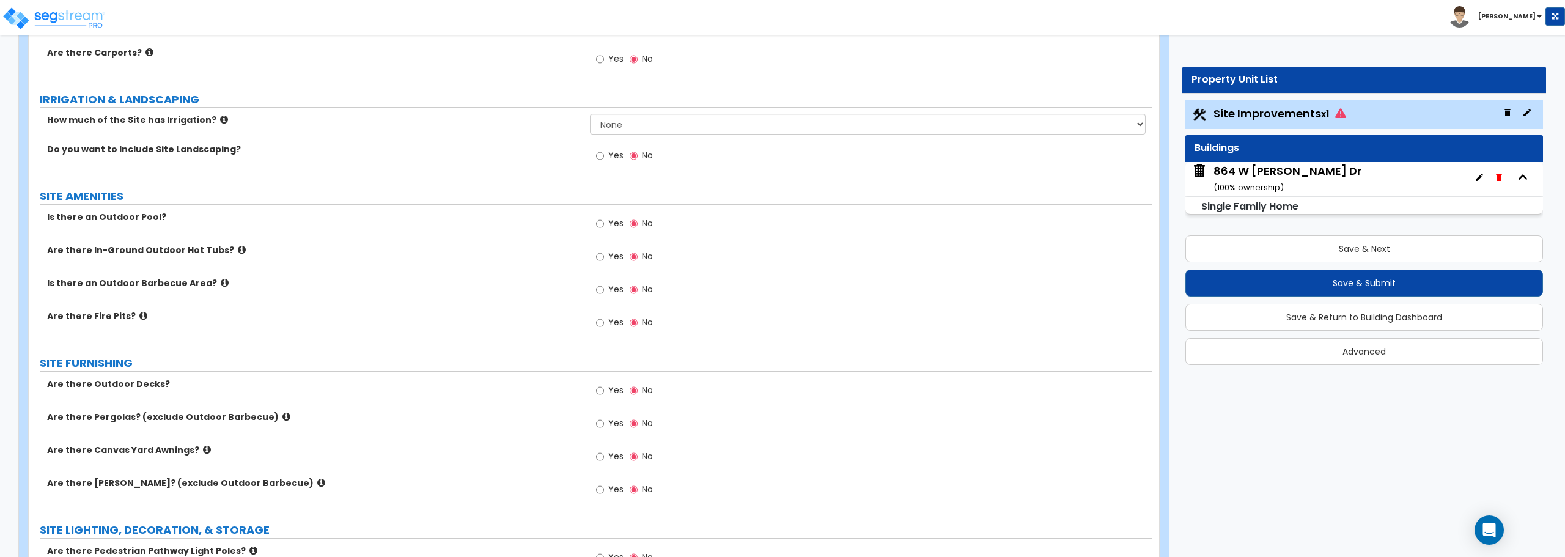
type input "143"
click at [608, 129] on select "None I want to Enter an Approximate Percentage I want to Enter the Square Foota…" at bounding box center [867, 124] width 555 height 21
click at [600, 159] on input "Yes" at bounding box center [600, 155] width 8 height 13
radio input "true"
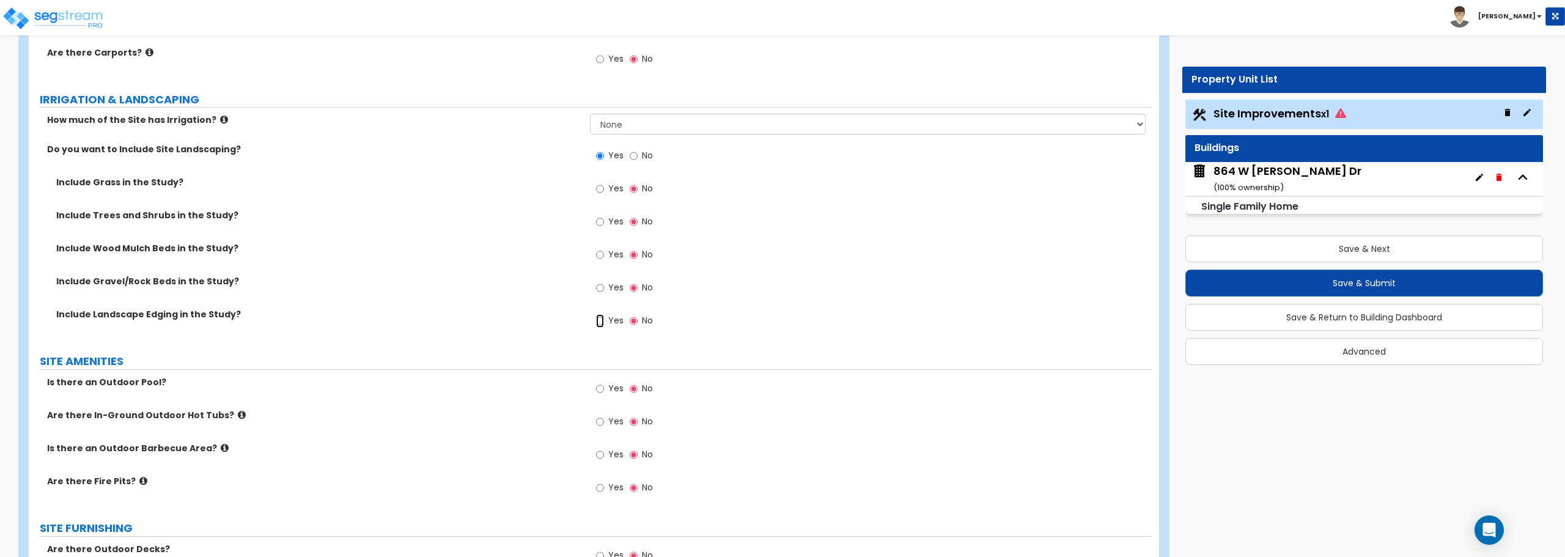
click at [600, 317] on input "Yes" at bounding box center [600, 320] width 8 height 13
radio input "true"
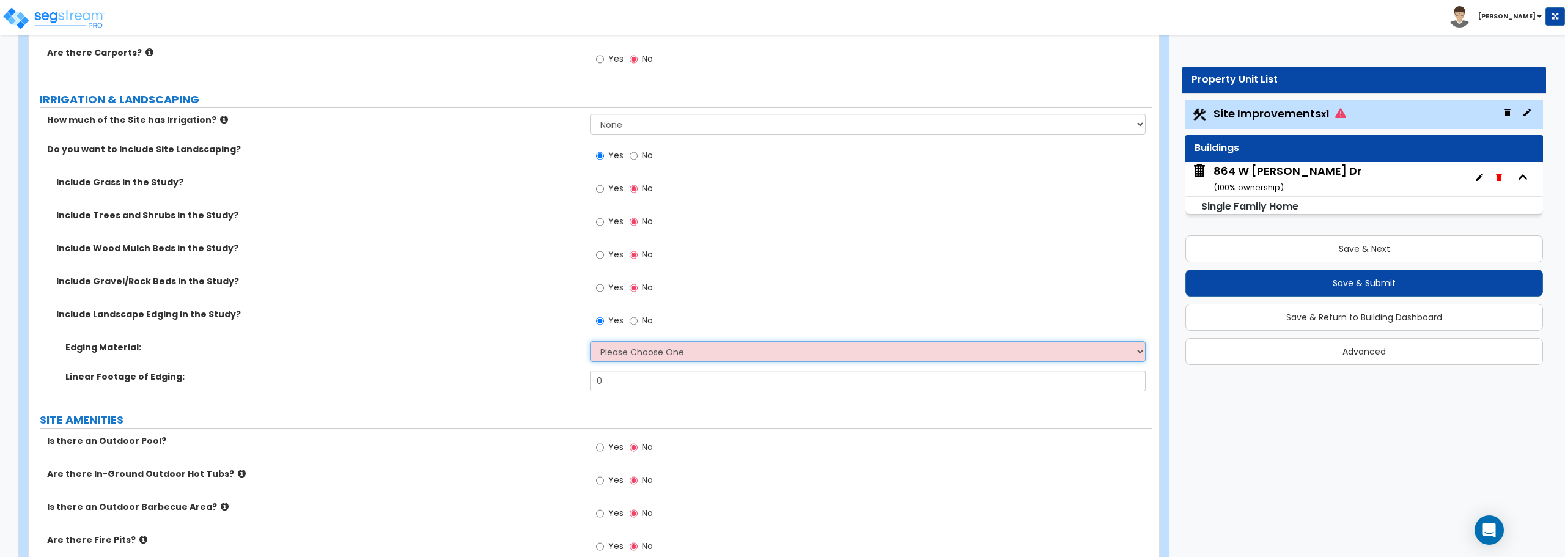
click at [613, 350] on select "Please Choose One Metal Brick Railroad Ties Concrete" at bounding box center [867, 351] width 555 height 21
select select "2"
click at [590, 341] on select "Please Choose One Metal Brick Railroad Ties Concrete" at bounding box center [867, 351] width 555 height 21
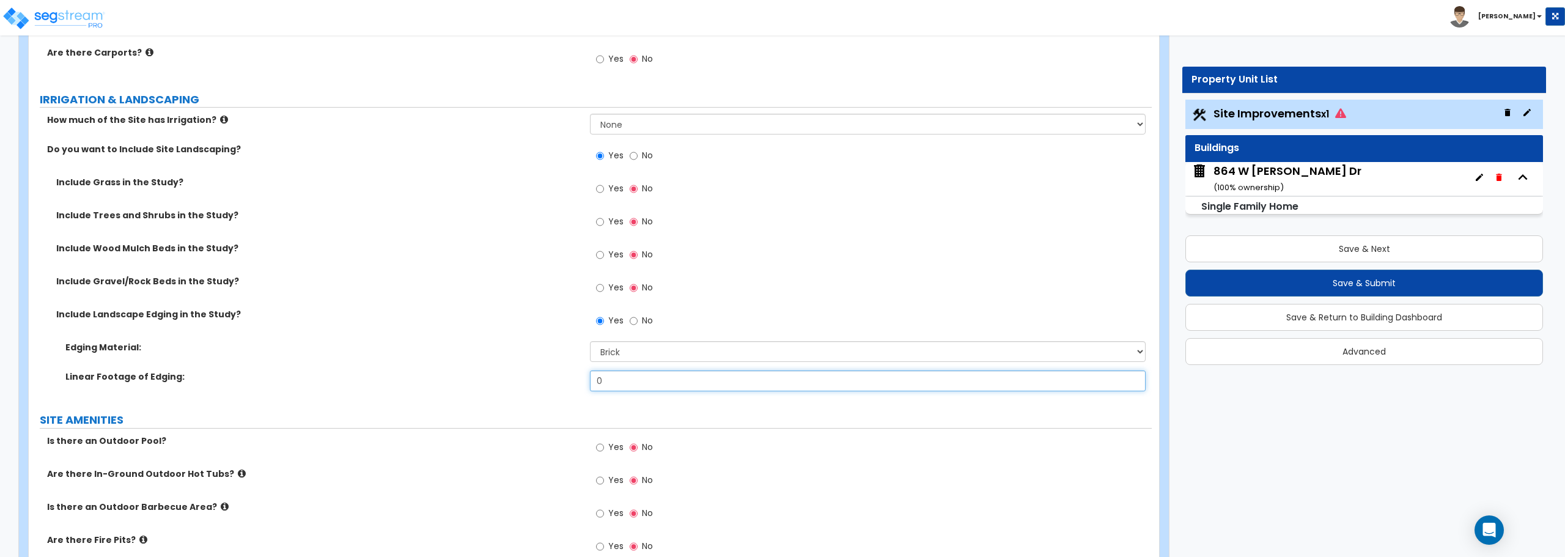
drag, startPoint x: 624, startPoint y: 383, endPoint x: 540, endPoint y: 399, distance: 85.2
click at [540, 399] on div "Linear Footage of Edging: 0" at bounding box center [590, 384] width 1123 height 29
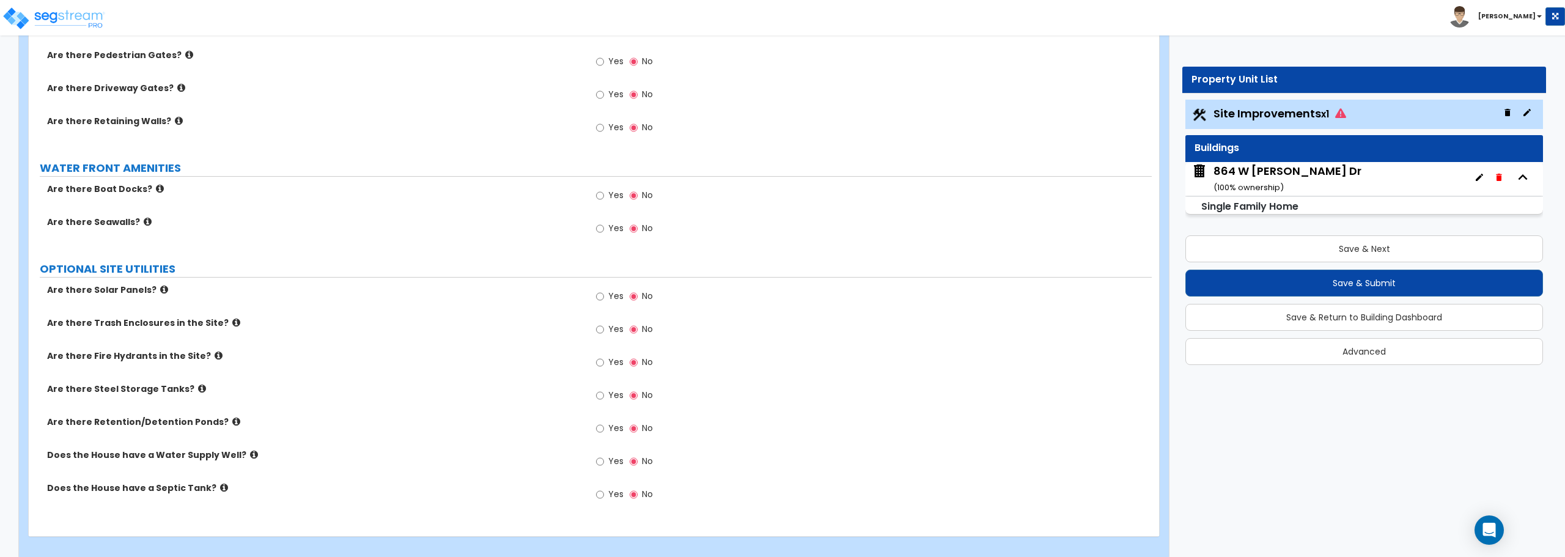
scroll to position [1817, 0]
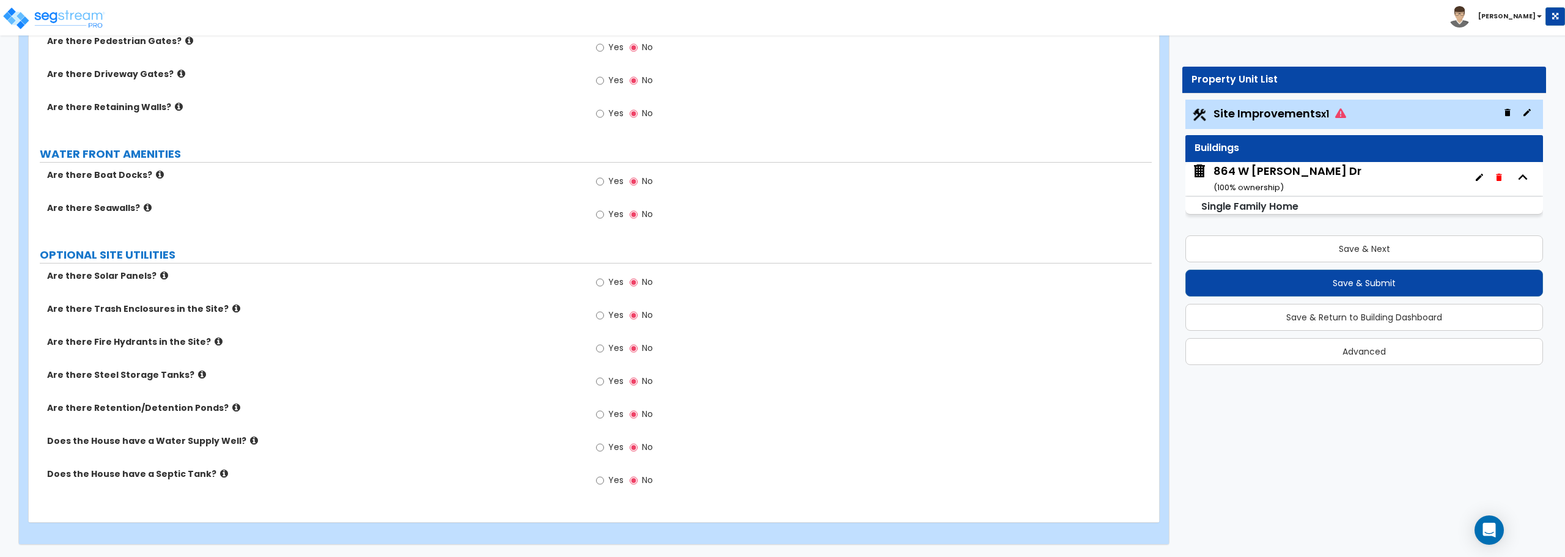
type input "42"
click at [1373, 245] on button "Save & Next" at bounding box center [1364, 248] width 358 height 27
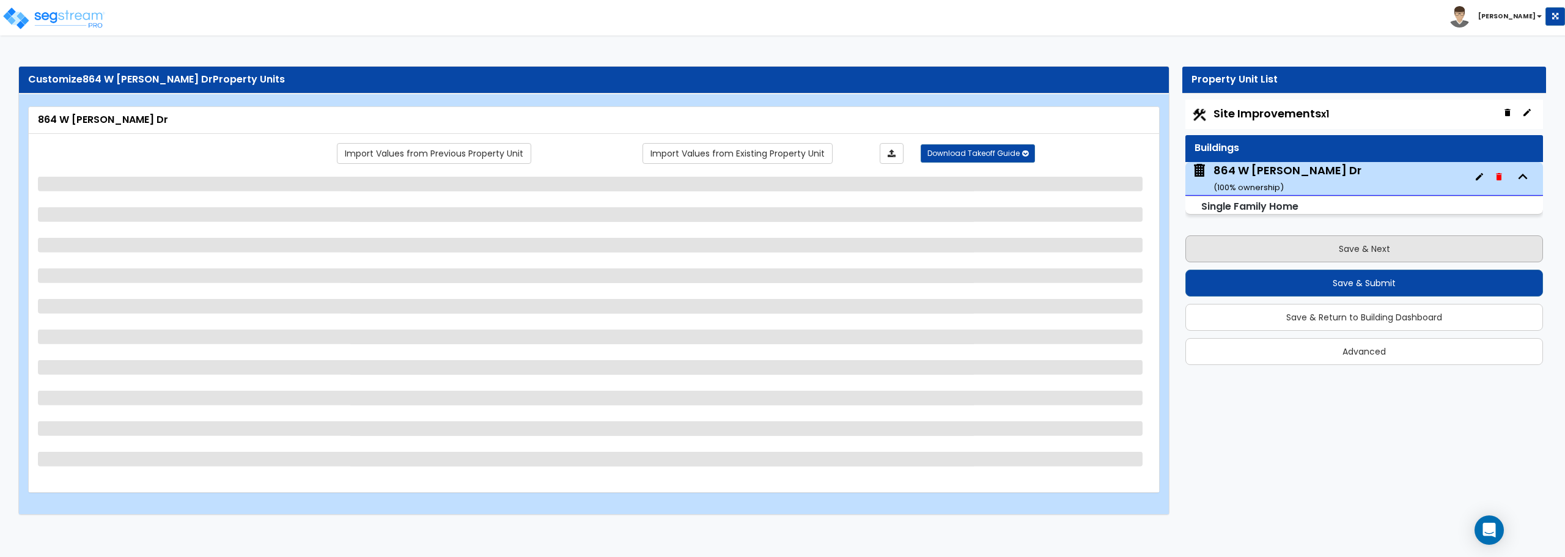
scroll to position [0, 0]
select select "1"
select select "7"
select select "1"
select select "2"
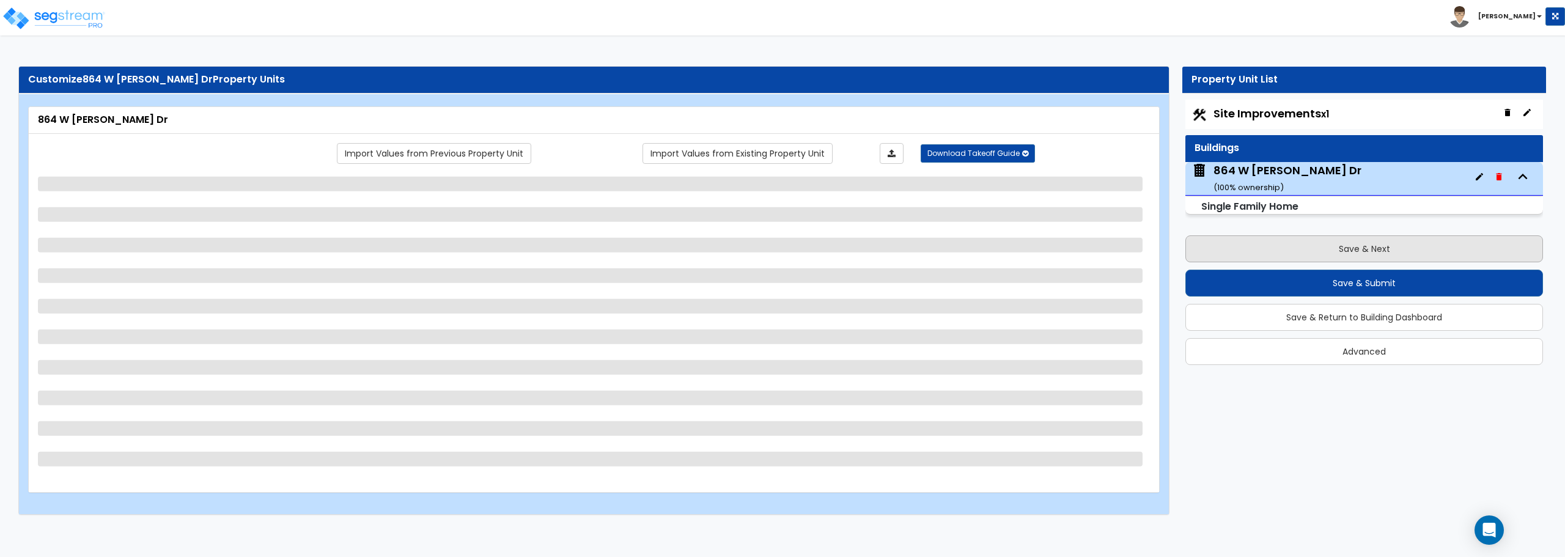
select select "1"
select select "5"
select select "1"
select select "2"
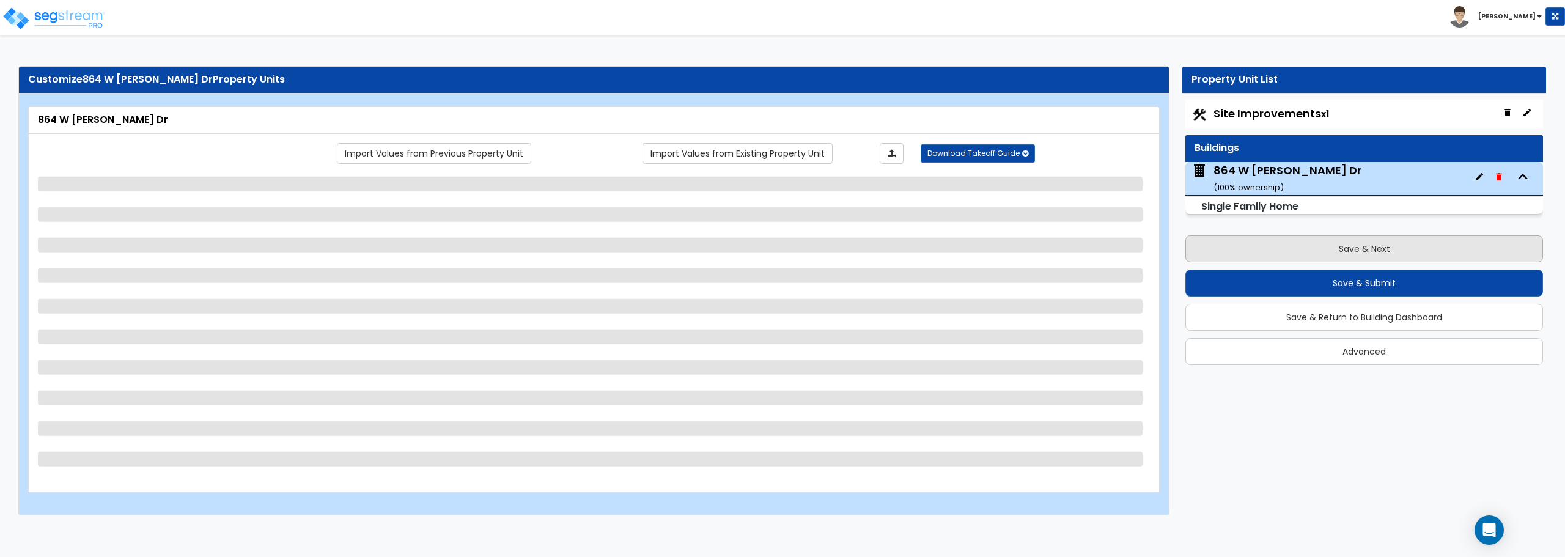
select select "1"
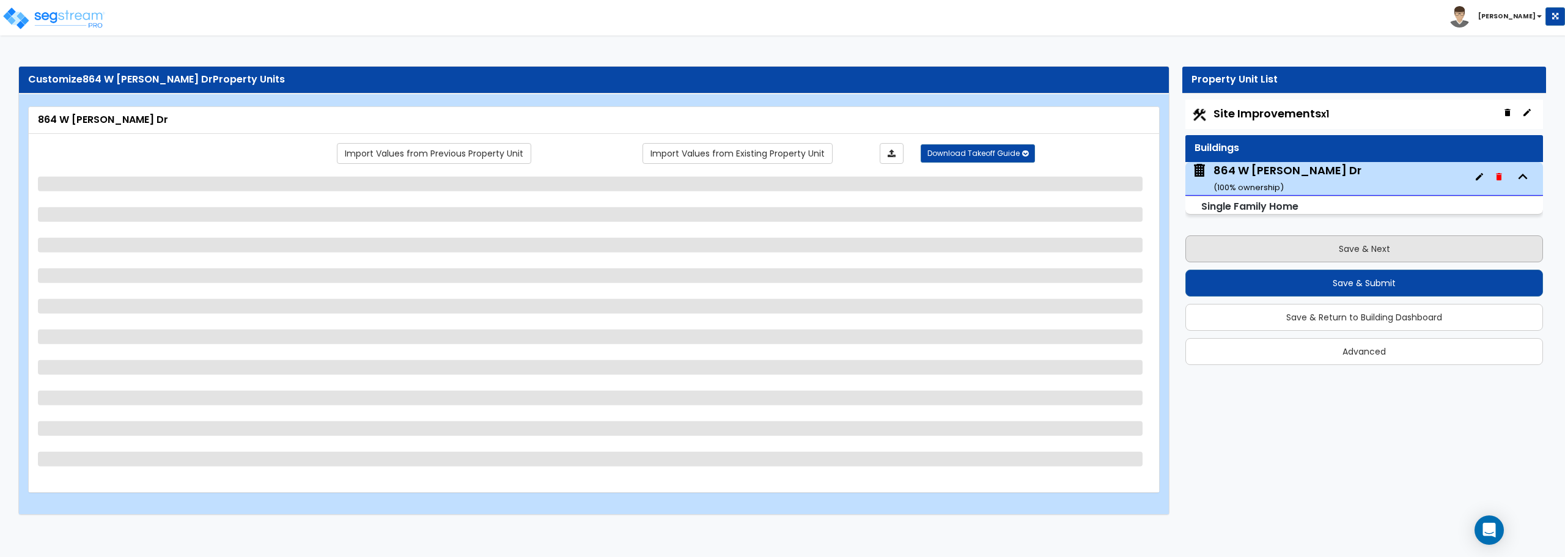
select select "1"
select select "2"
select select "5"
select select "1"
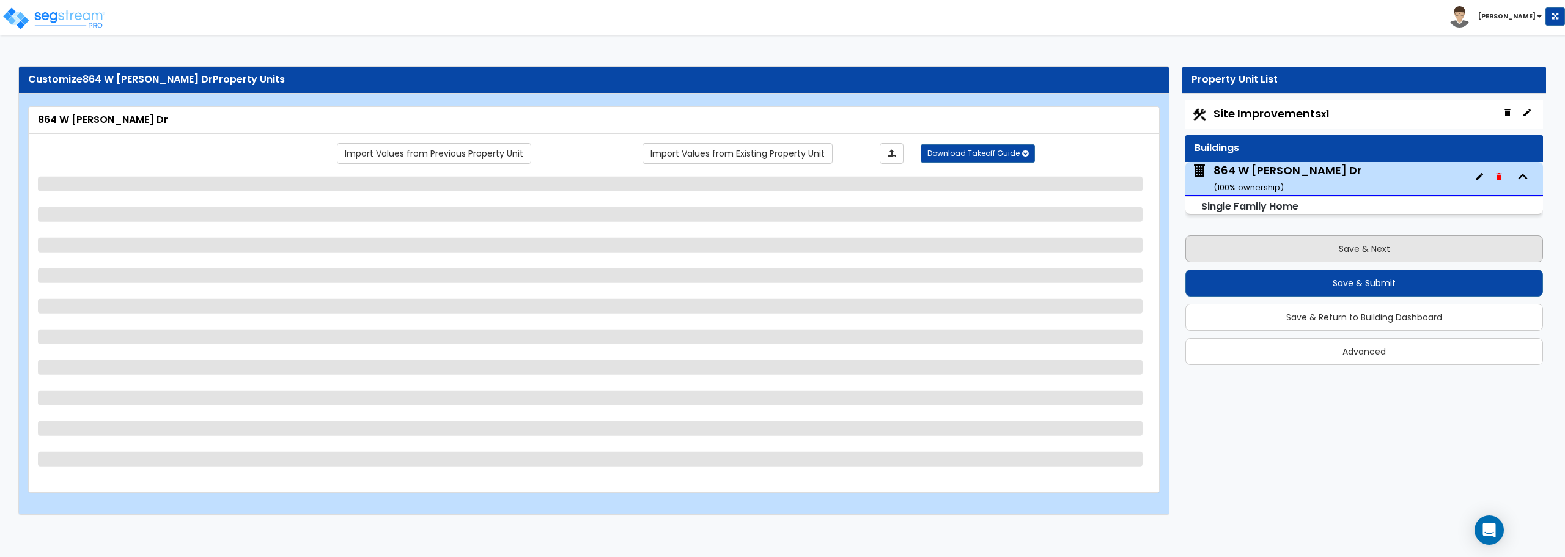
select select "2"
select select "3"
select select "5"
select select "3"
select select "1"
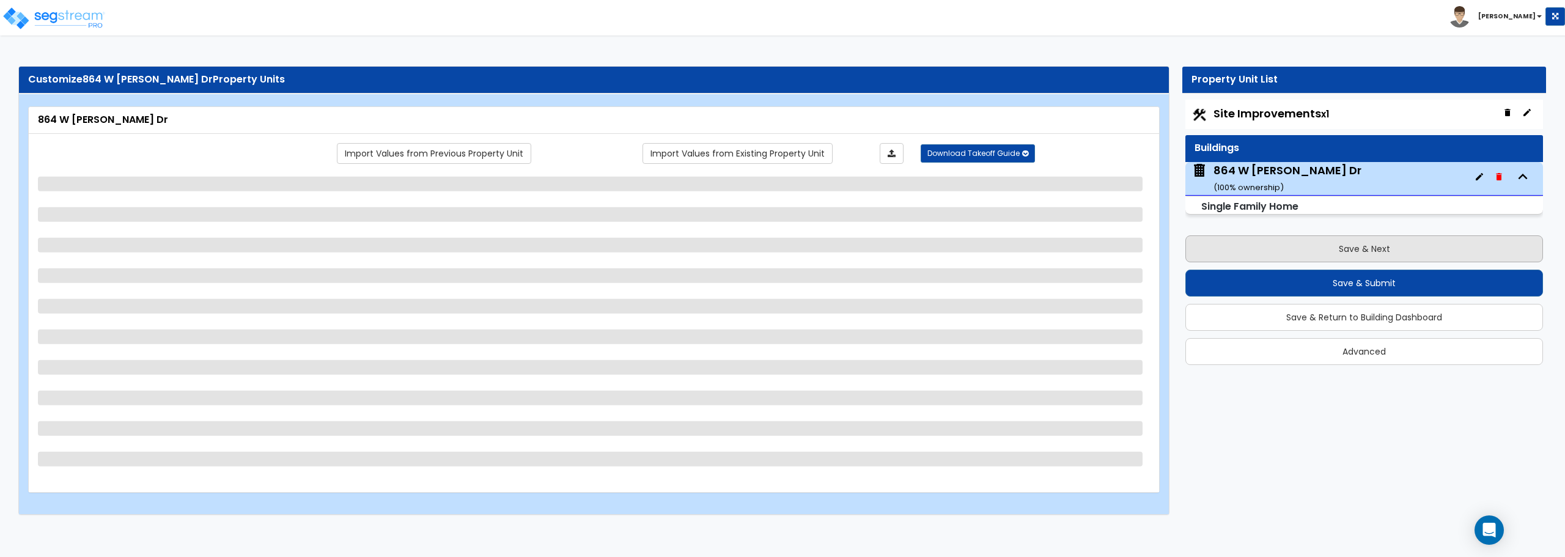
select select "3"
select select "2"
select select "1"
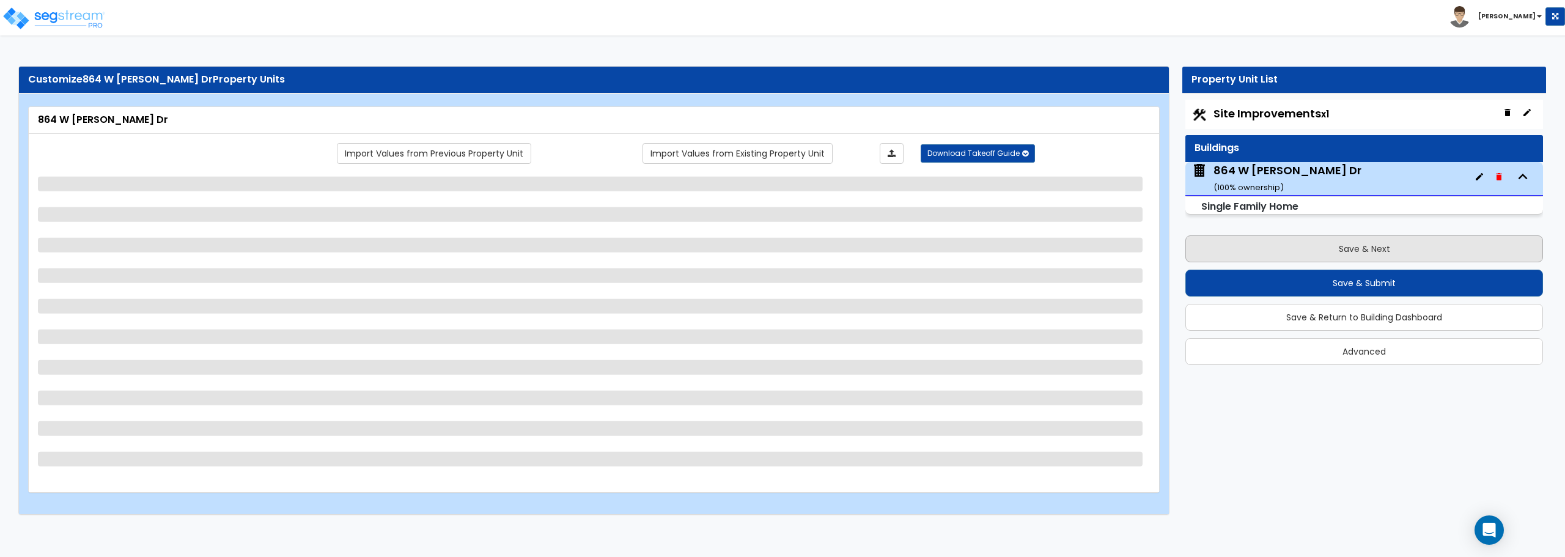
select select "1"
select select "2"
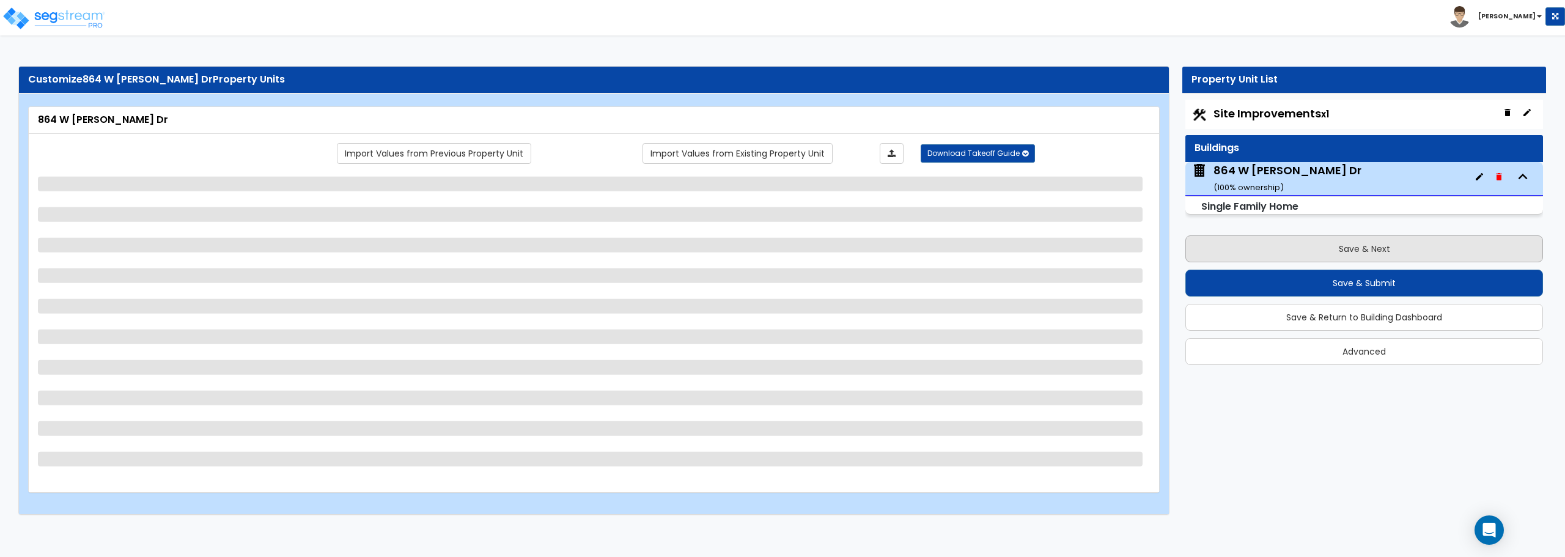
select select "1"
select select "2"
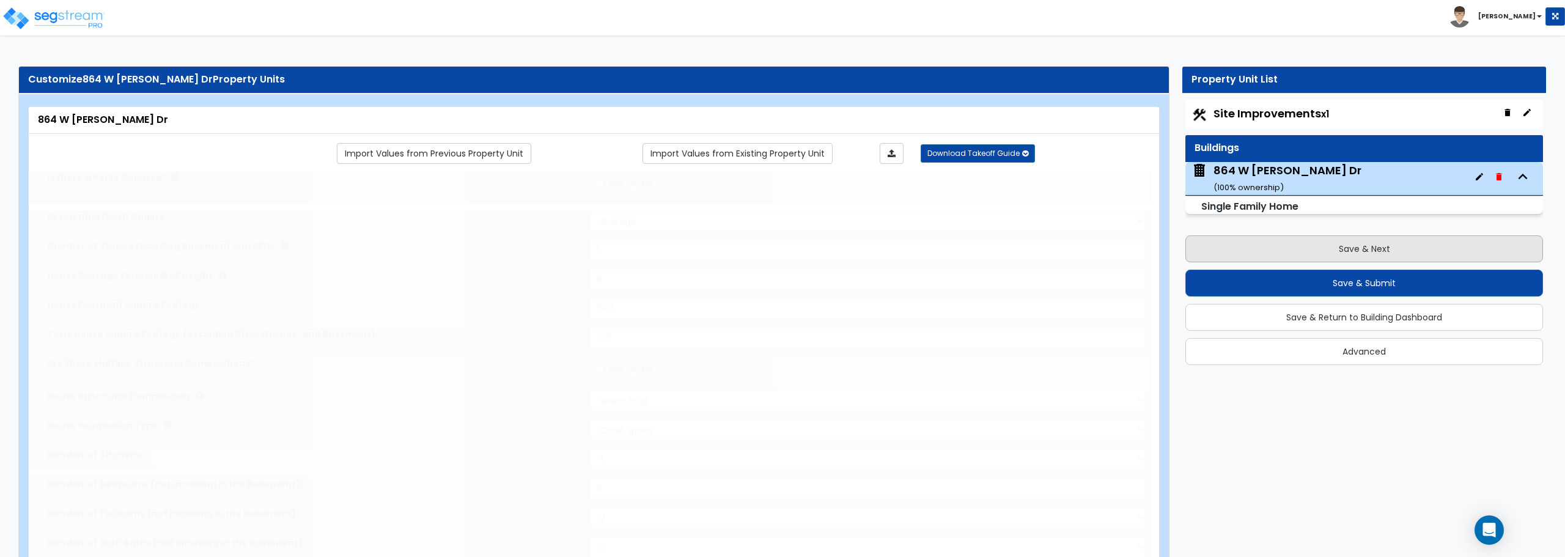
type input "3"
type input "1"
select select "1"
select select "2"
type input "1"
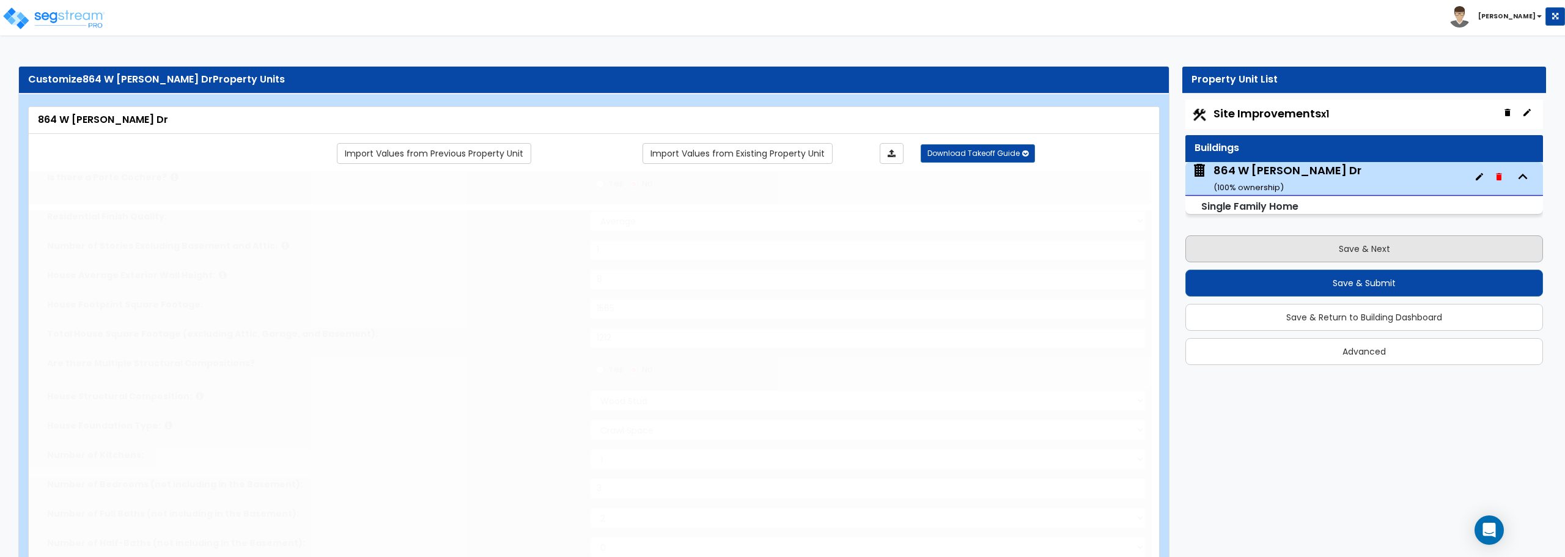
select select "2"
type input "2"
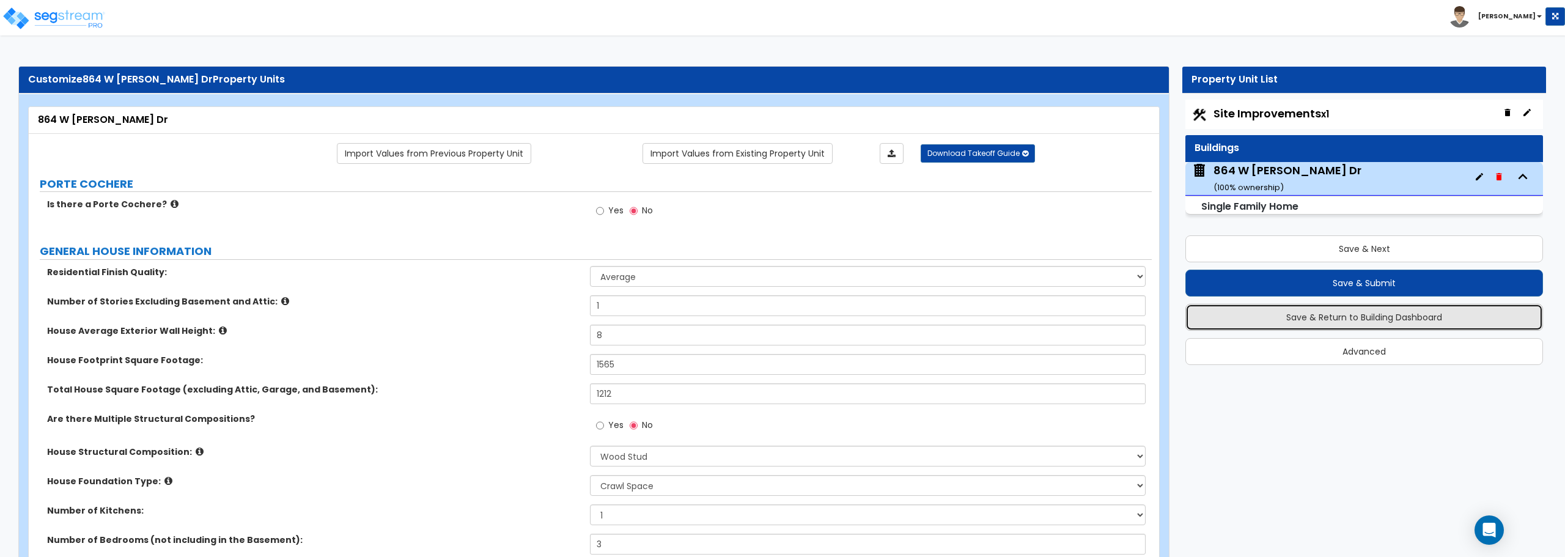
click at [1361, 322] on button "Save & Return to Building Dashboard" at bounding box center [1364, 317] width 358 height 27
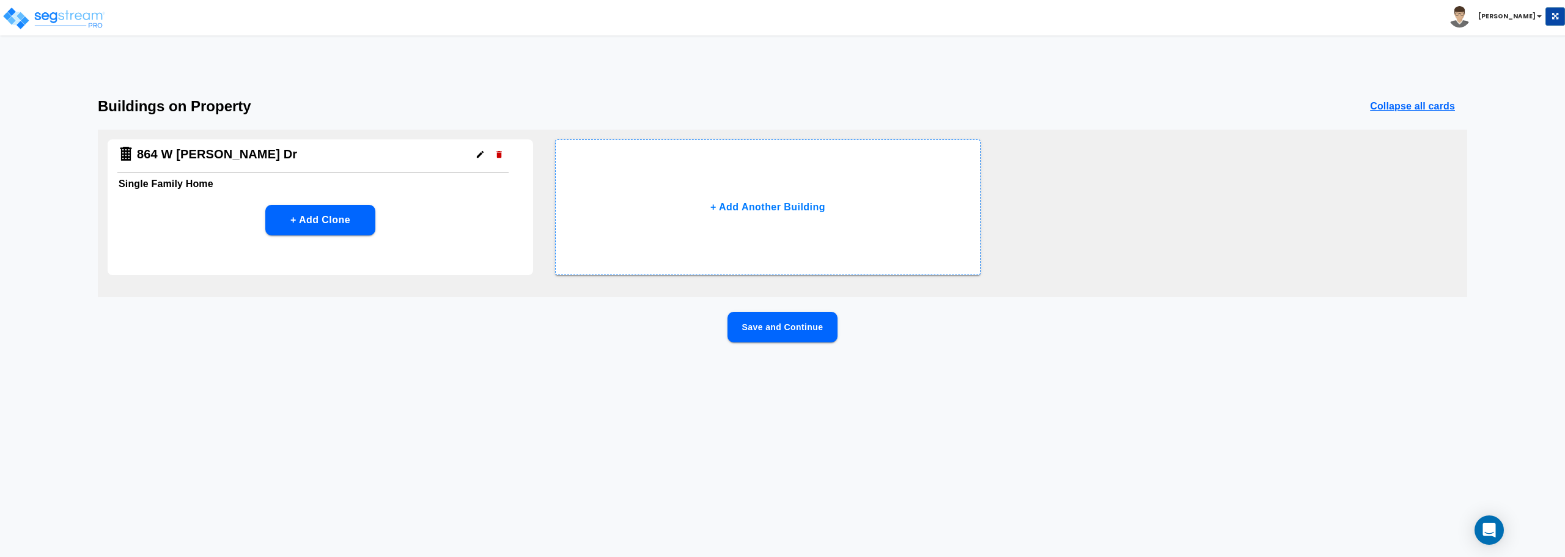
click at [611, 343] on div "Save and Continue" at bounding box center [782, 347] width 1369 height 70
